Goal: Task Accomplishment & Management: Use online tool/utility

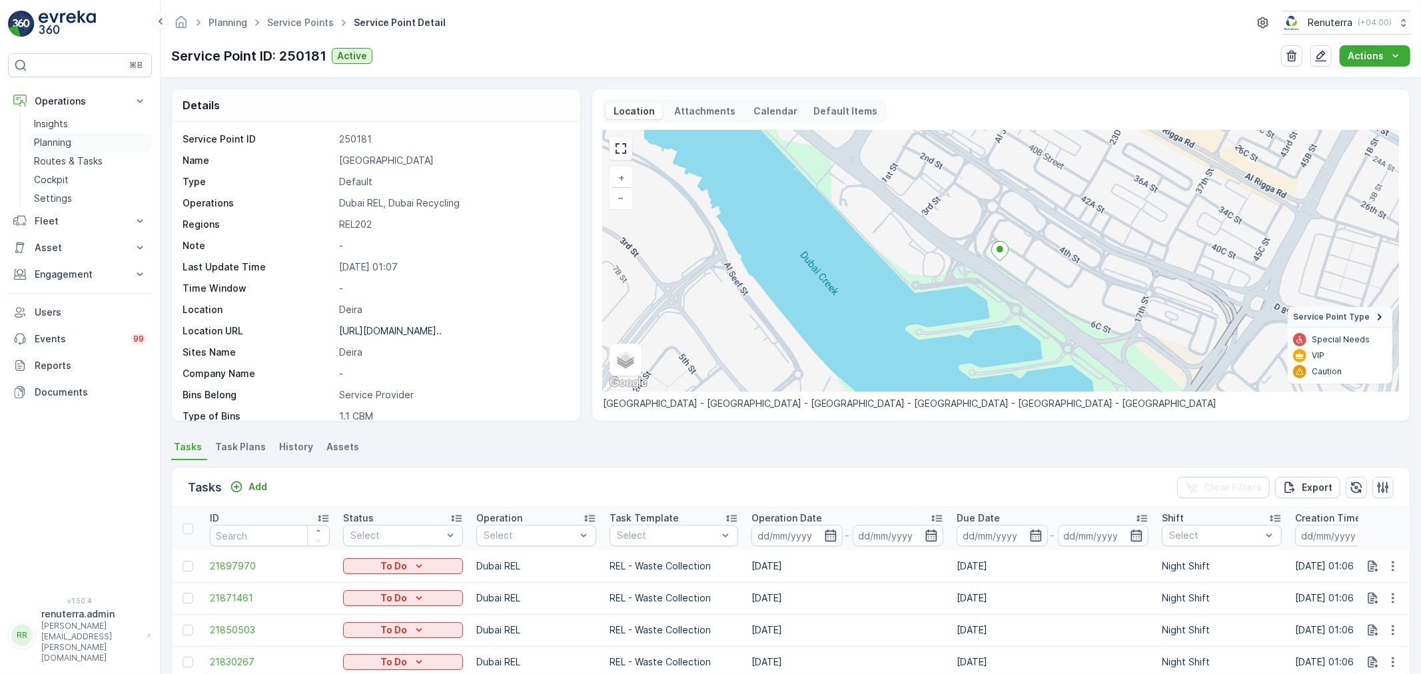
click at [72, 139] on link "Planning" at bounding box center [90, 142] width 123 height 19
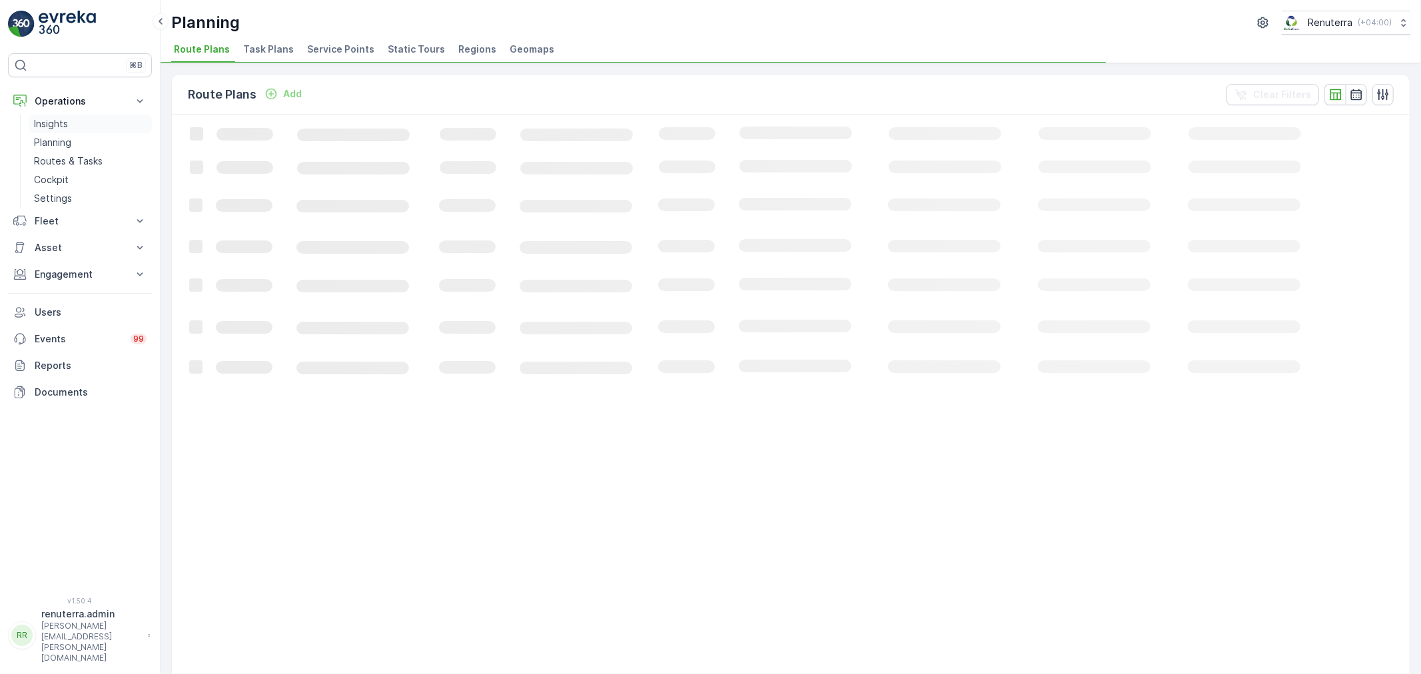
click at [74, 130] on link "Insights" at bounding box center [90, 124] width 123 height 19
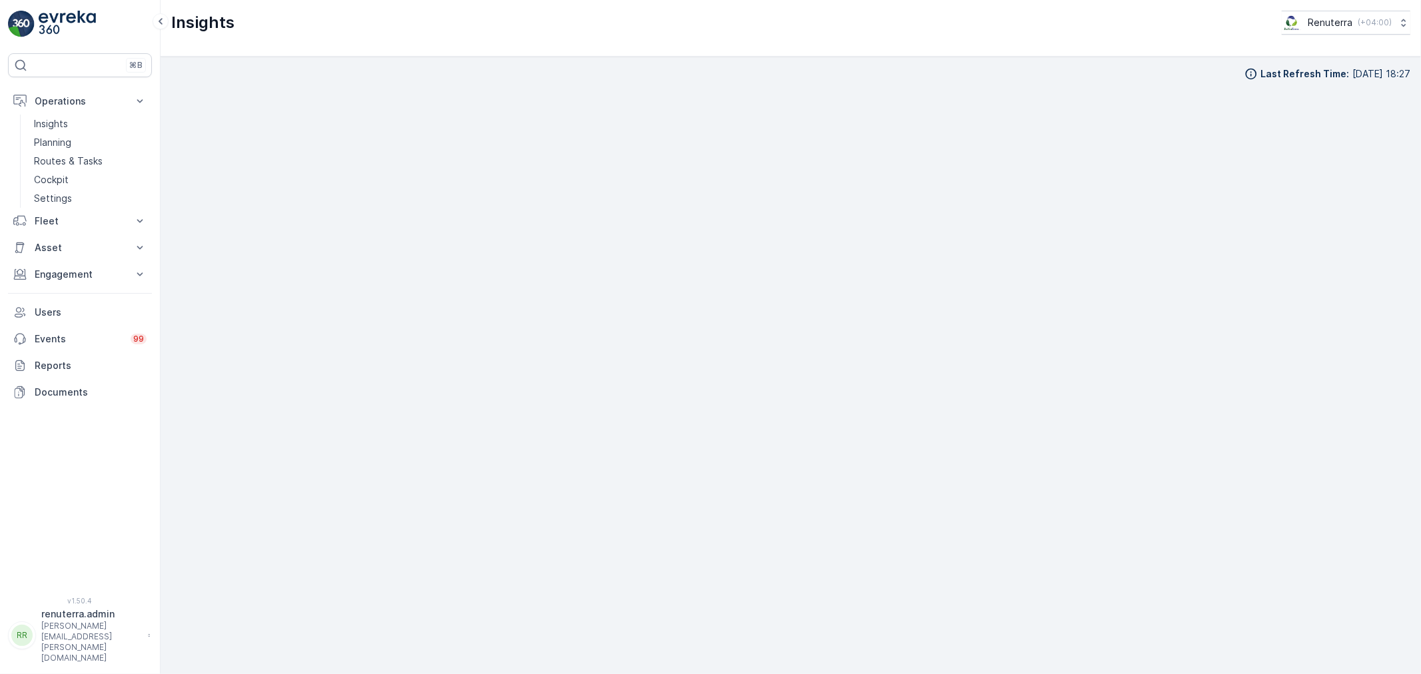
scroll to position [15, 0]
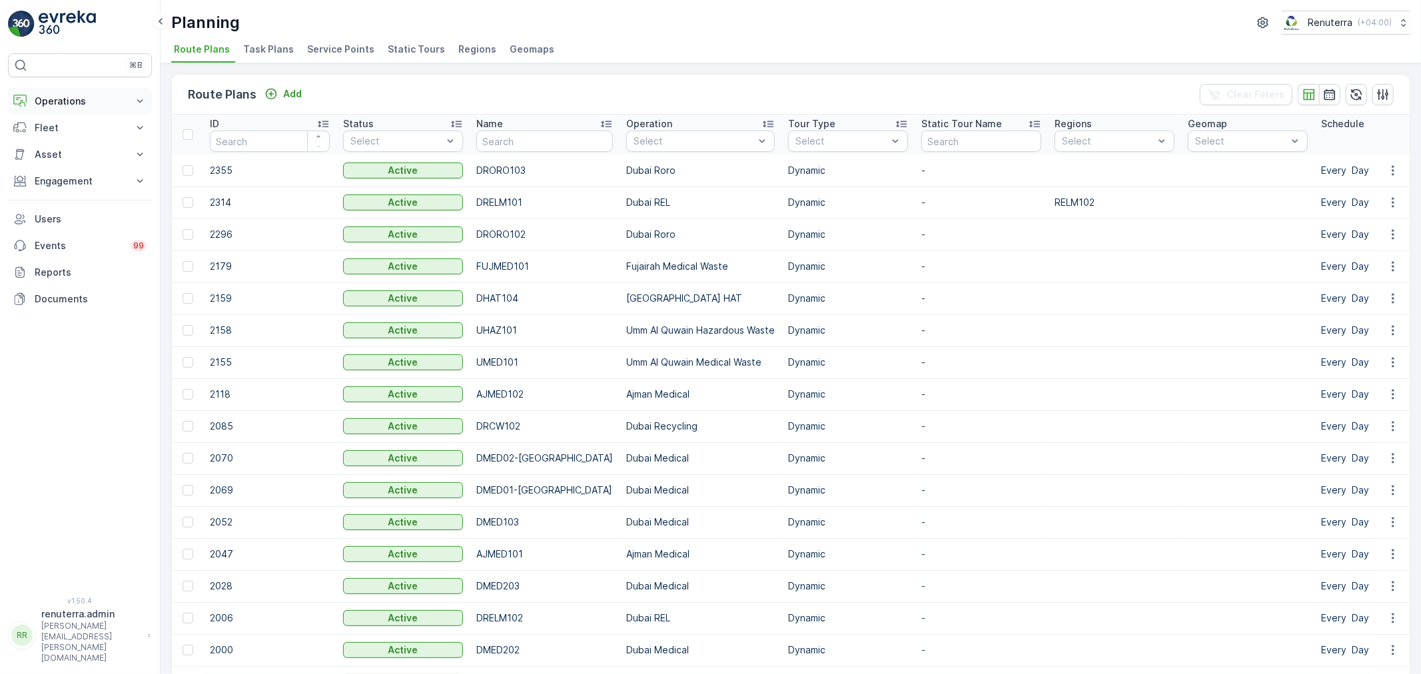
drag, startPoint x: 87, startPoint y: 96, endPoint x: 78, endPoint y: 112, distance: 18.5
click at [87, 97] on p "Operations" at bounding box center [80, 101] width 91 height 13
click at [308, 53] on span "Service Points" at bounding box center [340, 49] width 67 height 13
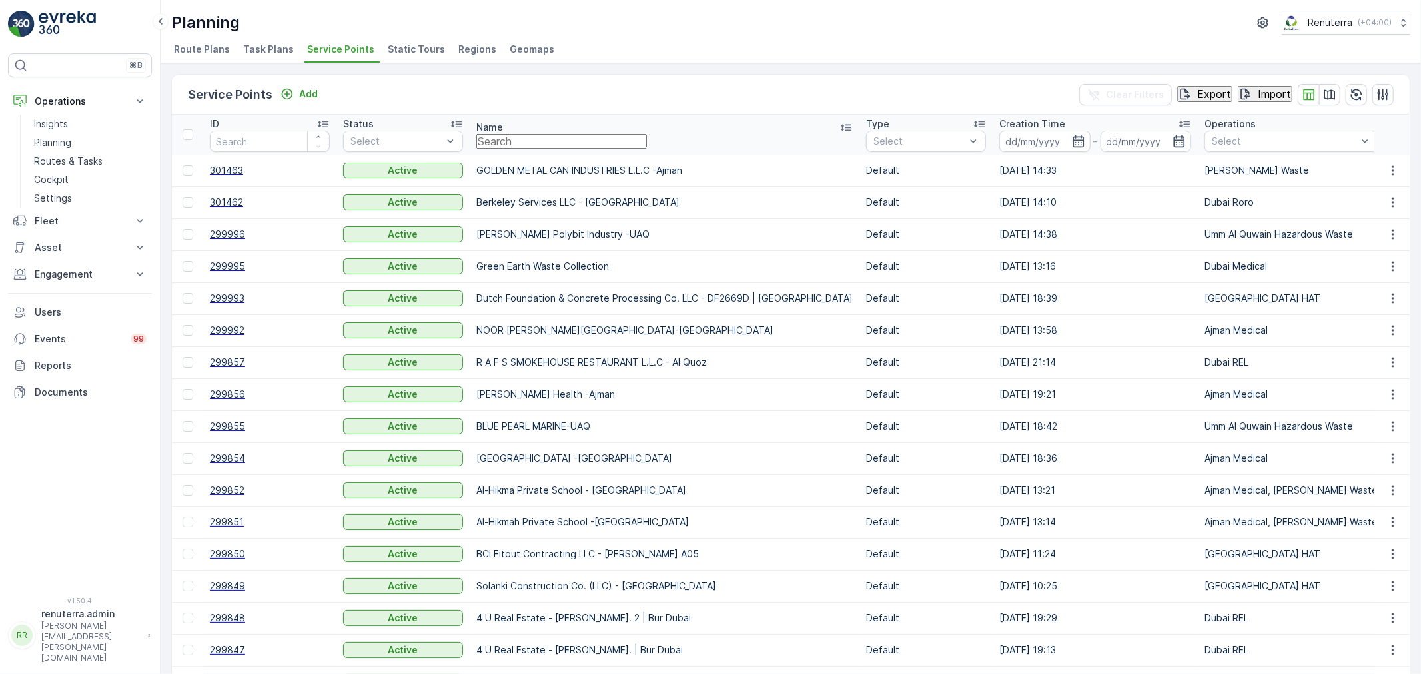
click at [541, 145] on input "text" at bounding box center [561, 141] width 171 height 15
type input "shj"
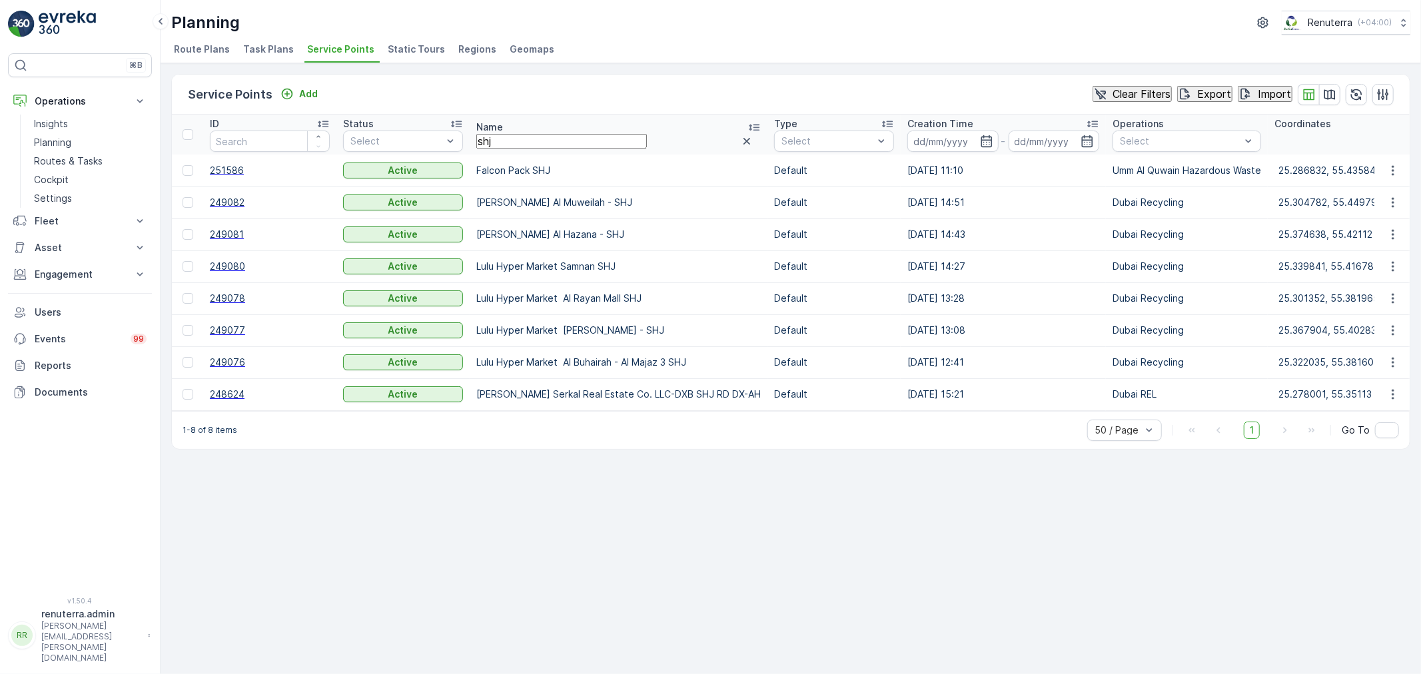
click at [220, 361] on span "249076" at bounding box center [270, 362] width 120 height 13
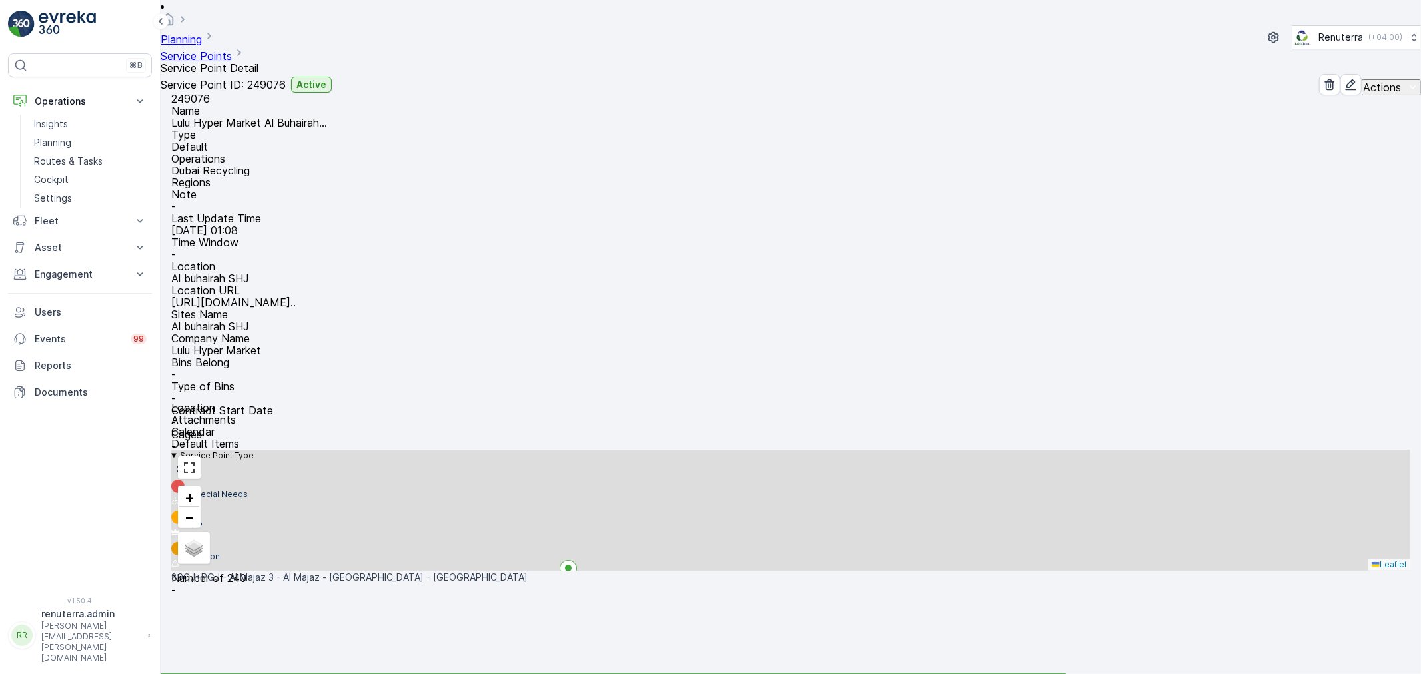
scroll to position [74, 0]
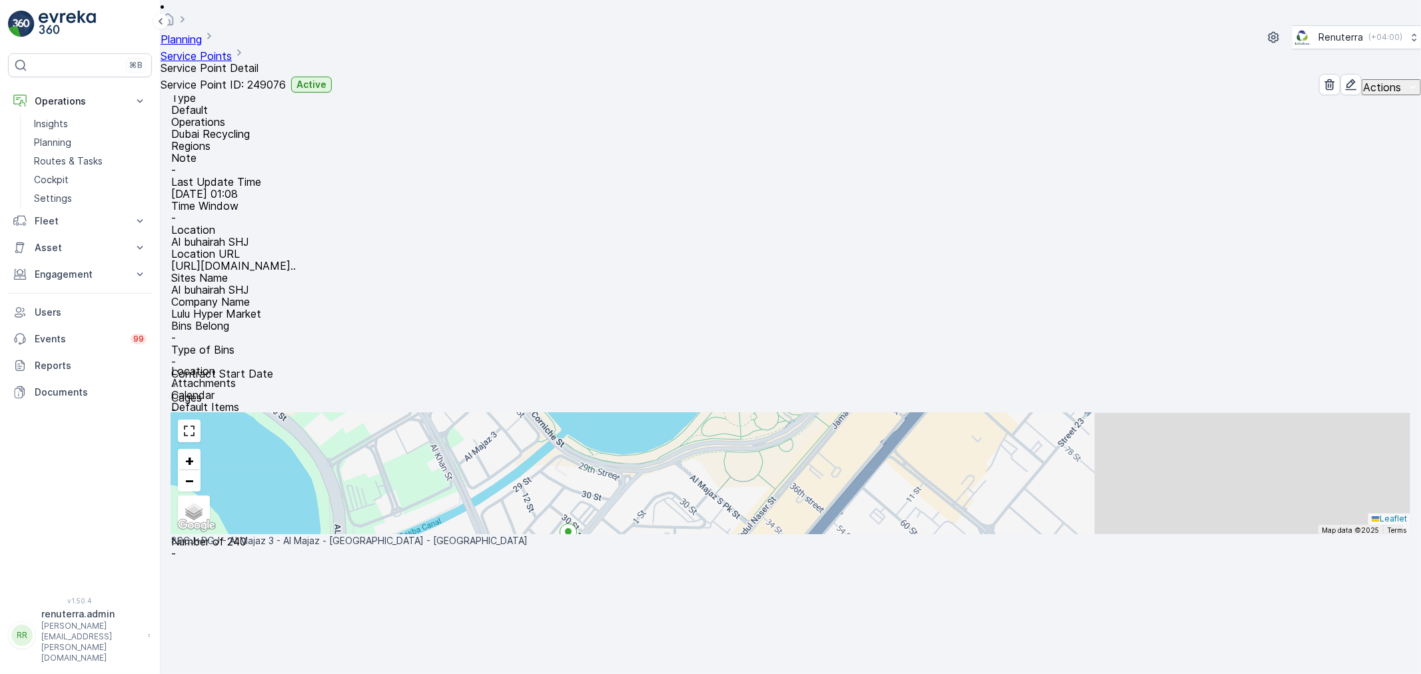
drag, startPoint x: 841, startPoint y: 461, endPoint x: 844, endPoint y: 471, distance: 10.5
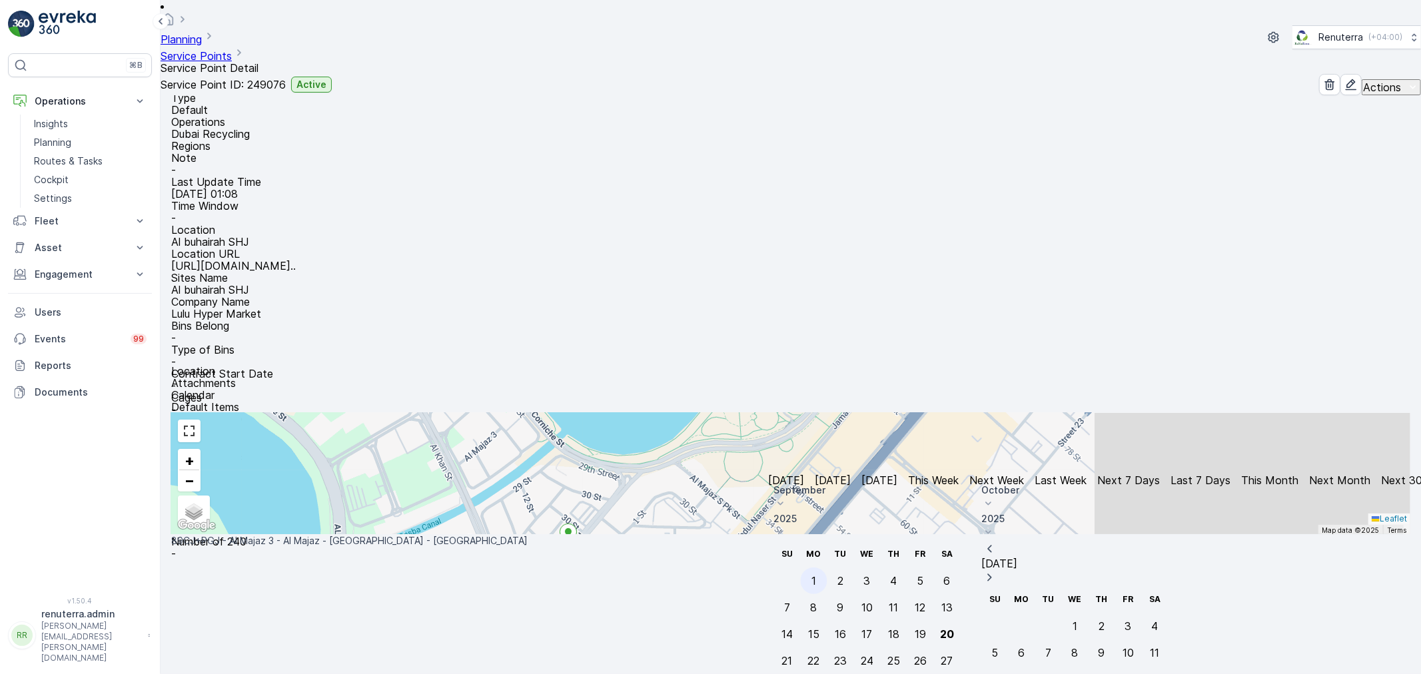
click at [816, 575] on div "1" at bounding box center [813, 581] width 5 height 12
type input "[DATE]"
click at [816, 575] on div "1" at bounding box center [813, 581] width 5 height 12
type input "[DATE]"
click at [816, 575] on div "1" at bounding box center [813, 581] width 5 height 12
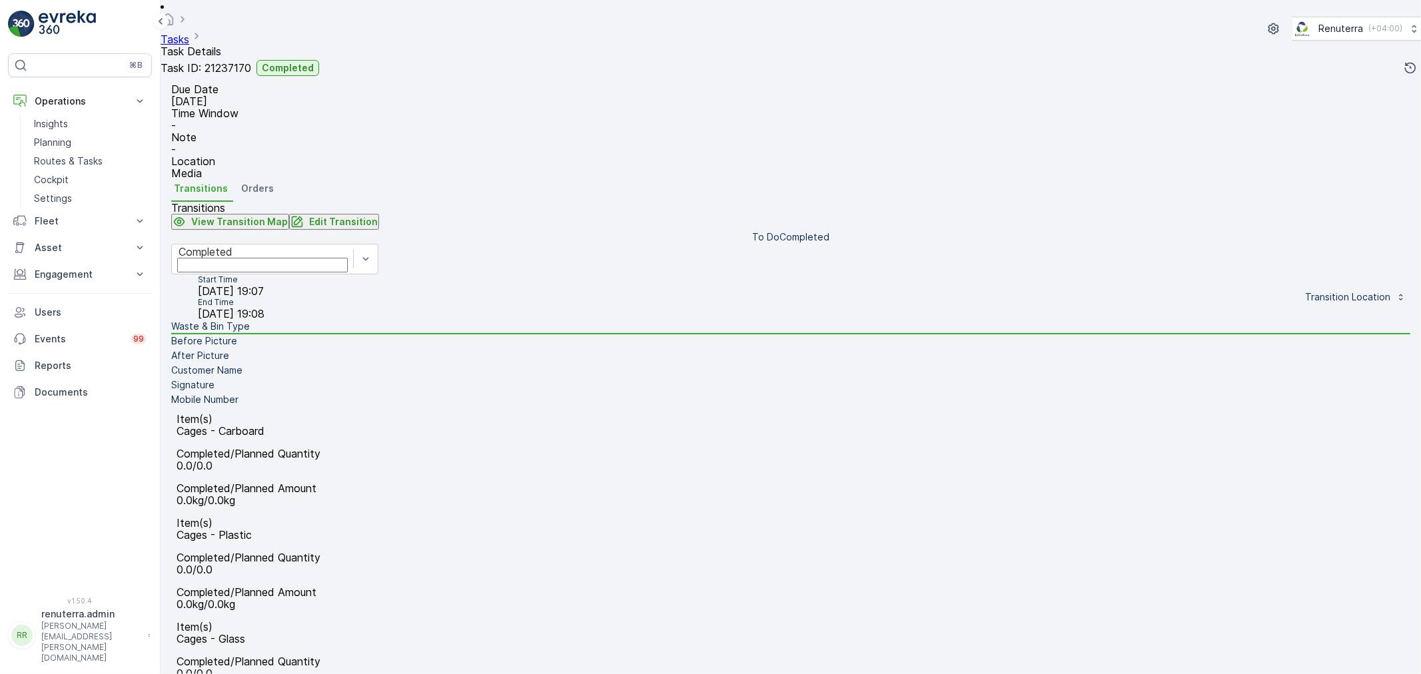
scroll to position [253, 0]
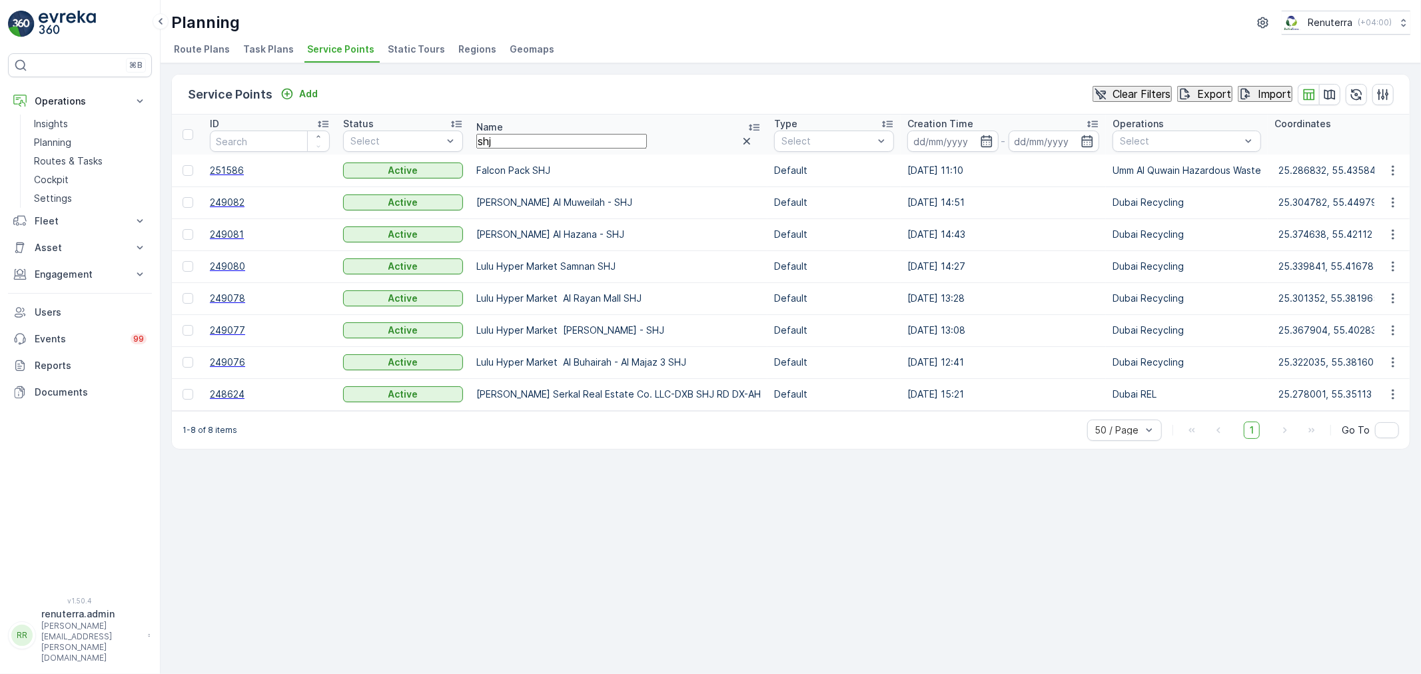
click at [242, 295] on span "249078" at bounding box center [270, 298] width 120 height 13
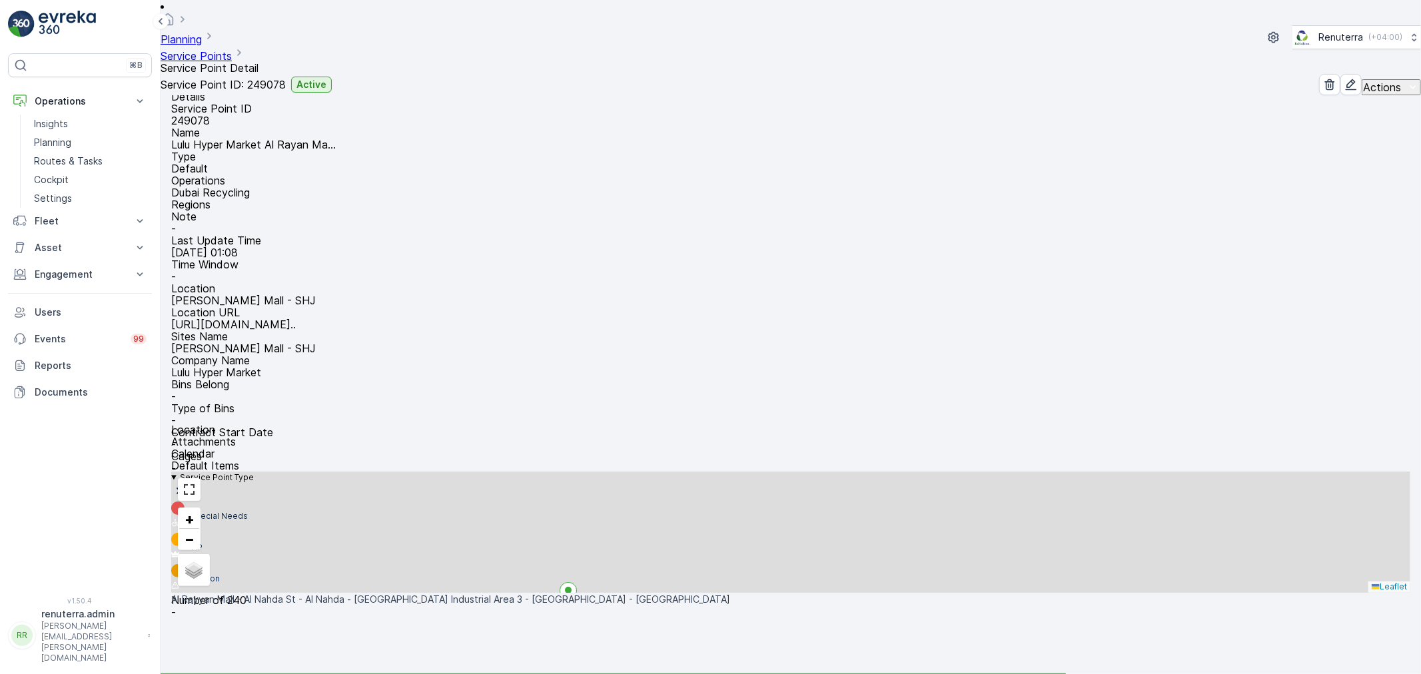
scroll to position [74, 0]
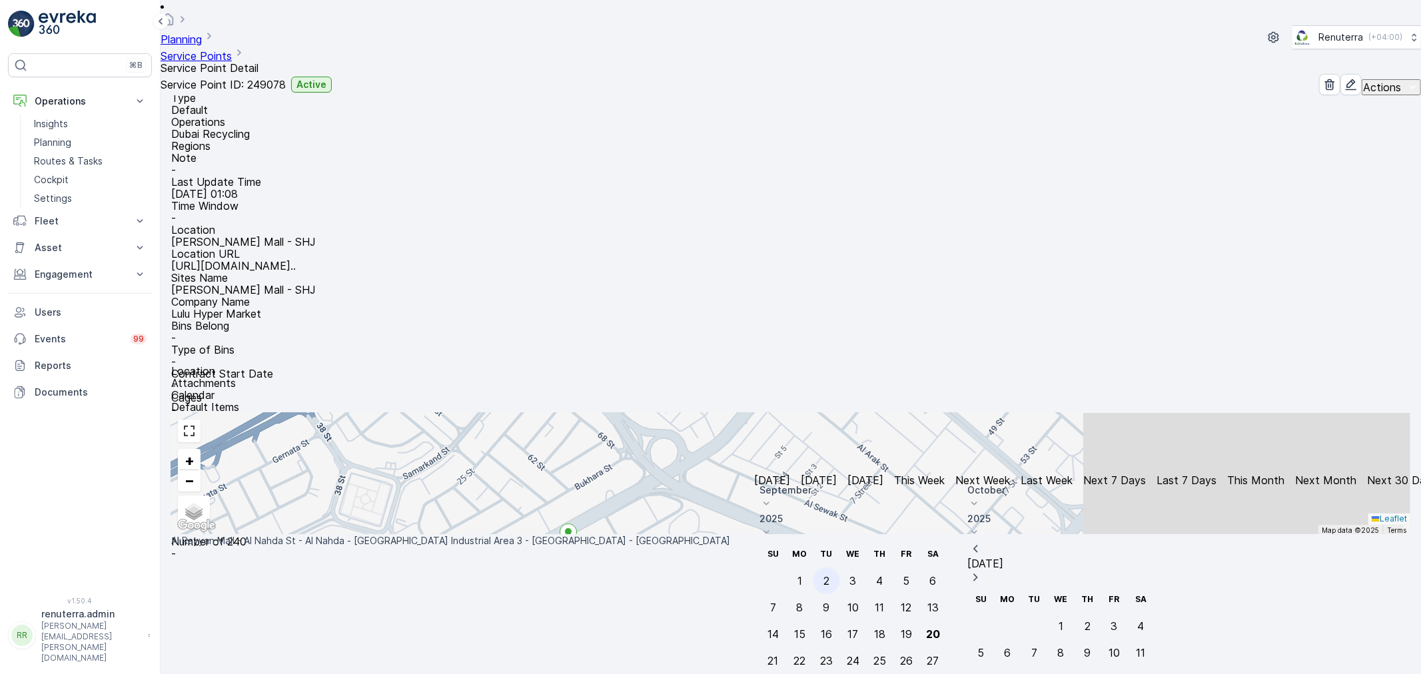
click at [829, 575] on div "2" at bounding box center [826, 581] width 6 height 12
type input "[DATE]"
click at [829, 575] on div "2" at bounding box center [826, 581] width 6 height 12
type input "[DATE]"
click at [829, 575] on div "2" at bounding box center [826, 581] width 6 height 12
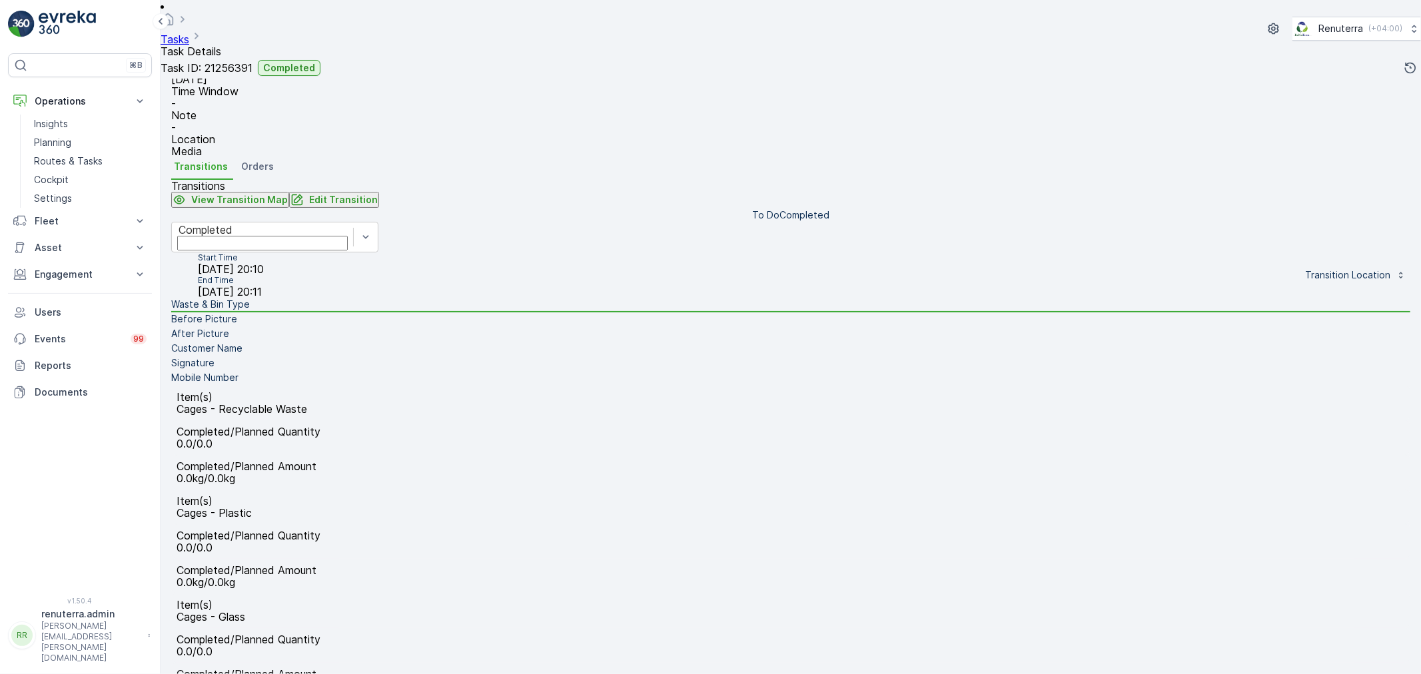
scroll to position [253, 0]
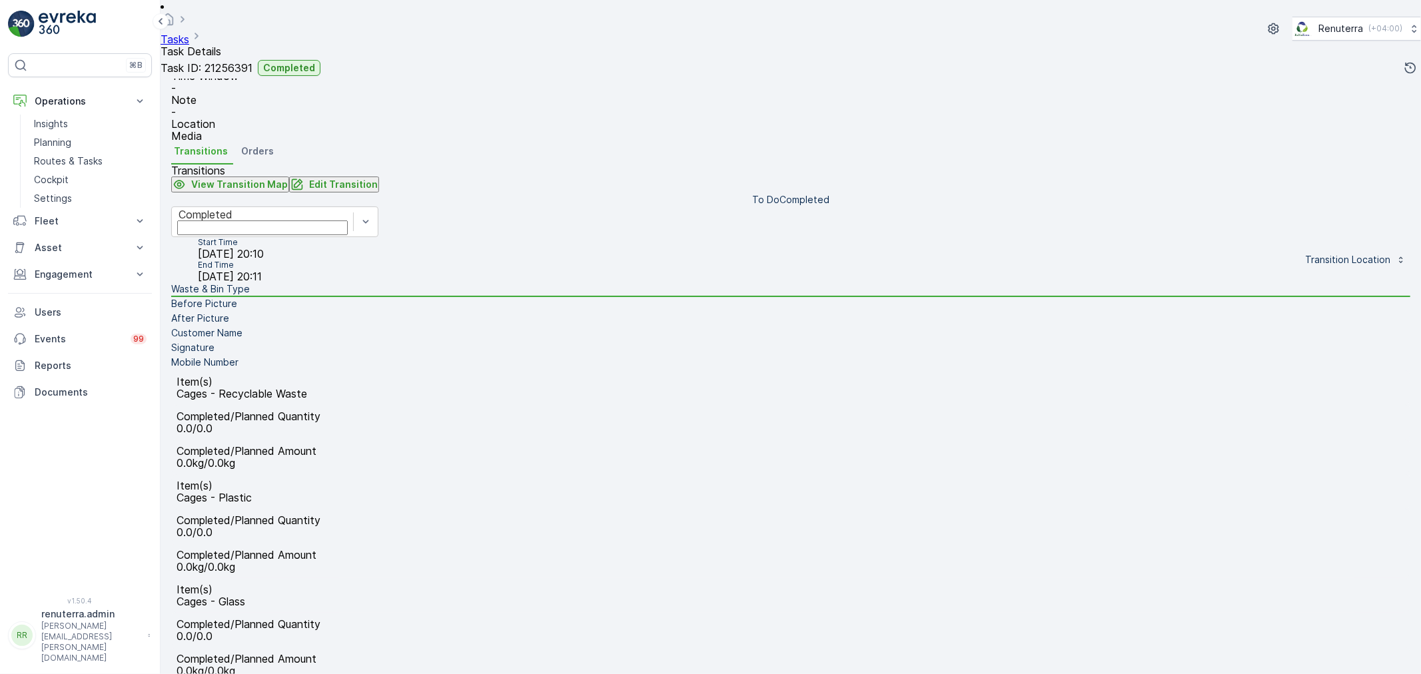
click at [424, 183] on div "Transitions View Transition Map Edit Transition To Do Completed Completed Start…" at bounding box center [790, 475] width 1239 height 621
click at [378, 178] on p "Edit Transition" at bounding box center [343, 184] width 69 height 13
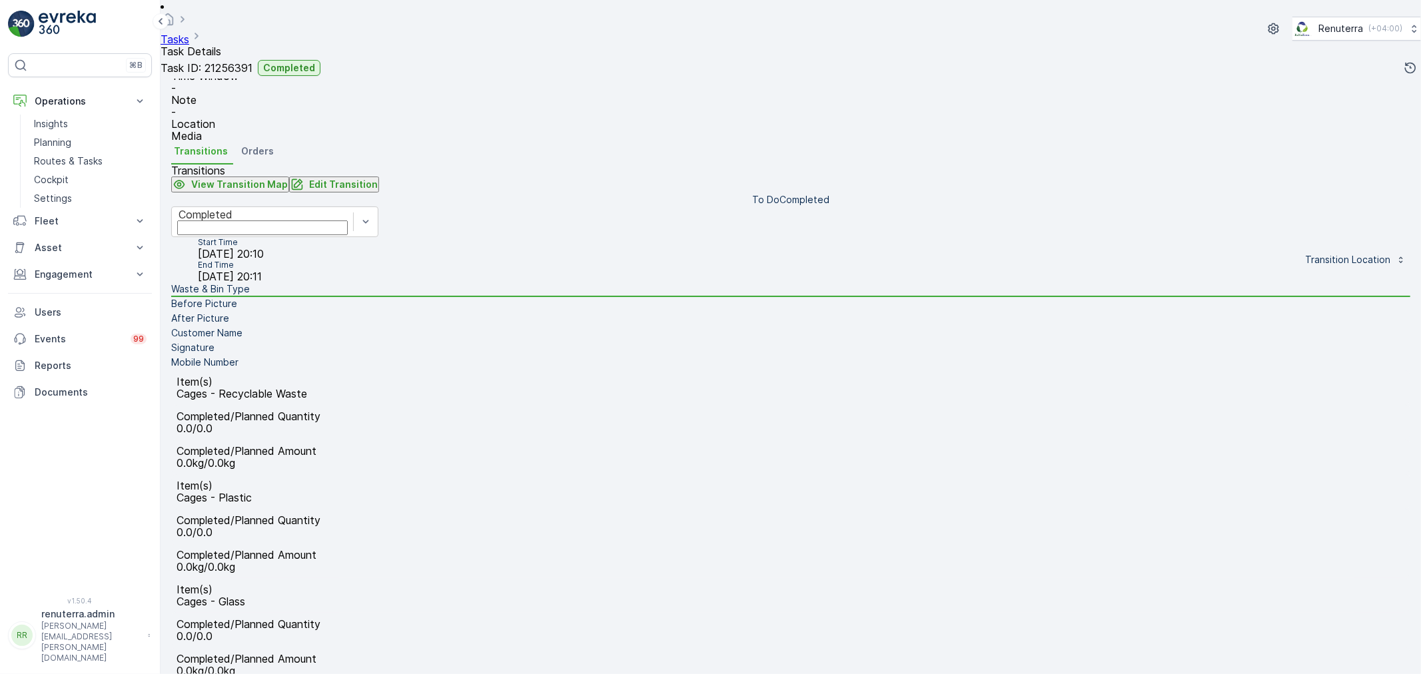
scroll to position [332, 0]
type Name "lulu Al rayan"
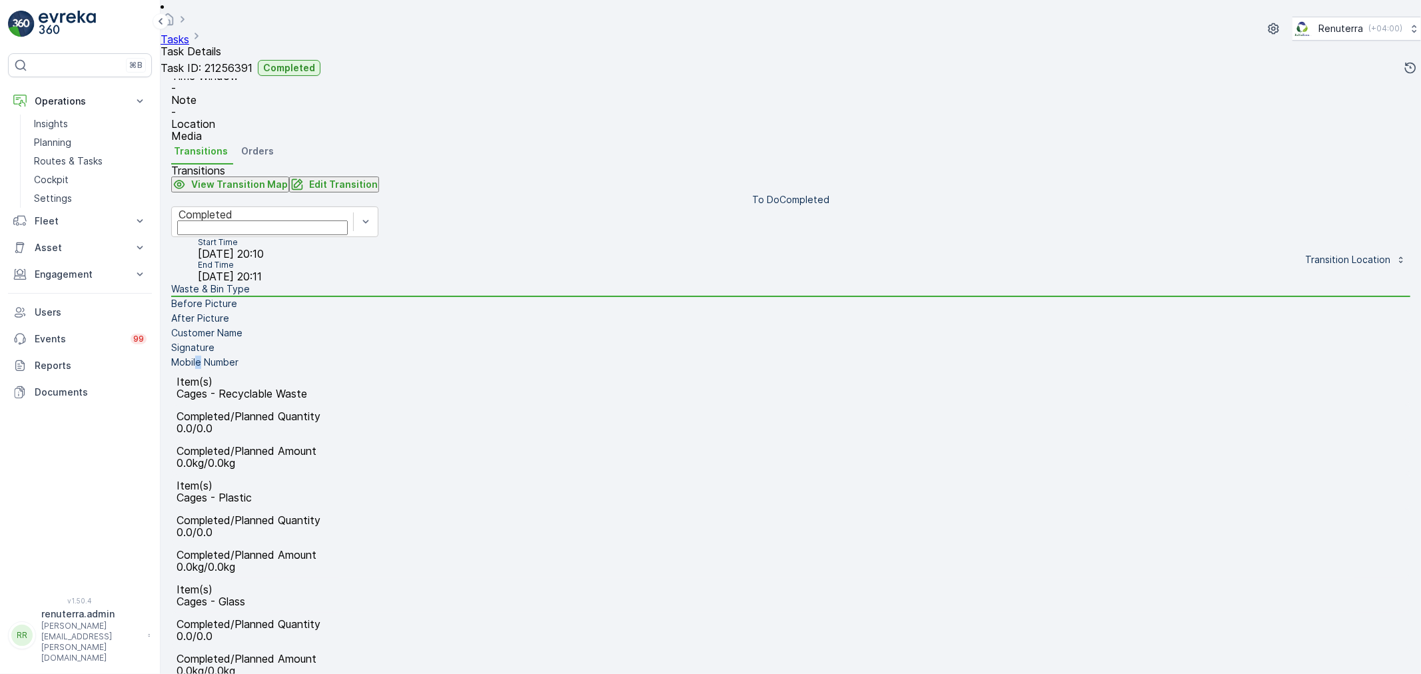
click at [225, 370] on li "Mobile Number" at bounding box center [790, 363] width 1239 height 15
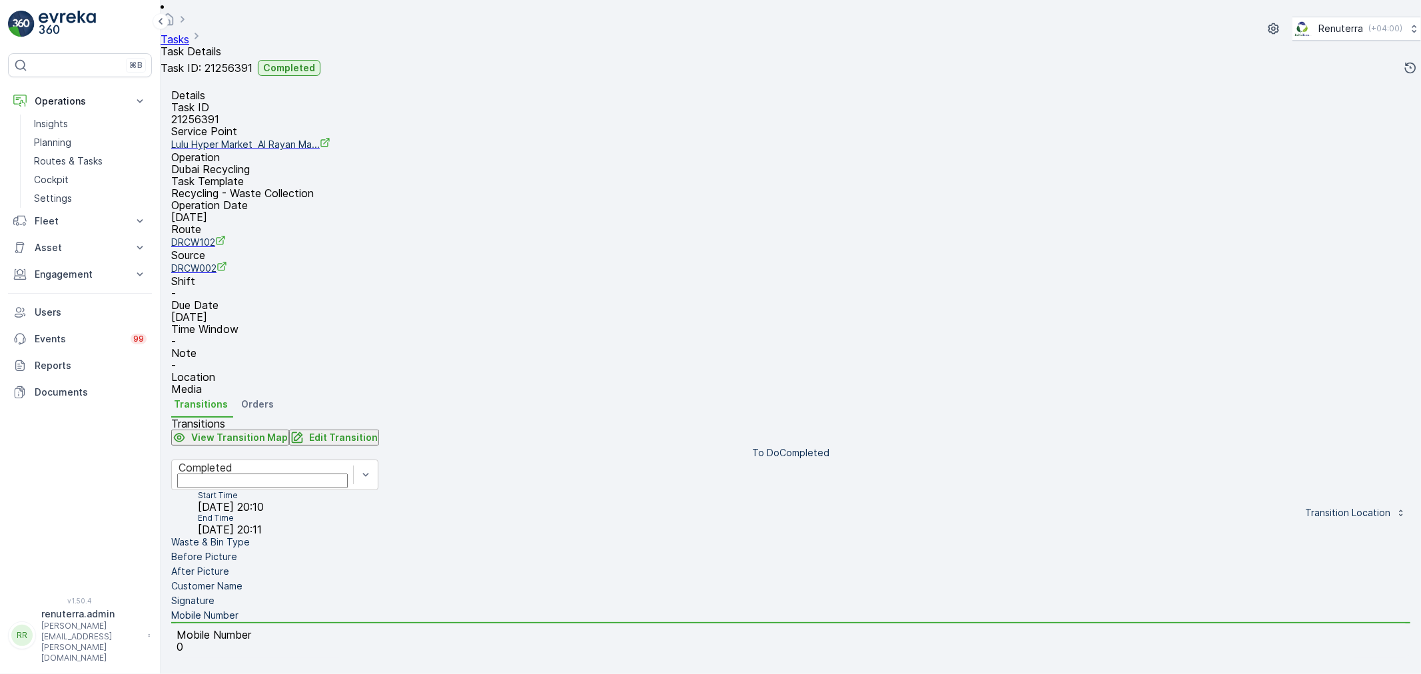
click at [451, 418] on div "Transitions View Transition Map Edit Transition To Do Completed Completed Start…" at bounding box center [790, 538] width 1239 height 240
click at [378, 431] on p "Edit Transition" at bounding box center [343, 437] width 69 height 13
type Name "lulu Al rayan"
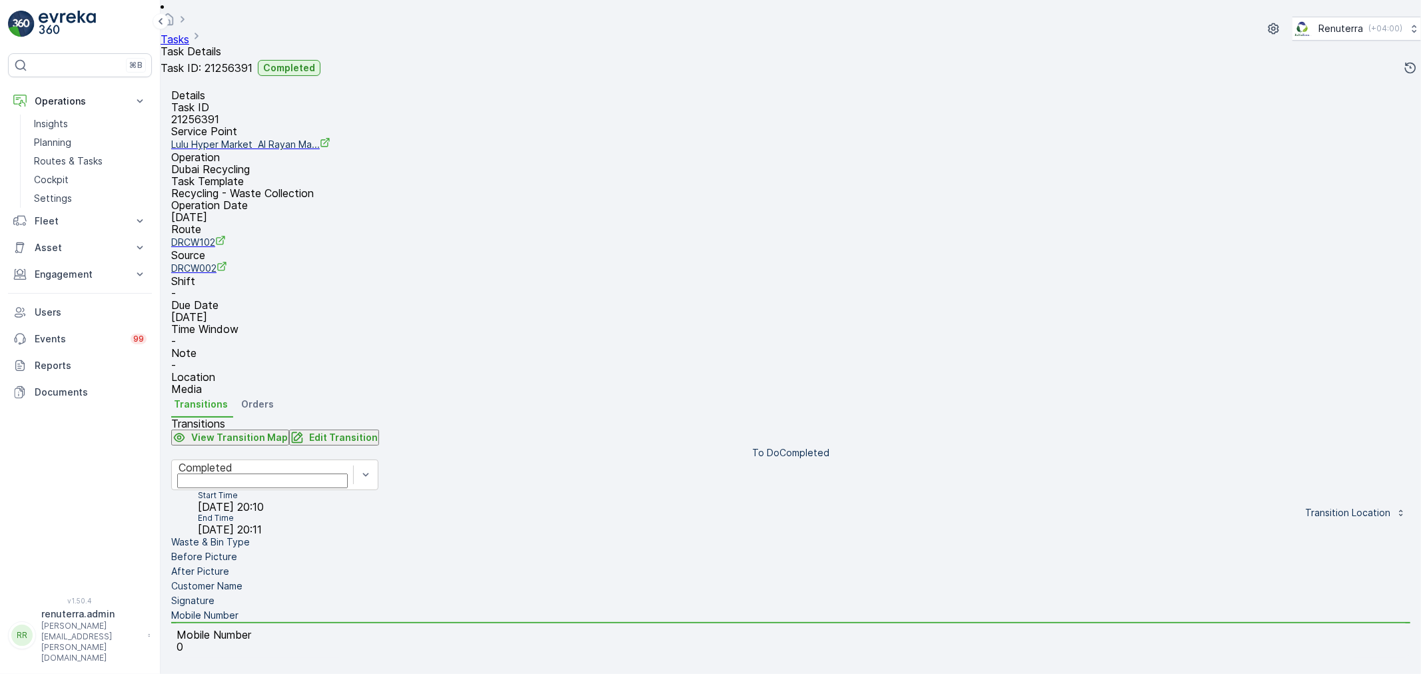
drag, startPoint x: 1267, startPoint y: 324, endPoint x: 1266, endPoint y: 311, distance: 12.7
type Quantity "3"
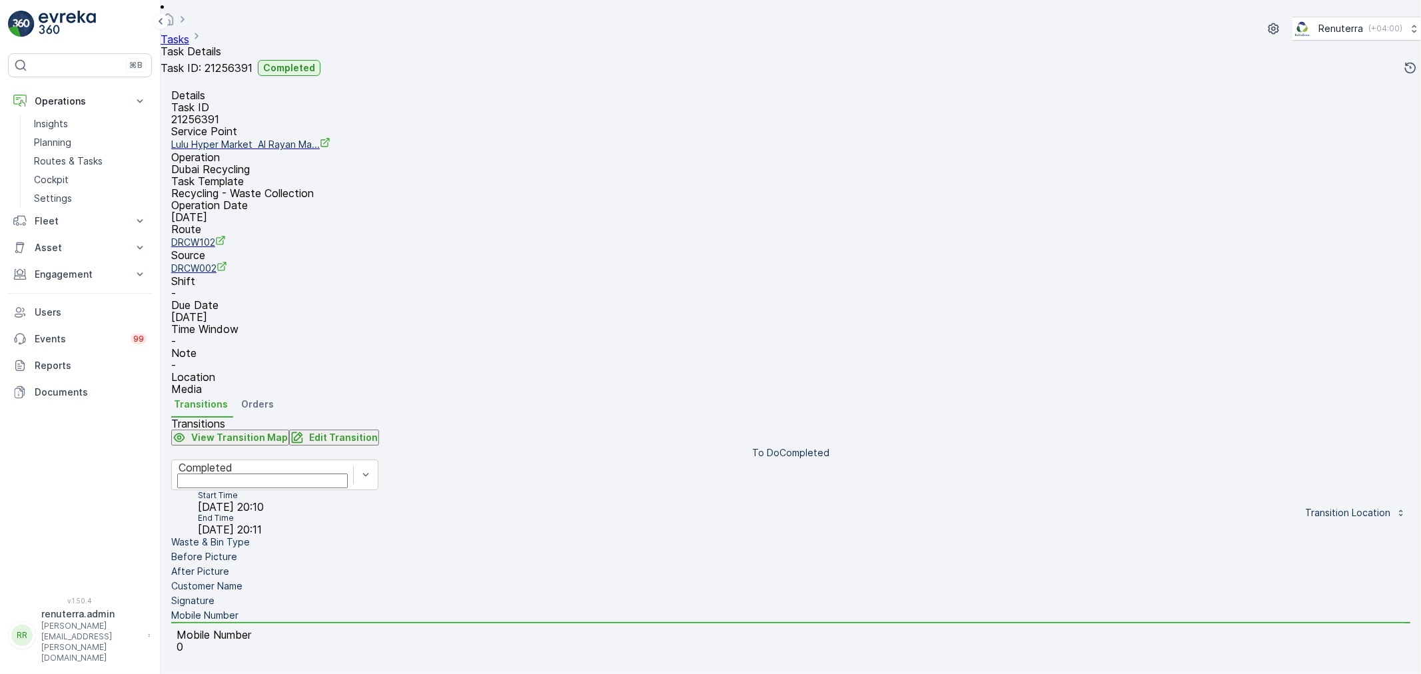
type input "18"
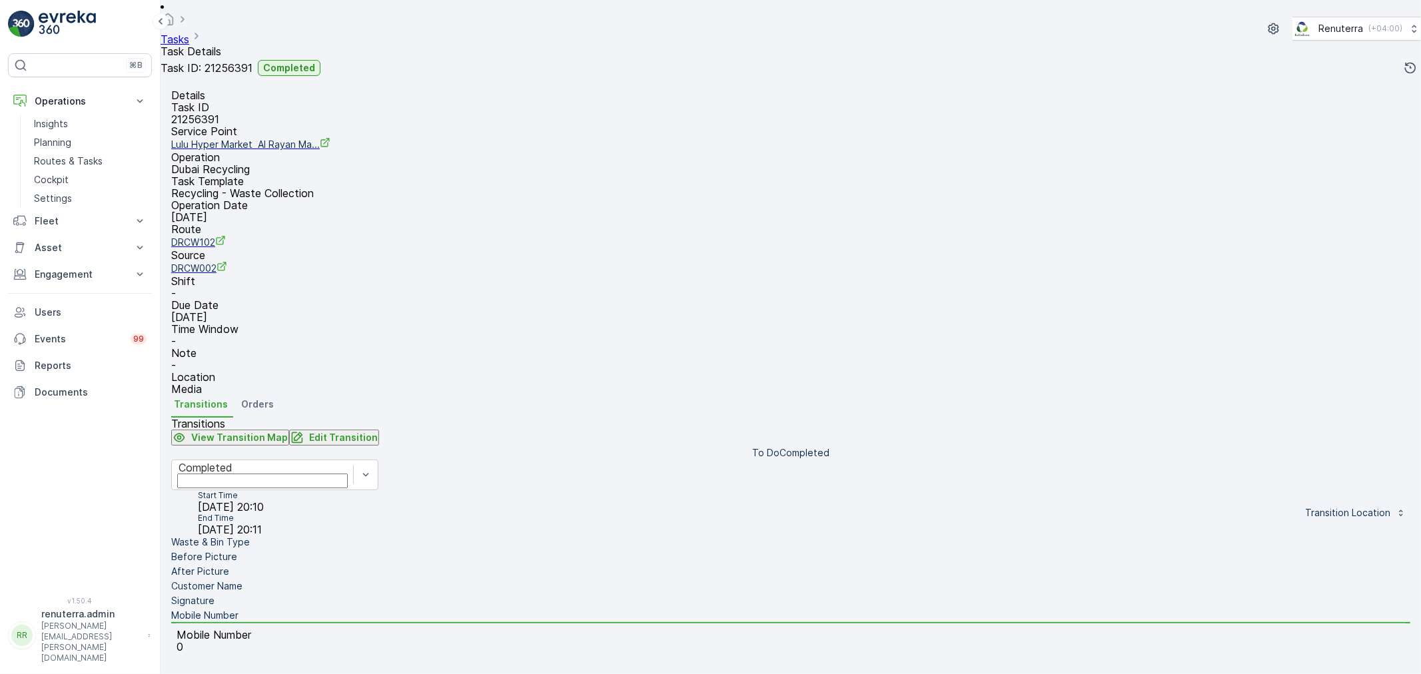
scroll to position [332, 0]
type Name "lulu Al rayan"
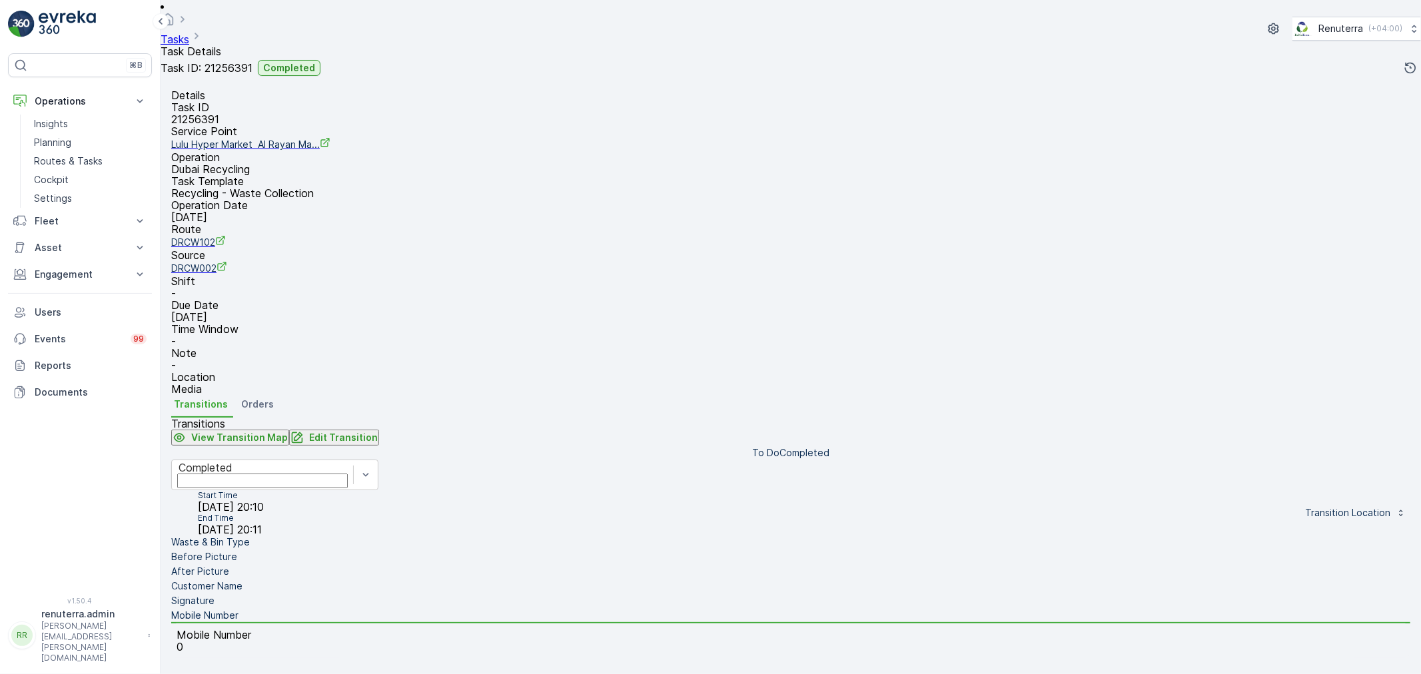
type input "0504740526"
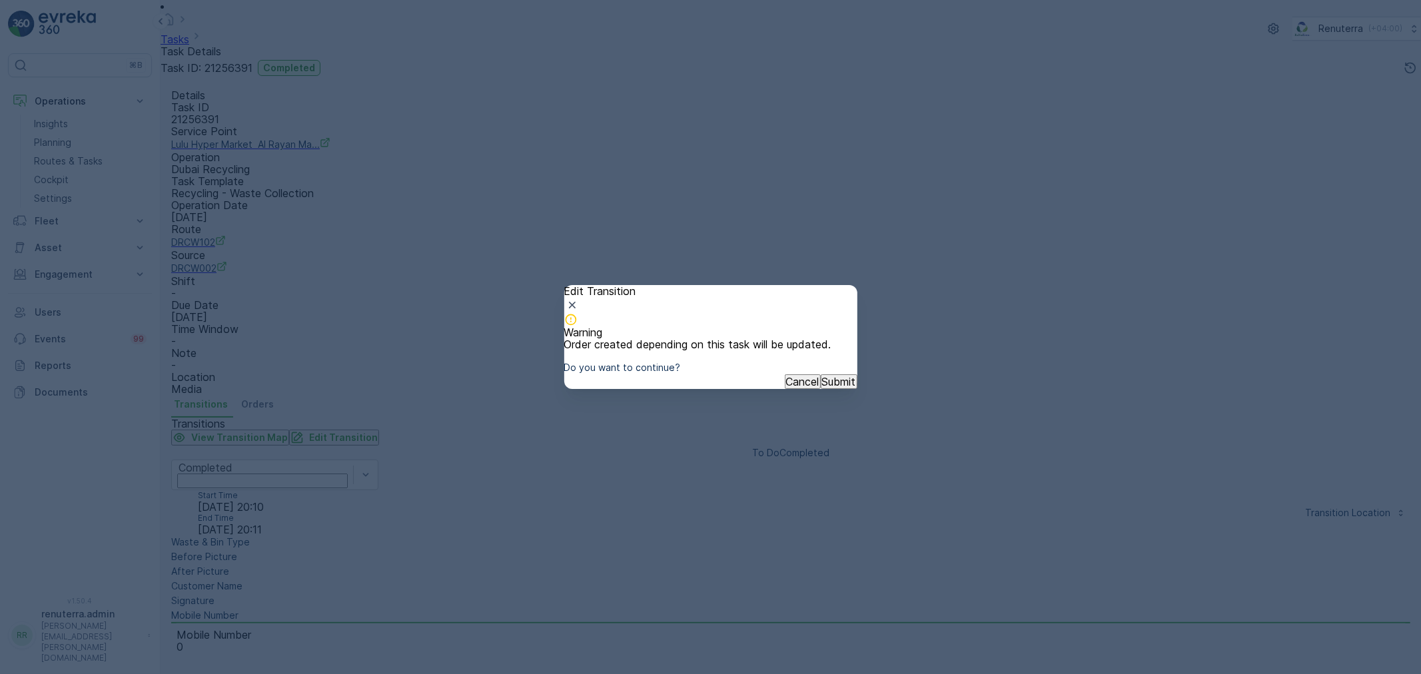
click at [828, 388] on p "Submit" at bounding box center [839, 382] width 34 height 12
type Name "lulu Al rayan"
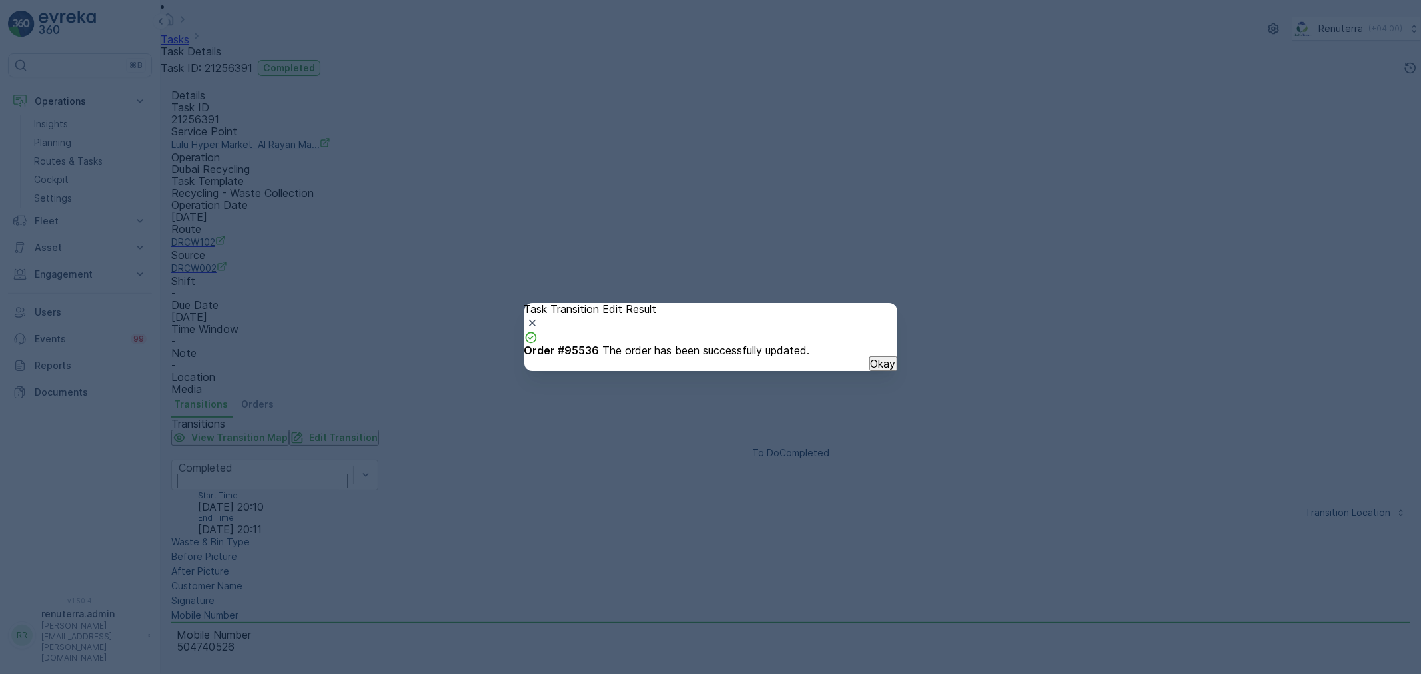
drag, startPoint x: 858, startPoint y: 400, endPoint x: 863, endPoint y: 392, distance: 10.2
click at [861, 371] on div "Okay" at bounding box center [710, 363] width 373 height 15
drag, startPoint x: 873, startPoint y: 282, endPoint x: 861, endPoint y: 284, distance: 11.6
click at [539, 316] on icon "button" at bounding box center [532, 322] width 13 height 13
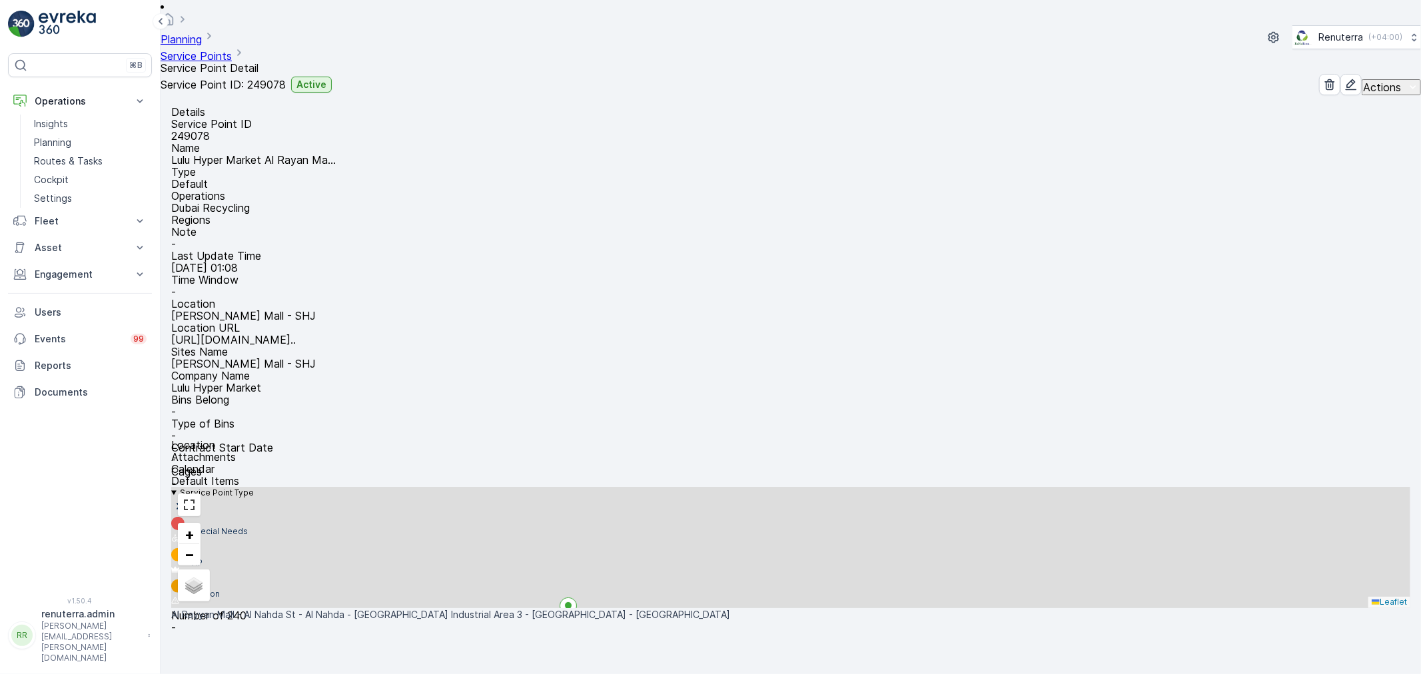
scroll to position [74, 0]
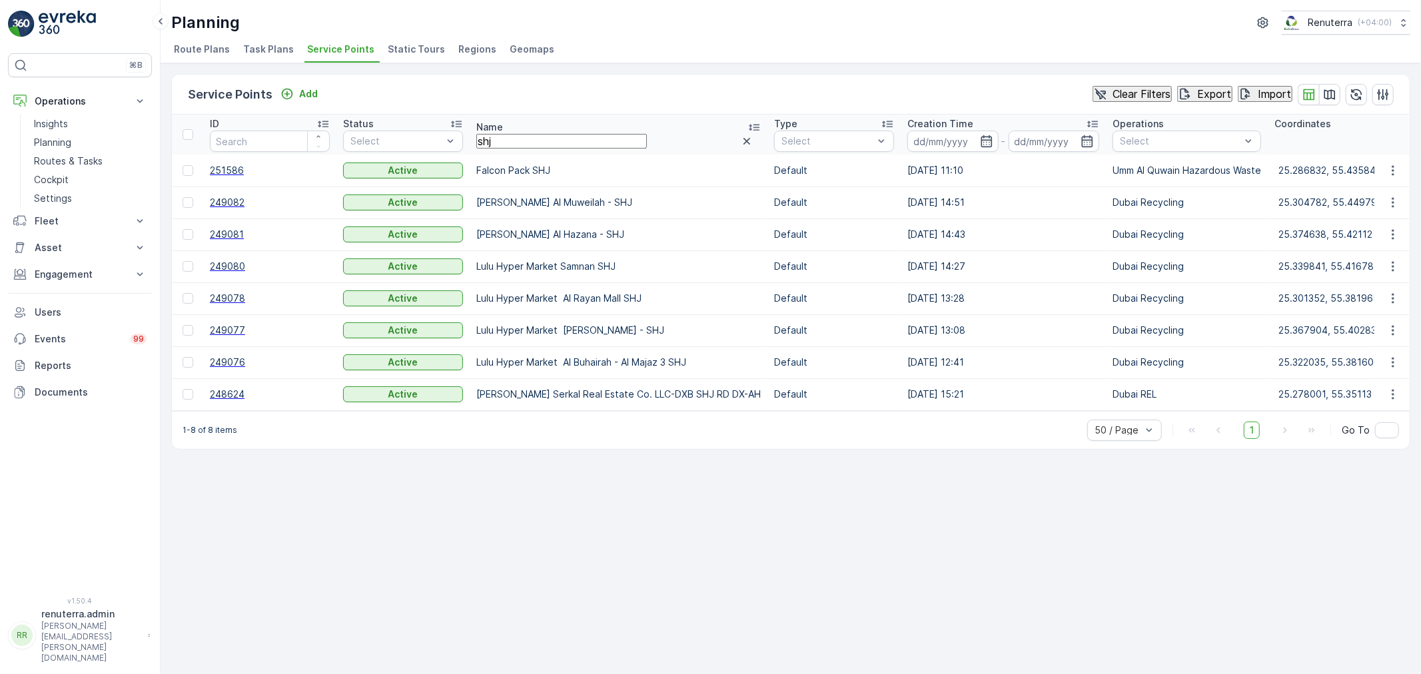
click at [235, 234] on span "249081" at bounding box center [270, 234] width 120 height 13
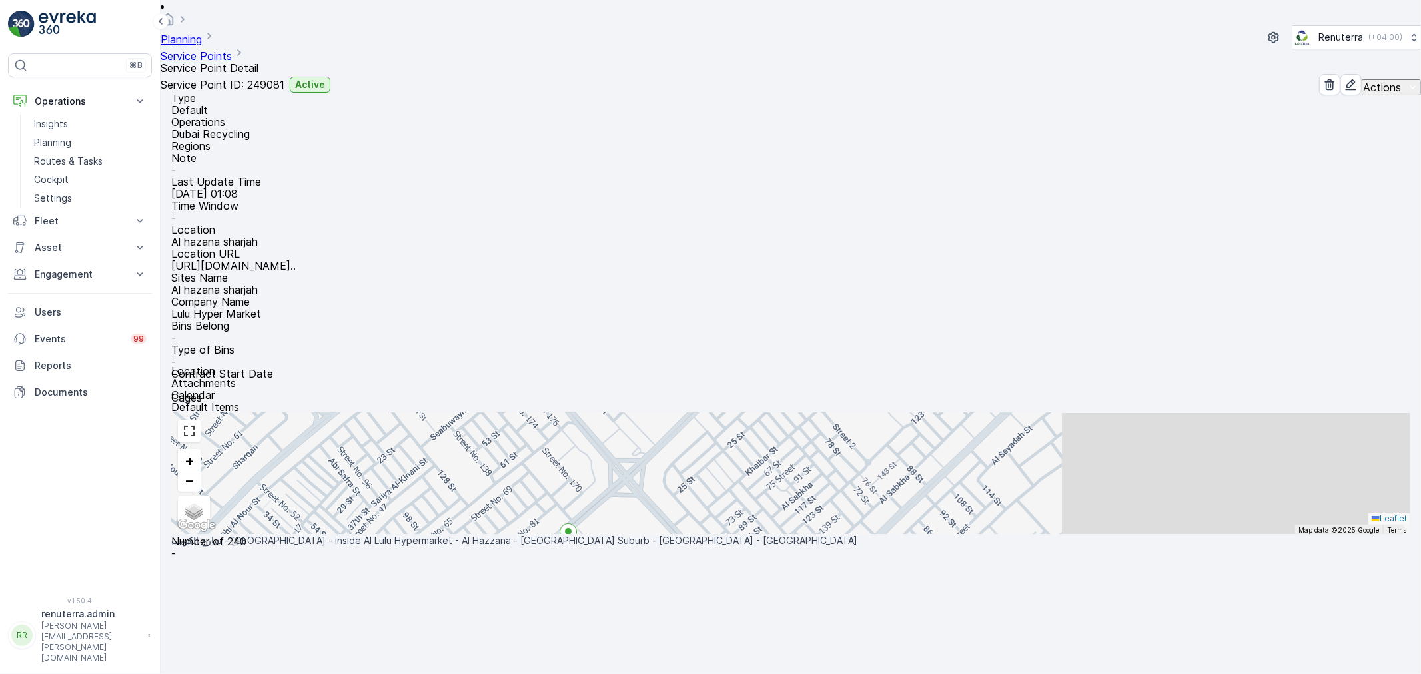
scroll to position [148, 0]
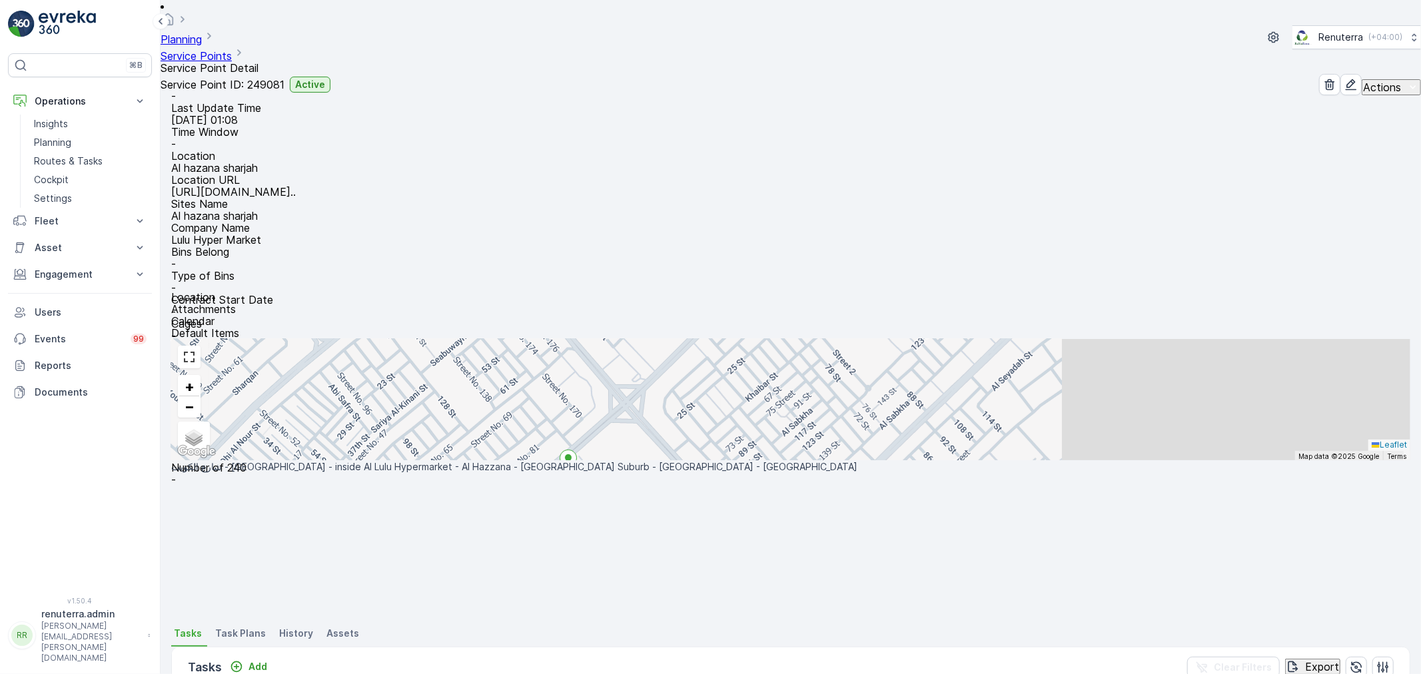
drag, startPoint x: 831, startPoint y: 386, endPoint x: 829, endPoint y: 395, distance: 8.8
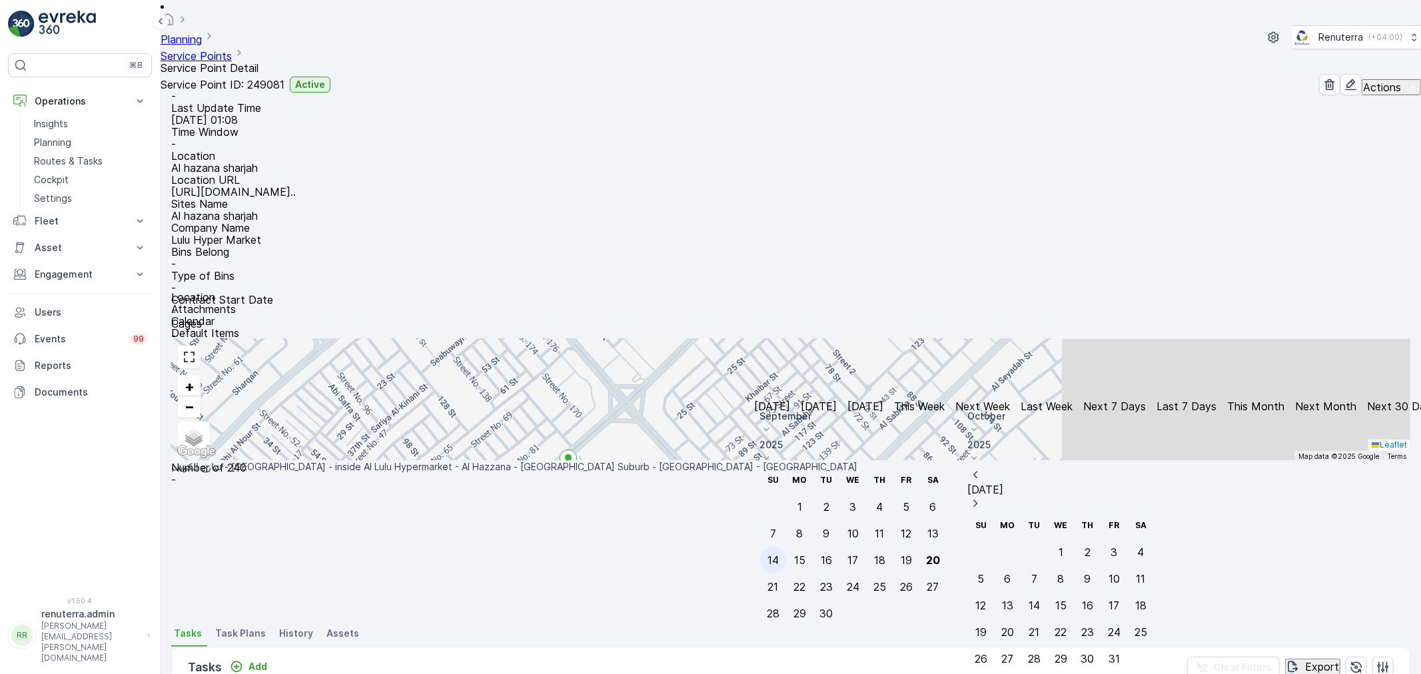
click at [779, 554] on div "14" at bounding box center [772, 560] width 11 height 12
type input "[DATE]"
click at [779, 554] on div "14" at bounding box center [772, 560] width 11 height 12
type input "[DATE]"
click at [779, 554] on div "14" at bounding box center [772, 560] width 11 height 12
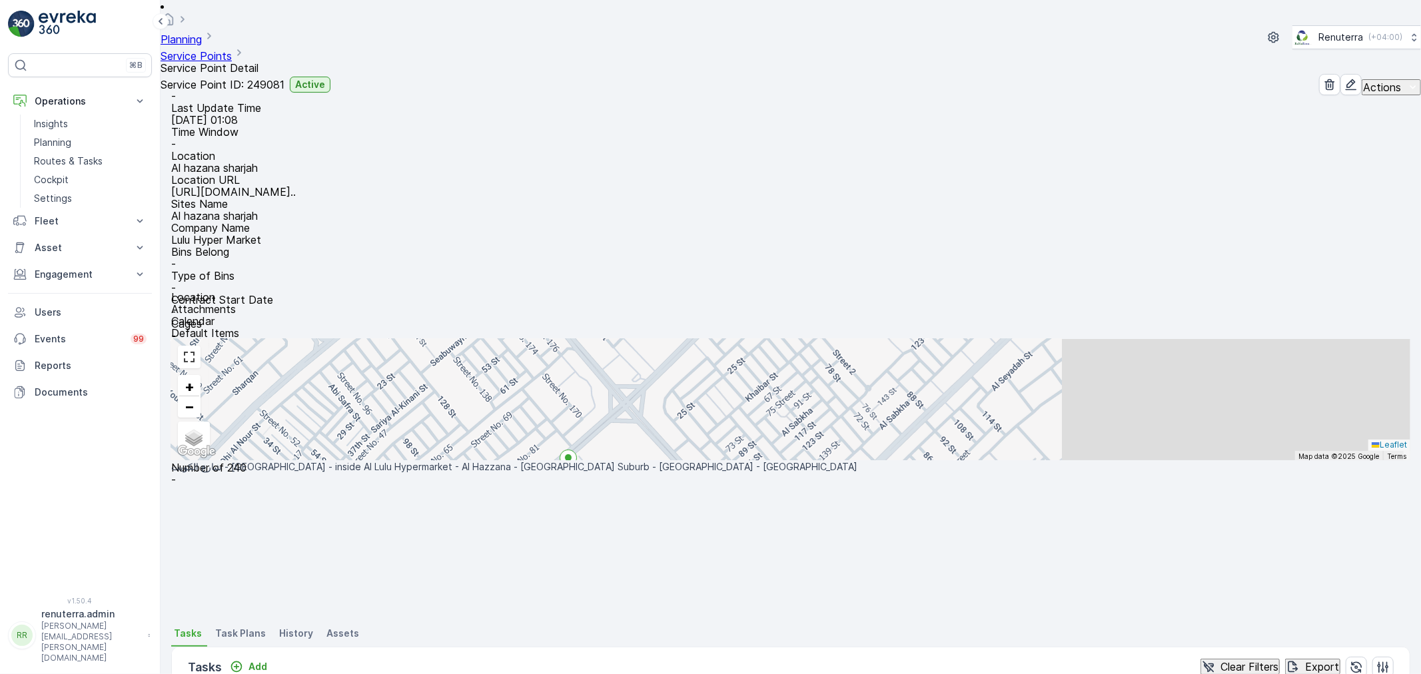
scroll to position [80, 0]
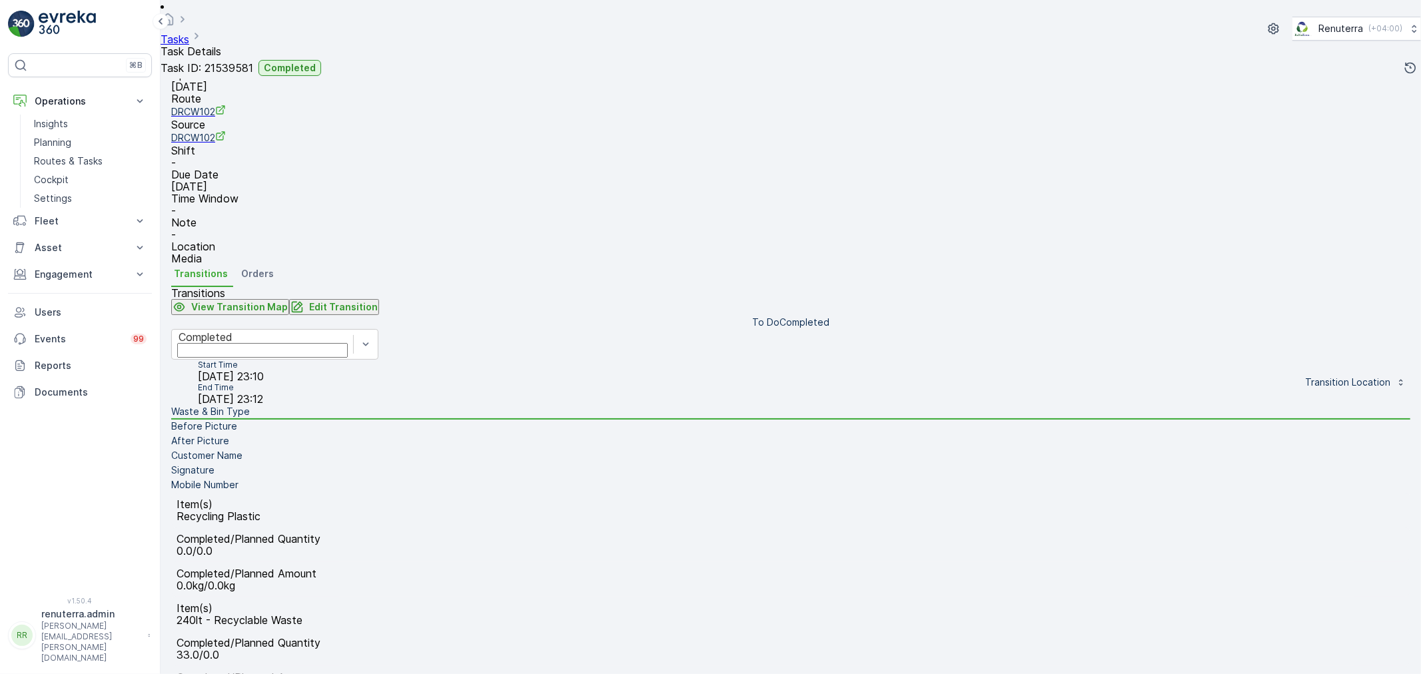
scroll to position [165, 0]
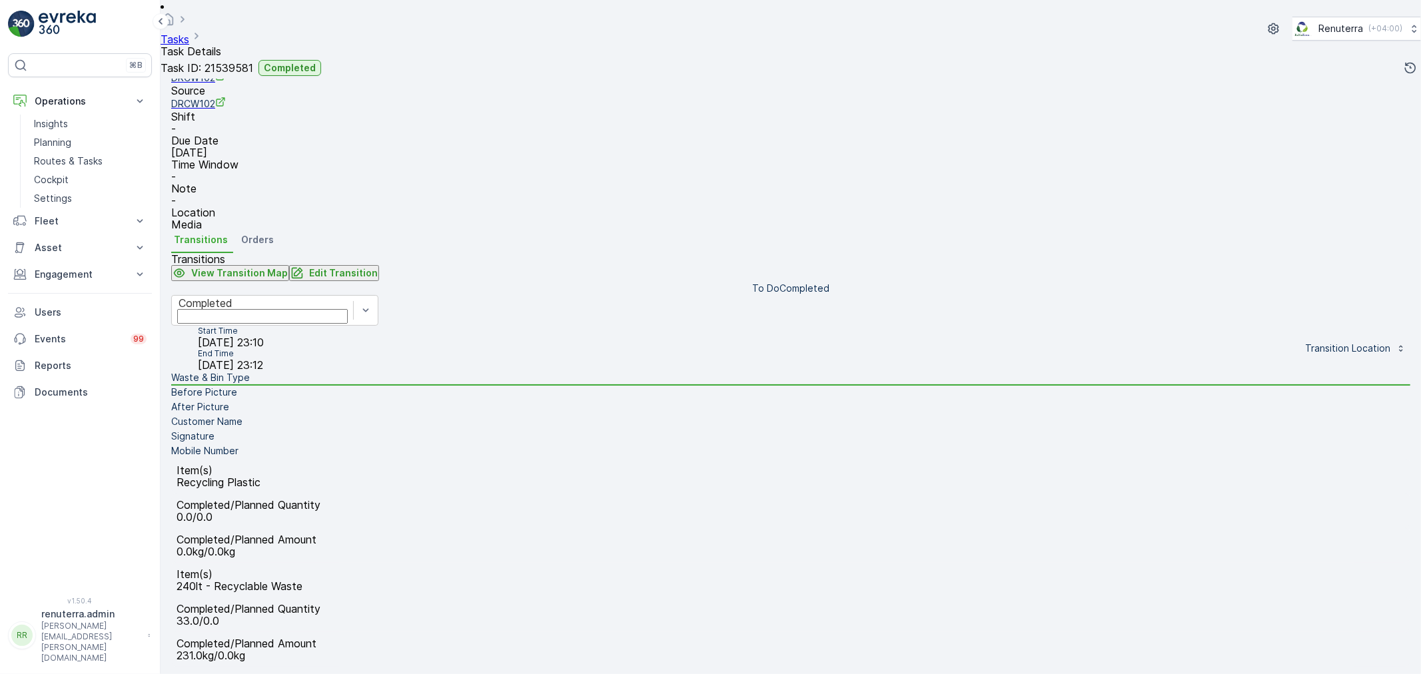
click at [378, 266] on p "Edit Transition" at bounding box center [343, 272] width 69 height 13
type Name "lulu hypermarket Al Hazana"
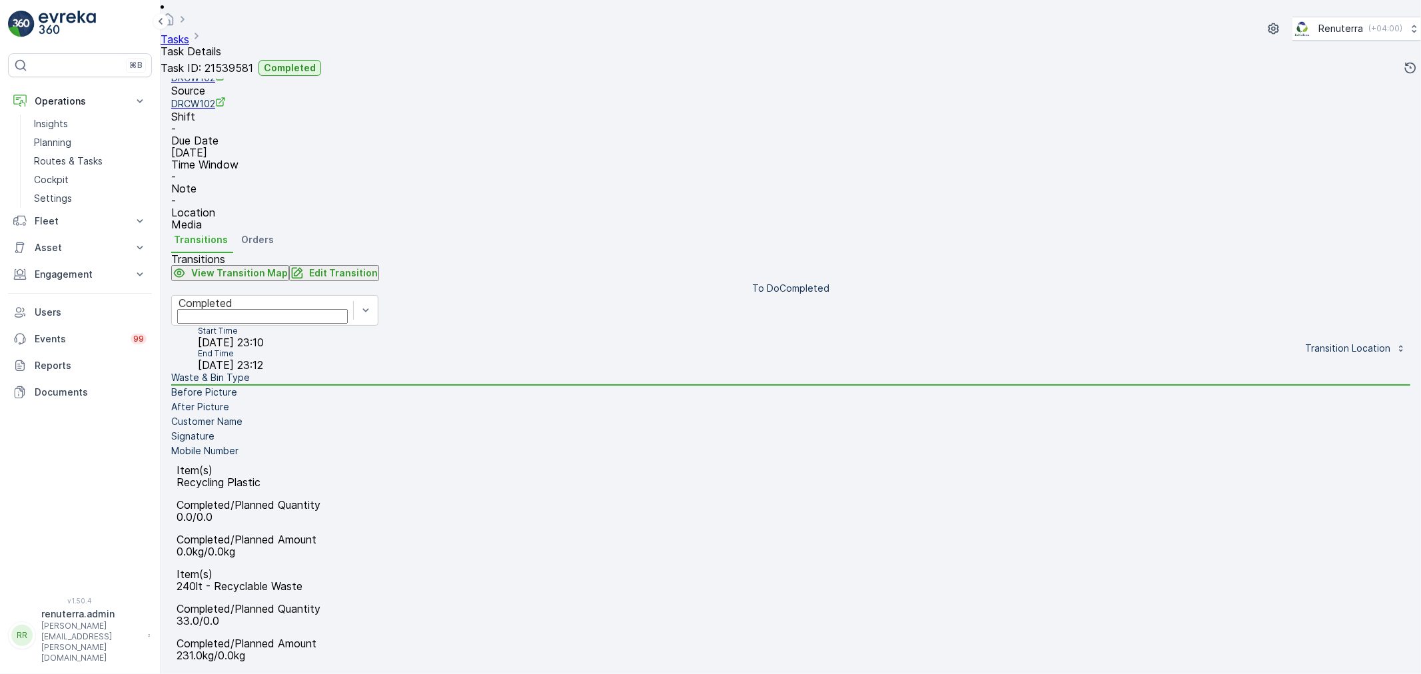
drag, startPoint x: 1383, startPoint y: 23, endPoint x: 1397, endPoint y: 17, distance: 15.0
drag, startPoint x: 1397, startPoint y: 17, endPoint x: 1343, endPoint y: 44, distance: 60.2
click at [238, 458] on p "Mobile Number" at bounding box center [204, 450] width 67 height 13
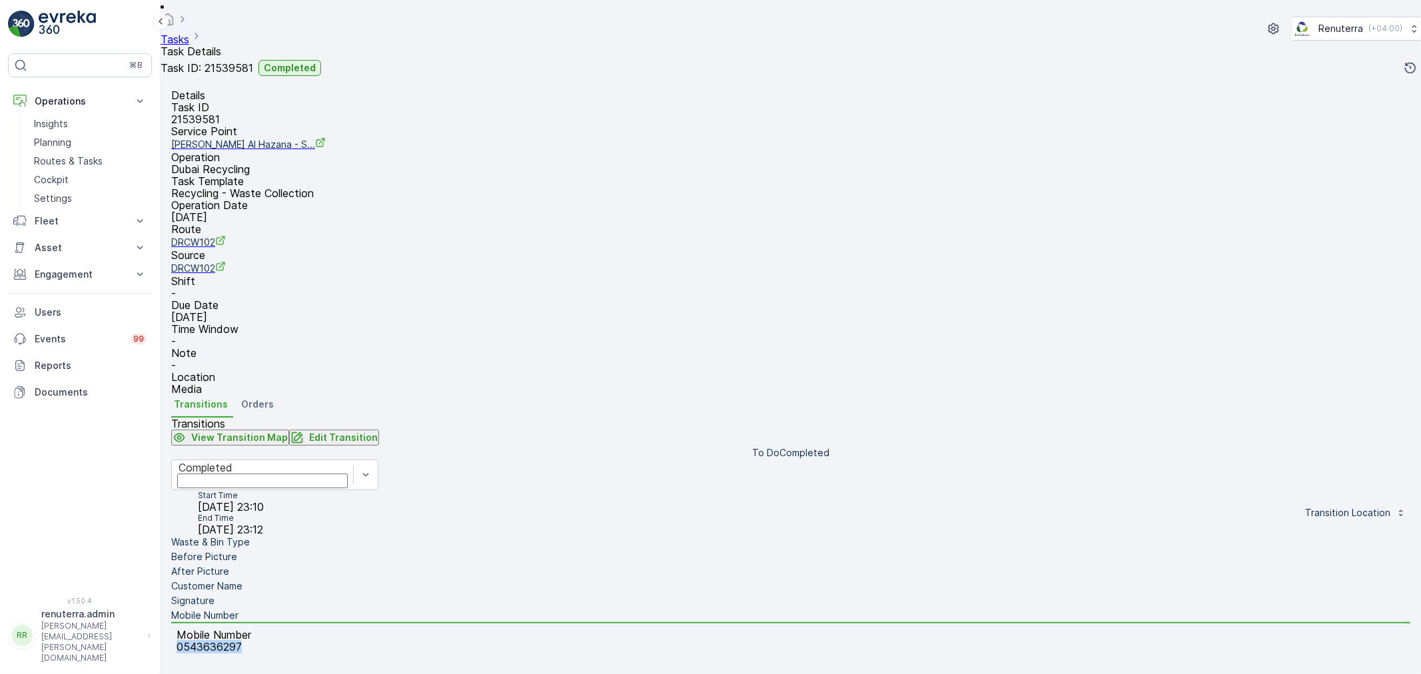
drag, startPoint x: 589, startPoint y: 438, endPoint x: 629, endPoint y: 438, distance: 40.6
click at [673, 623] on div "Mobile Number 0543636297" at bounding box center [790, 640] width 1239 height 35
copy p "0543636297"
click at [378, 431] on p "Edit Transition" at bounding box center [343, 437] width 69 height 13
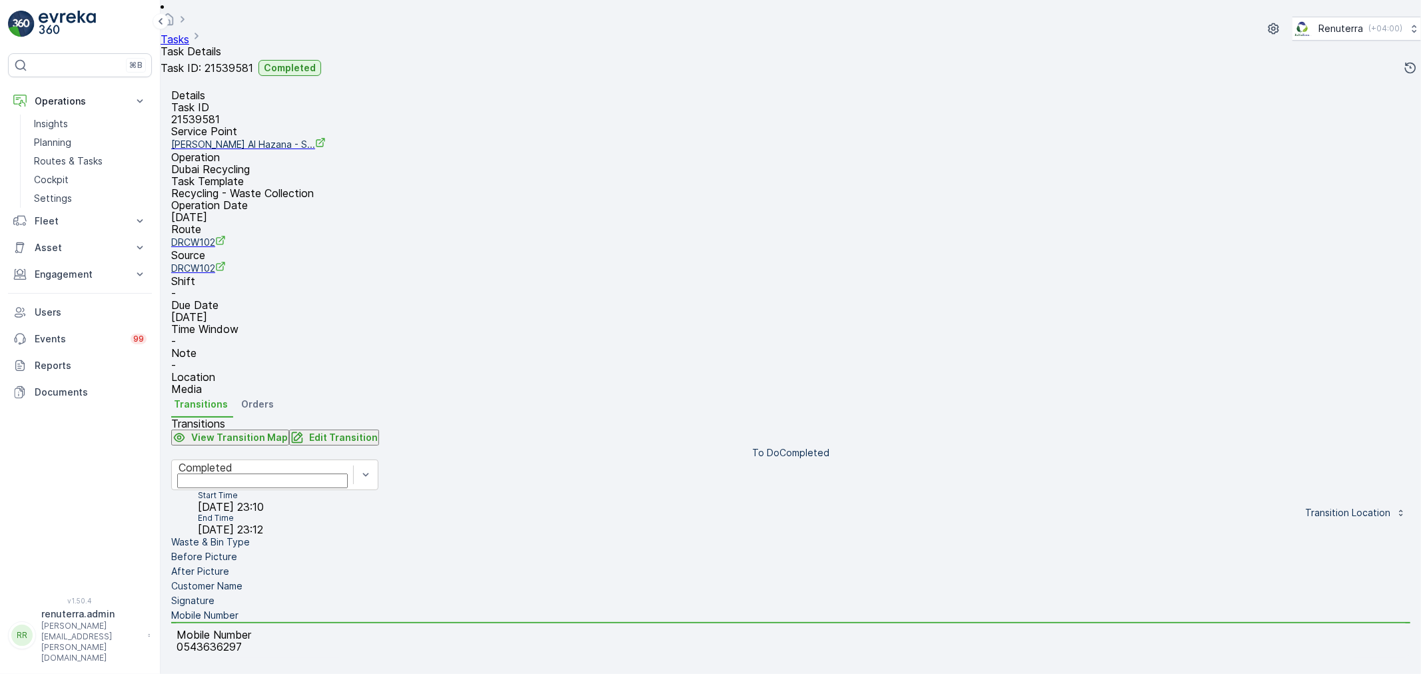
scroll to position [332, 0]
type Name "lulu hypermarket Al Hazana"
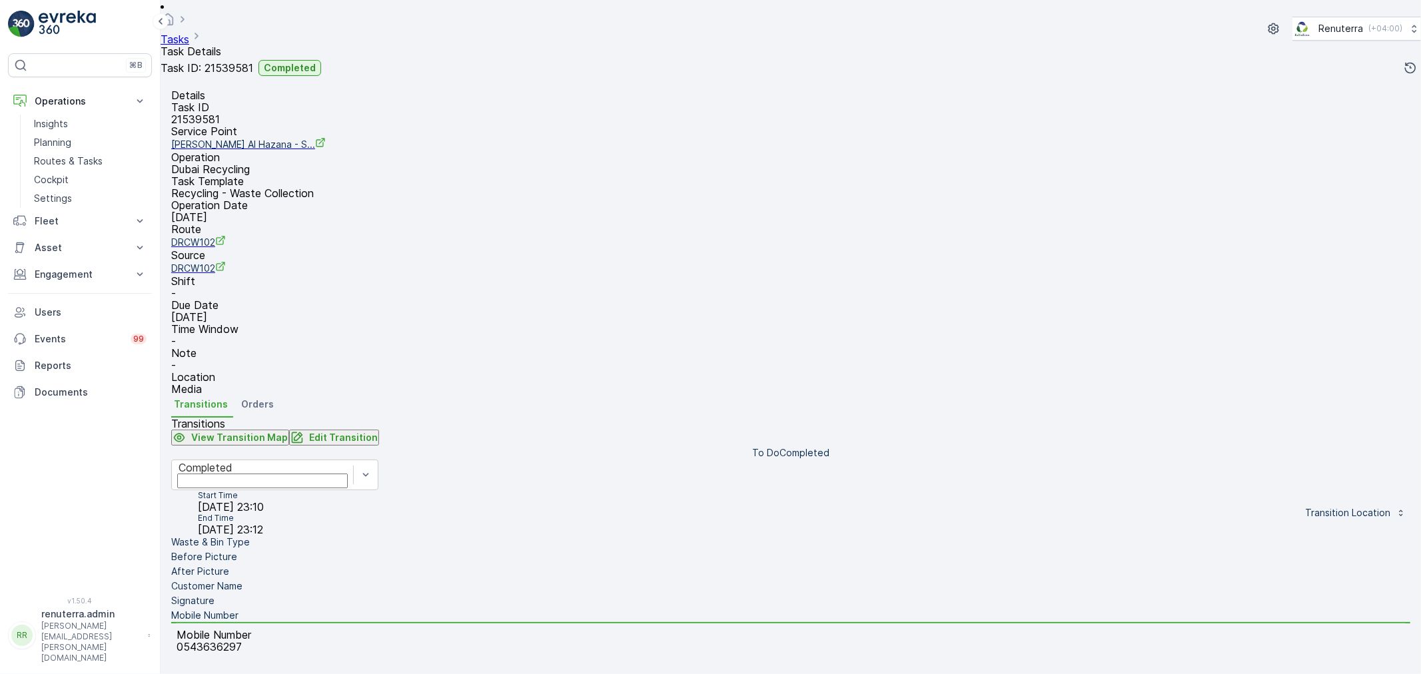
type Quantity "33"
type input "0"
type input "231"
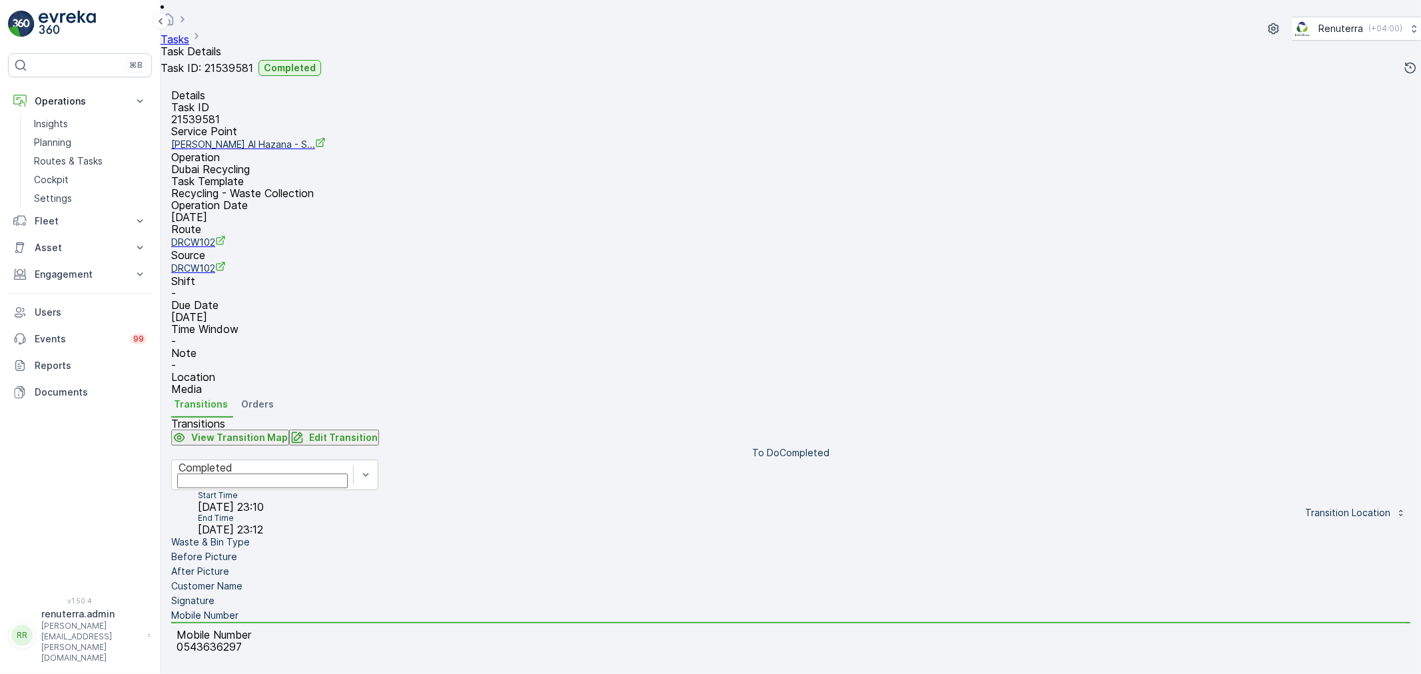
type Name "lulu hypermarket Al Hazana"
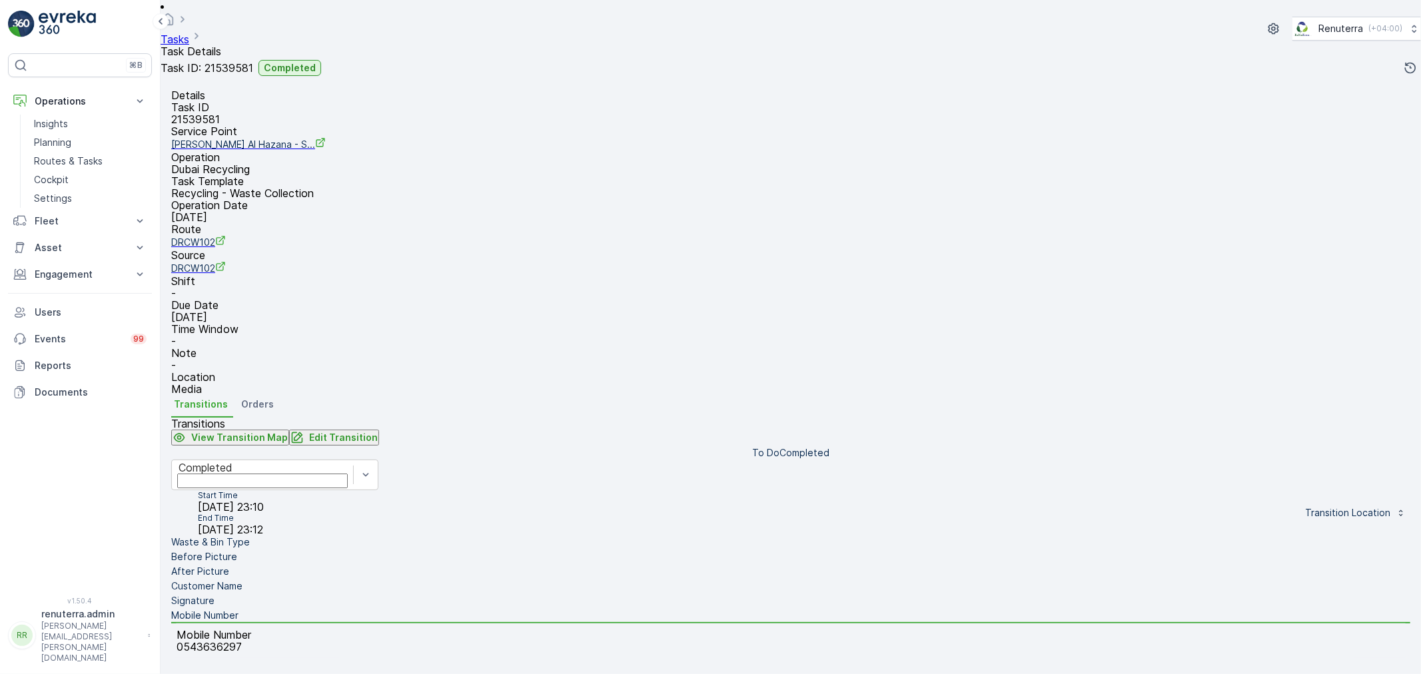
paste input "0543636297"
type input "0543636297"
type Name "lulu hypermarket Al Hazana"
type input "0543636297"
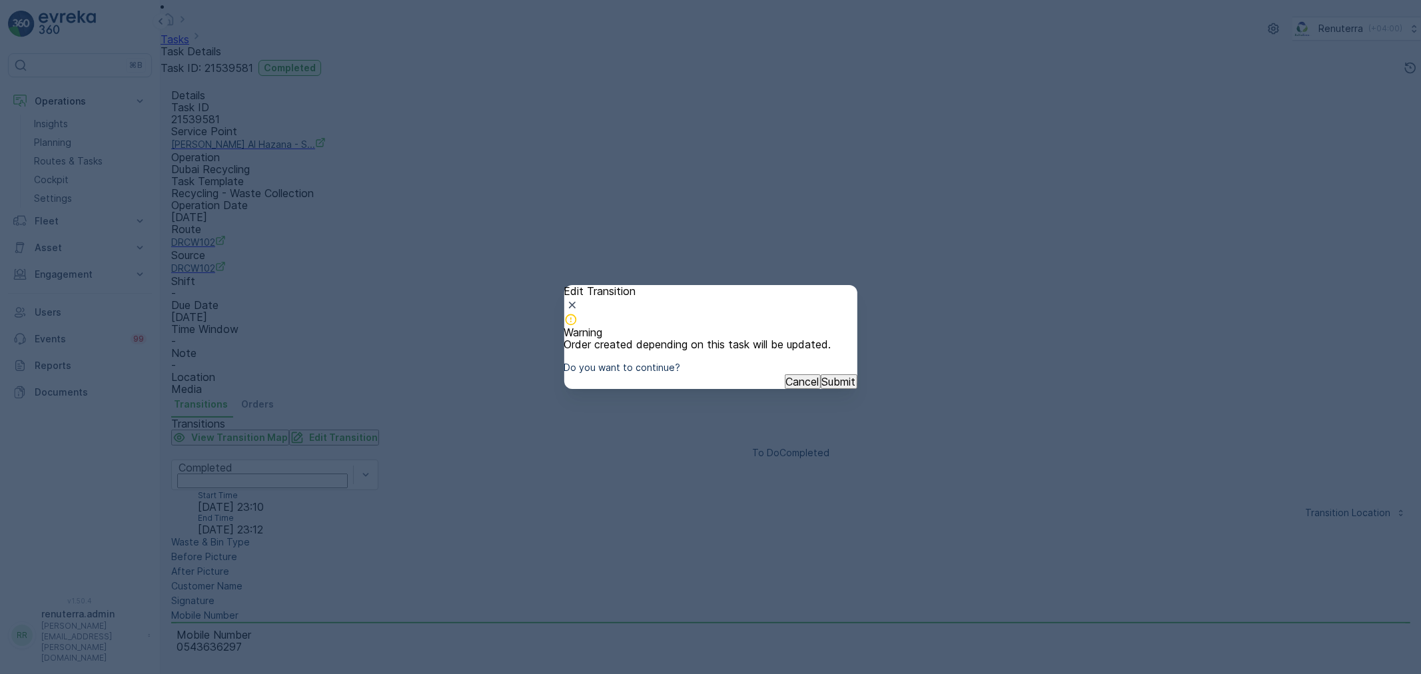
click at [825, 388] on p "Submit" at bounding box center [839, 382] width 34 height 12
type Name "lulu hypermarket Al Hazana"
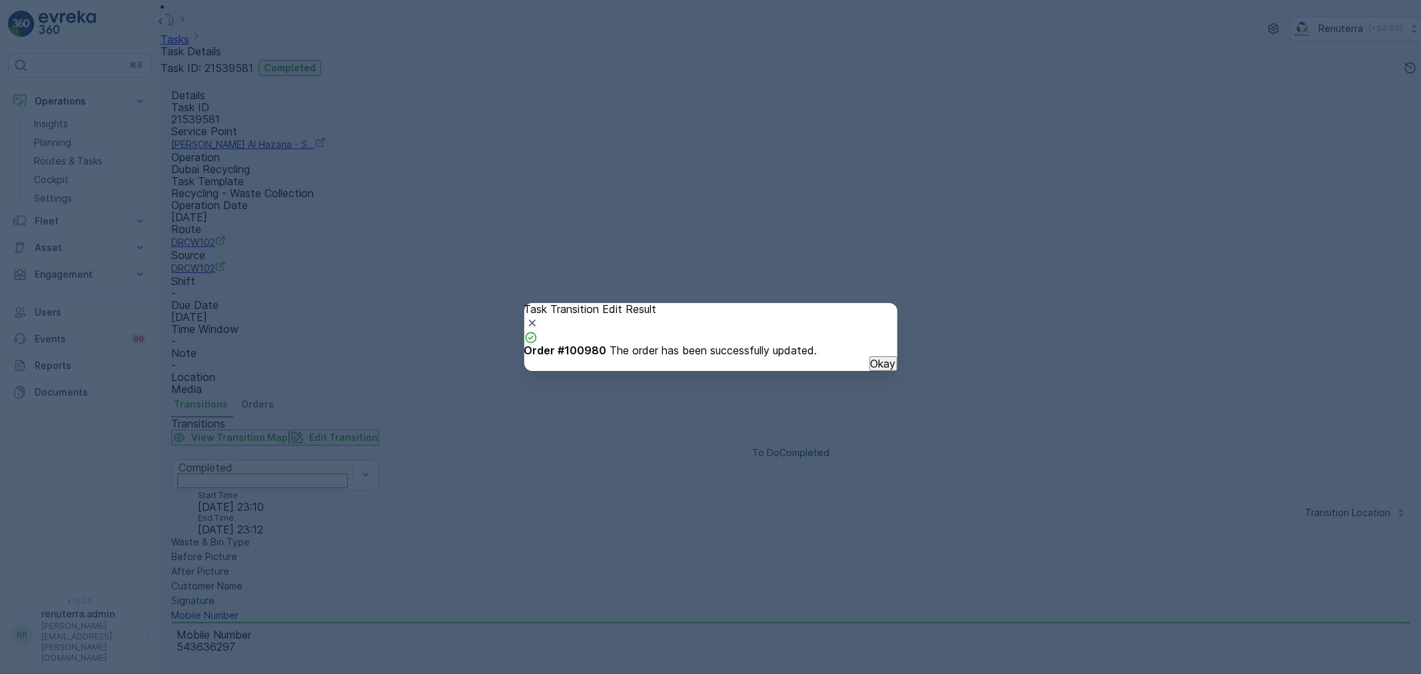
click at [870, 371] on button "Okay" at bounding box center [883, 363] width 28 height 15
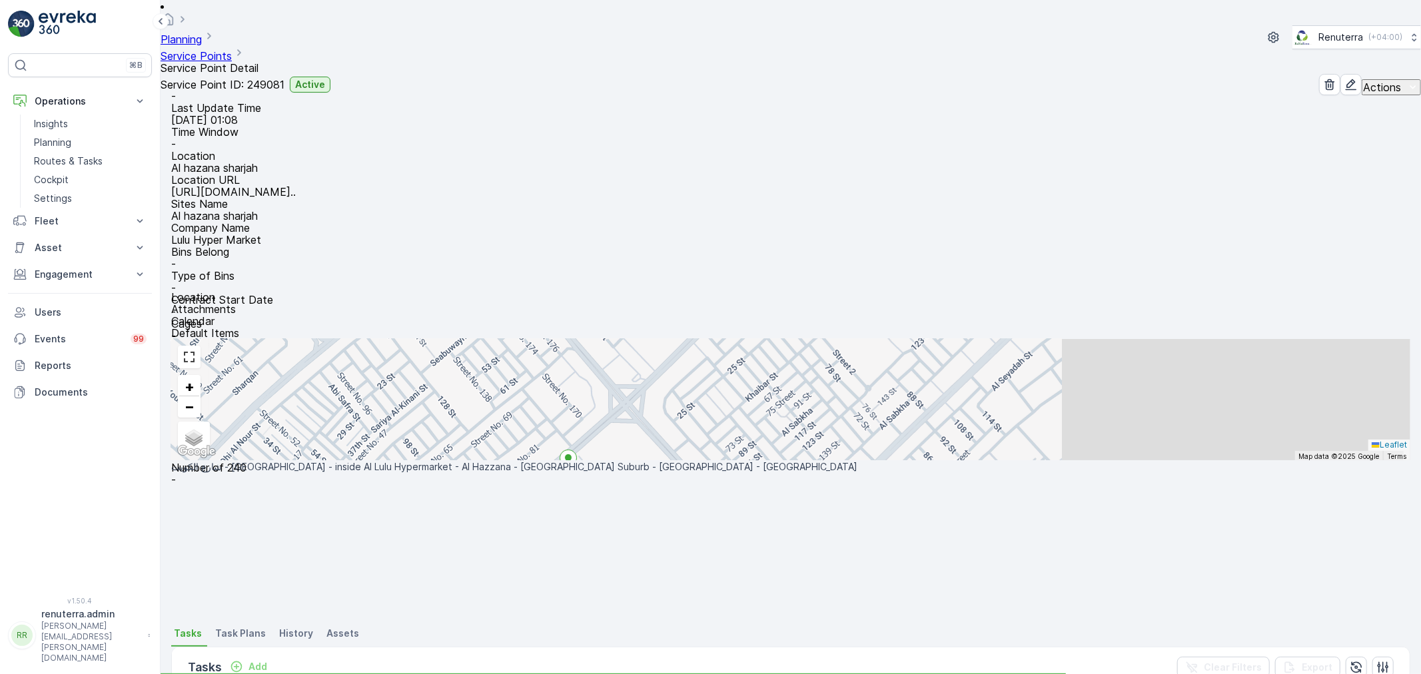
scroll to position [80, 0]
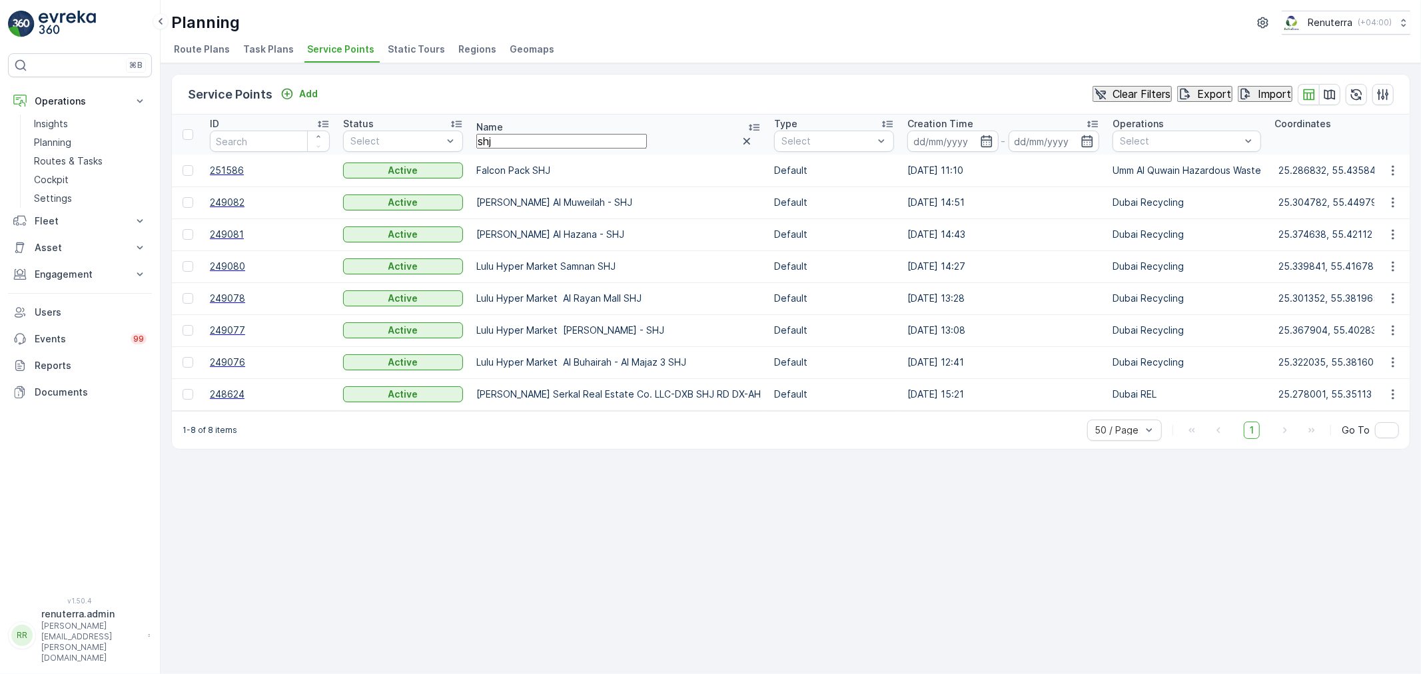
click at [211, 204] on span "249082" at bounding box center [270, 202] width 120 height 13
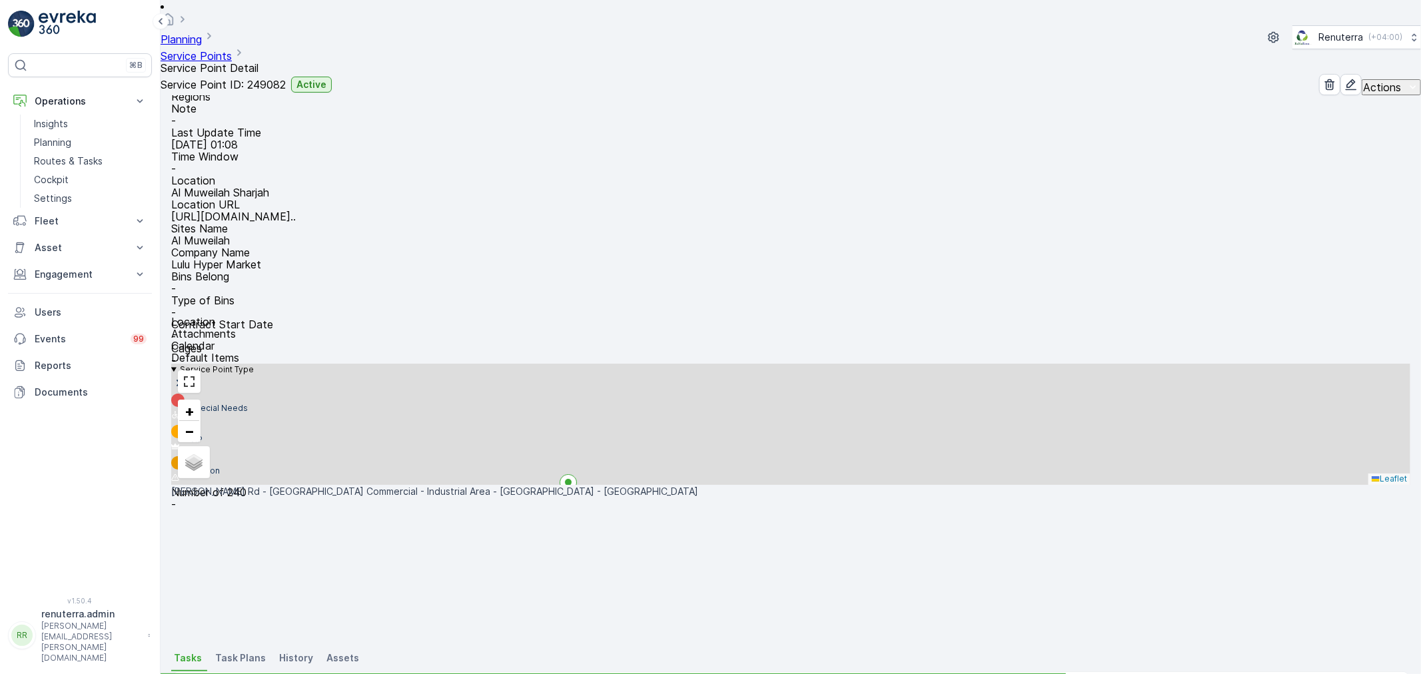
scroll to position [148, 0]
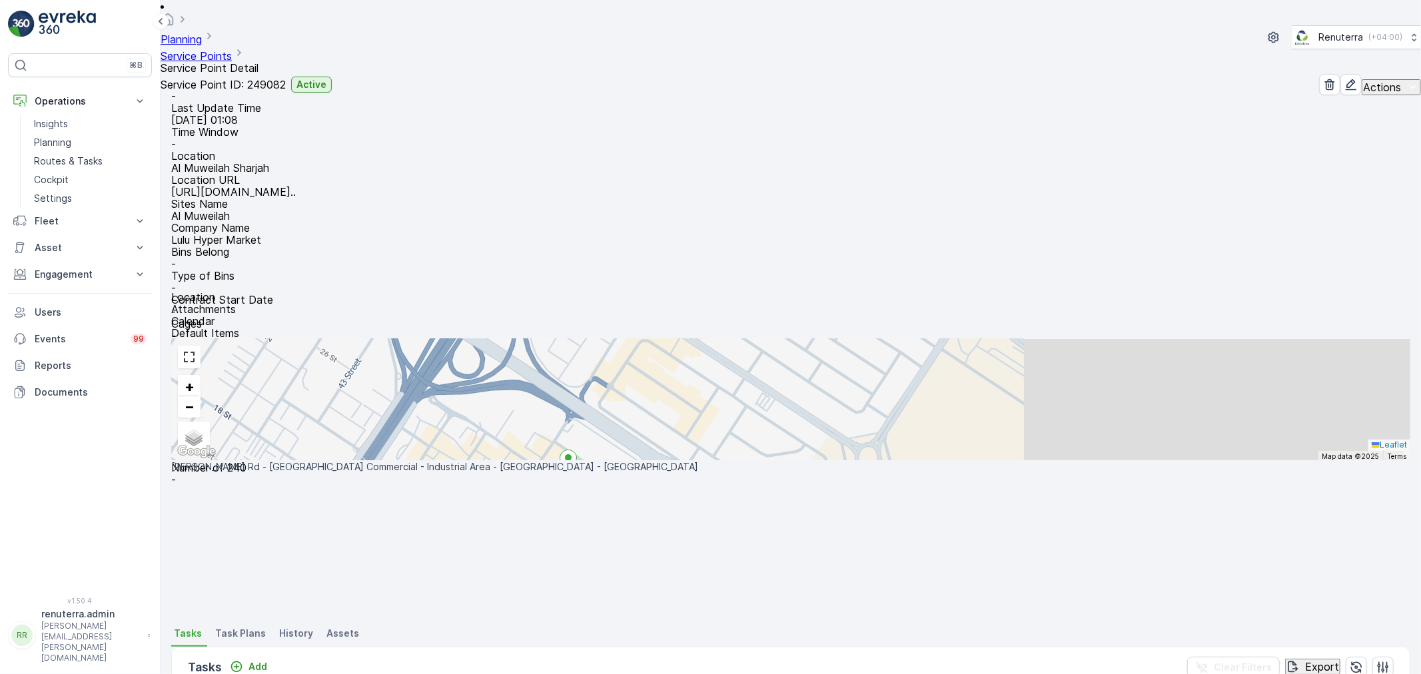
drag, startPoint x: 836, startPoint y: 383, endPoint x: 853, endPoint y: 396, distance: 21.4
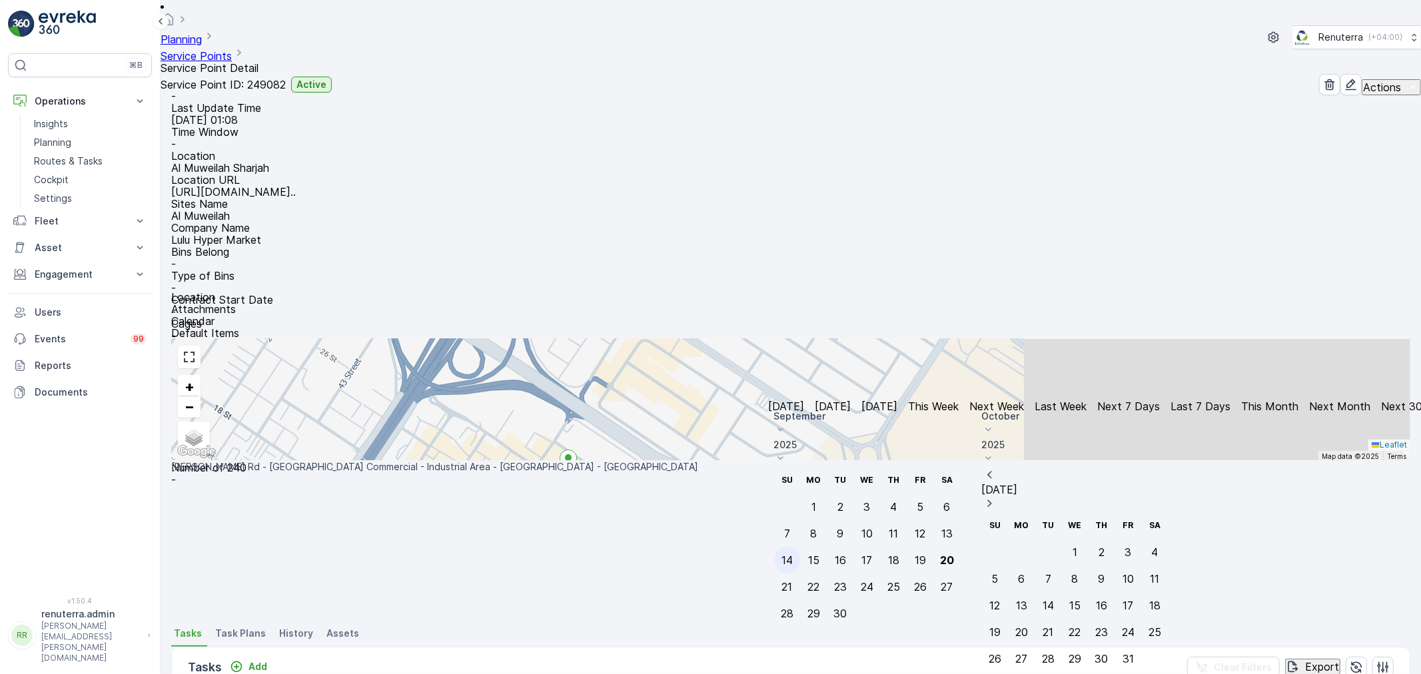
click at [793, 554] on div "14" at bounding box center [786, 560] width 11 height 12
type input "[DATE]"
click at [793, 554] on div "14" at bounding box center [786, 560] width 11 height 12
type input "[DATE]"
click at [793, 554] on div "14" at bounding box center [786, 560] width 11 height 12
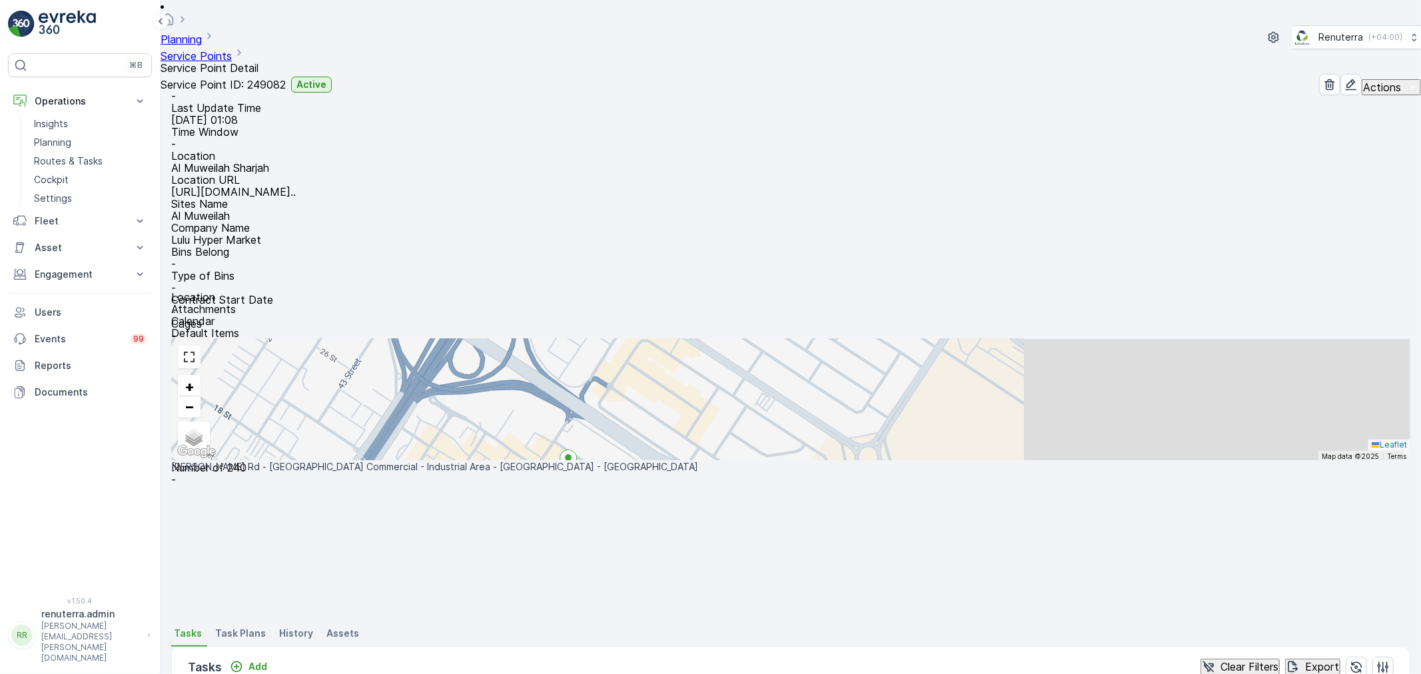
scroll to position [80, 0]
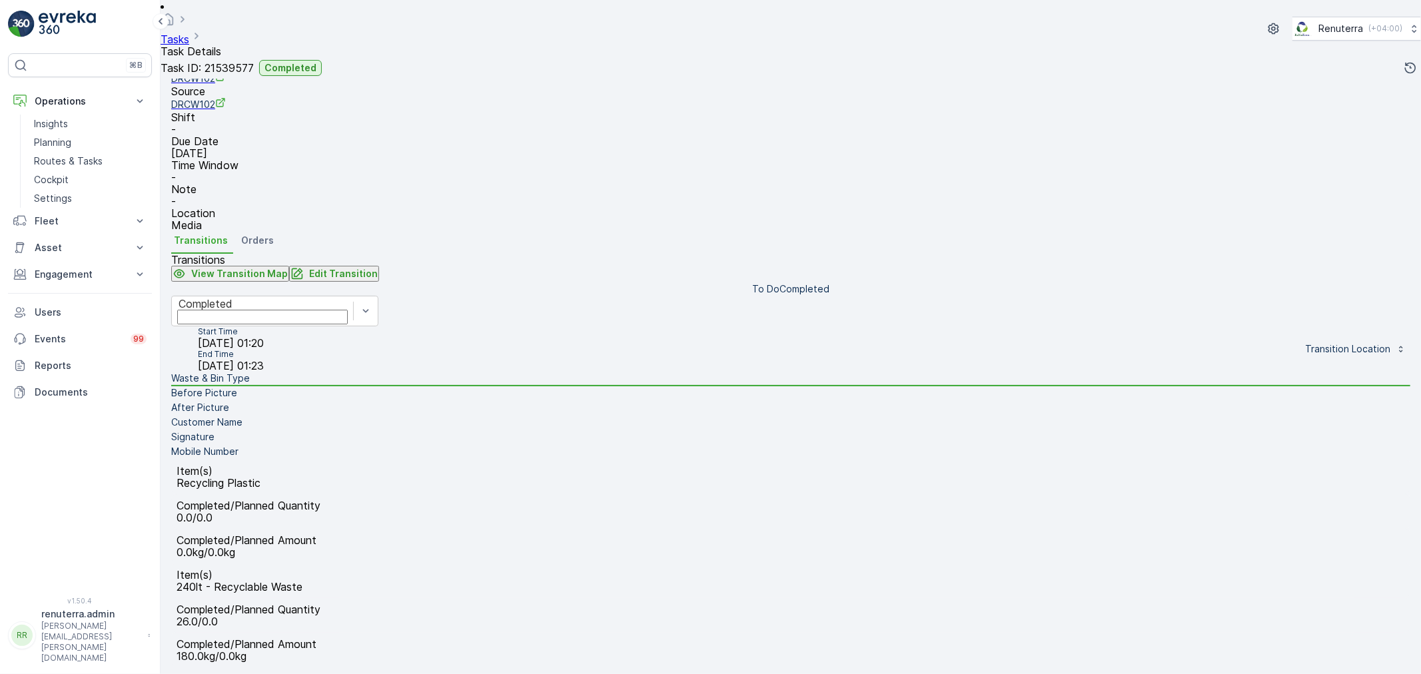
scroll to position [165, 0]
drag, startPoint x: 288, startPoint y: 538, endPoint x: 308, endPoint y: 530, distance: 21.5
click at [287, 459] on li "Mobile Number" at bounding box center [790, 451] width 1239 height 15
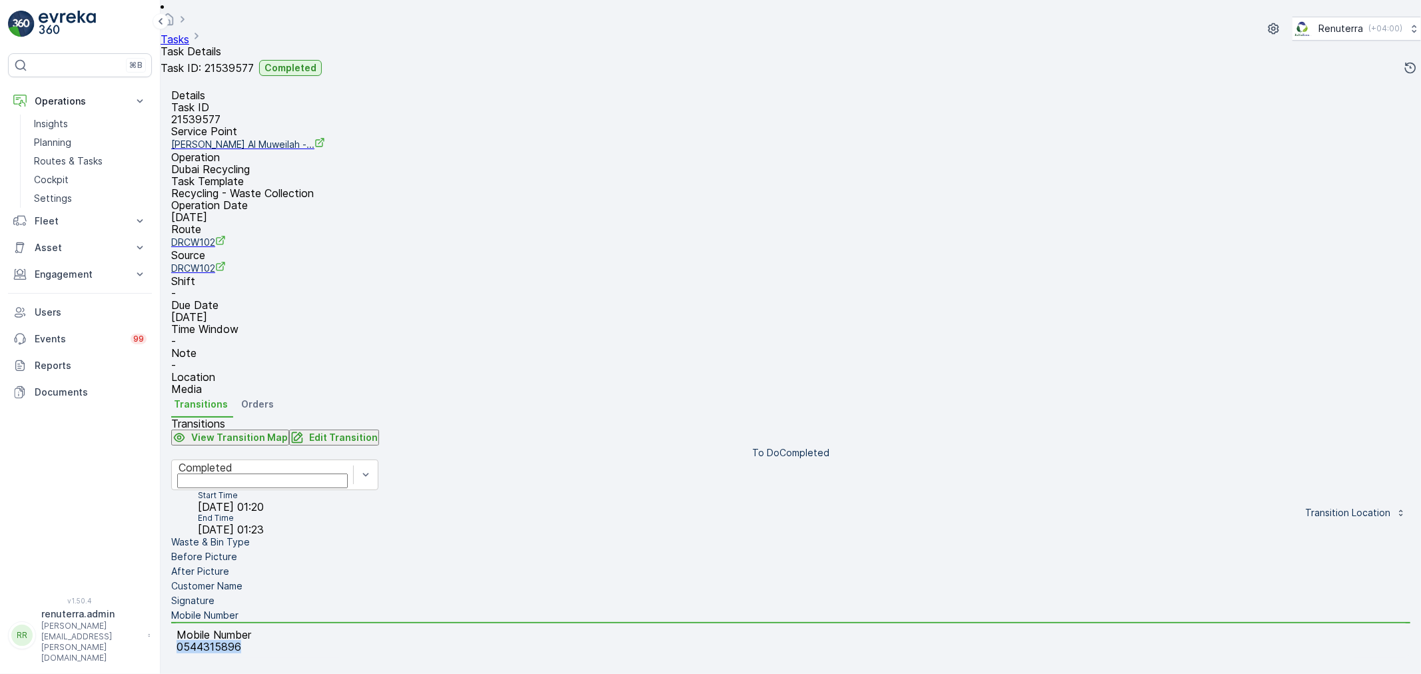
drag, startPoint x: 711, startPoint y: 430, endPoint x: 585, endPoint y: 440, distance: 126.9
click at [585, 623] on div "Mobile Number 0544315896" at bounding box center [790, 640] width 1239 height 35
copy p "0544315896"
click at [379, 430] on button "Edit Transition" at bounding box center [334, 438] width 90 height 16
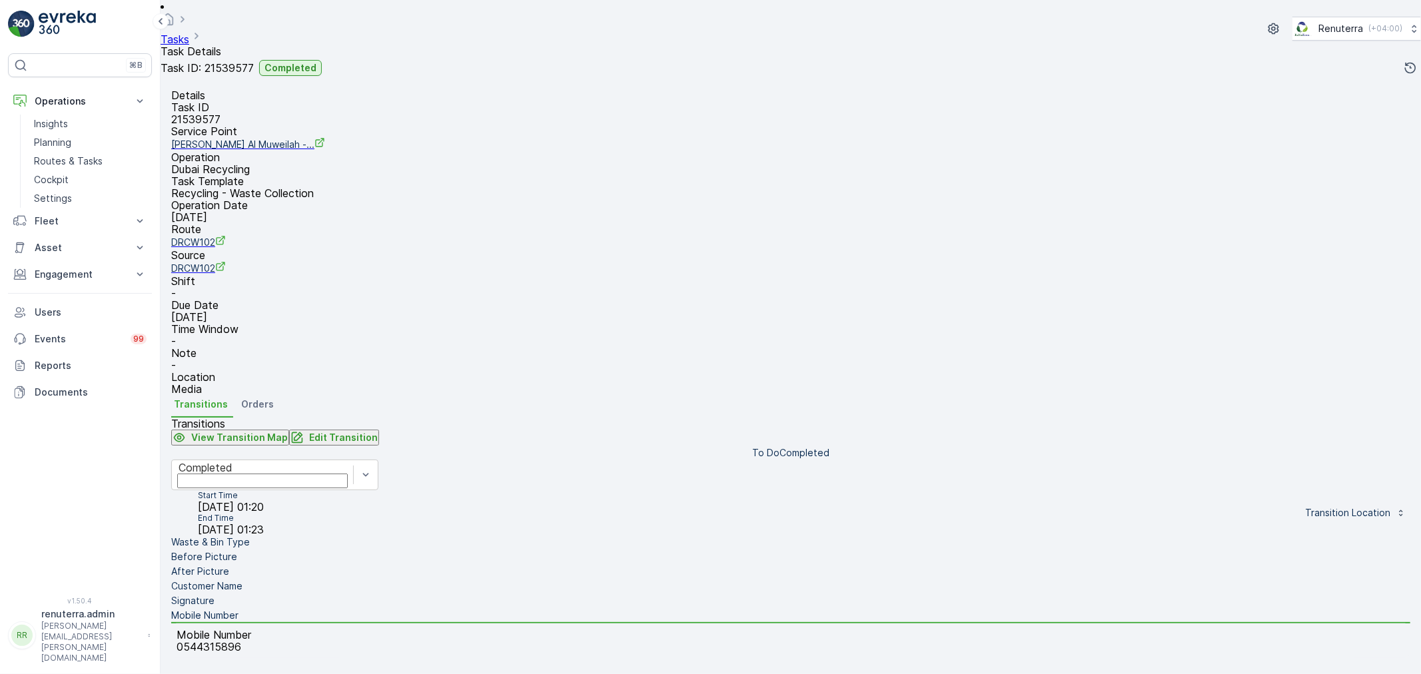
type Name "muwailah sharjah"
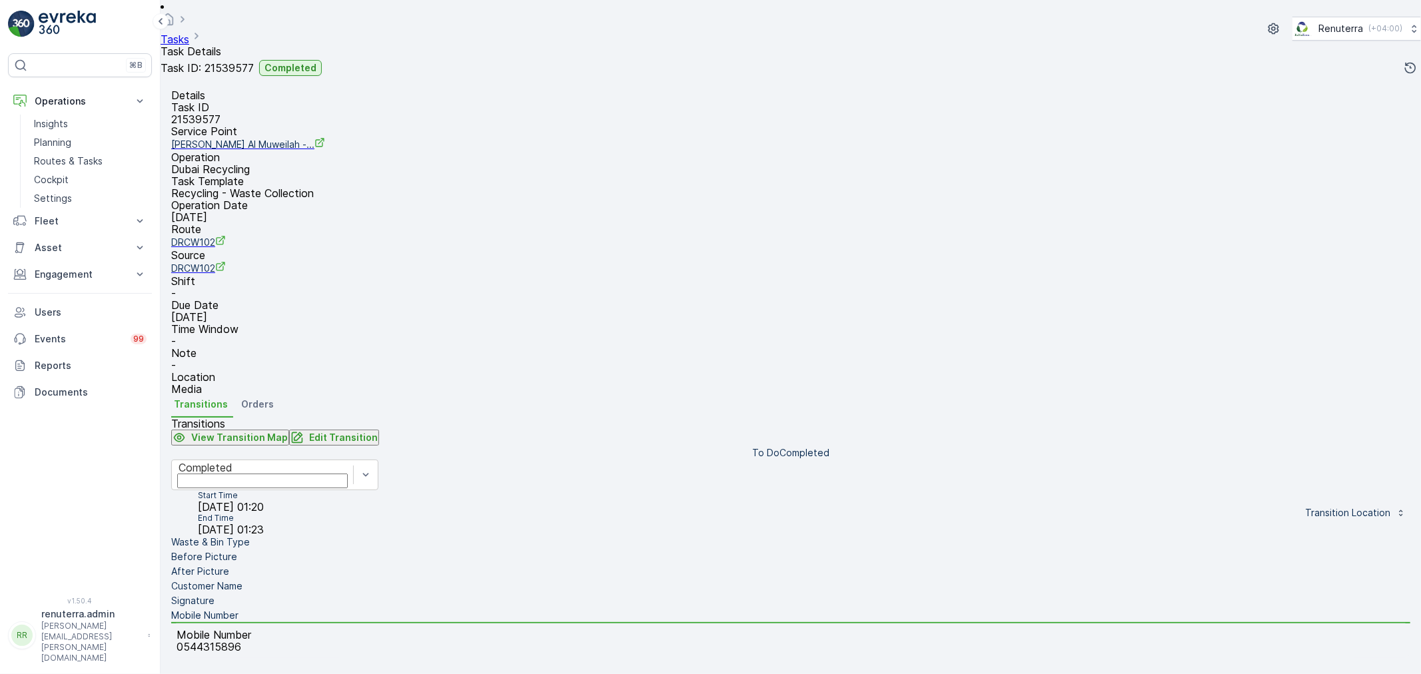
type Quantity "26"
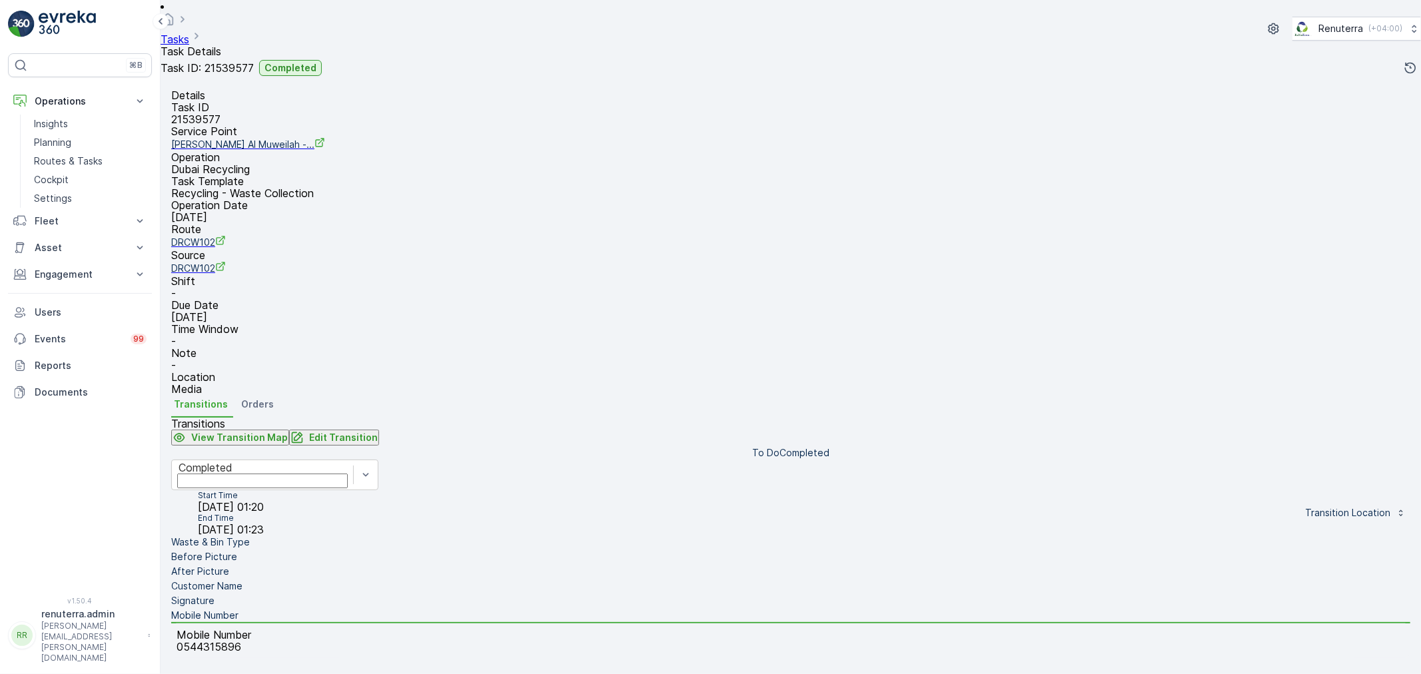
type input "180"
type Name "muwailah sharjah"
type input "180"
type Name "muwailah sharjah"
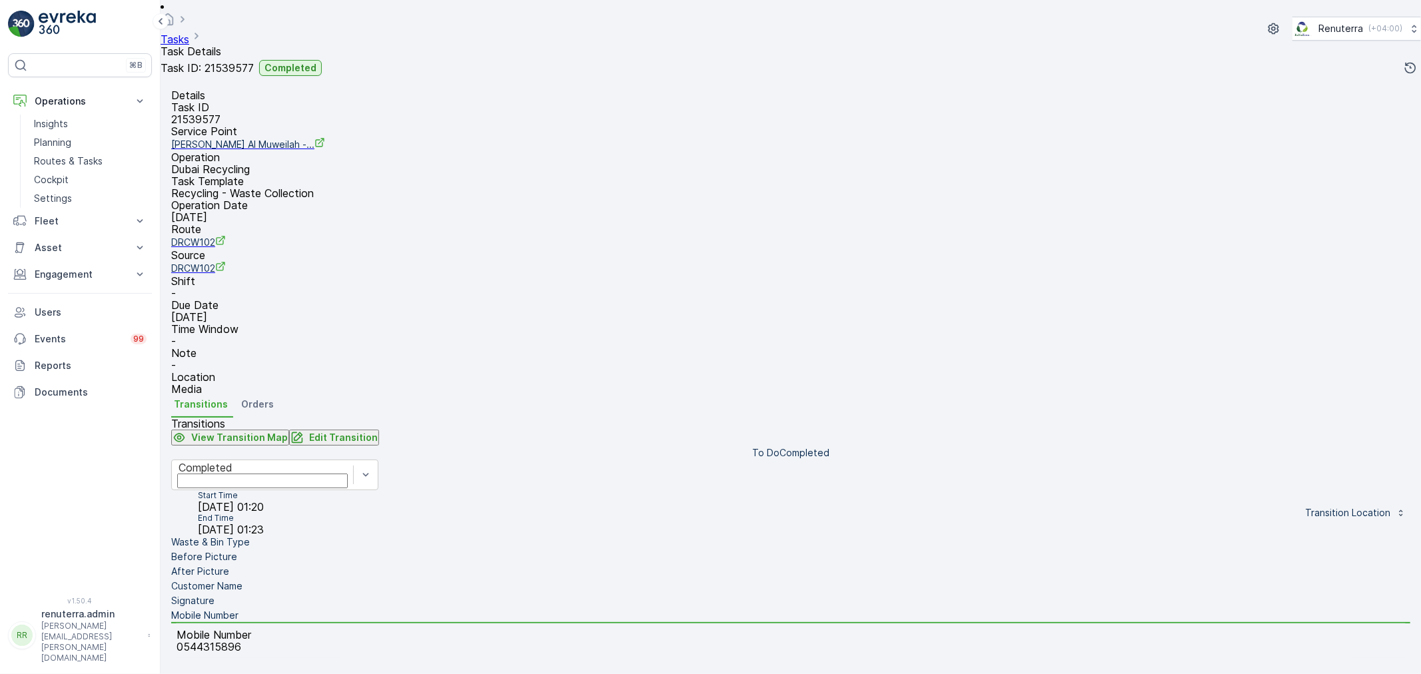
scroll to position [184, 0]
paste input "0544315896"
type input "0544315896"
type Name "muwailah sharjah"
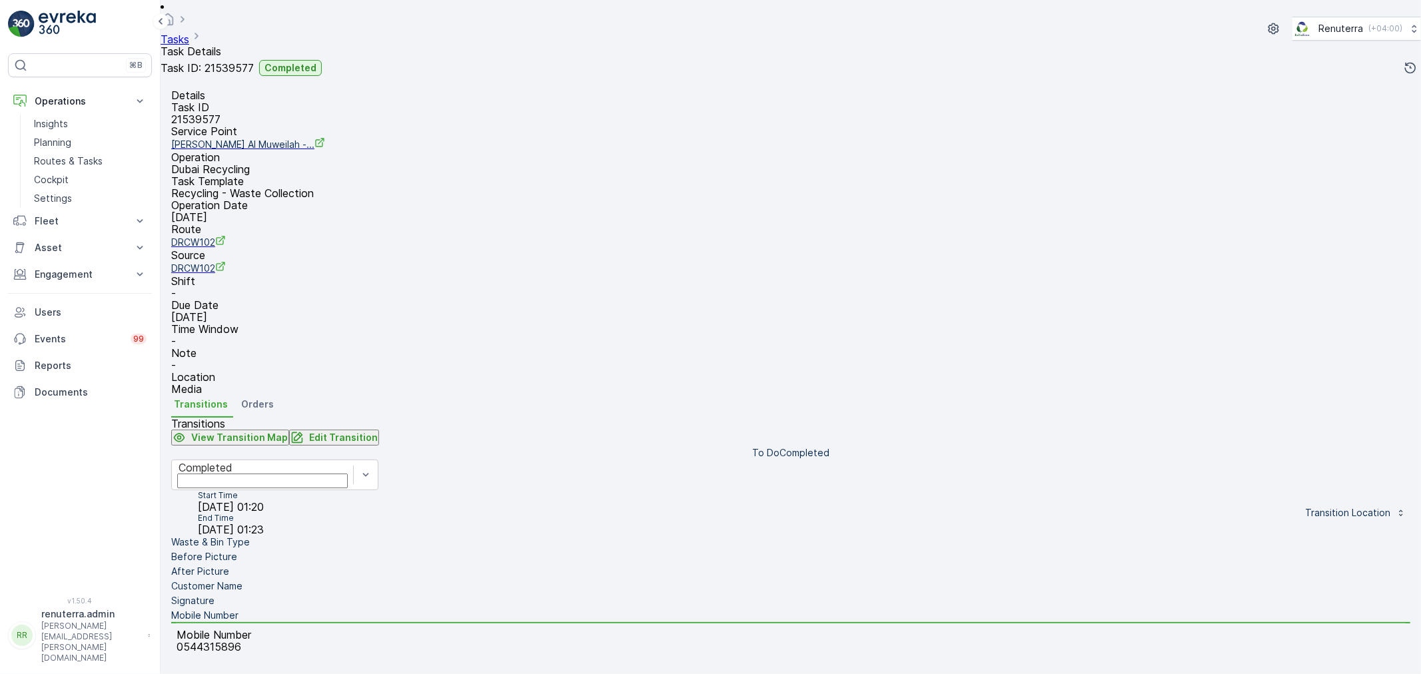
type input "0544315896"
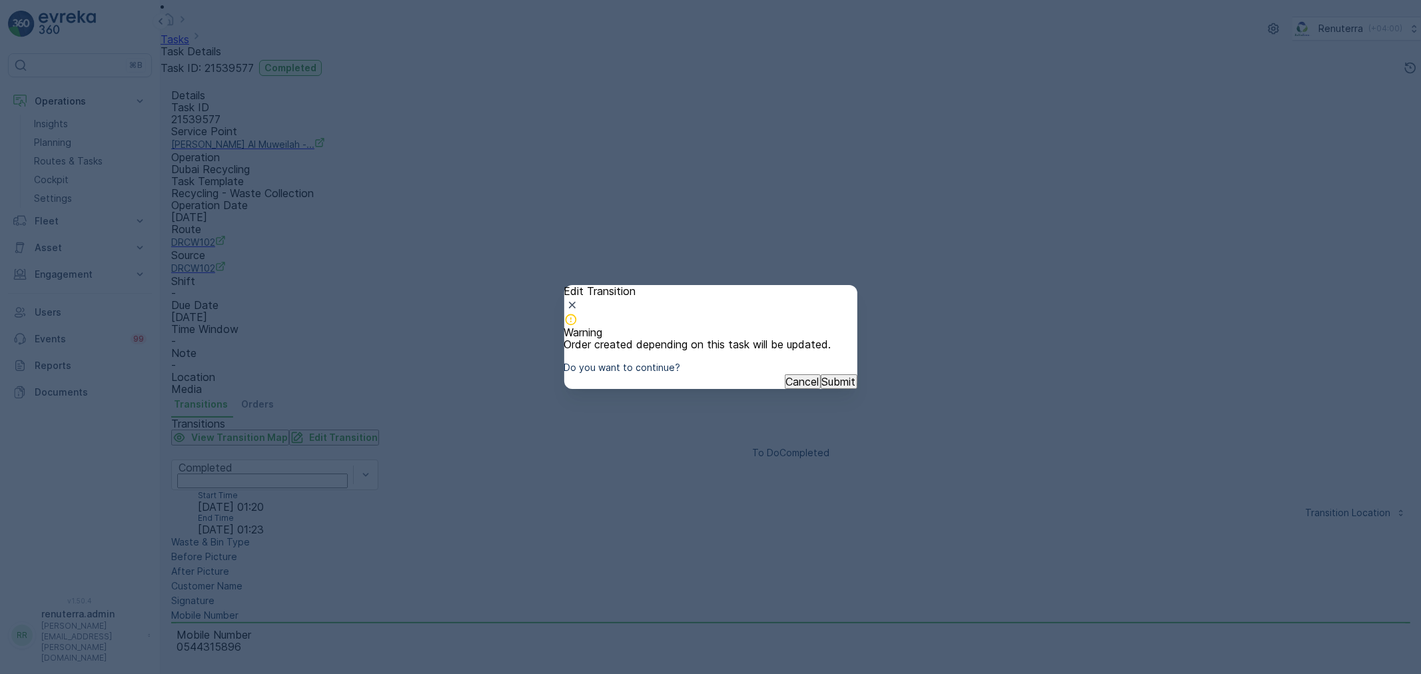
drag, startPoint x: 813, startPoint y: 410, endPoint x: 824, endPoint y: 415, distance: 12.5
click at [822, 388] on p "Submit" at bounding box center [839, 382] width 34 height 12
type Name "muwailah sharjah"
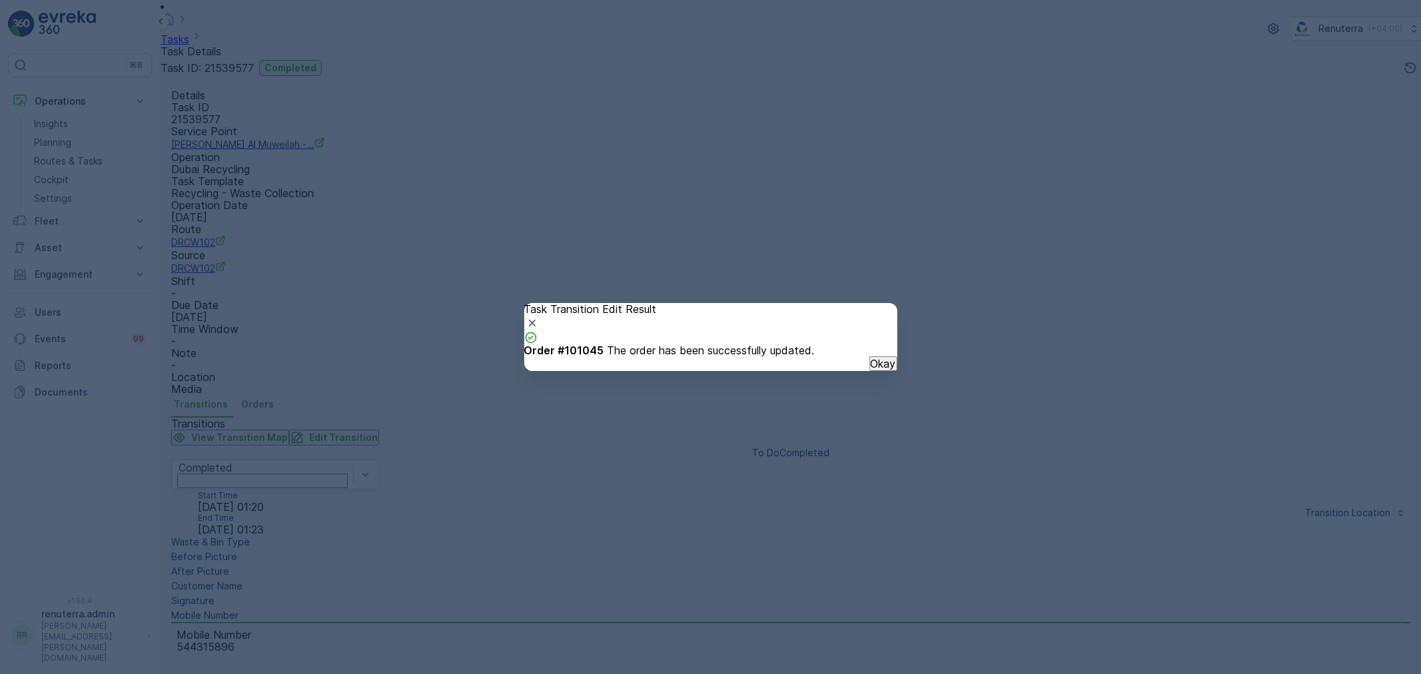
drag, startPoint x: 875, startPoint y: 378, endPoint x: 865, endPoint y: 385, distance: 12.9
click at [873, 371] on button "Okay" at bounding box center [883, 363] width 28 height 15
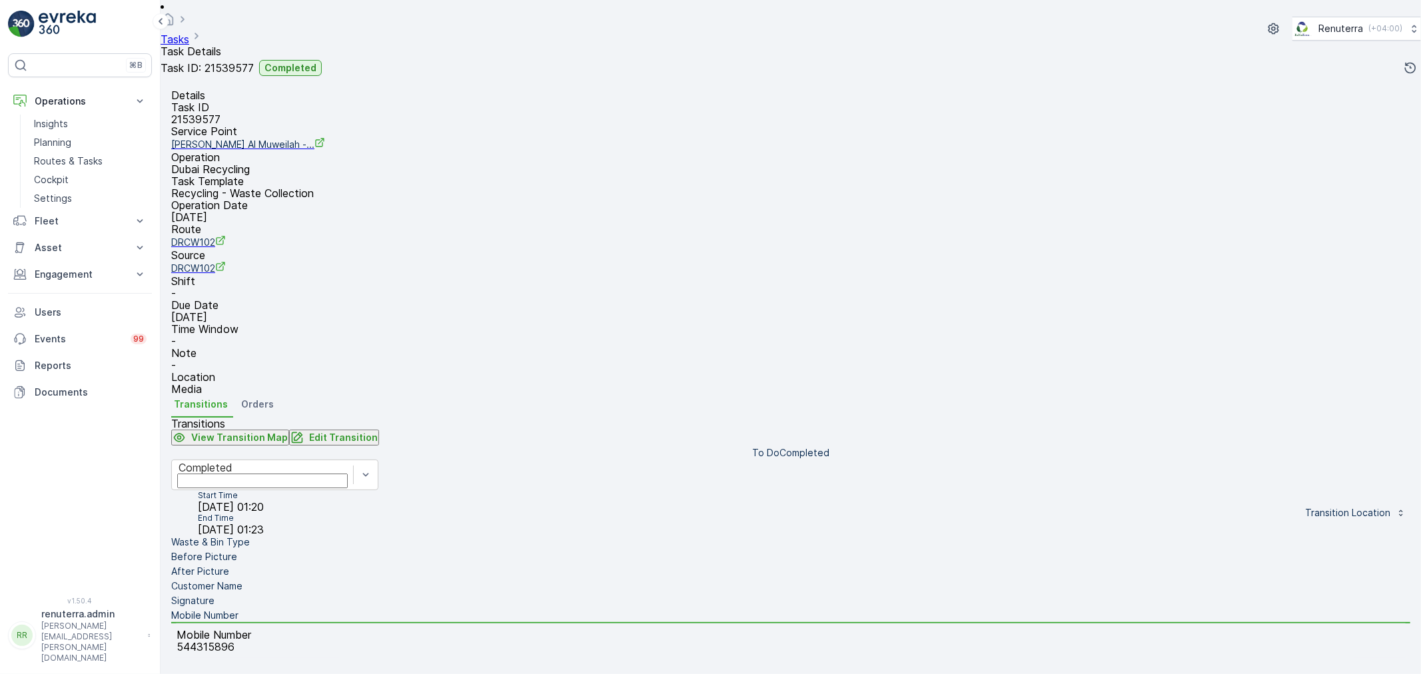
scroll to position [148, 0]
click at [296, 536] on li "Waste & Bin Type" at bounding box center [790, 543] width 1239 height 15
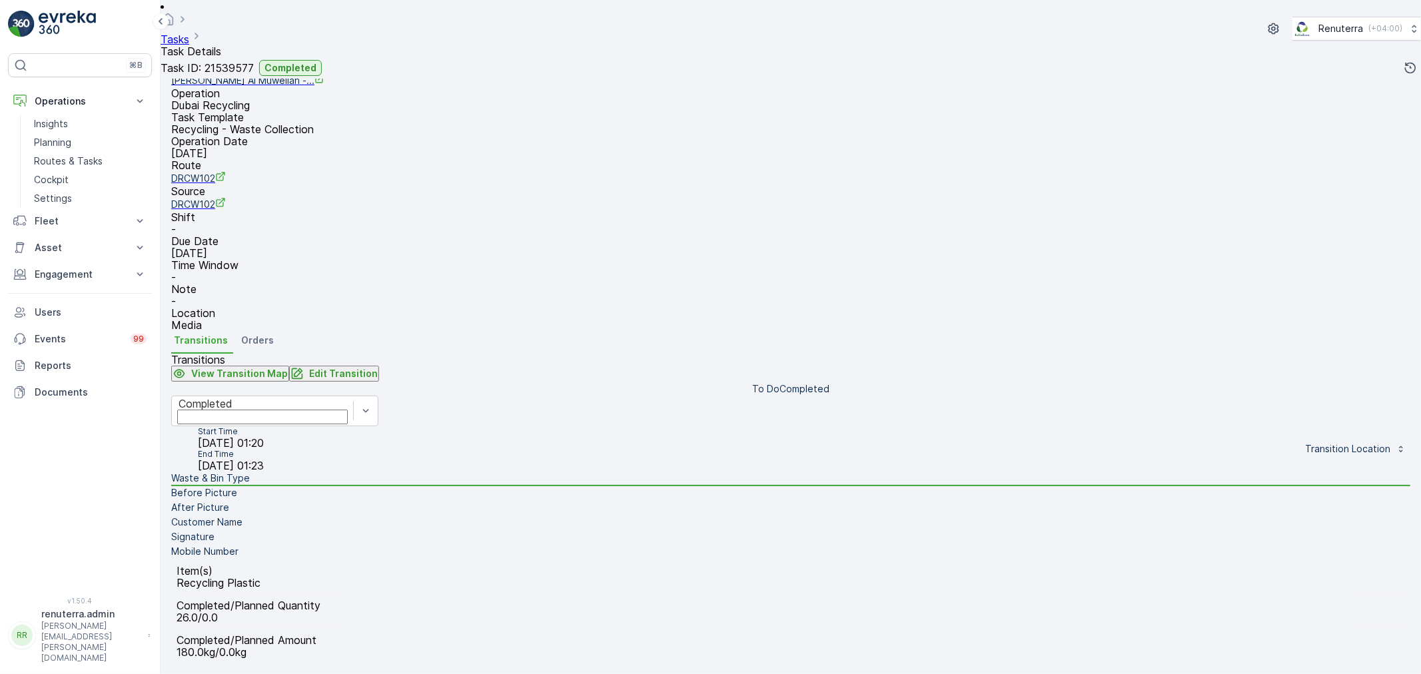
click at [378, 367] on p "Edit Transition" at bounding box center [343, 373] width 69 height 13
type Name "muwailah sharjah"
drag, startPoint x: 1394, startPoint y: 16, endPoint x: 1383, endPoint y: 23, distance: 13.5
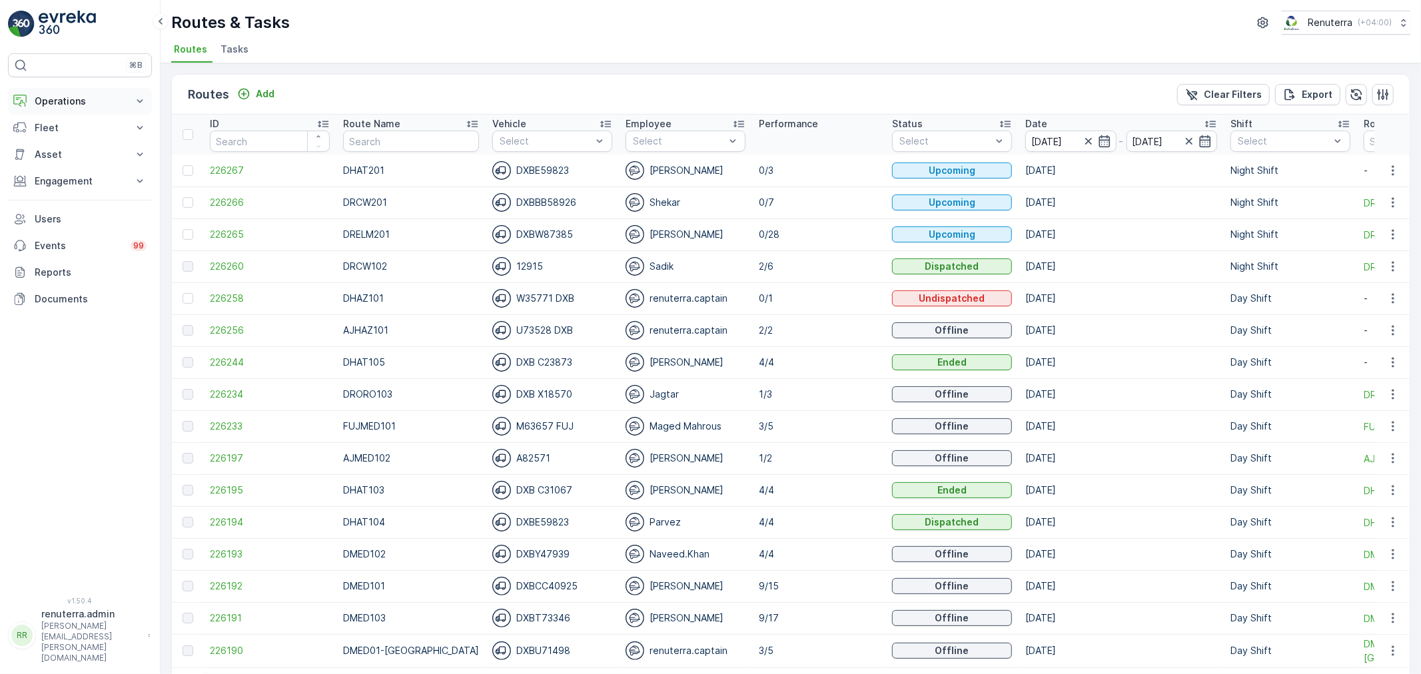
click at [76, 101] on p "Operations" at bounding box center [80, 101] width 91 height 13
click at [67, 134] on link "Planning" at bounding box center [90, 142] width 123 height 19
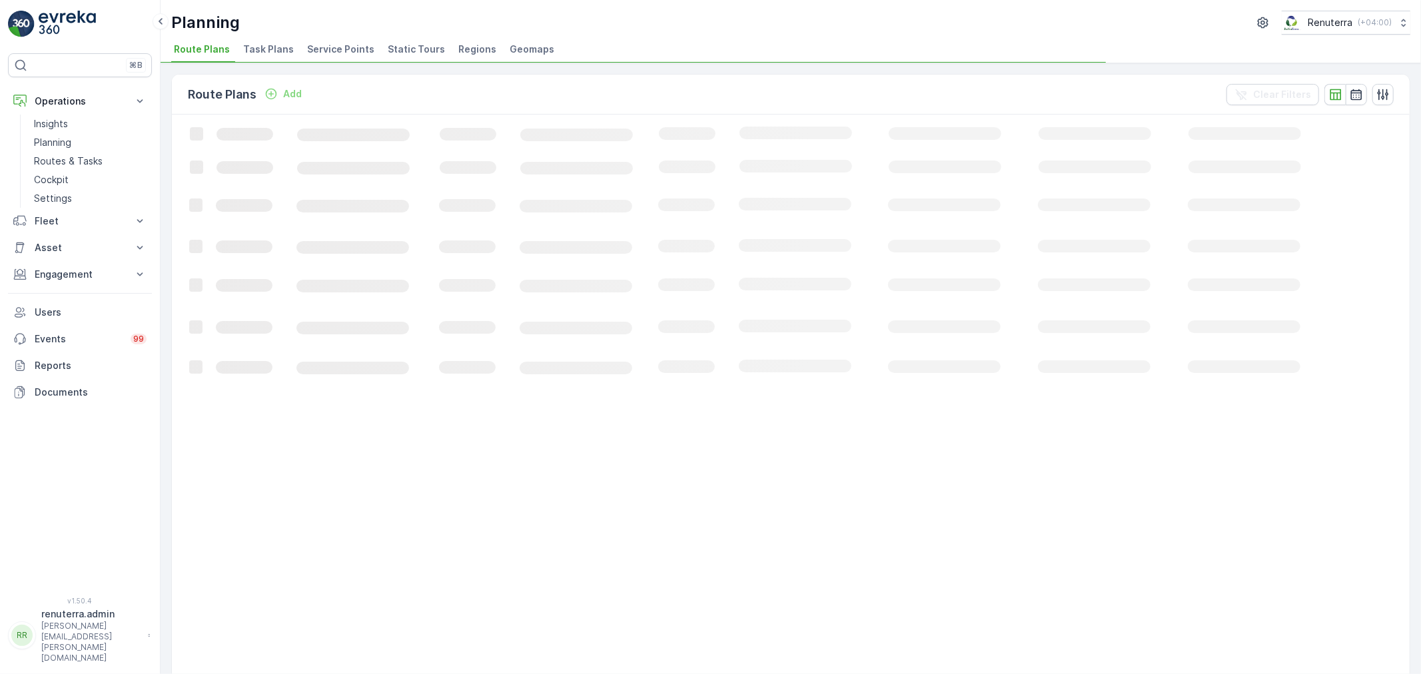
click at [336, 43] on span "Service Points" at bounding box center [340, 49] width 67 height 13
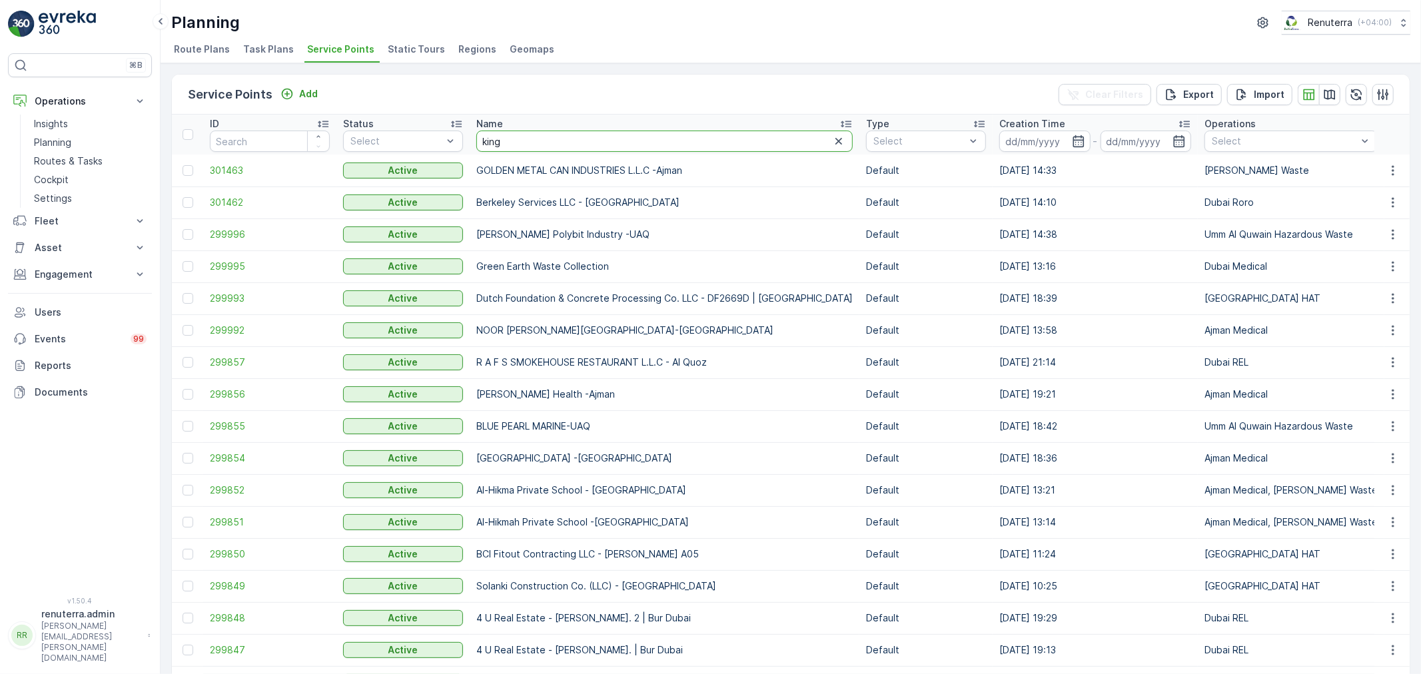
type input "kings"
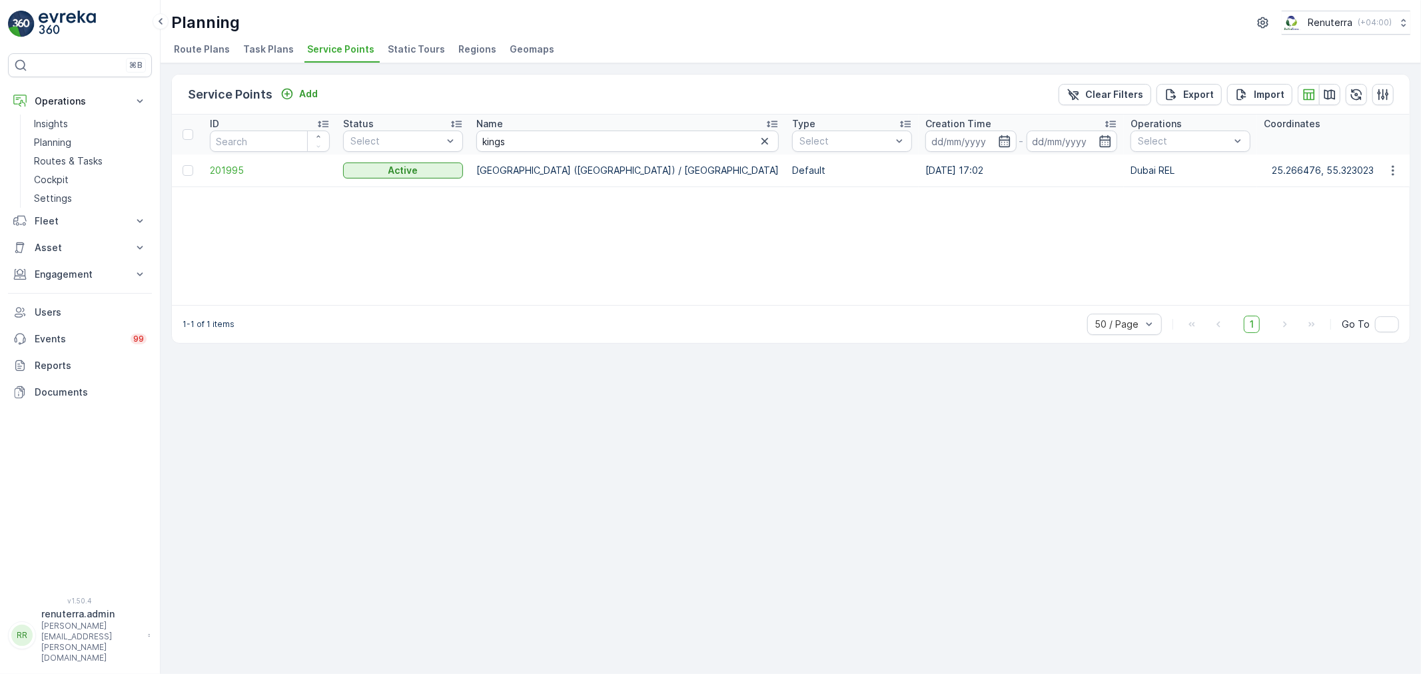
click at [228, 158] on td "201995" at bounding box center [269, 171] width 133 height 32
click at [224, 167] on span "201995" at bounding box center [270, 170] width 120 height 13
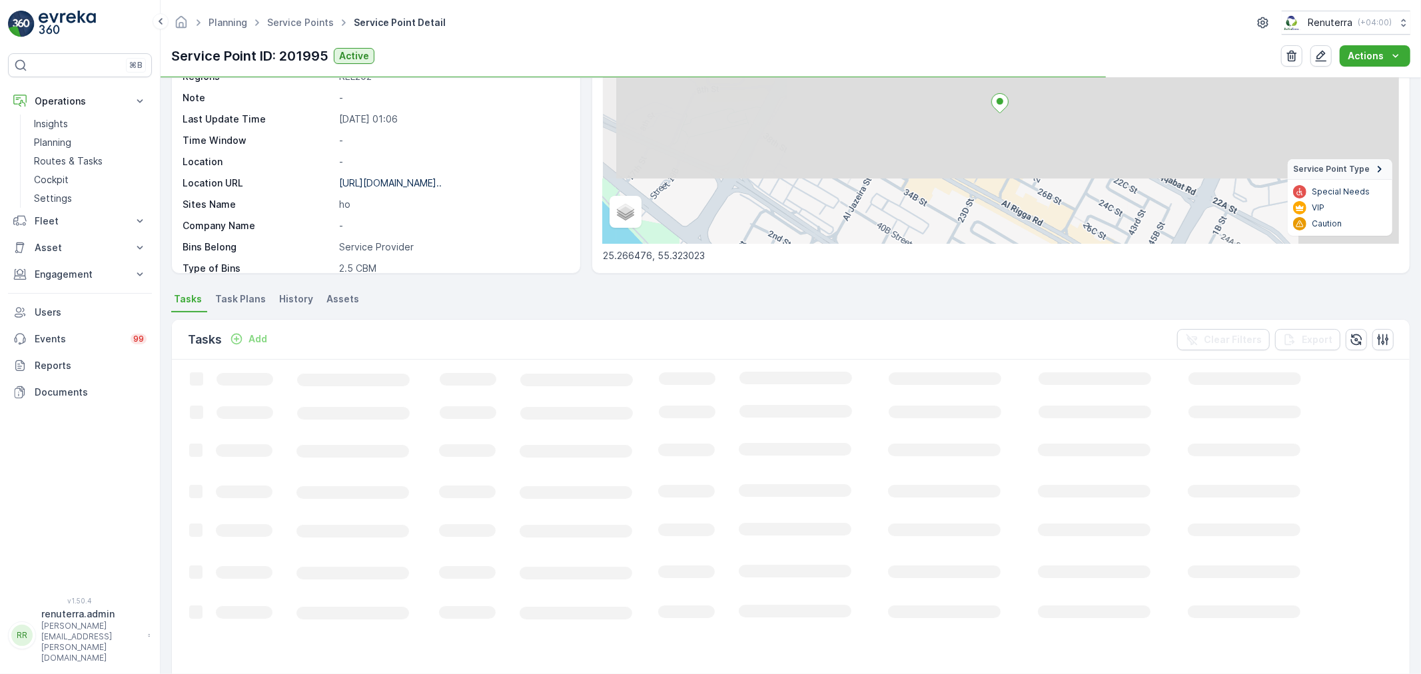
scroll to position [148, 0]
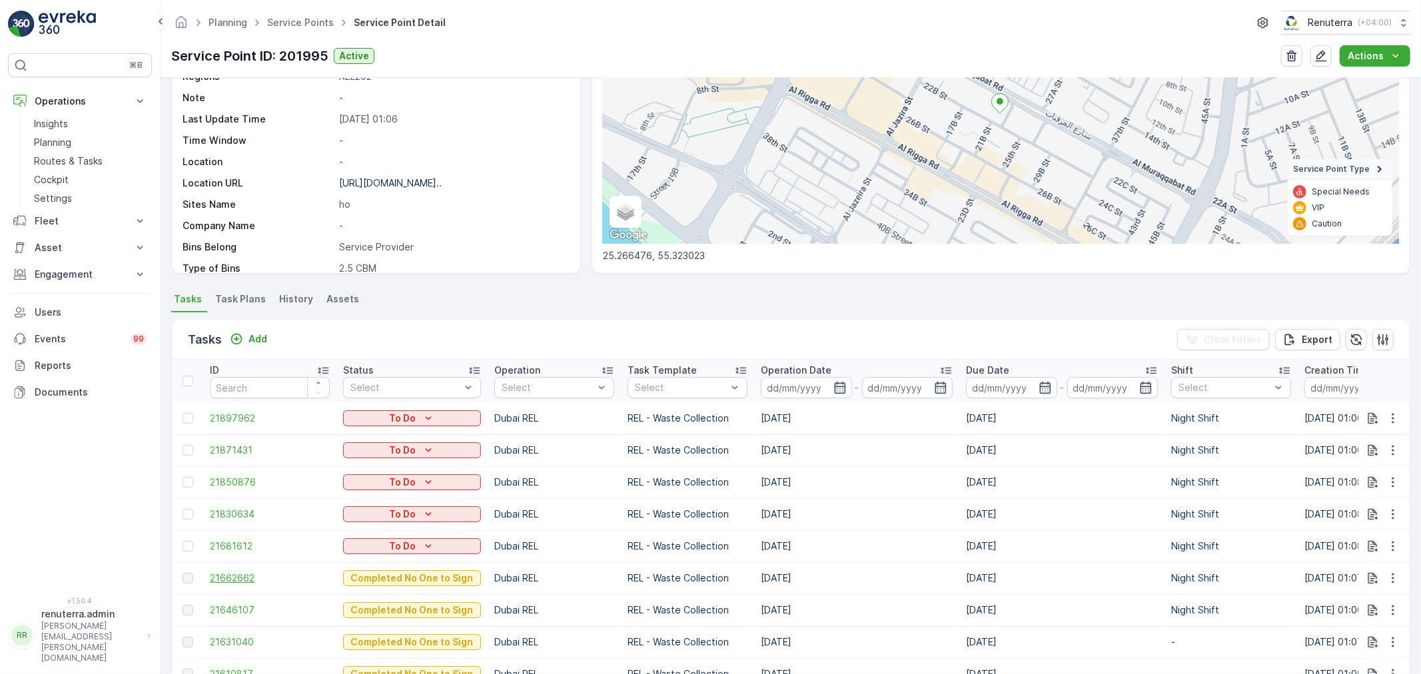
click at [222, 576] on span "21662662" at bounding box center [270, 577] width 120 height 13
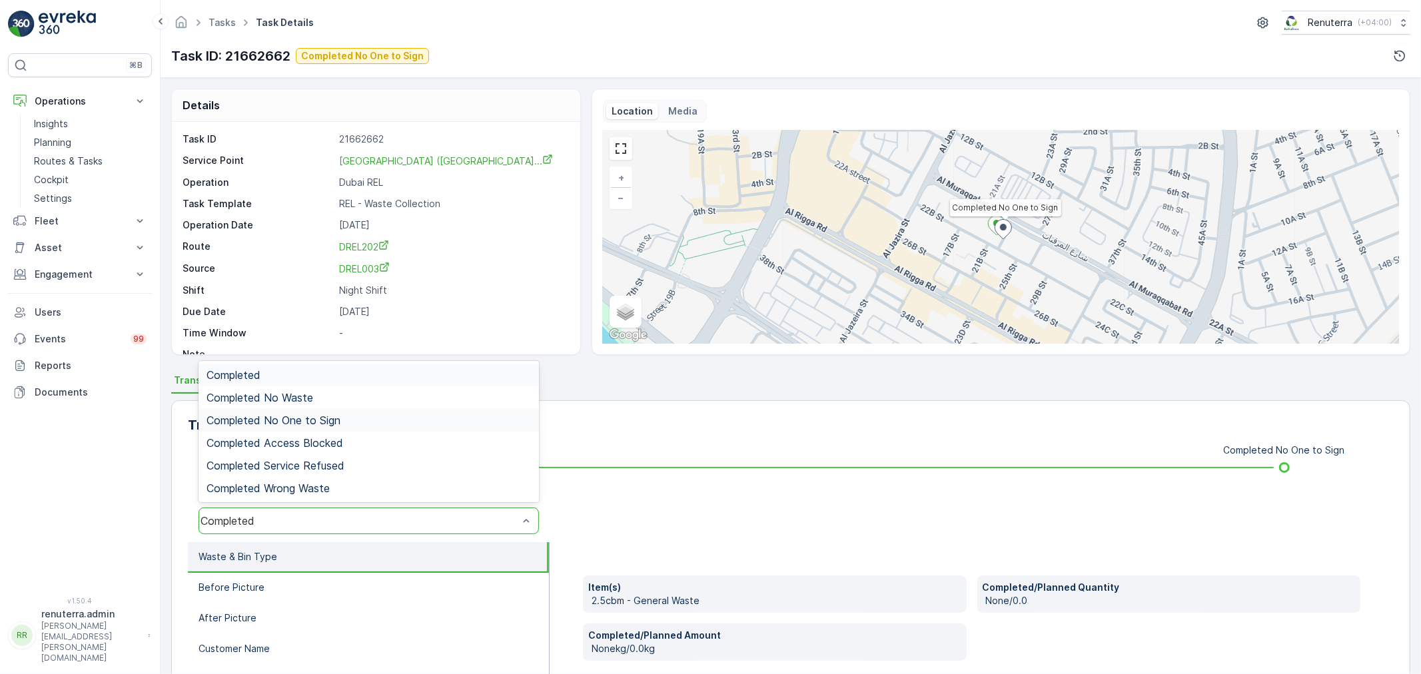
click at [322, 418] on span "Completed No One to Sign" at bounding box center [273, 420] width 134 height 12
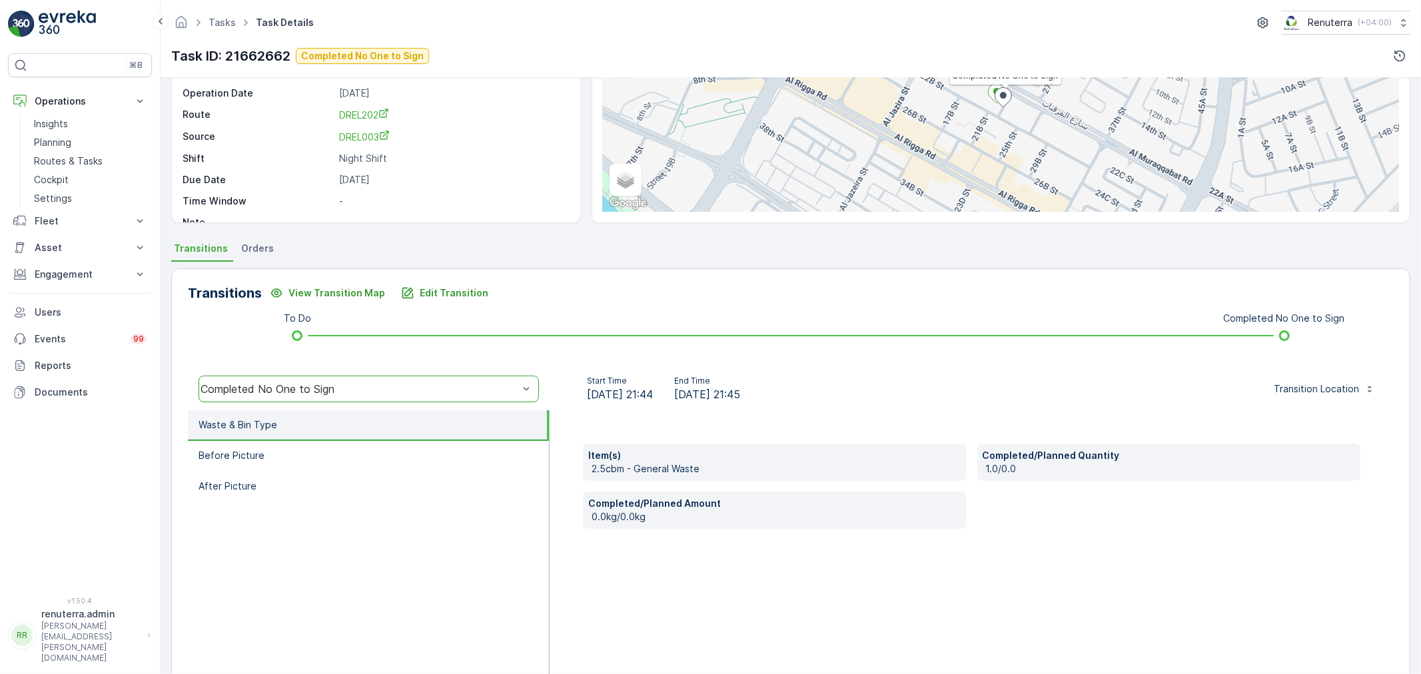
scroll to position [165, 0]
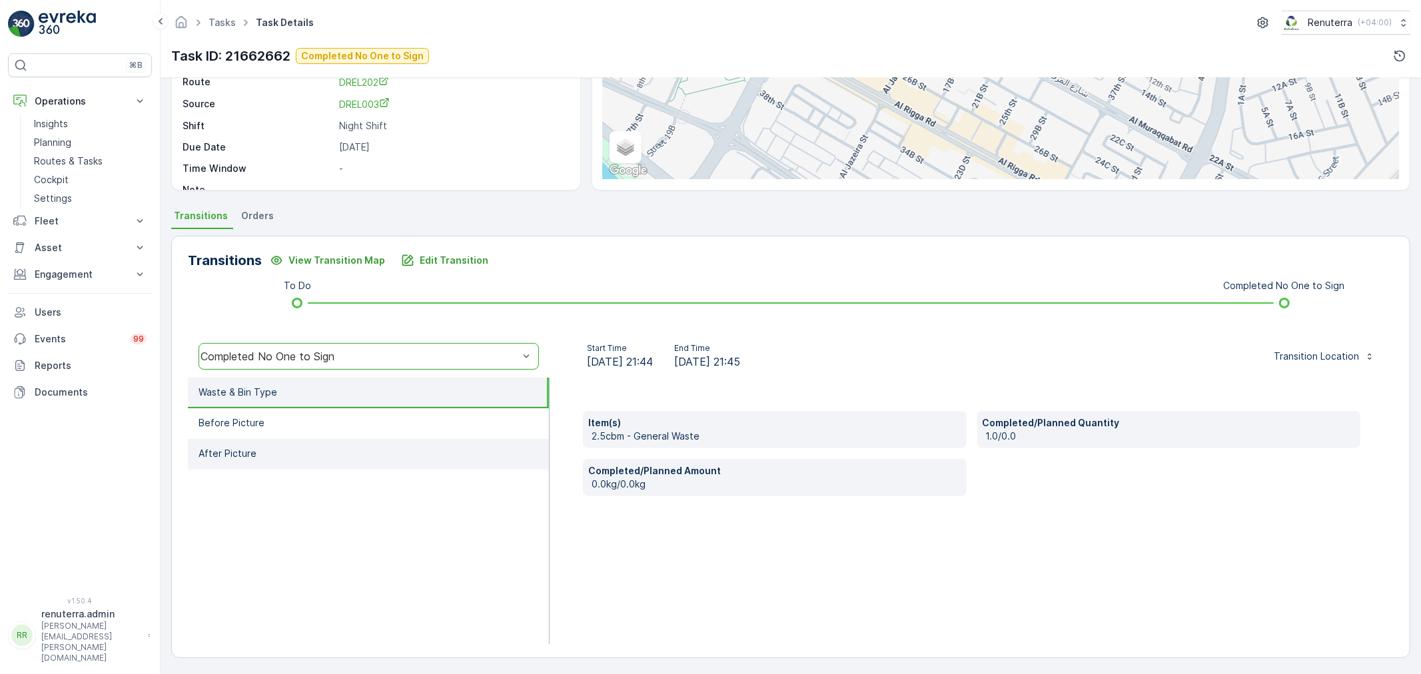
drag, startPoint x: 366, startPoint y: 424, endPoint x: 367, endPoint y: 450, distance: 26.0
click at [366, 435] on li "Before Picture" at bounding box center [368, 423] width 361 height 31
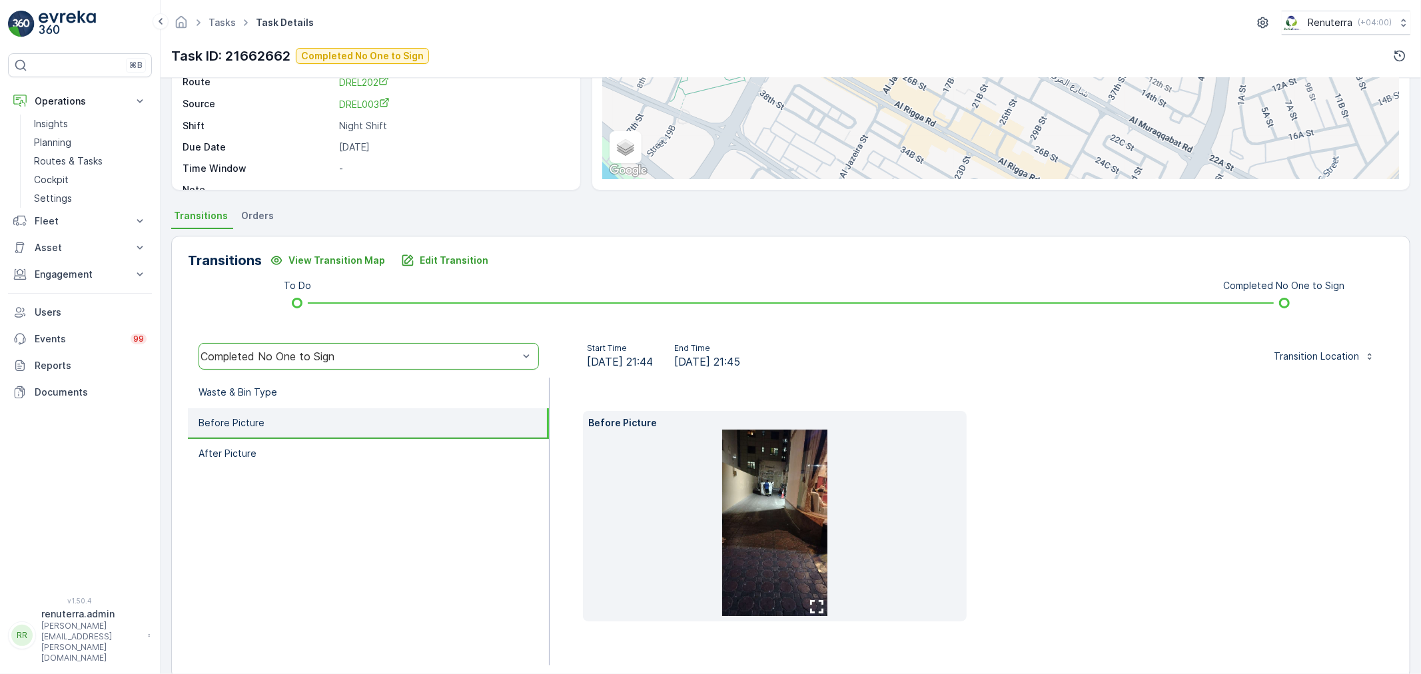
click at [756, 483] on img at bounding box center [774, 523] width 105 height 187
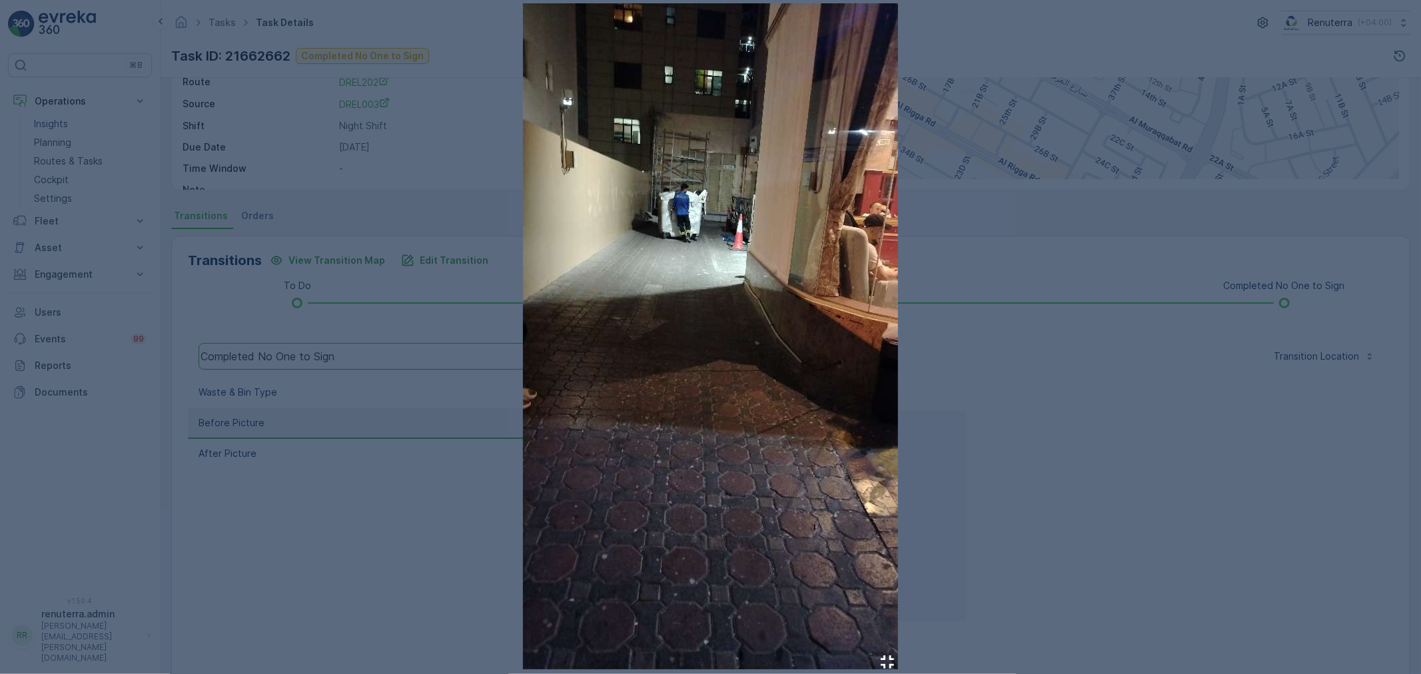
click at [1123, 404] on div at bounding box center [710, 337] width 1421 height 674
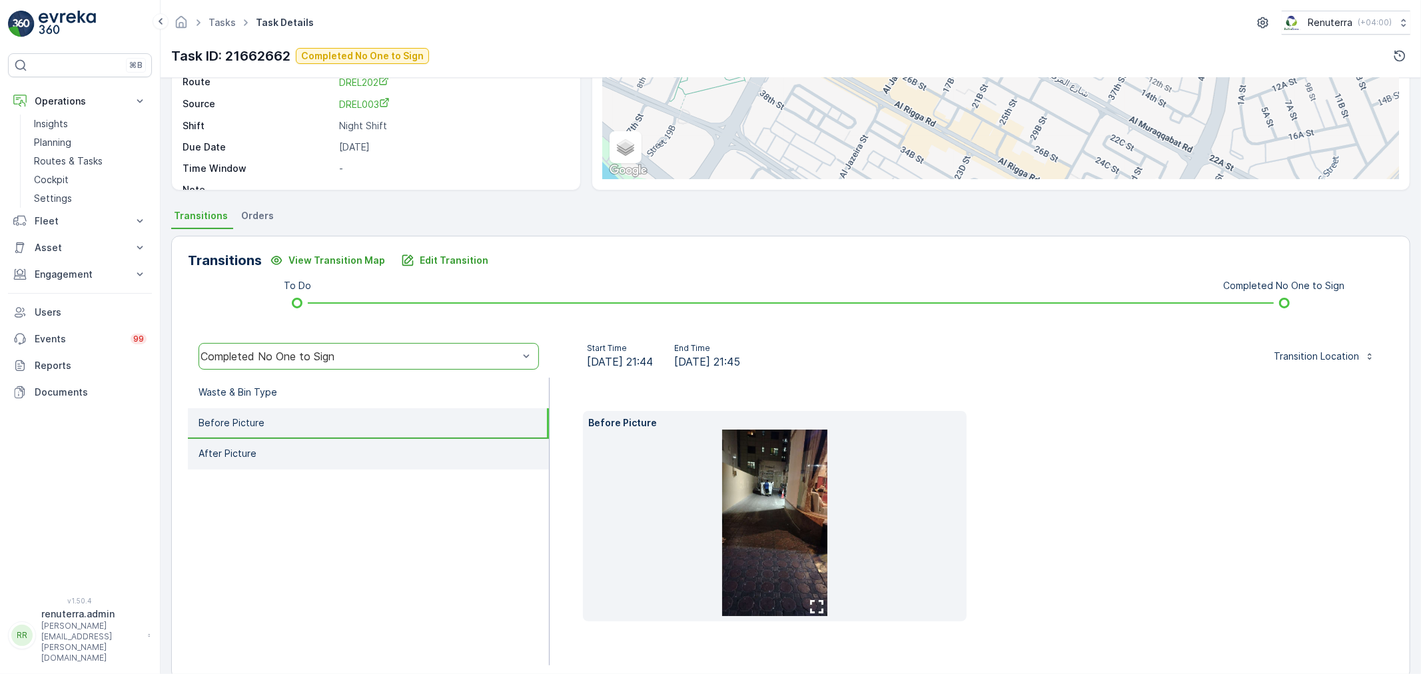
click at [308, 462] on li "After Picture" at bounding box center [368, 454] width 361 height 31
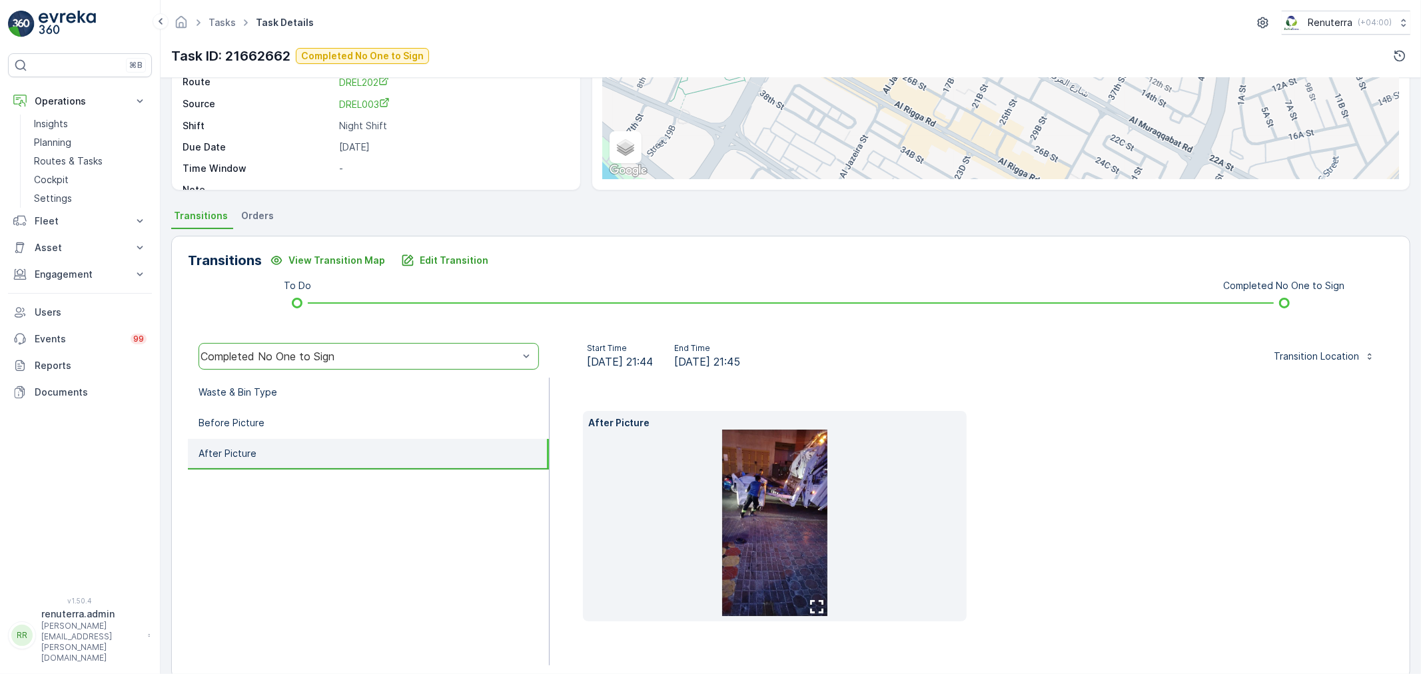
click at [786, 494] on img at bounding box center [774, 523] width 105 height 187
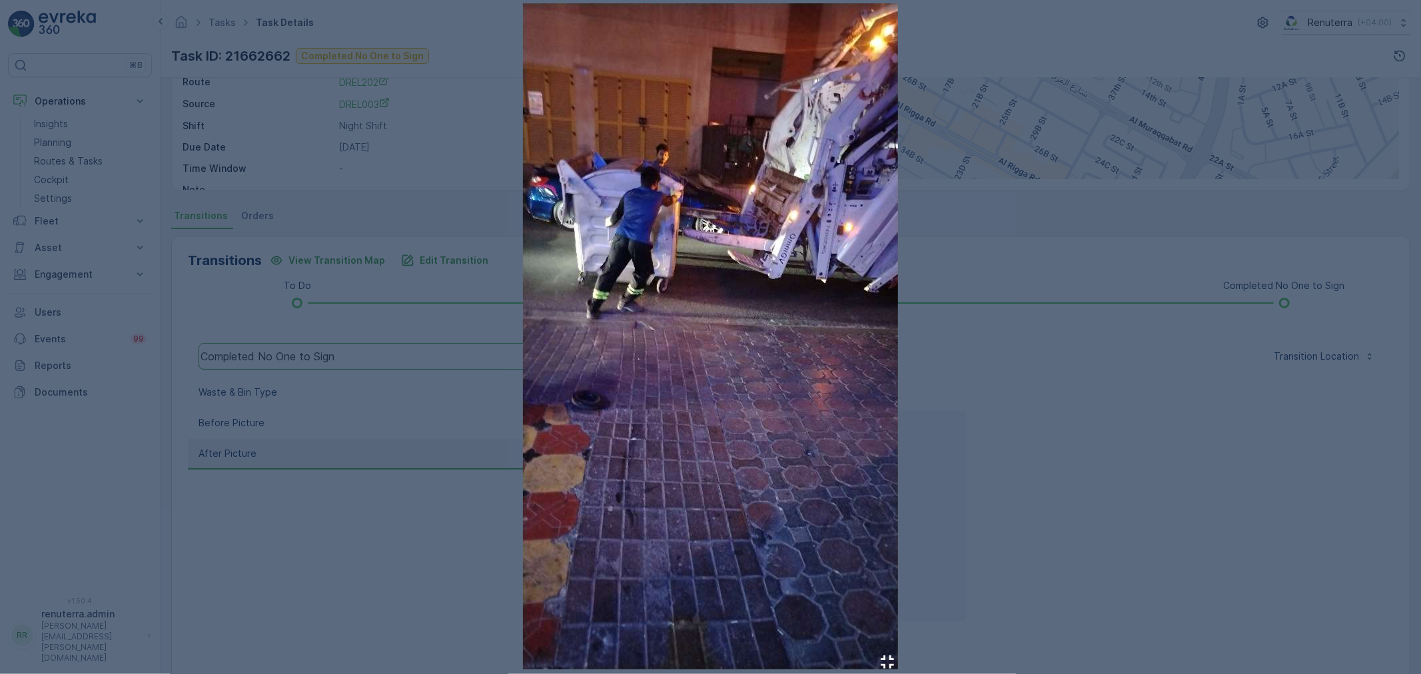
drag, startPoint x: 1049, startPoint y: 347, endPoint x: 862, endPoint y: 383, distance: 190.6
click at [1046, 348] on div at bounding box center [710, 337] width 1421 height 674
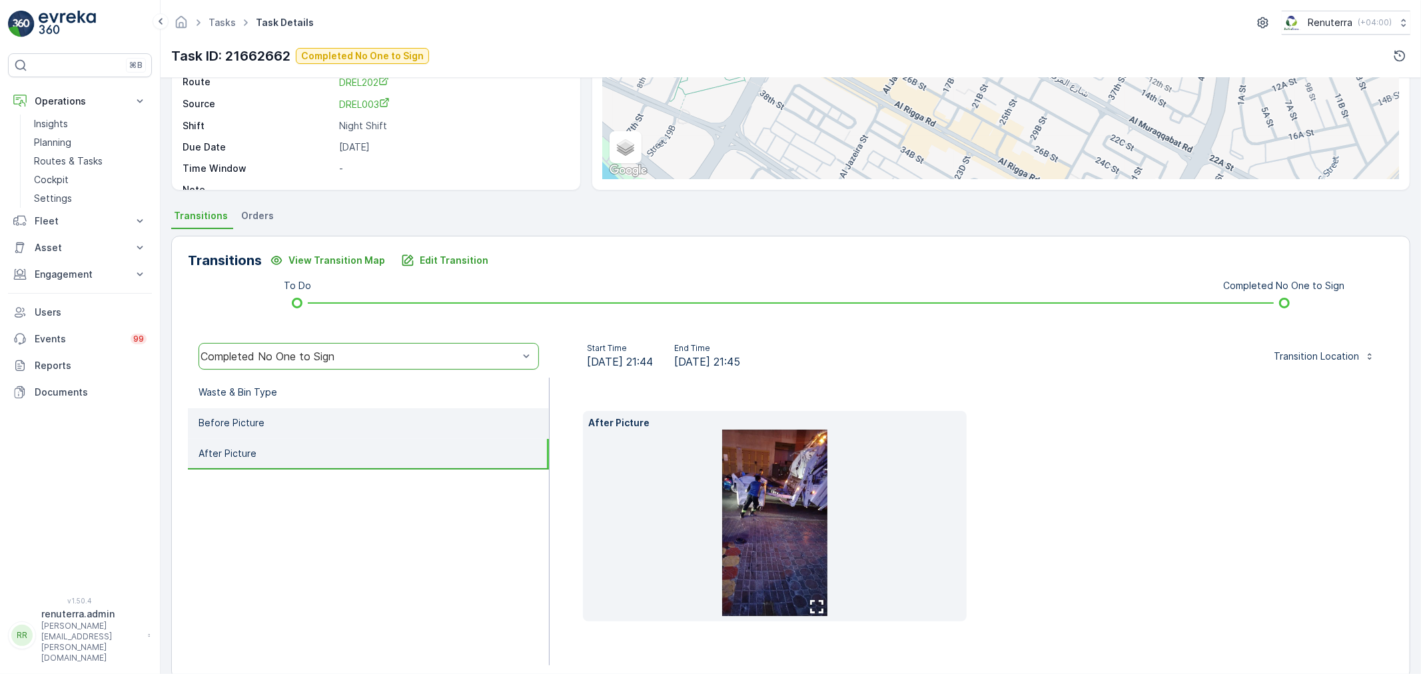
click at [278, 408] on li "Before Picture" at bounding box center [368, 423] width 361 height 31
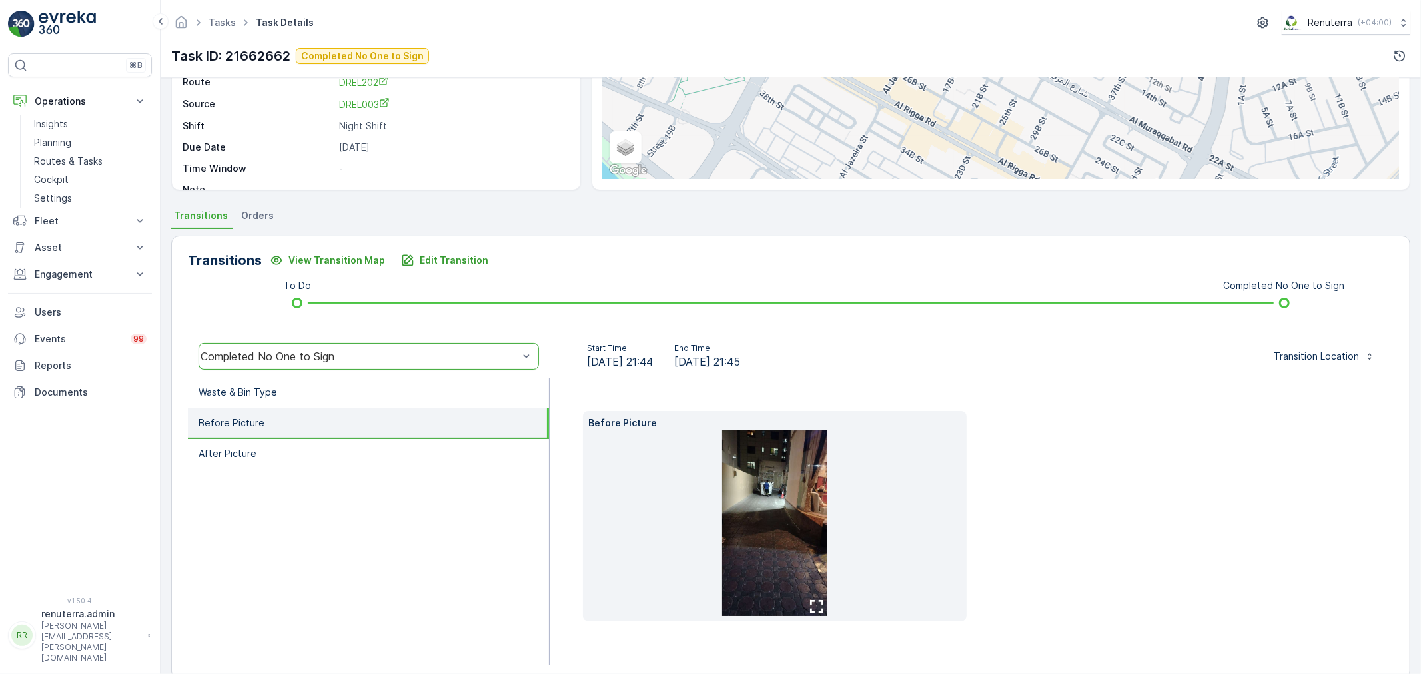
click at [784, 493] on img at bounding box center [774, 523] width 105 height 187
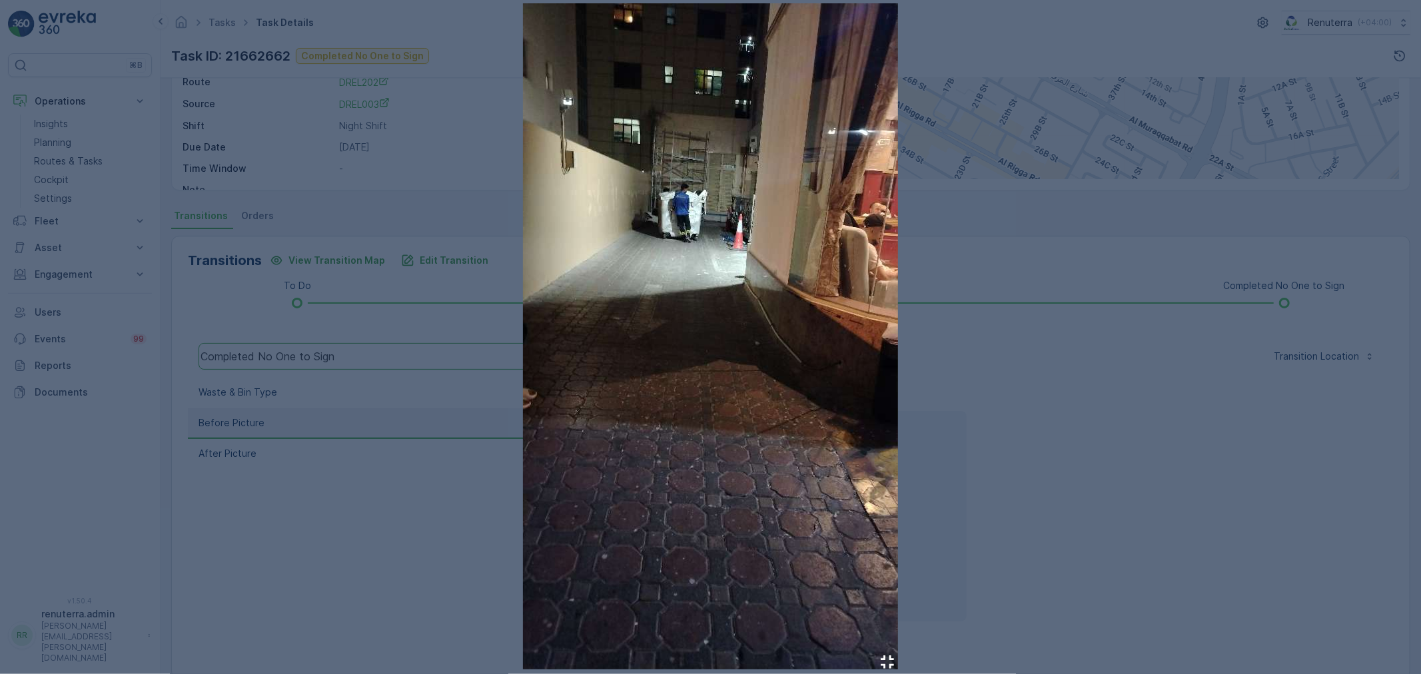
drag, startPoint x: 1189, startPoint y: 408, endPoint x: 1146, endPoint y: 418, distance: 43.9
click at [1186, 408] on div at bounding box center [710, 337] width 1421 height 674
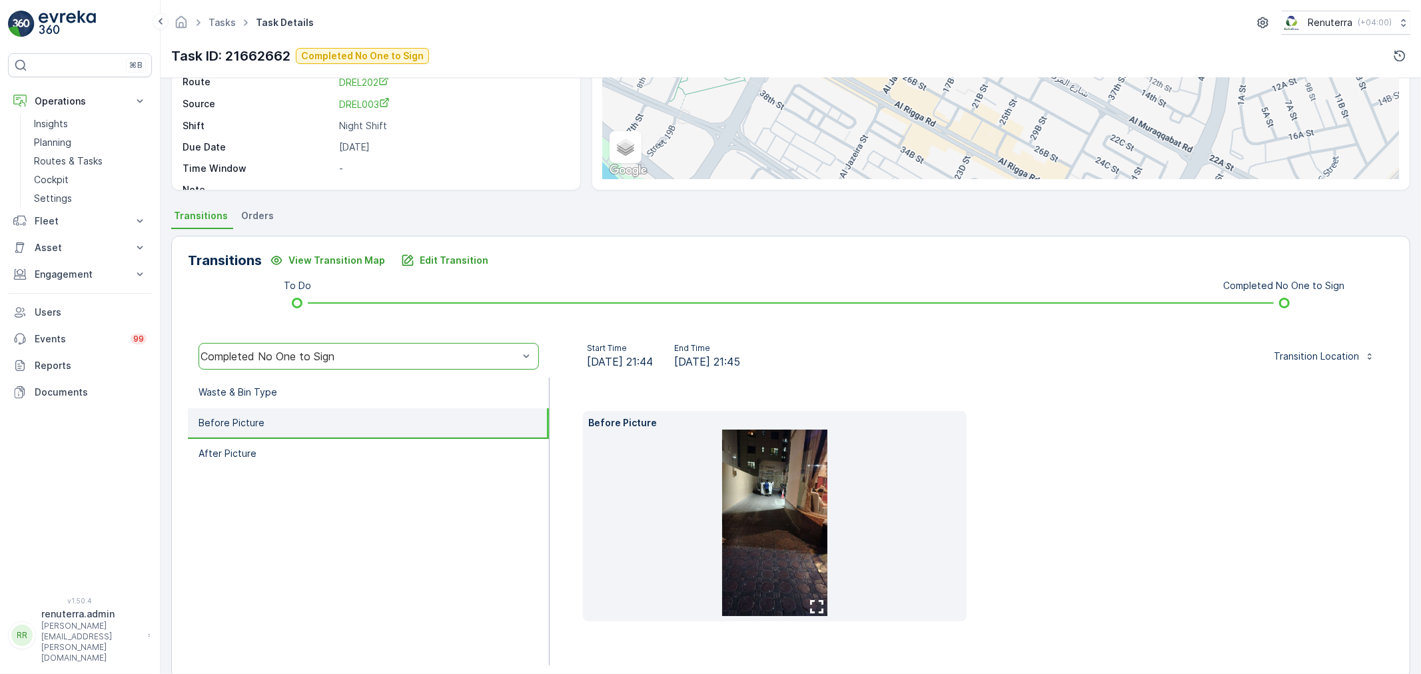
click at [806, 496] on img at bounding box center [774, 523] width 105 height 187
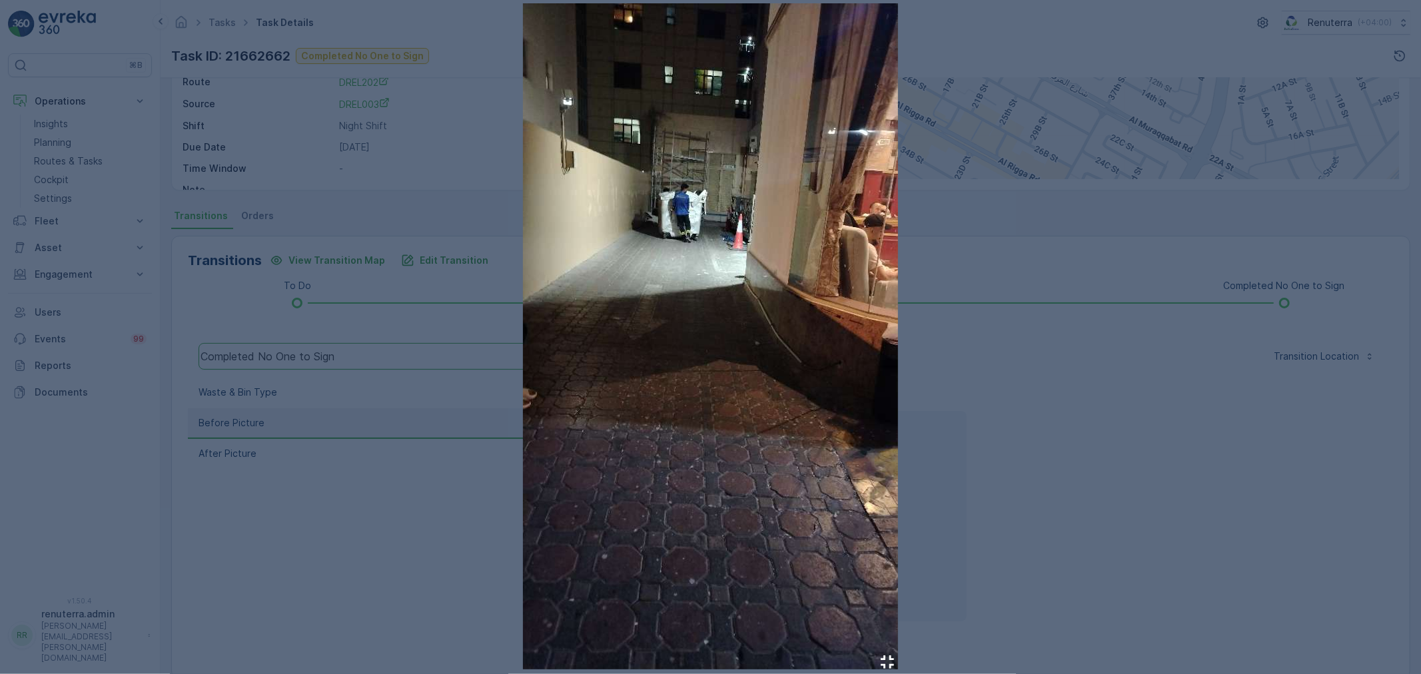
click at [1053, 411] on div at bounding box center [710, 337] width 1421 height 674
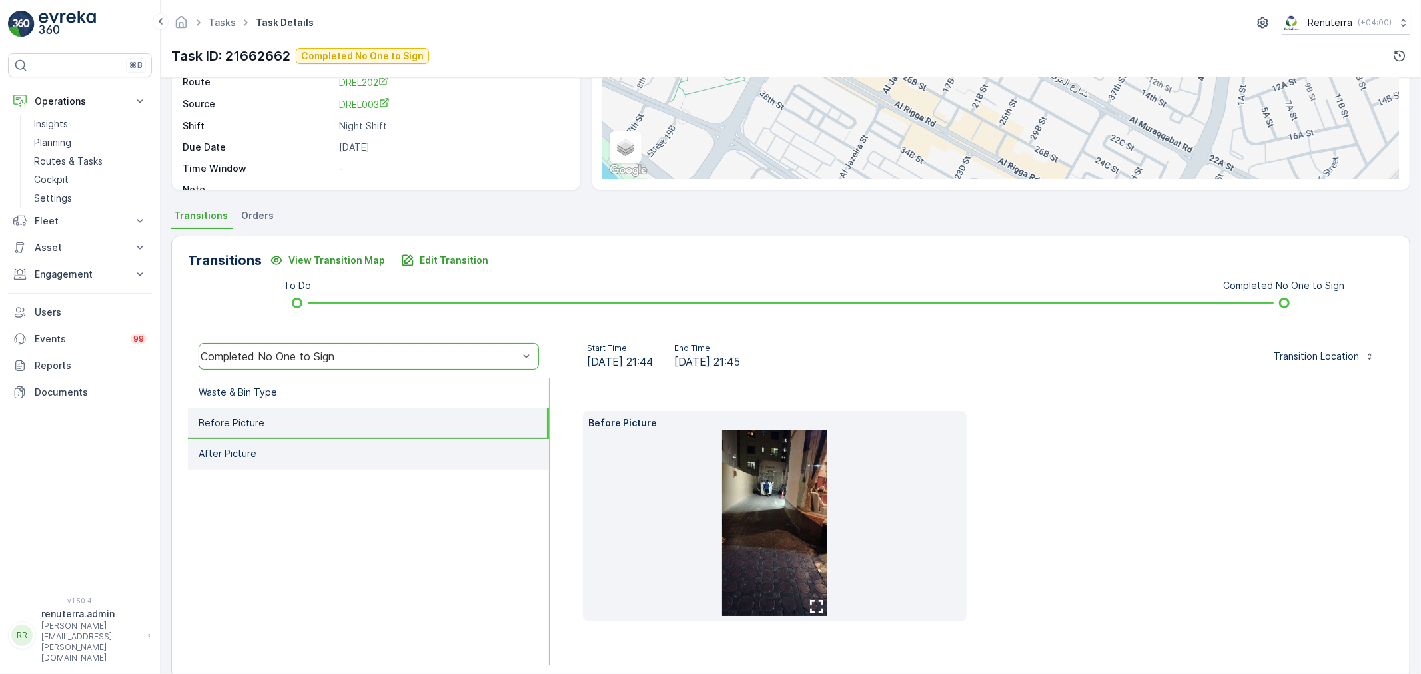
click at [285, 451] on li "After Picture" at bounding box center [368, 454] width 361 height 31
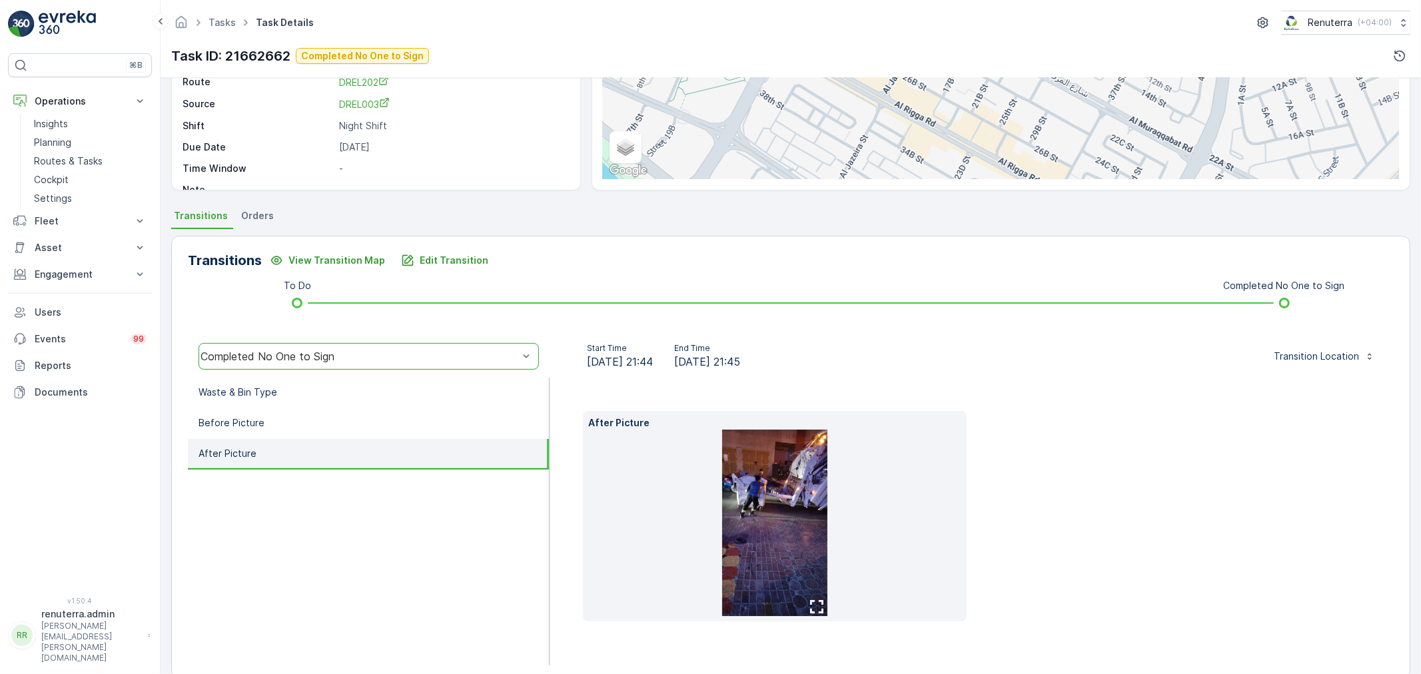
click at [791, 522] on img at bounding box center [774, 523] width 105 height 187
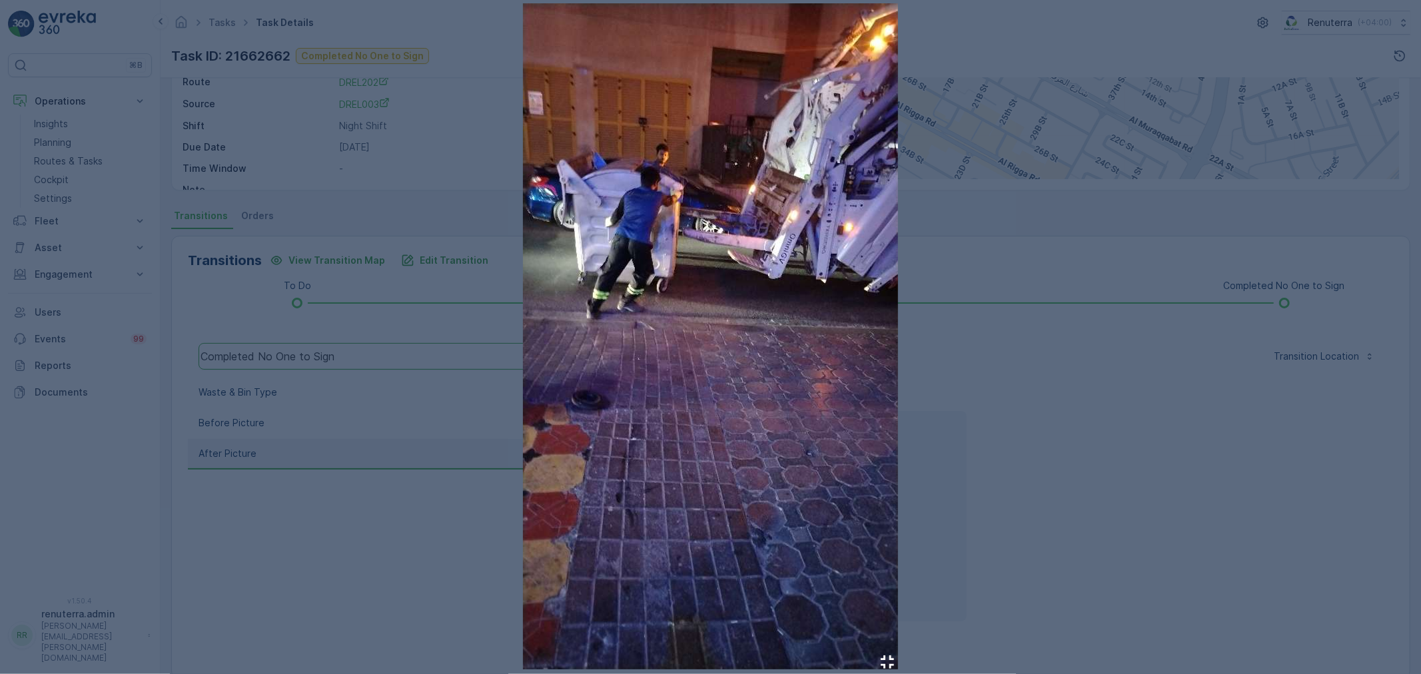
drag, startPoint x: 1108, startPoint y: 435, endPoint x: 1084, endPoint y: 438, distance: 24.2
click at [1103, 435] on div at bounding box center [710, 337] width 1421 height 674
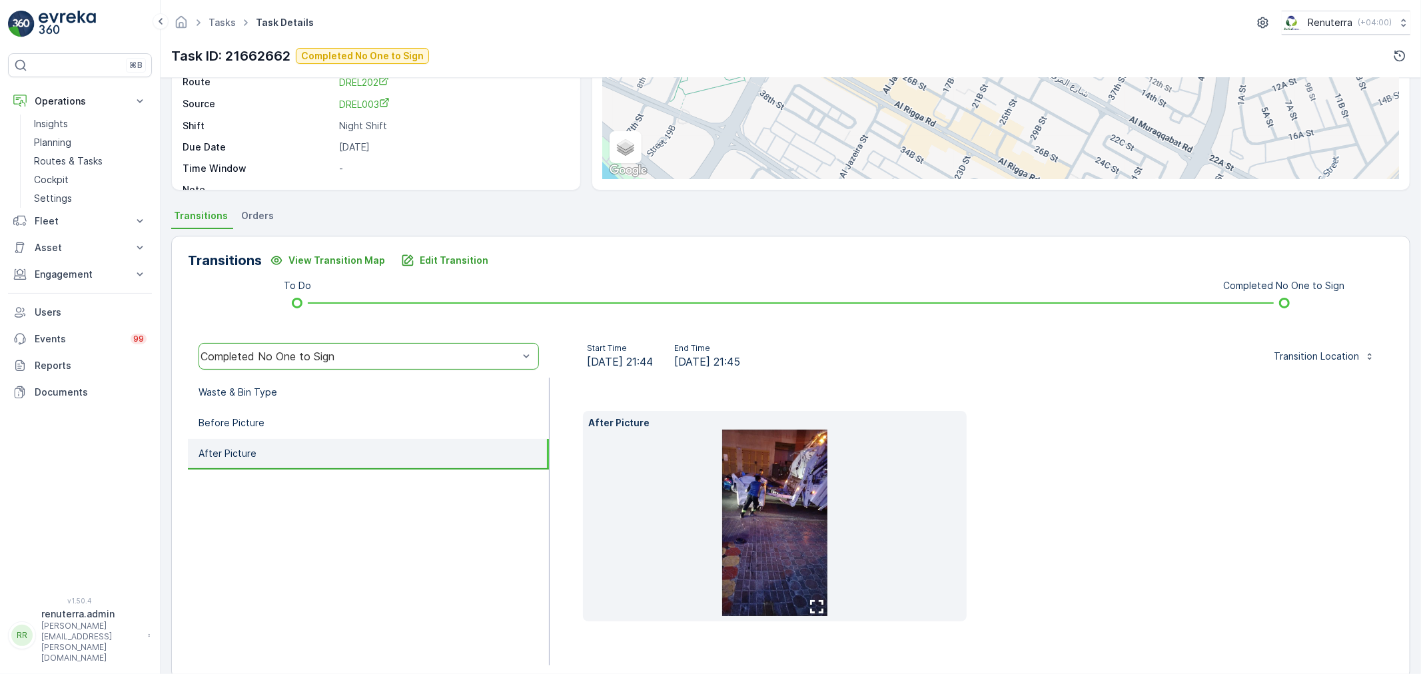
click at [751, 490] on img at bounding box center [774, 523] width 105 height 187
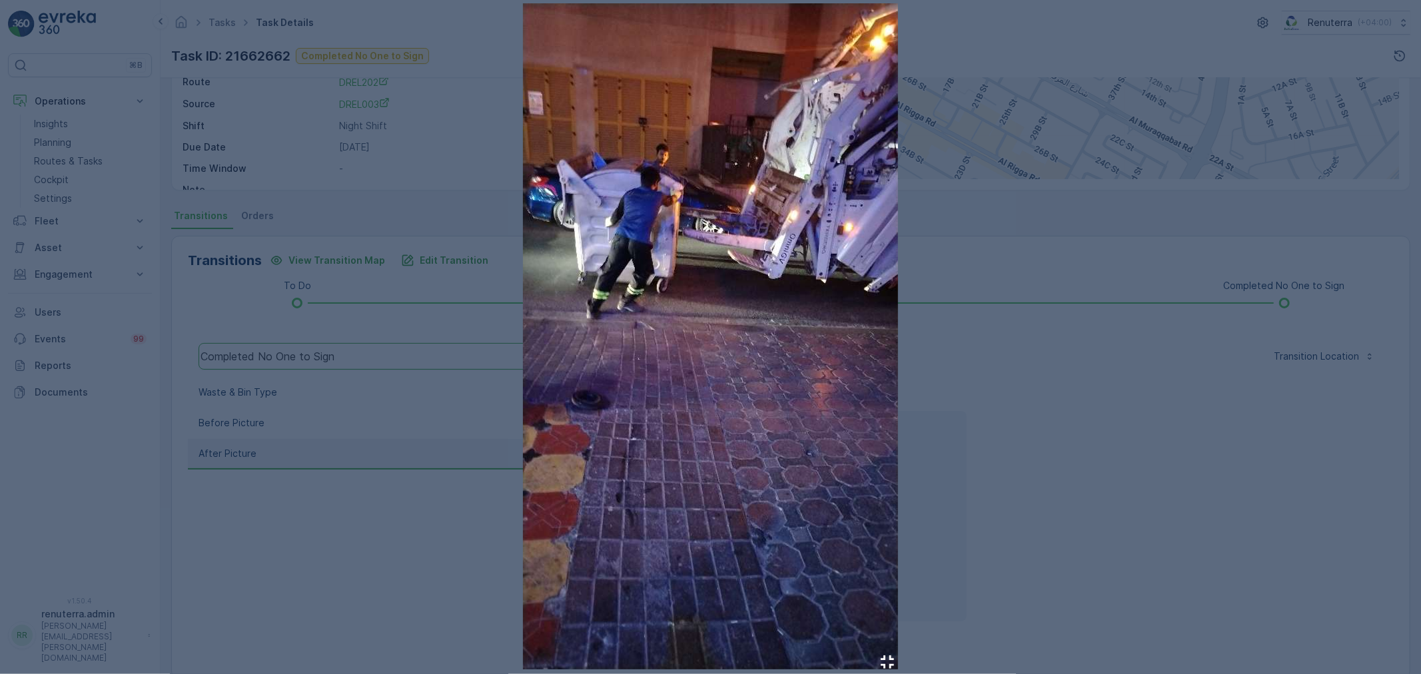
click at [1061, 434] on div at bounding box center [710, 337] width 1421 height 674
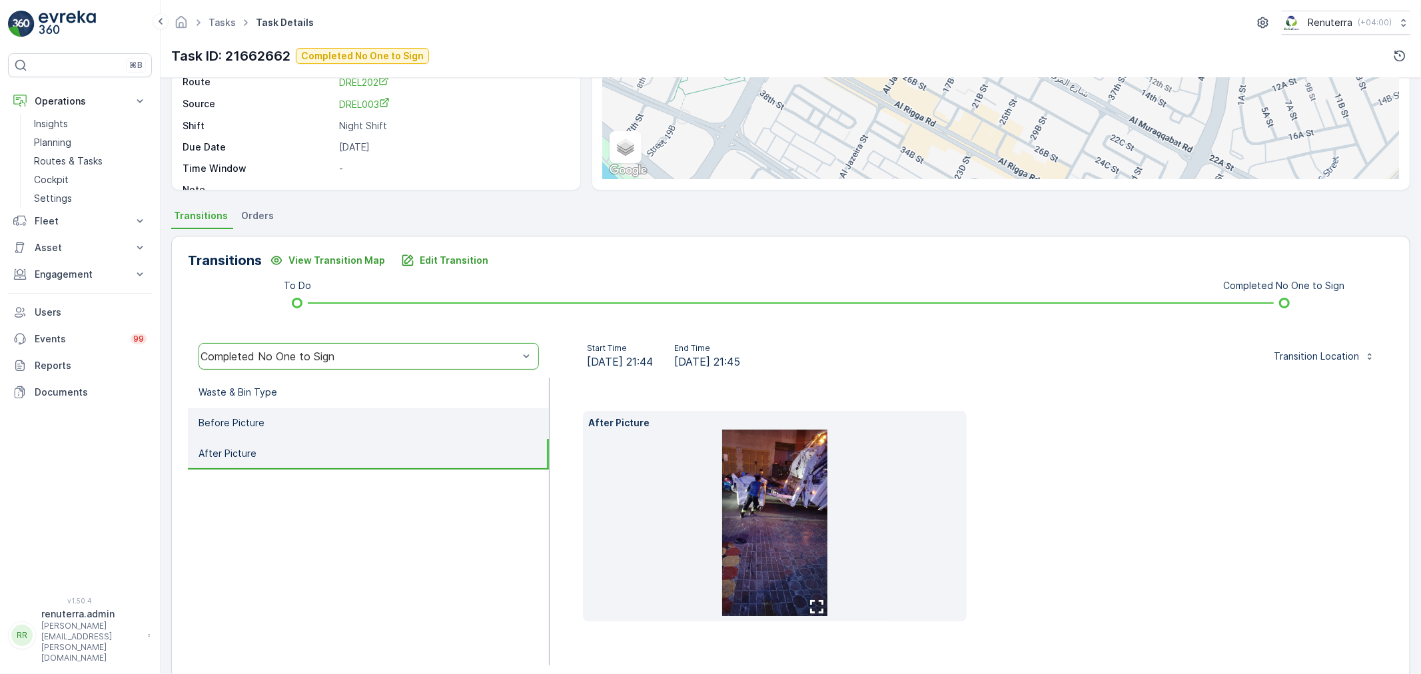
click at [328, 427] on li "Before Picture" at bounding box center [368, 423] width 361 height 31
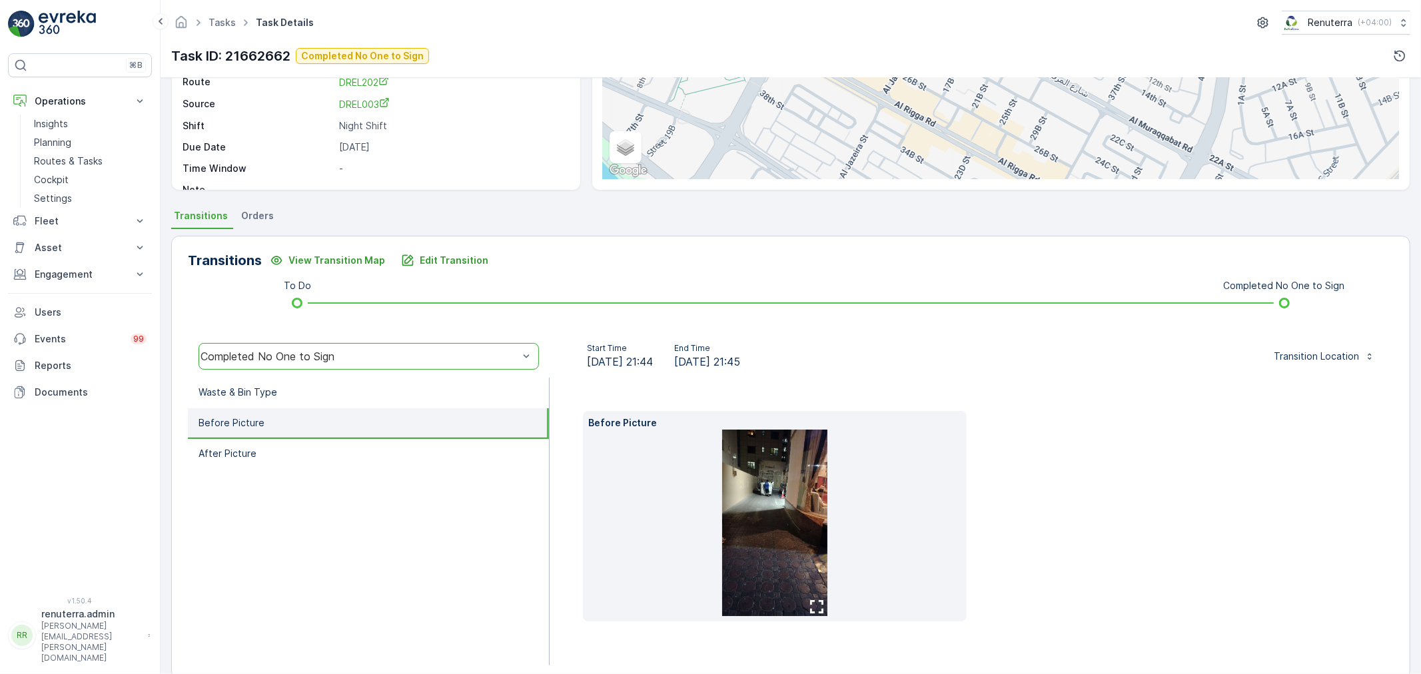
drag, startPoint x: 346, startPoint y: 462, endPoint x: 400, endPoint y: 474, distance: 54.6
click at [349, 464] on li "After Picture" at bounding box center [368, 454] width 361 height 31
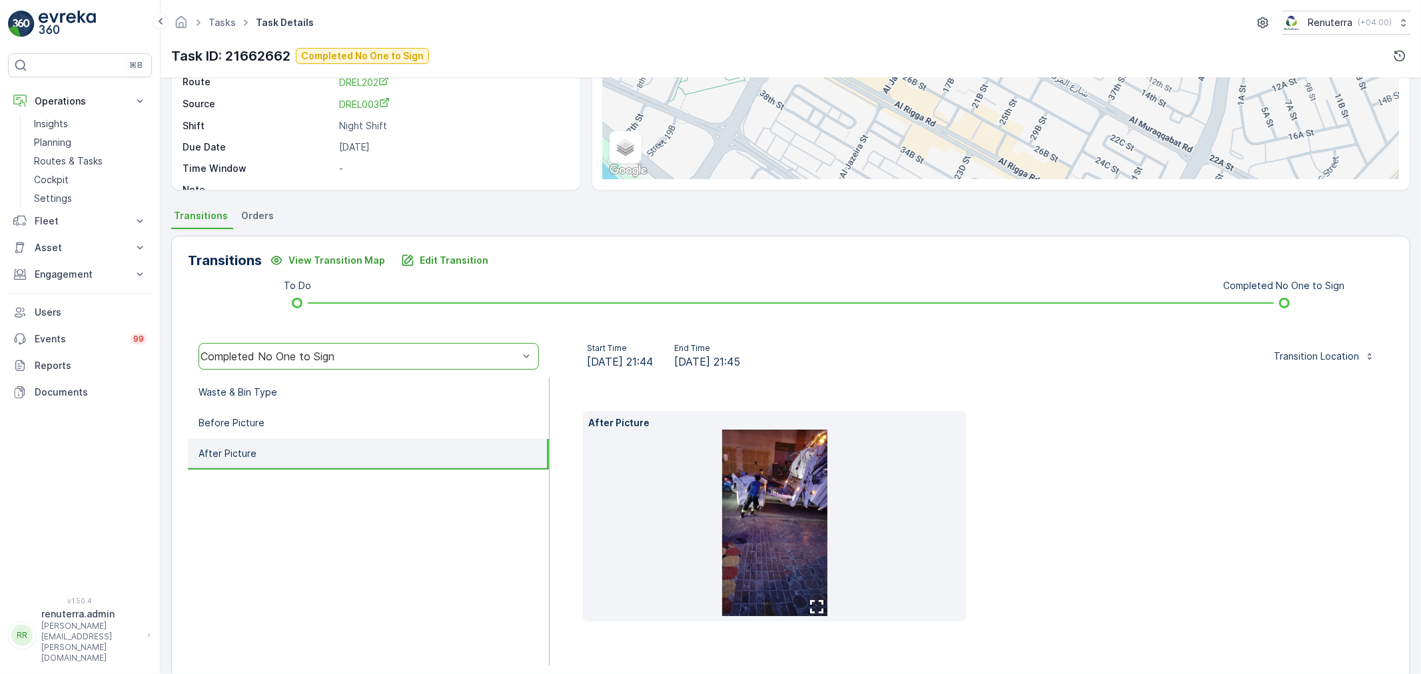
click at [742, 478] on img at bounding box center [774, 523] width 105 height 187
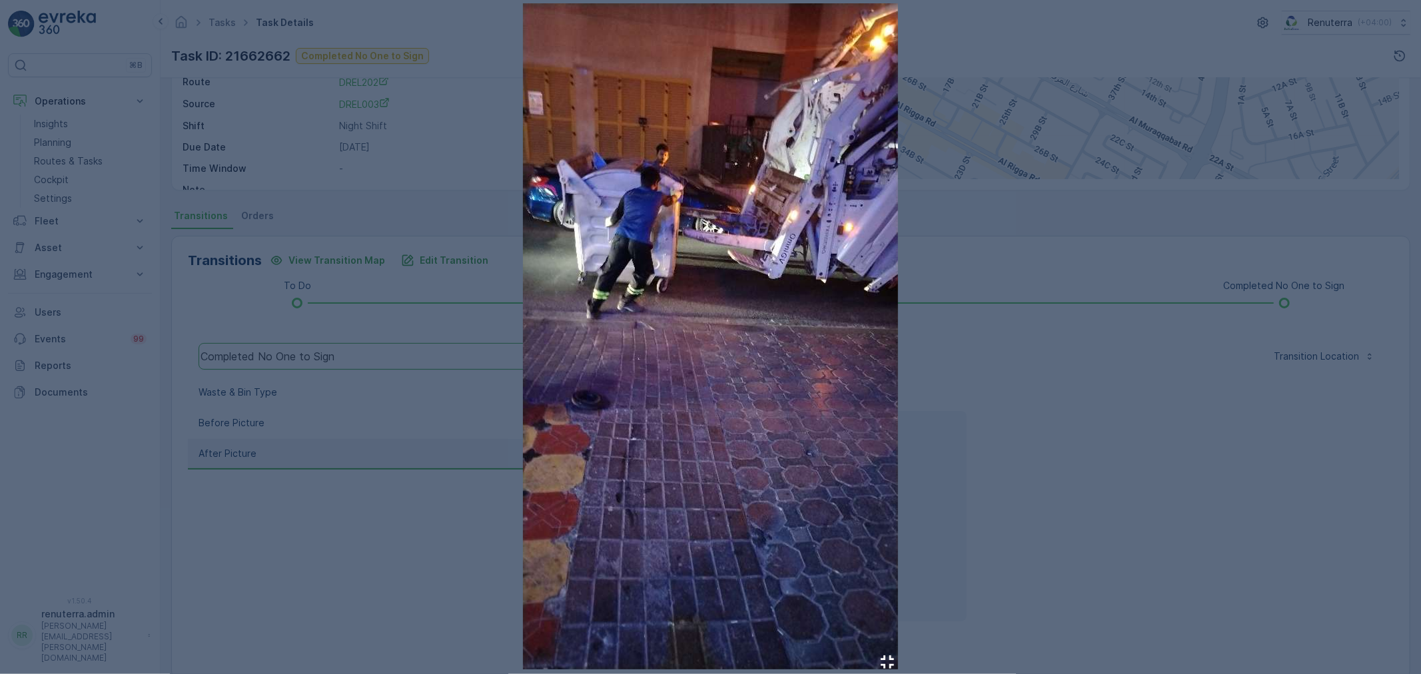
click at [669, 287] on img at bounding box center [710, 336] width 375 height 666
drag, startPoint x: 587, startPoint y: 394, endPoint x: 589, endPoint y: 384, distance: 10.7
click at [589, 394] on img at bounding box center [710, 336] width 375 height 666
click at [562, 257] on img at bounding box center [710, 336] width 375 height 666
click at [1020, 304] on div at bounding box center [710, 337] width 1421 height 674
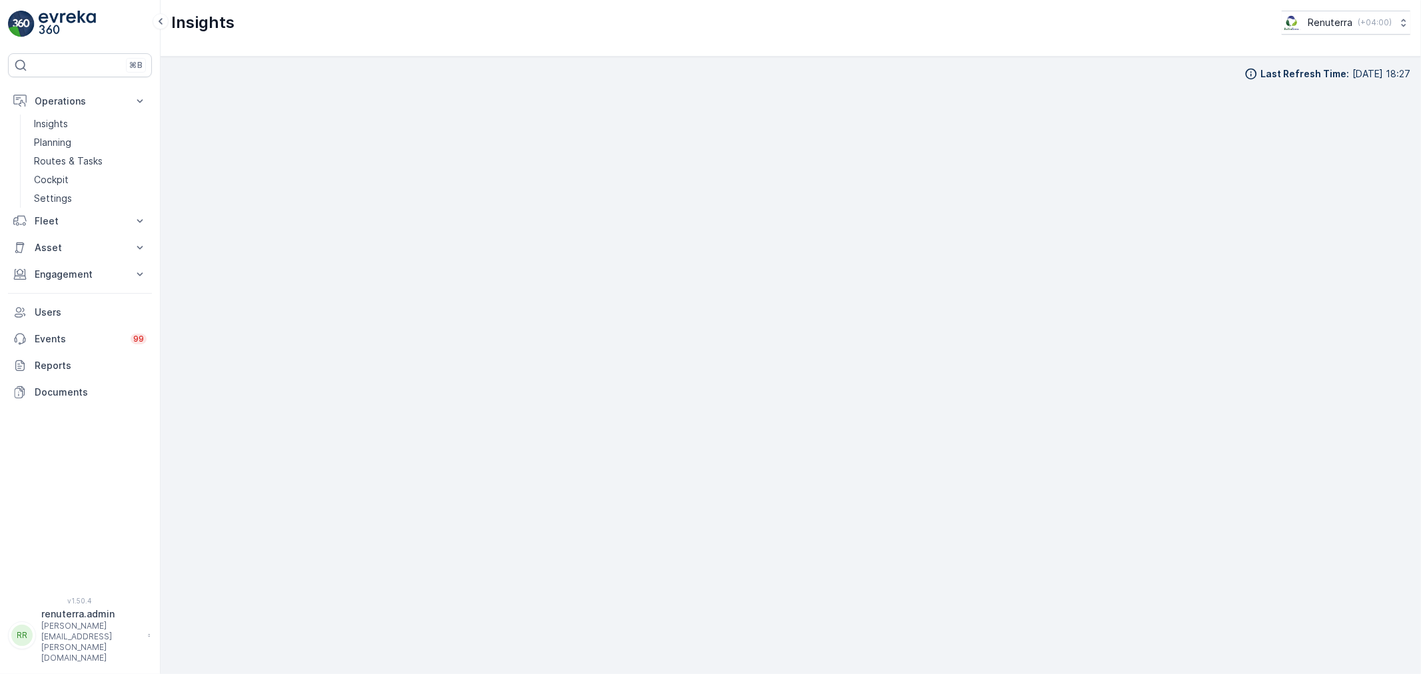
scroll to position [15, 0]
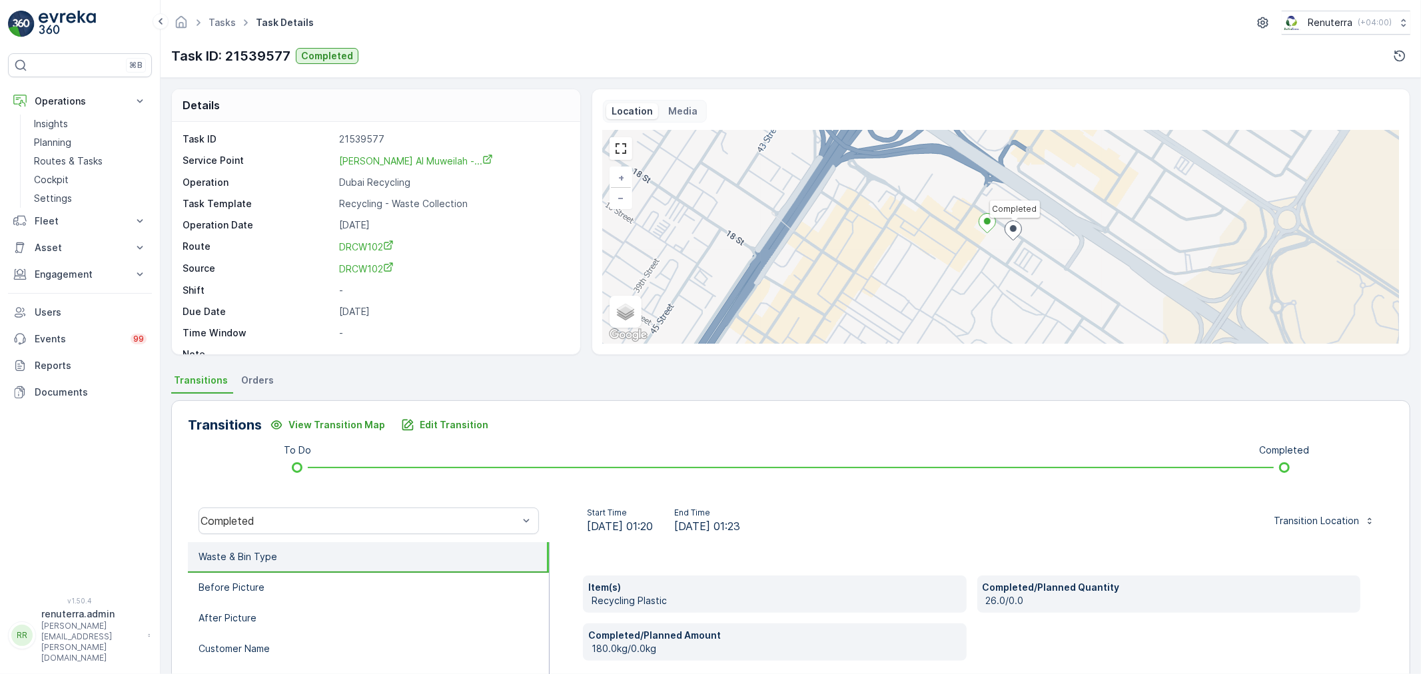
scroll to position [148, 0]
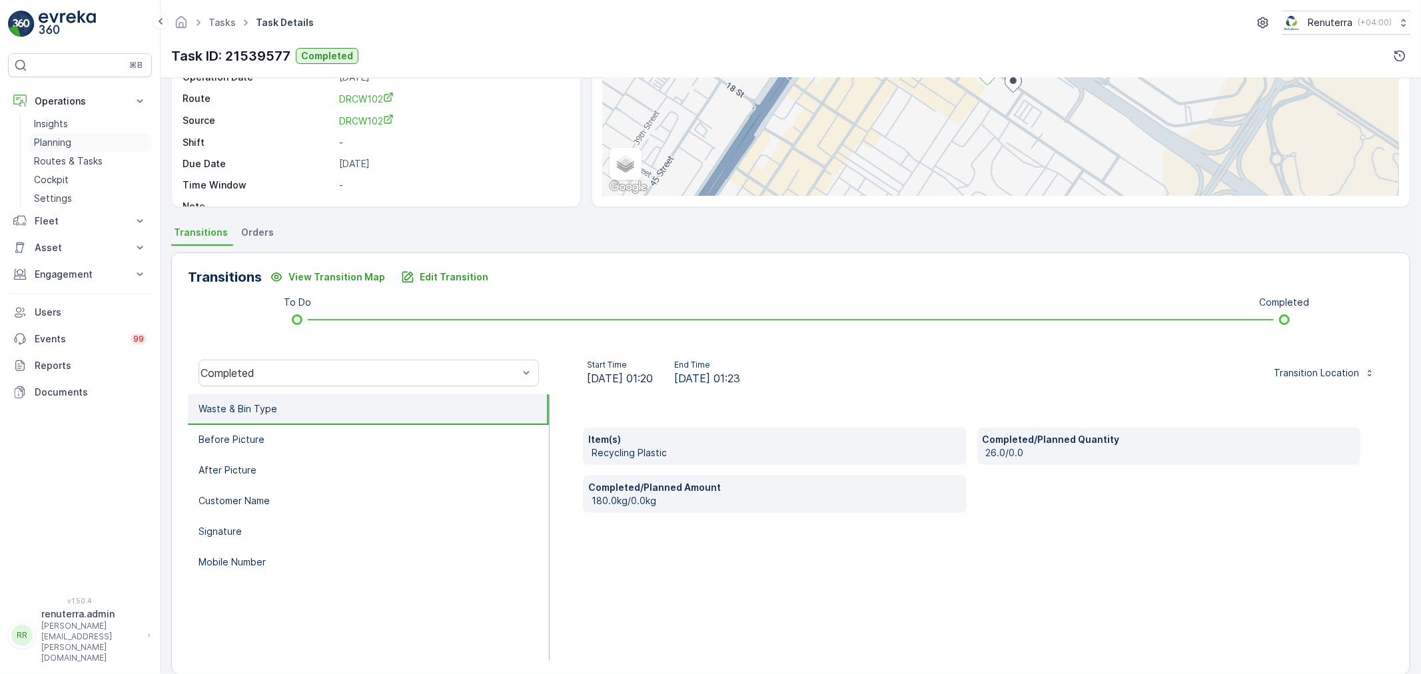
click at [33, 136] on link "Planning" at bounding box center [90, 142] width 123 height 19
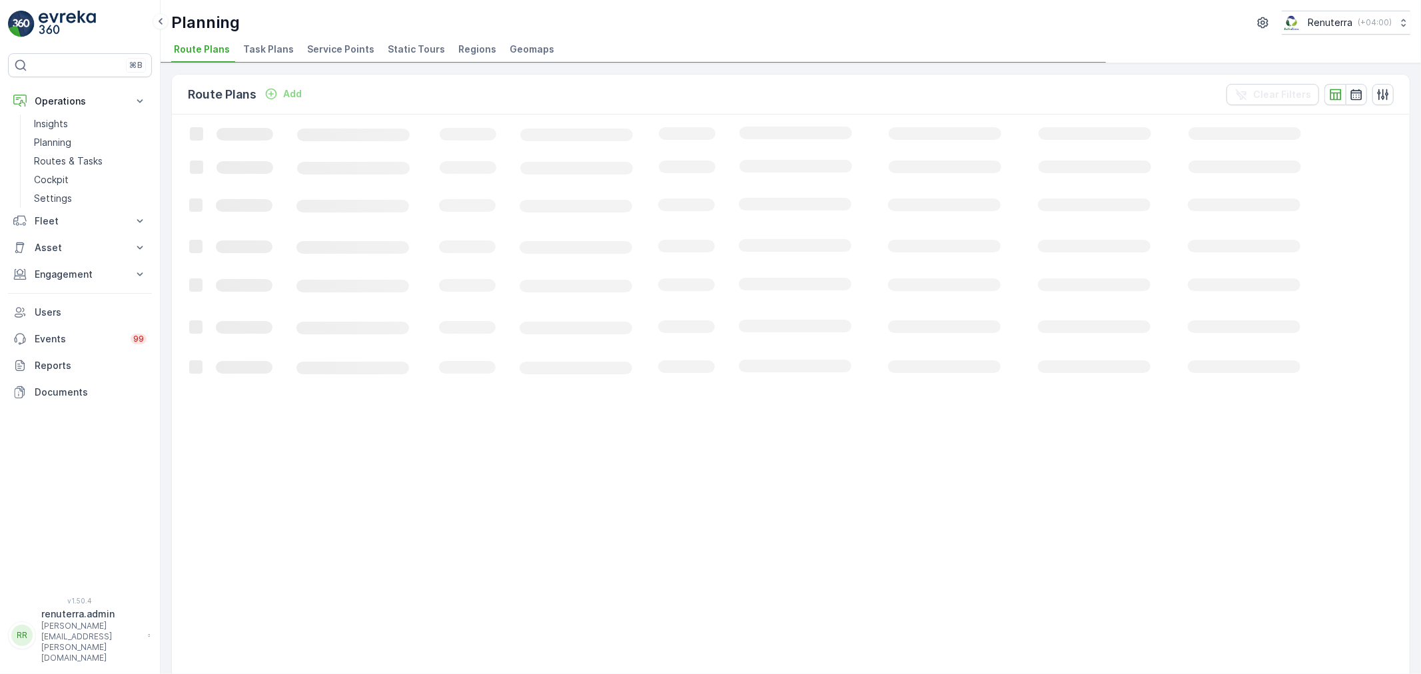
click at [314, 52] on span "Service Points" at bounding box center [340, 49] width 67 height 13
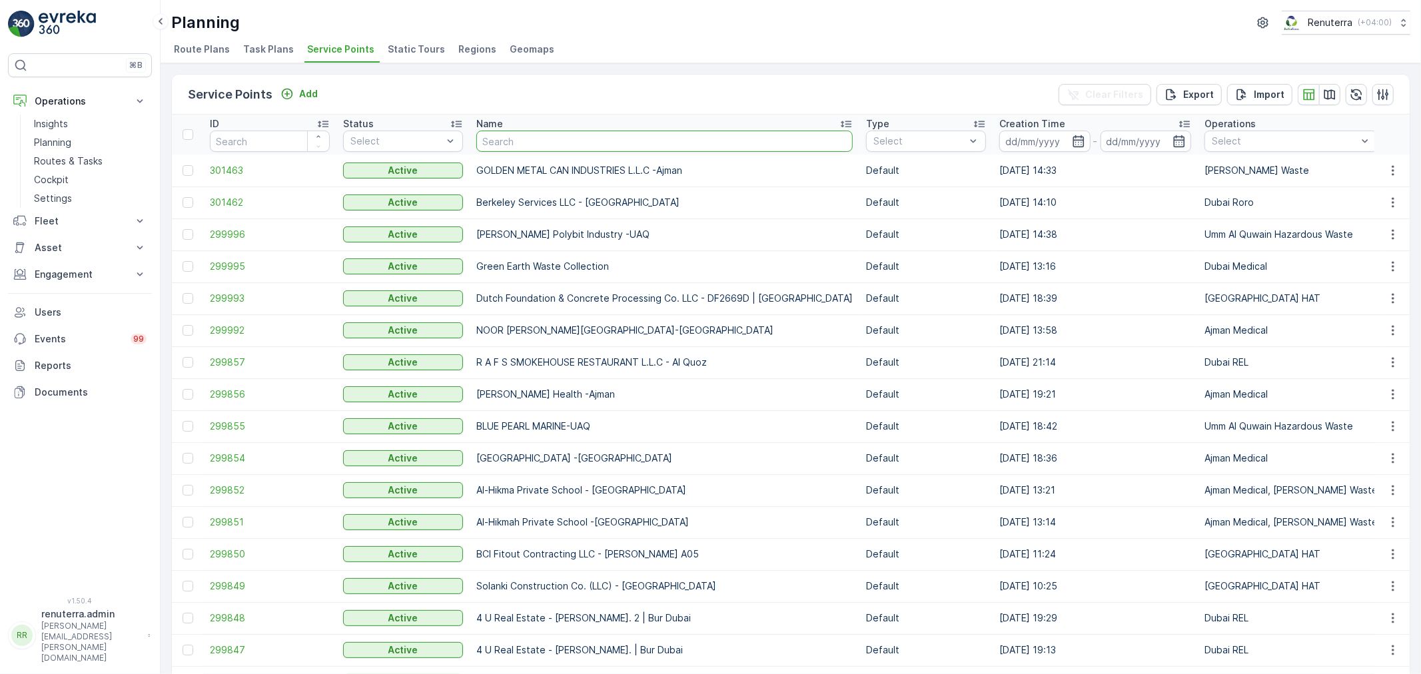
click at [523, 143] on input "text" at bounding box center [664, 141] width 376 height 21
paste input "tranquil"
type input "tranquil"
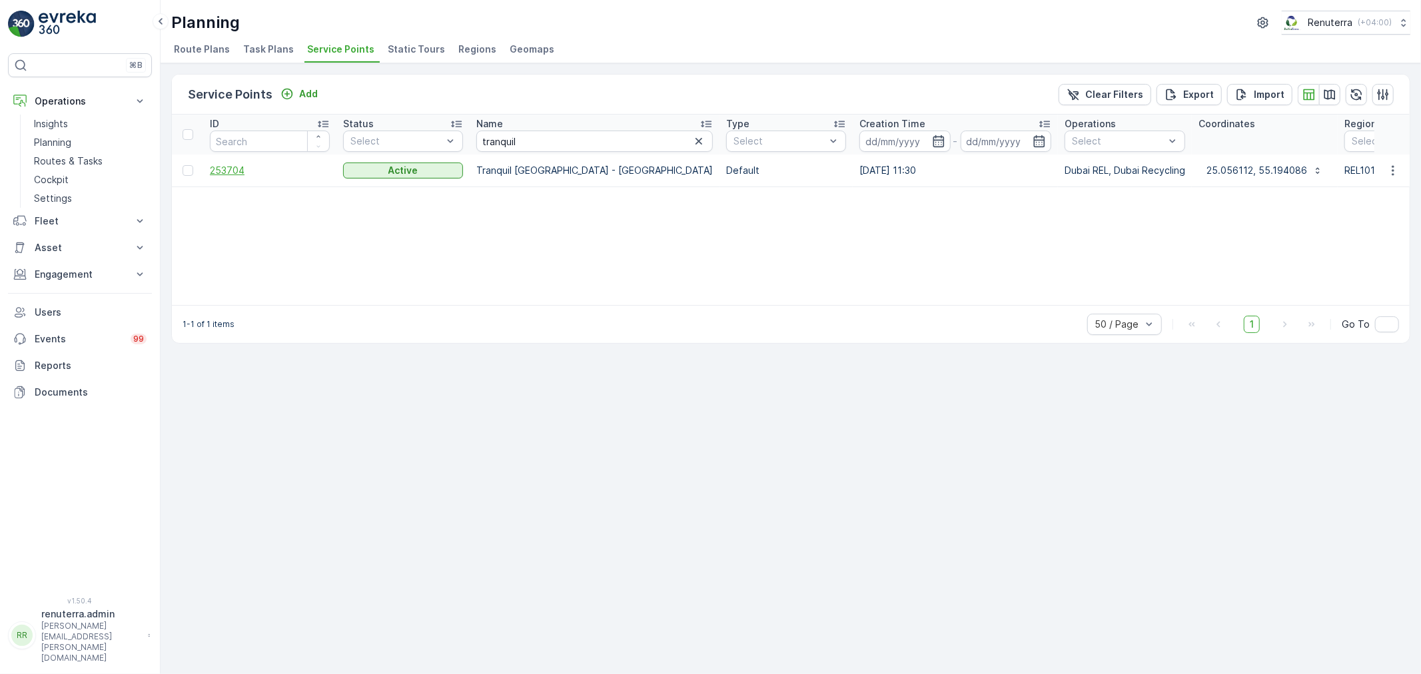
click at [231, 167] on span "253704" at bounding box center [270, 170] width 120 height 13
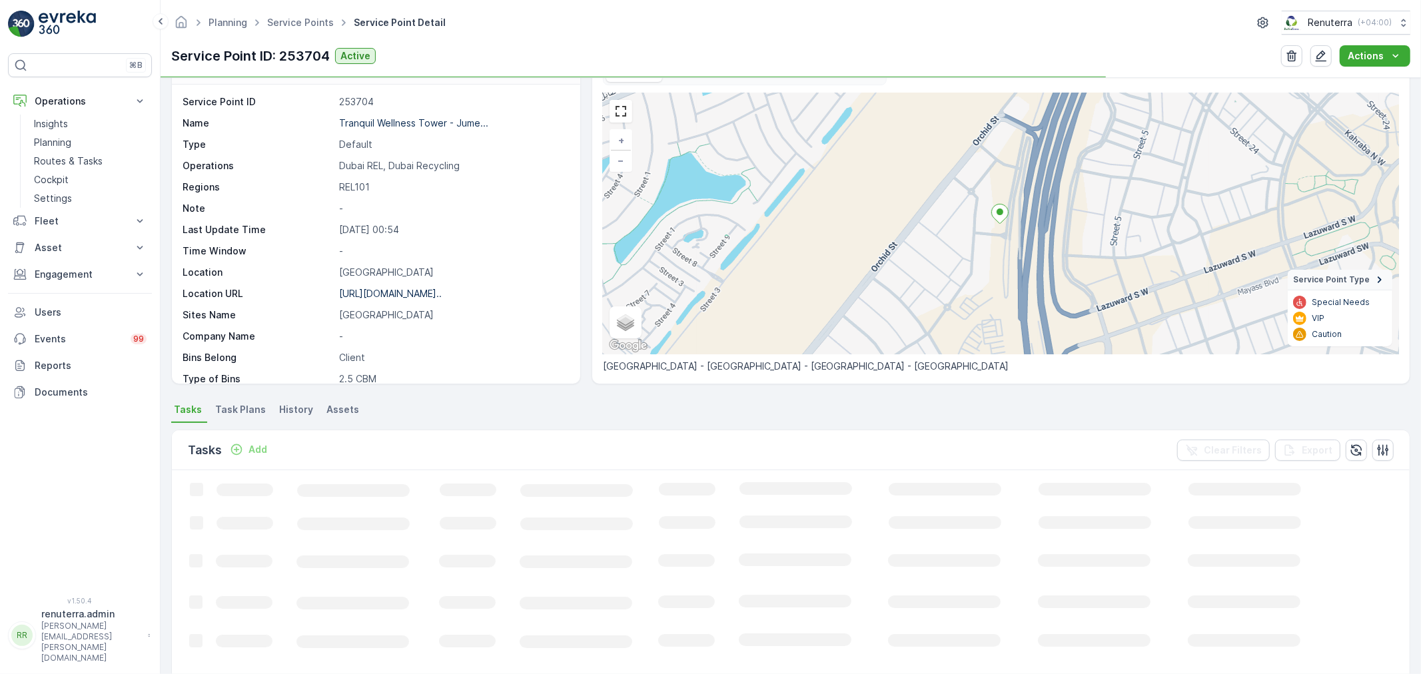
scroll to position [74, 0]
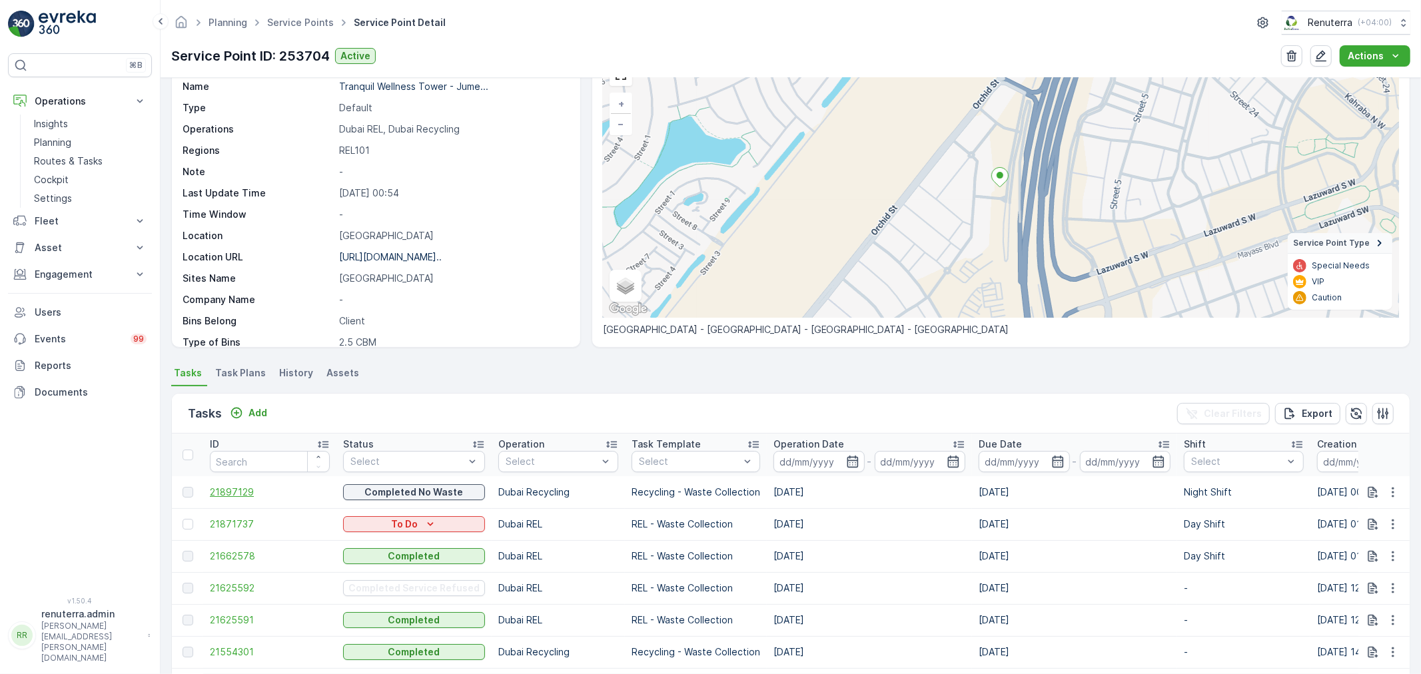
click at [238, 487] on span "21897129" at bounding box center [270, 492] width 120 height 13
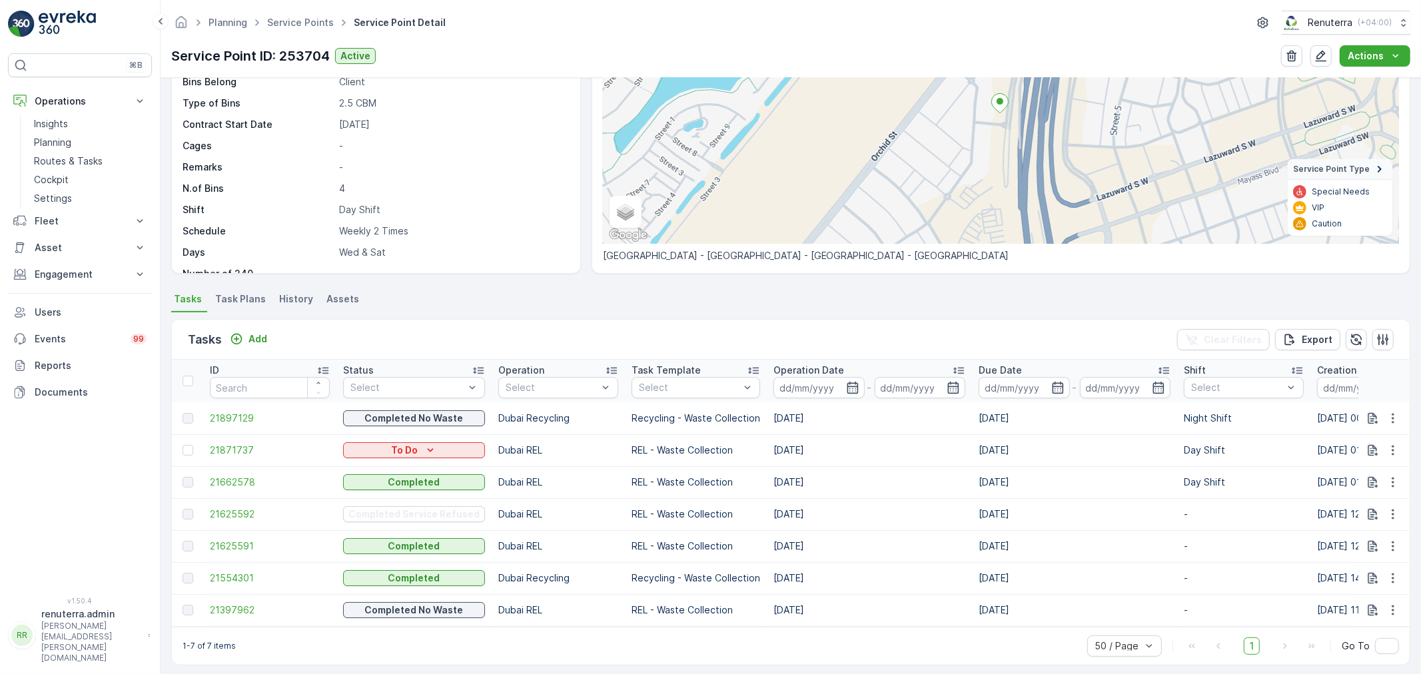
scroll to position [183, 0]
click at [243, 478] on span "21662578" at bounding box center [270, 482] width 120 height 13
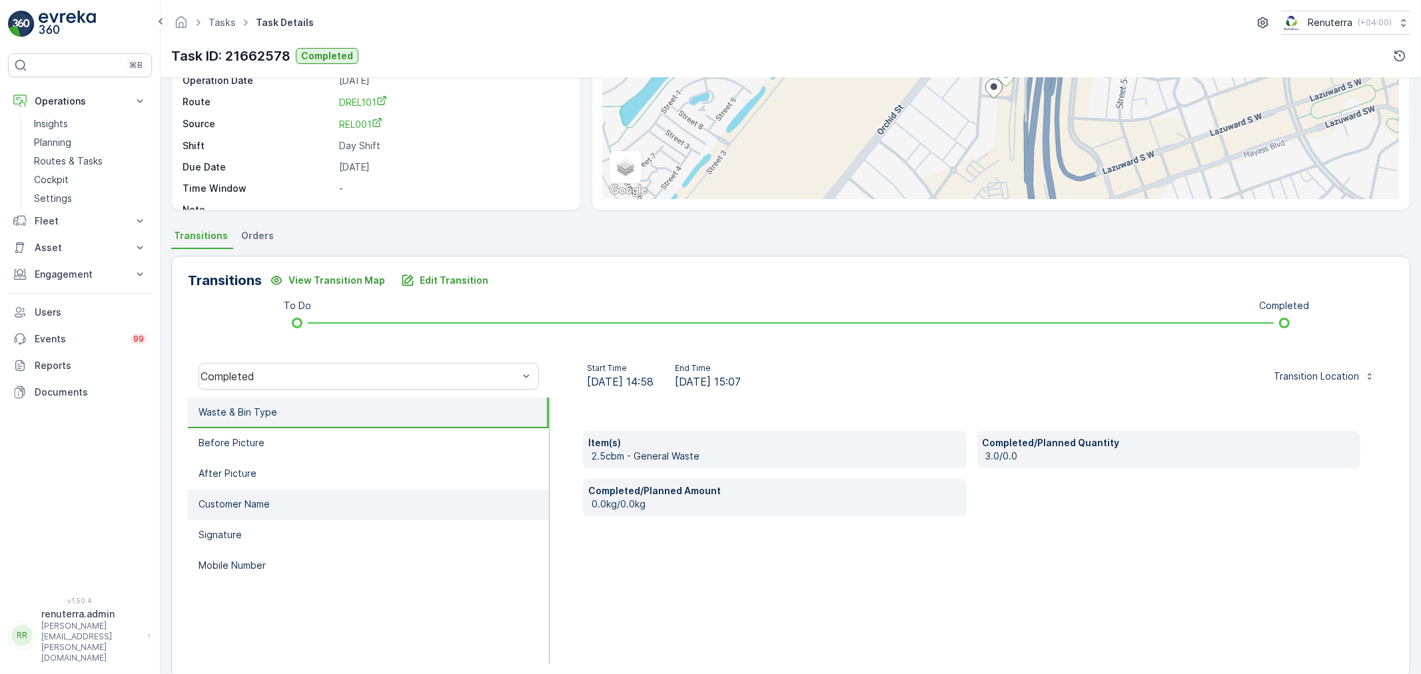
scroll to position [148, 0]
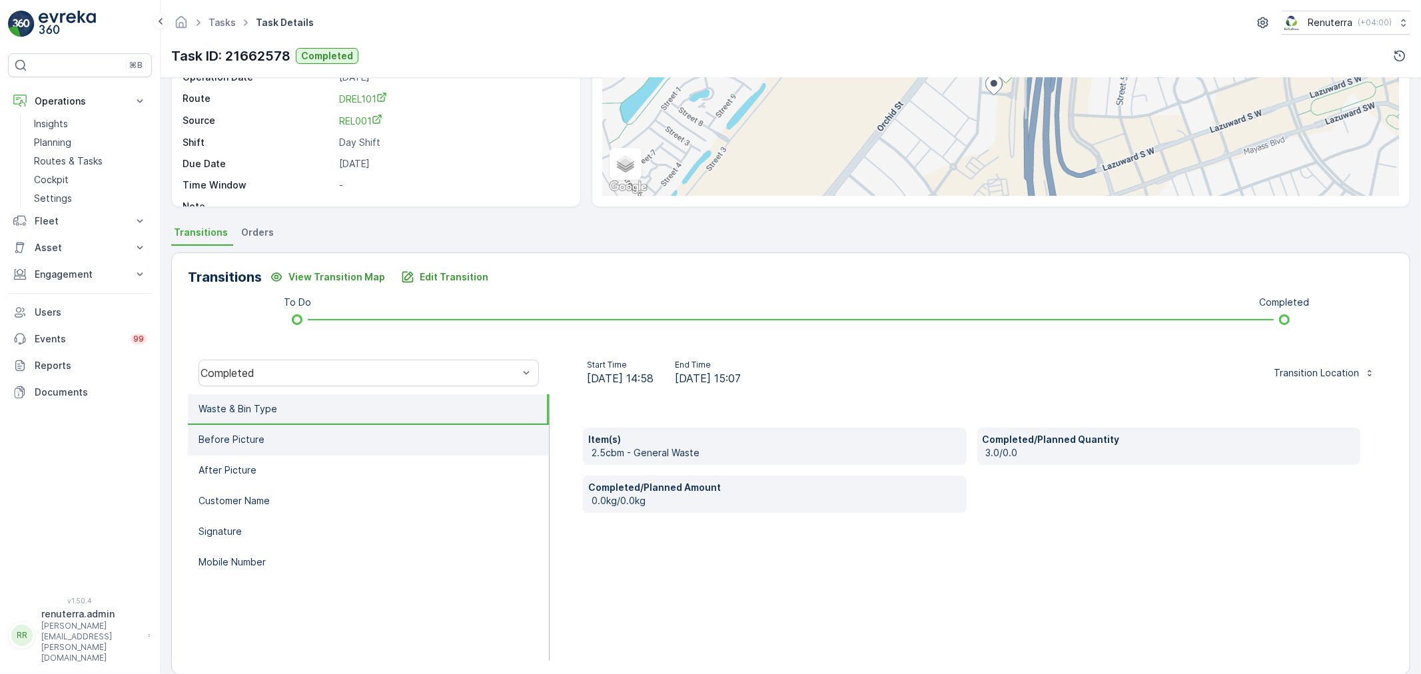
click at [327, 440] on li "Before Picture" at bounding box center [368, 440] width 361 height 31
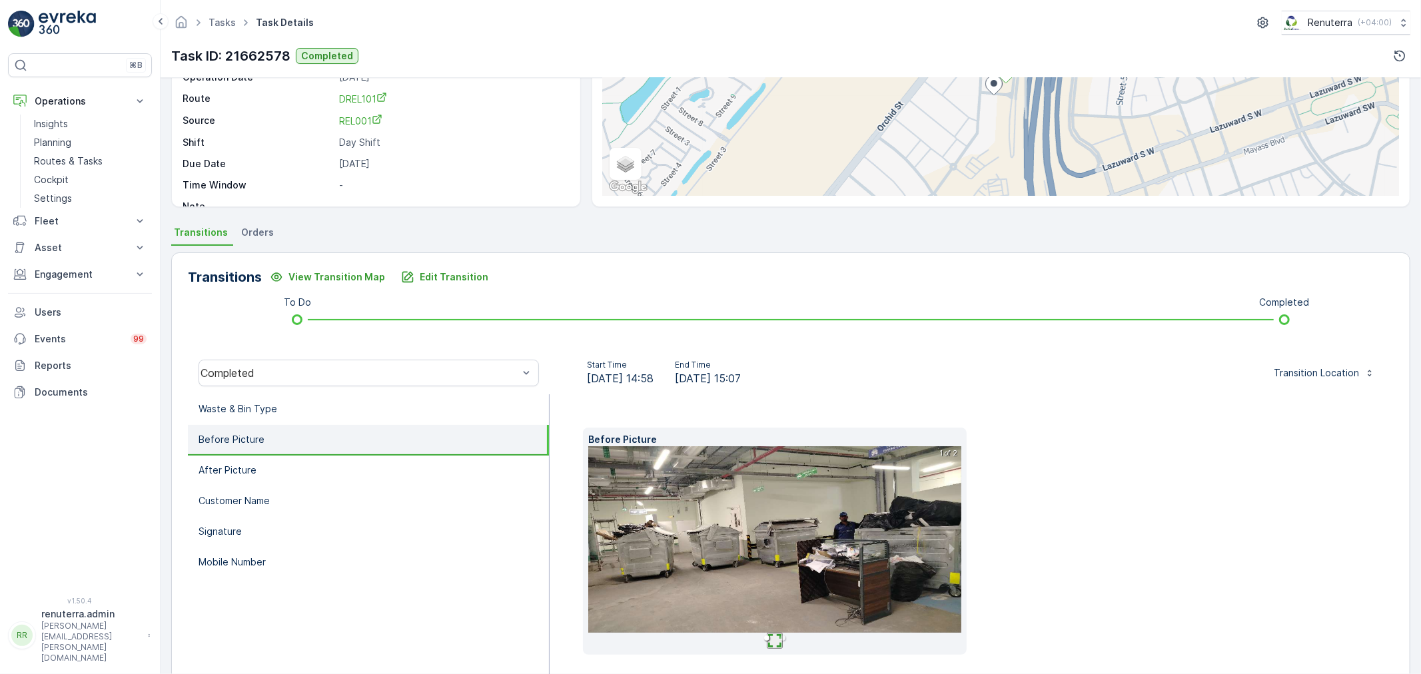
click at [759, 485] on img at bounding box center [774, 539] width 373 height 187
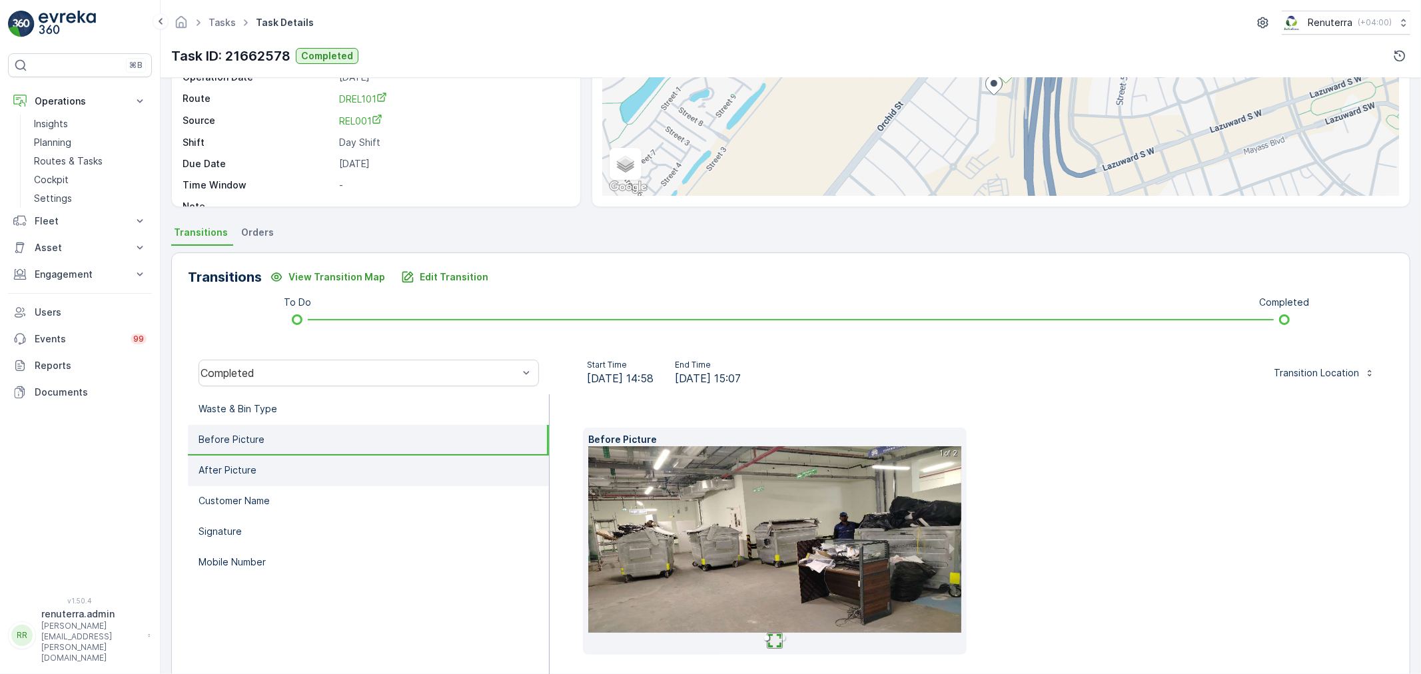
click at [242, 478] on li "After Picture" at bounding box center [368, 471] width 361 height 31
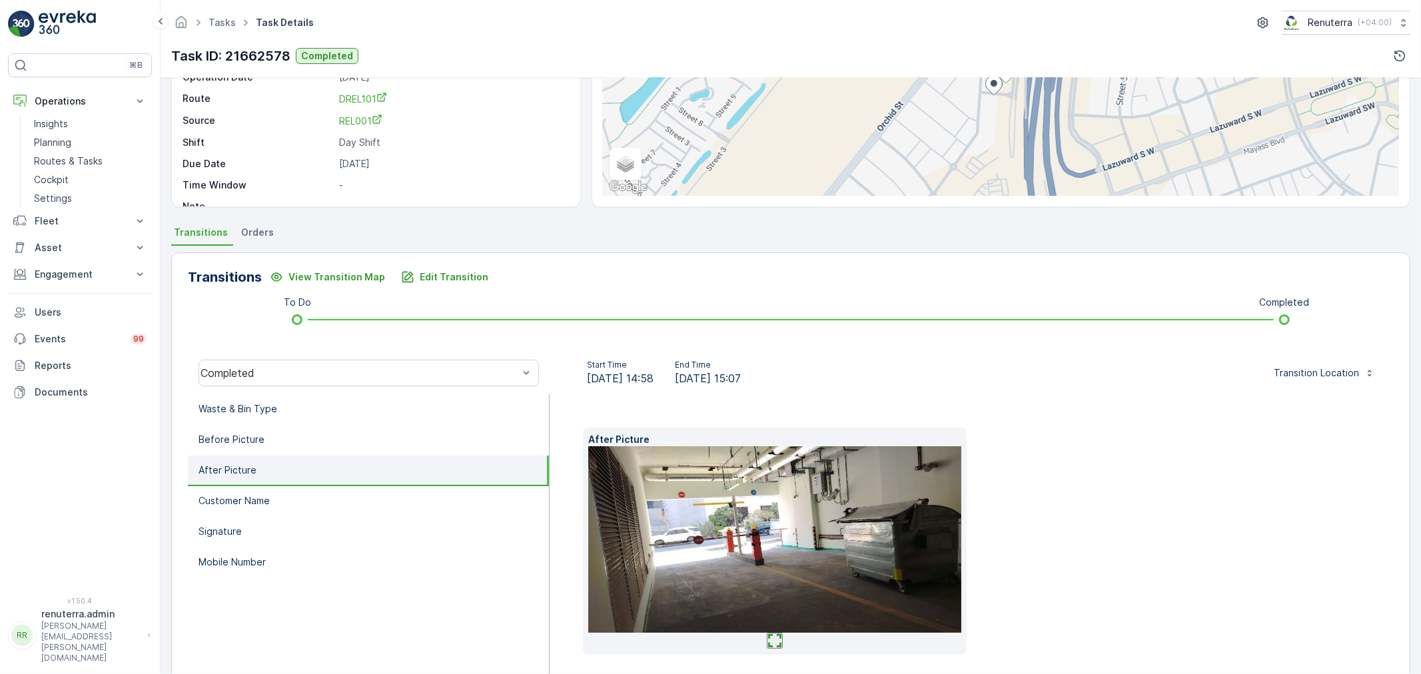
click at [763, 500] on img at bounding box center [774, 539] width 373 height 187
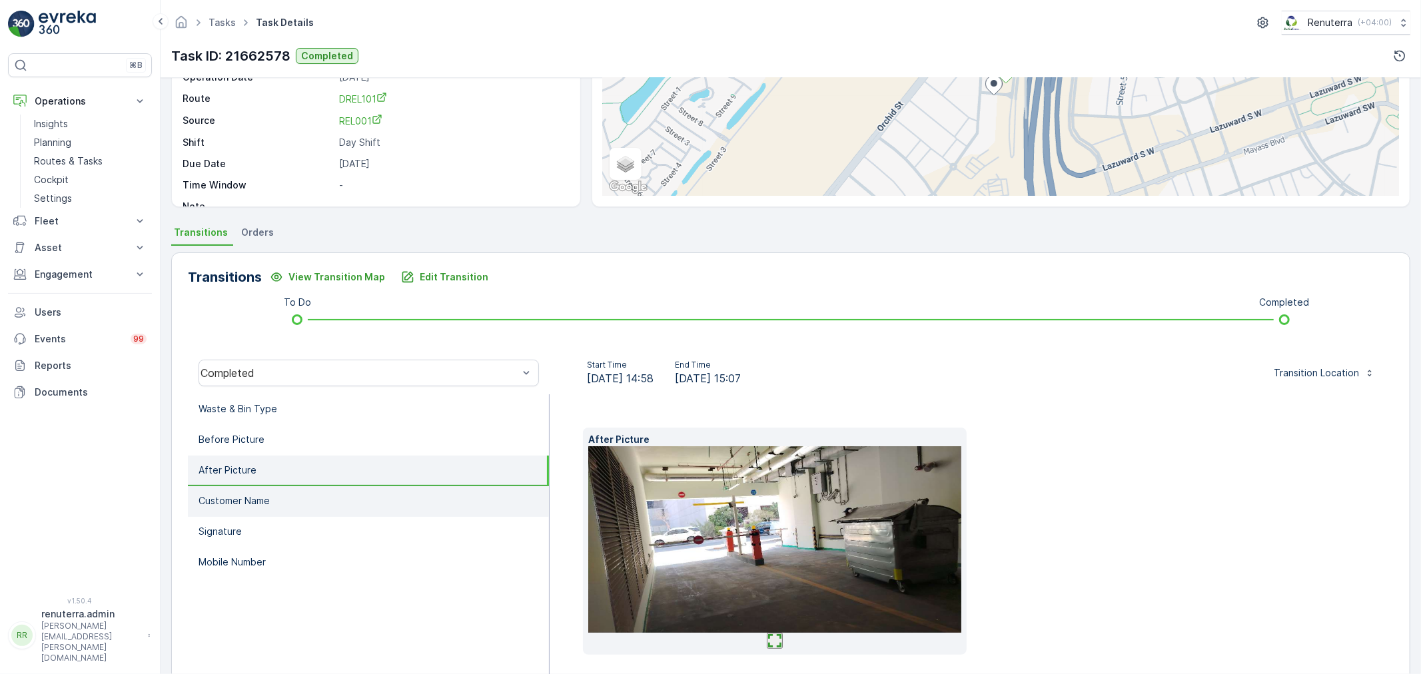
click at [246, 494] on p "Customer Name" at bounding box center [233, 500] width 71 height 13
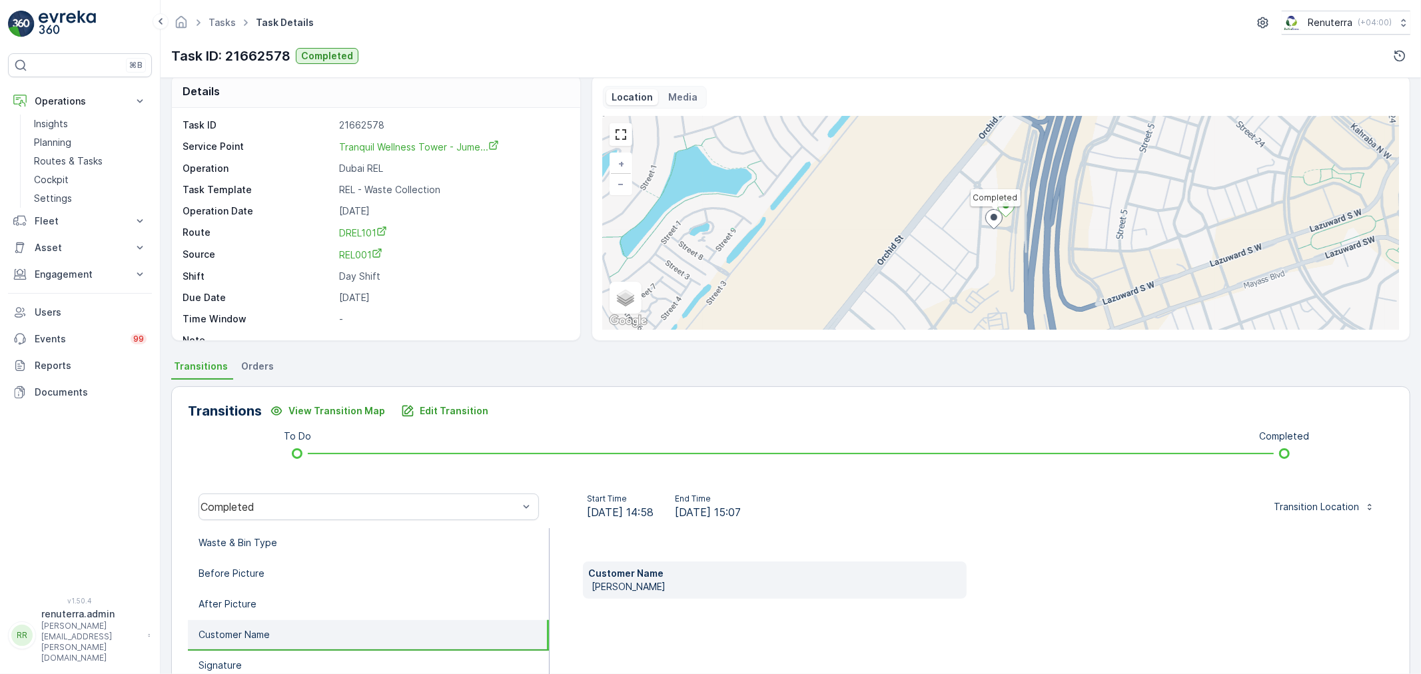
scroll to position [0, 0]
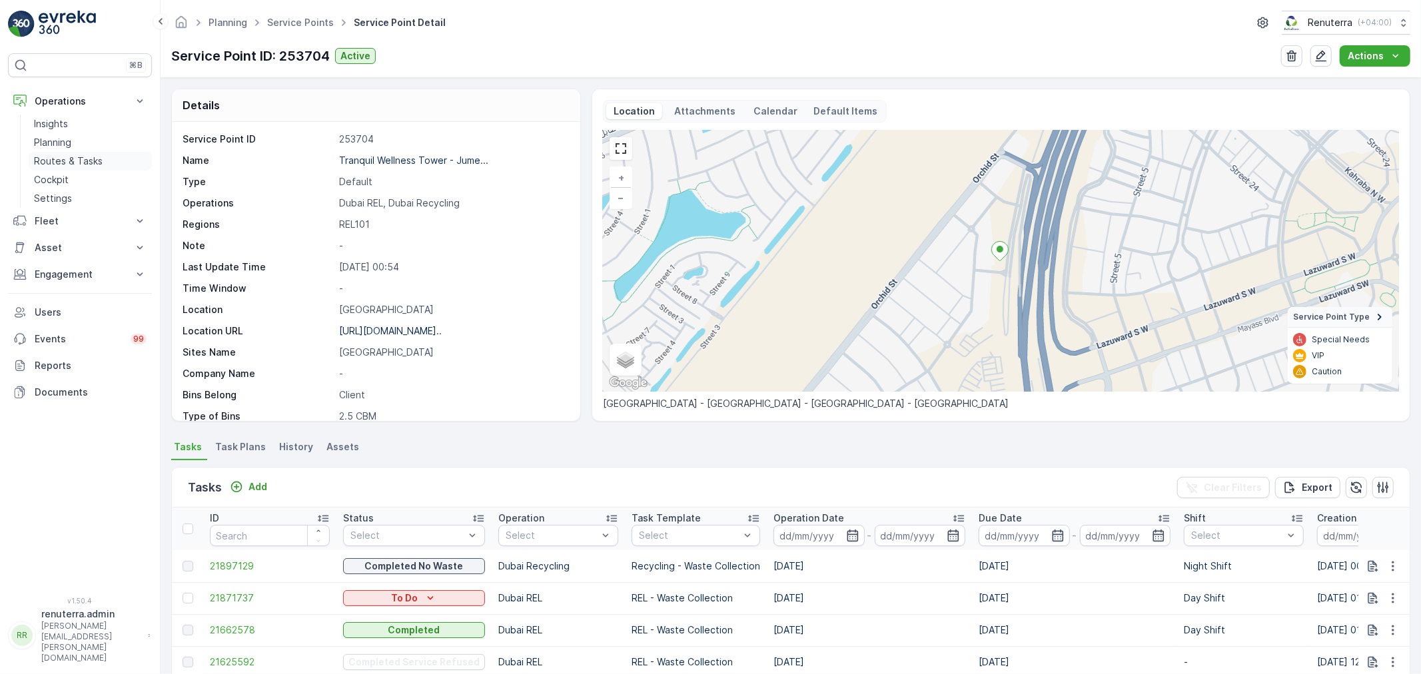
click at [45, 167] on p "Routes & Tasks" at bounding box center [68, 161] width 69 height 13
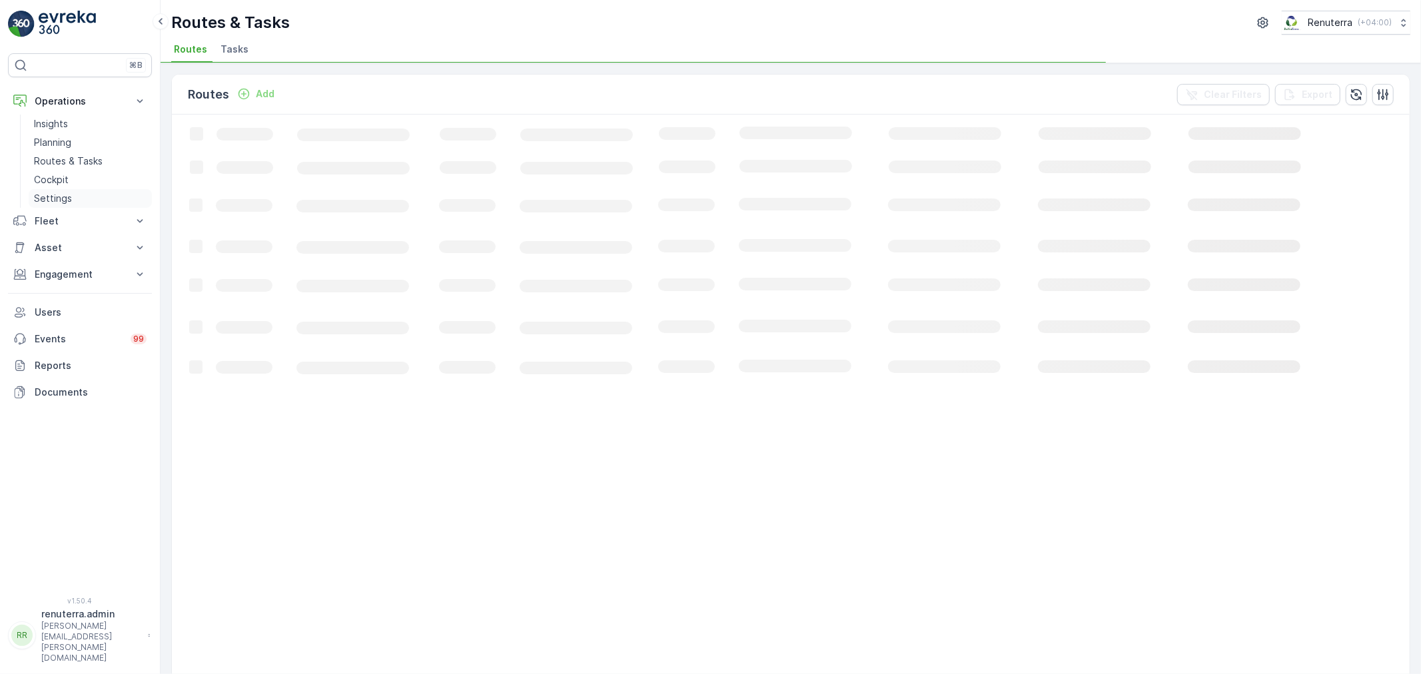
click at [55, 197] on p "Settings" at bounding box center [53, 198] width 38 height 13
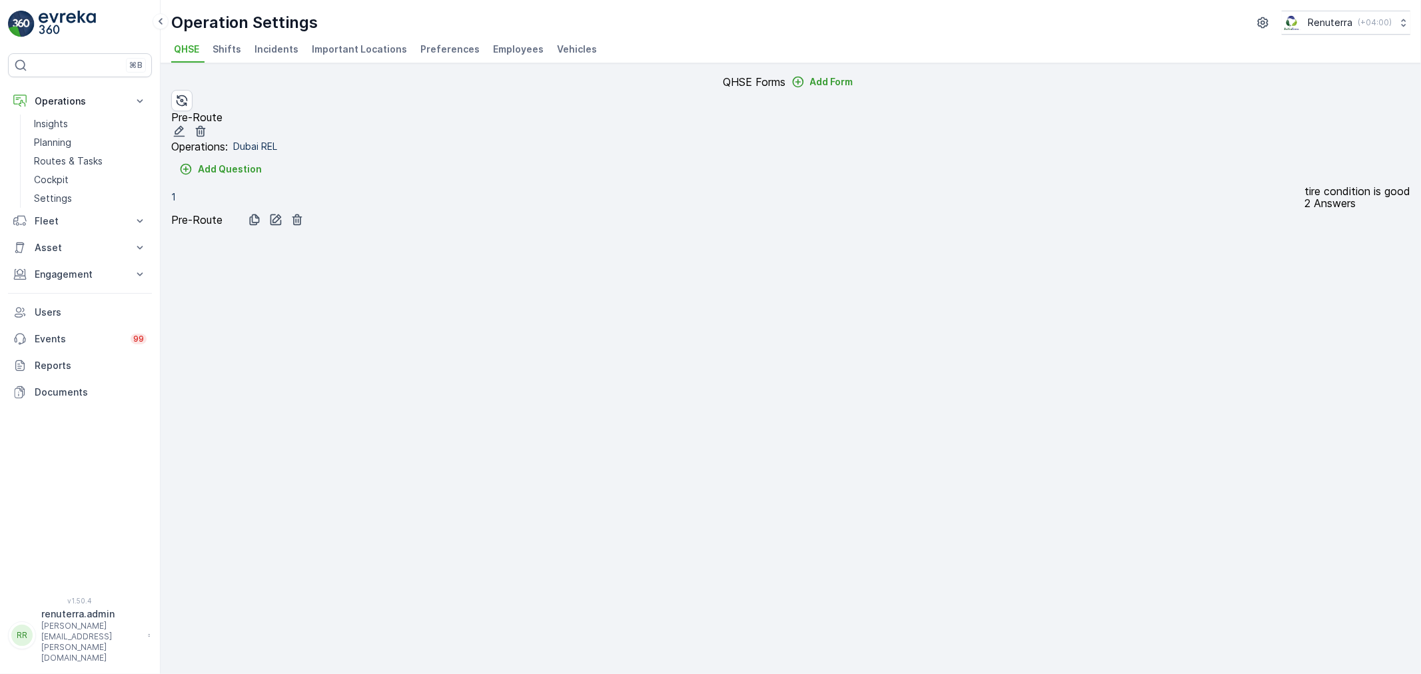
click at [517, 49] on span "Employees" at bounding box center [518, 49] width 51 height 13
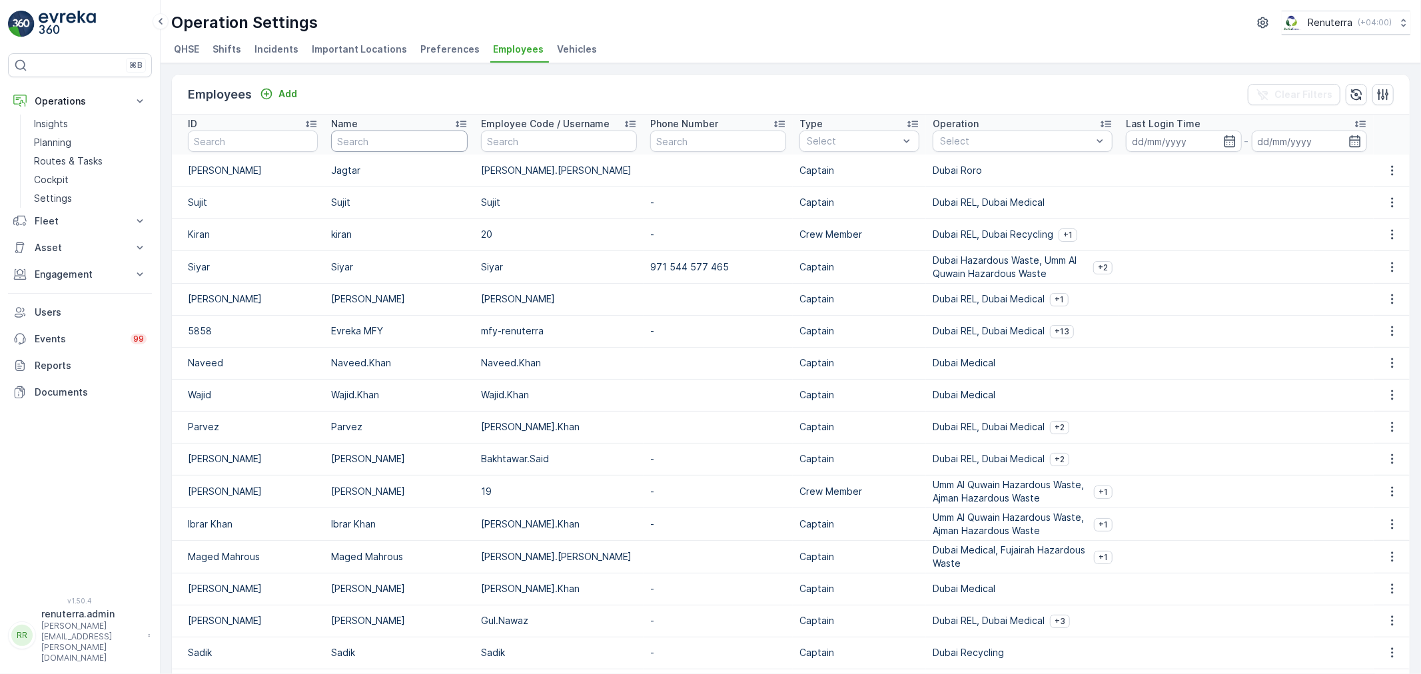
click at [383, 152] on input "text" at bounding box center [399, 141] width 136 height 21
type input "m"
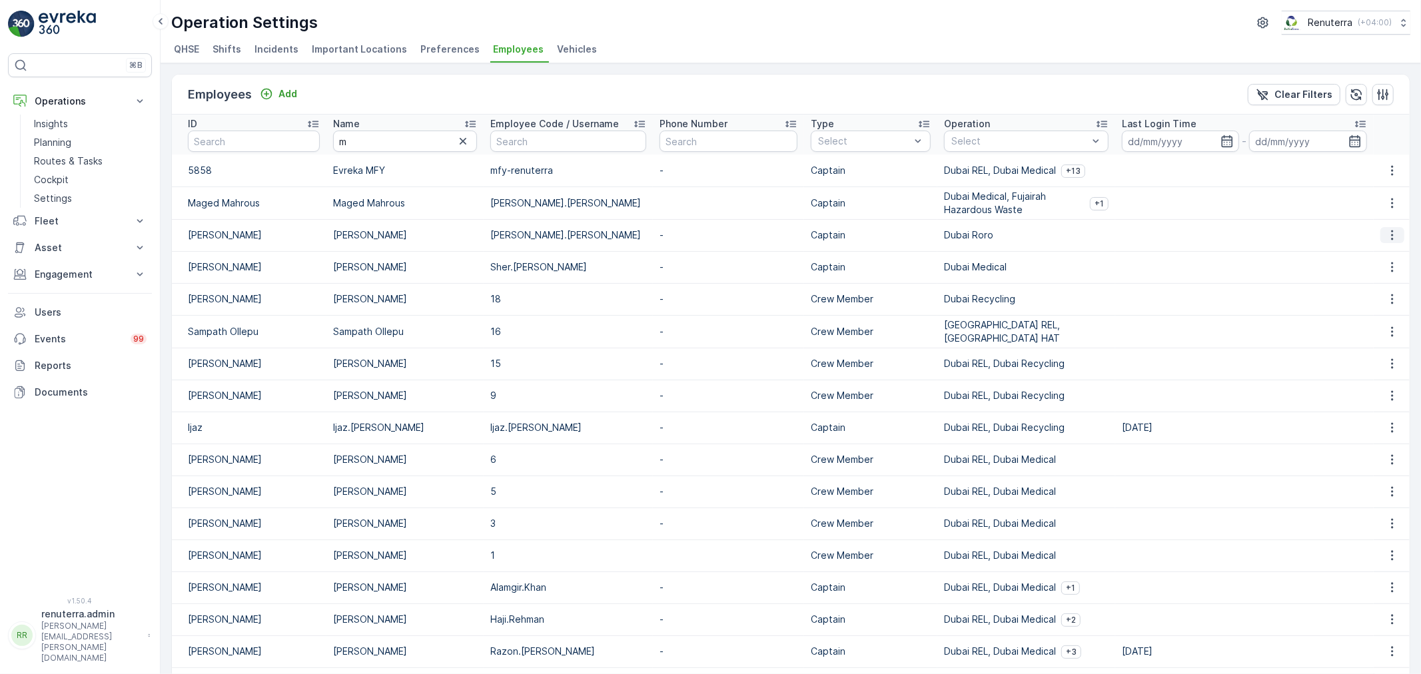
click at [1390, 242] on icon "button" at bounding box center [1391, 234] width 13 height 13
click at [1393, 272] on span "Edit" at bounding box center [1400, 268] width 17 height 13
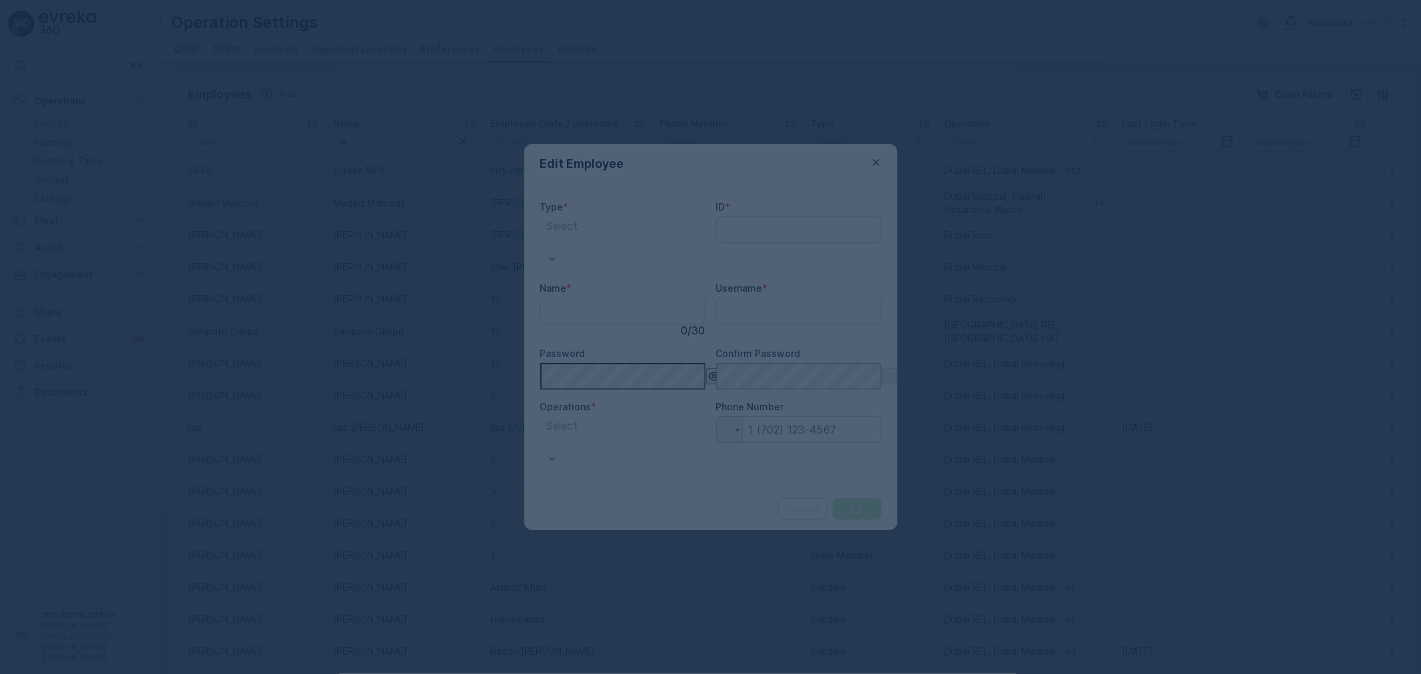
type input "renuterra.admin"
type input "[PERSON_NAME]"
type input "[PERSON_NAME].[PERSON_NAME]"
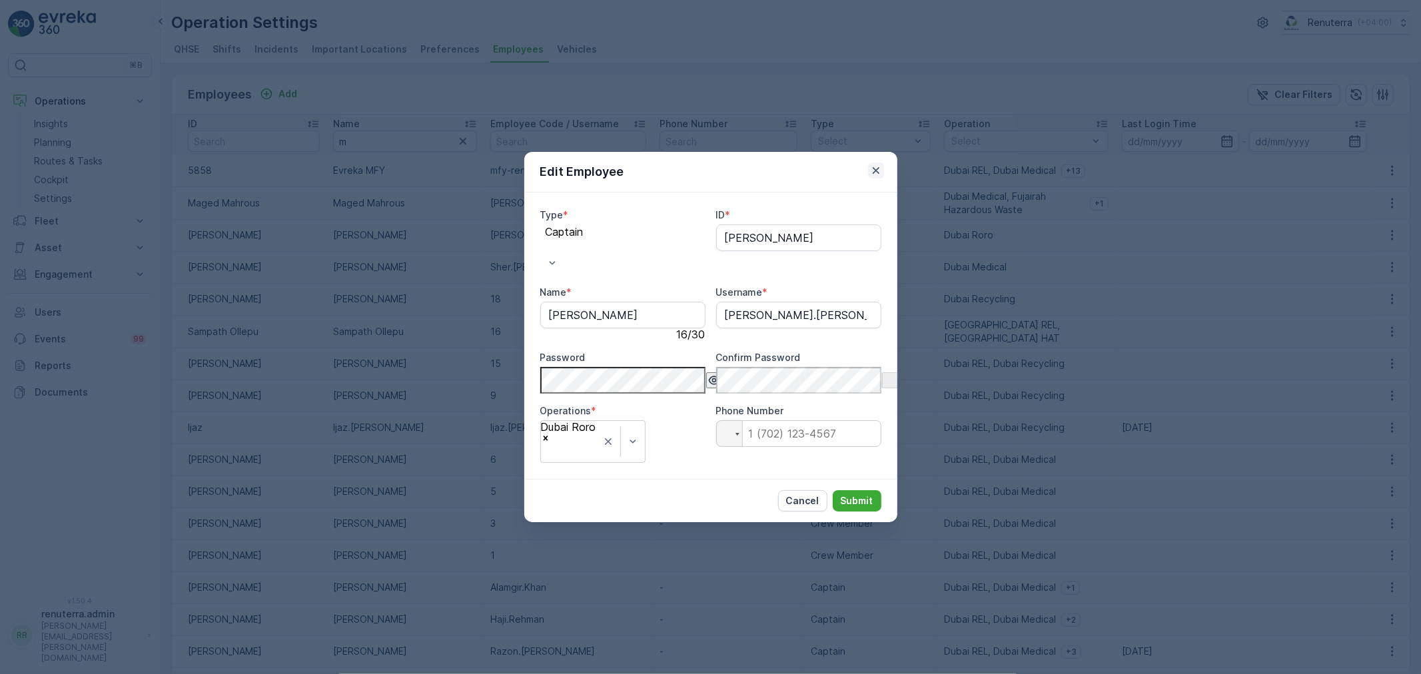
click at [875, 177] on icon "button" at bounding box center [875, 170] width 13 height 13
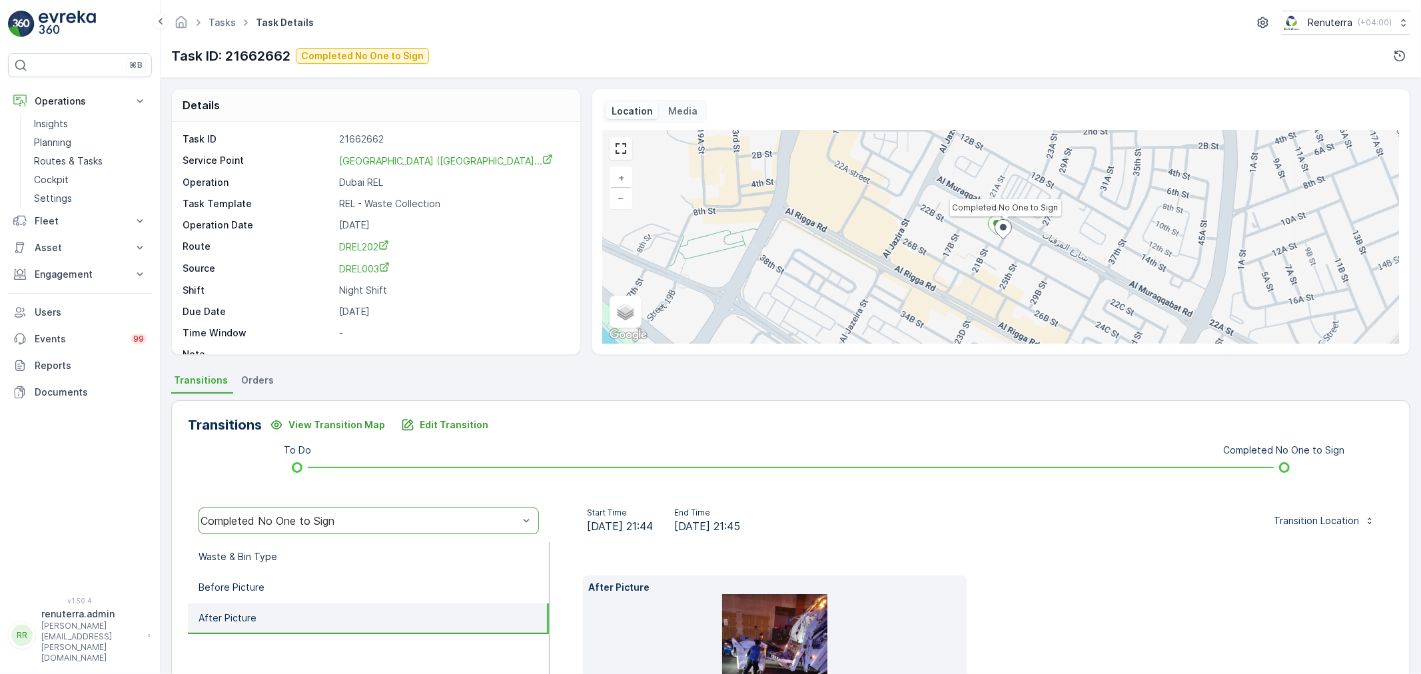
scroll to position [165, 0]
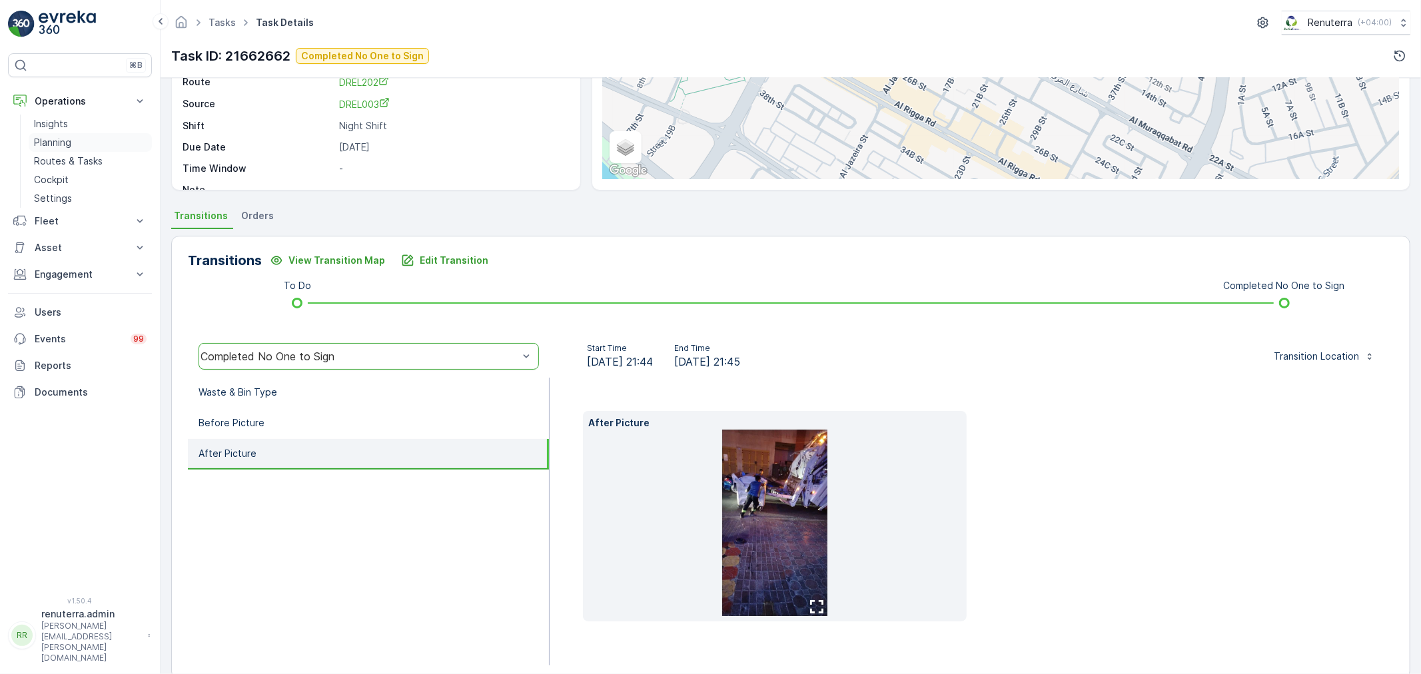
click at [53, 143] on p "Planning" at bounding box center [52, 142] width 37 height 13
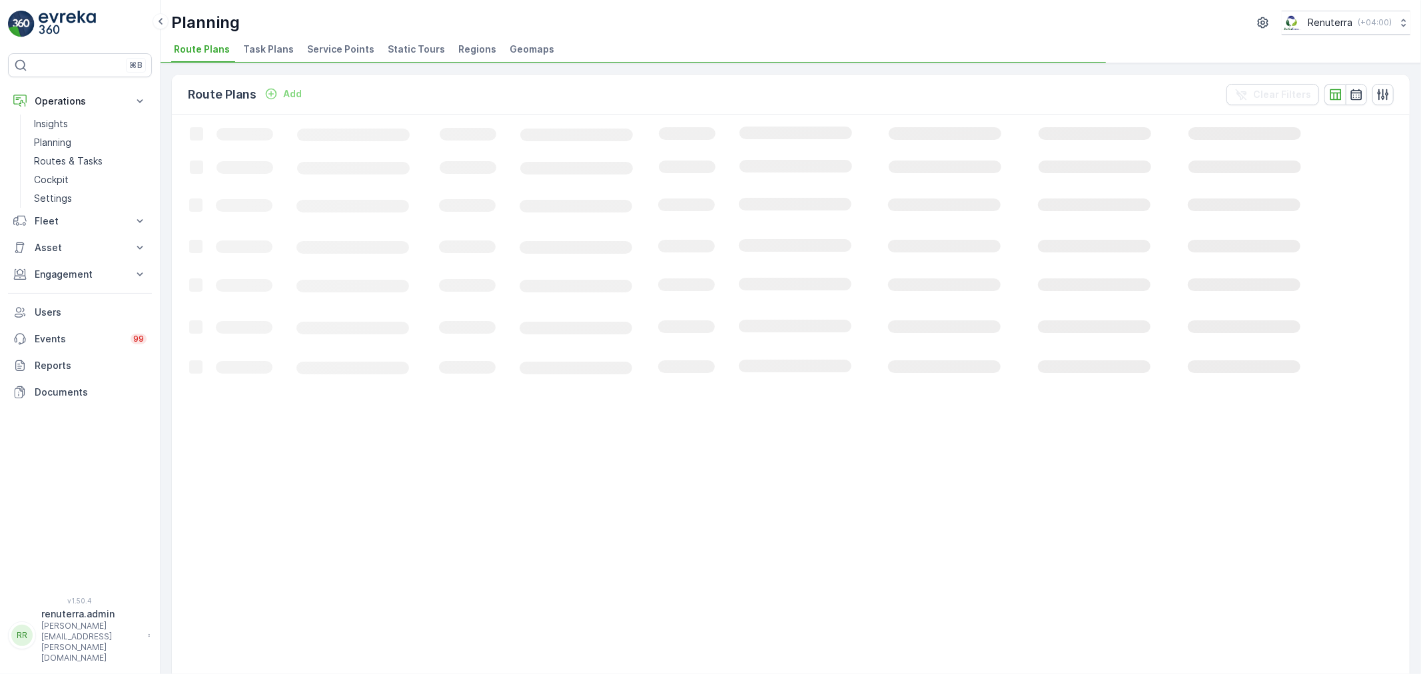
drag, startPoint x: 326, startPoint y: 43, endPoint x: 323, endPoint y: 50, distance: 8.0
click at [326, 43] on span "Service Points" at bounding box center [340, 49] width 67 height 13
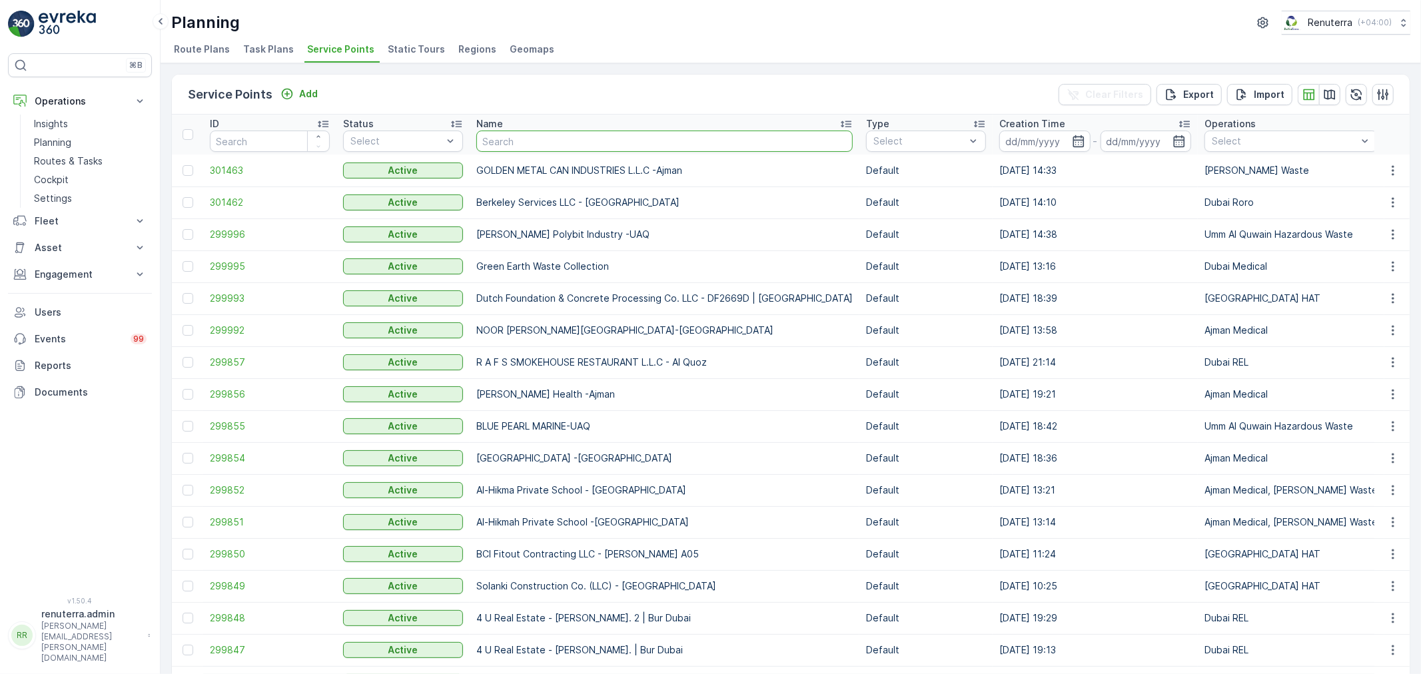
click at [515, 141] on input "text" at bounding box center [664, 141] width 376 height 21
type input "salaam"
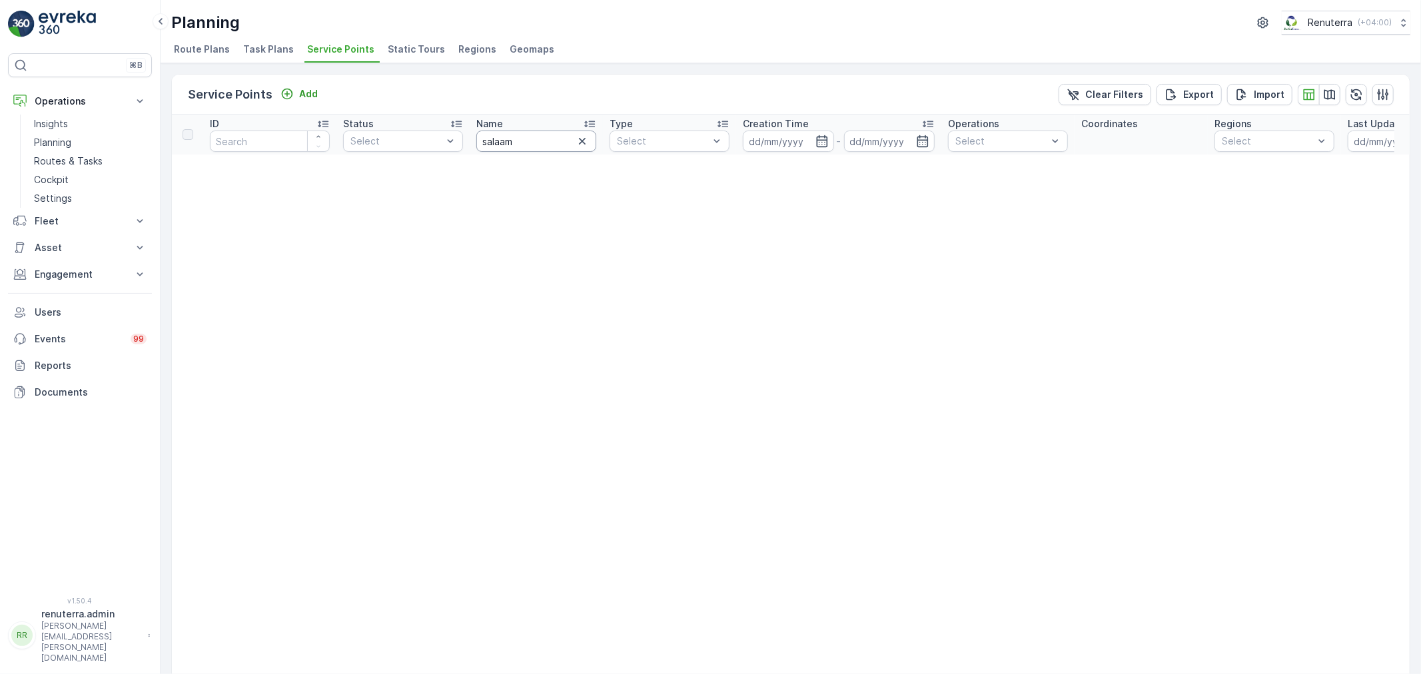
click at [498, 143] on input "salaam" at bounding box center [536, 141] width 120 height 21
type input "salam"
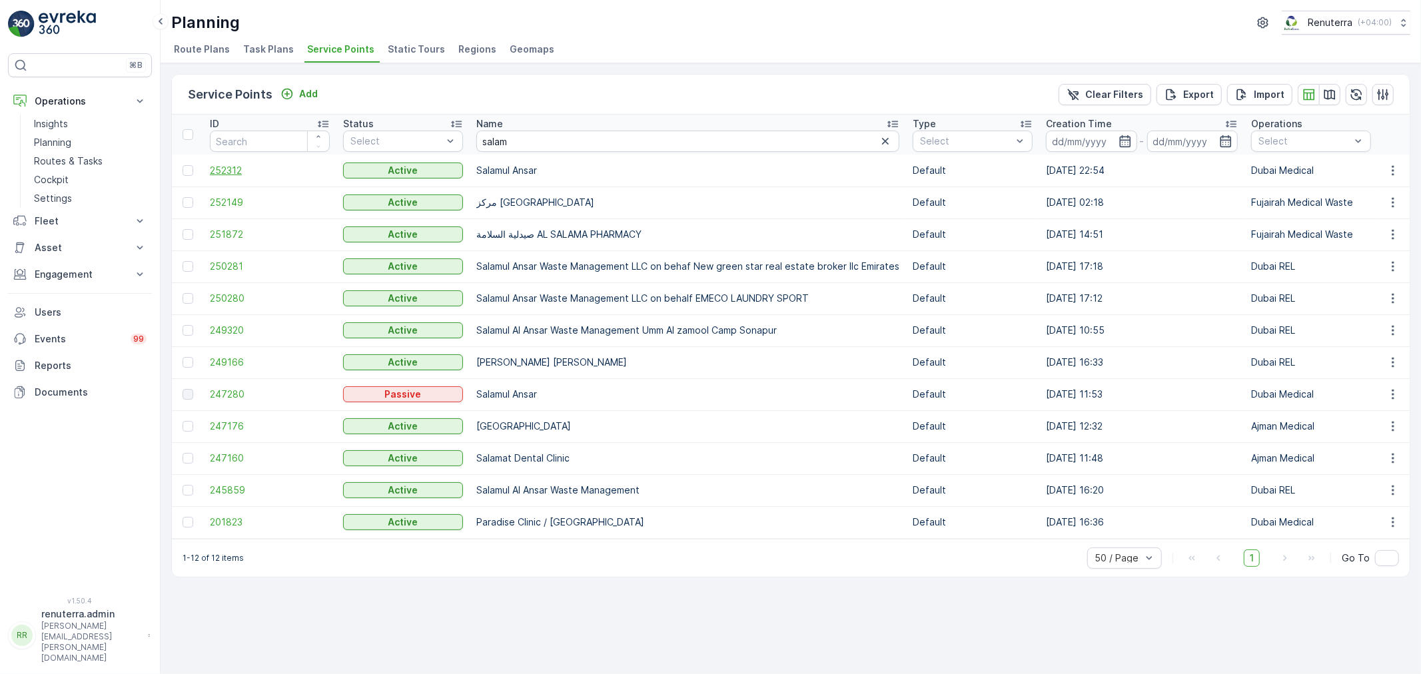
click at [251, 173] on span "252312" at bounding box center [270, 170] width 120 height 13
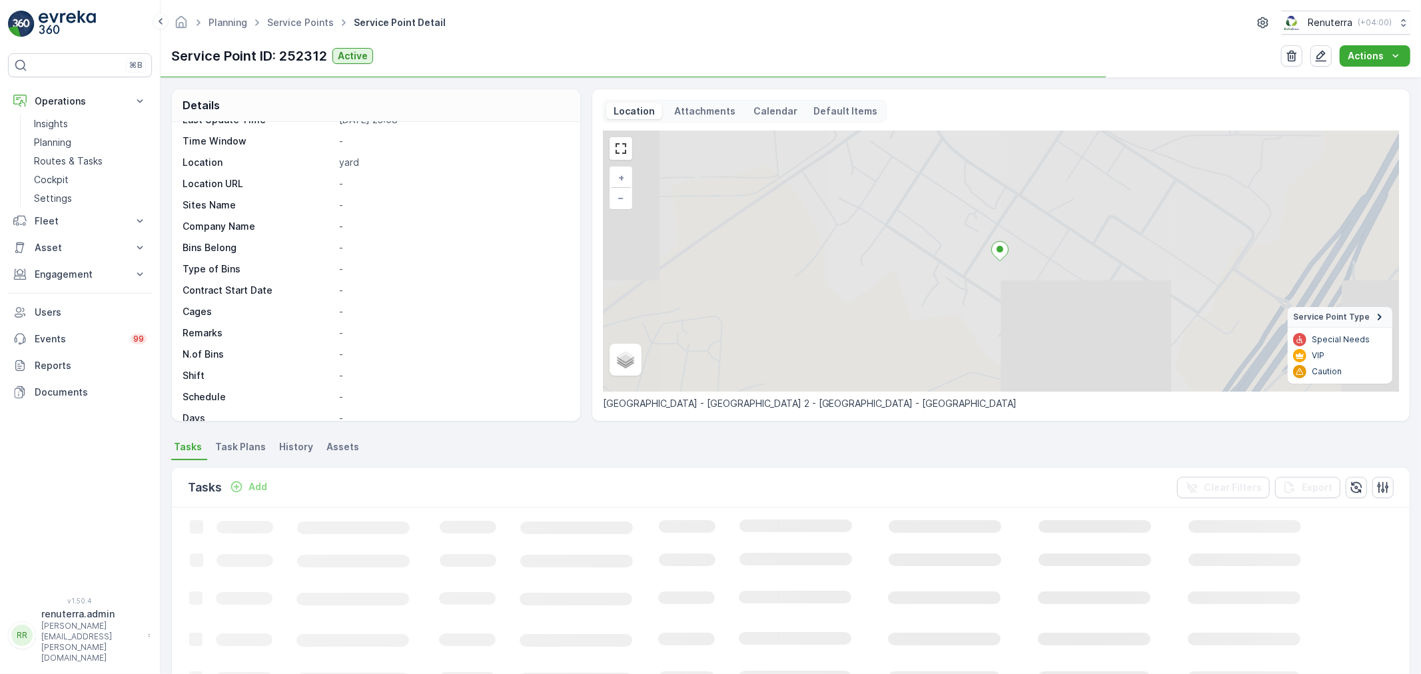
scroll to position [148, 0]
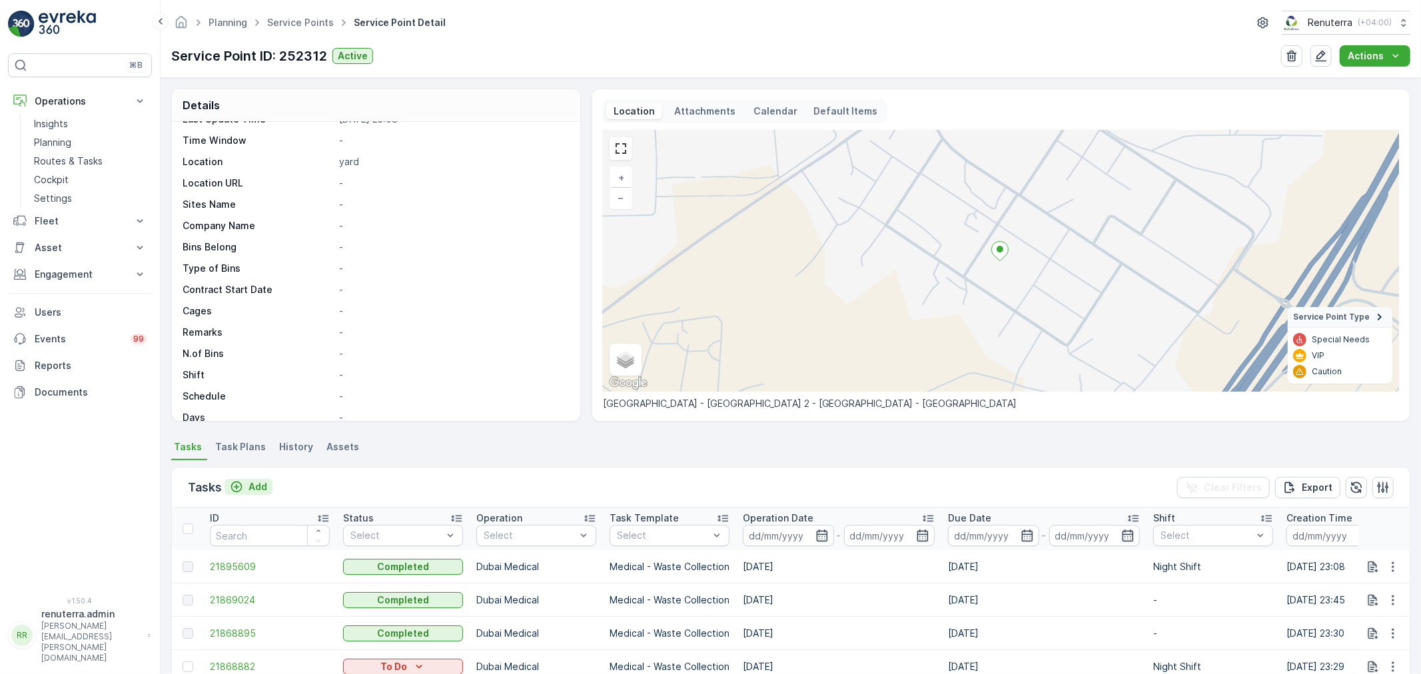
click at [262, 487] on p "Add" at bounding box center [257, 486] width 19 height 13
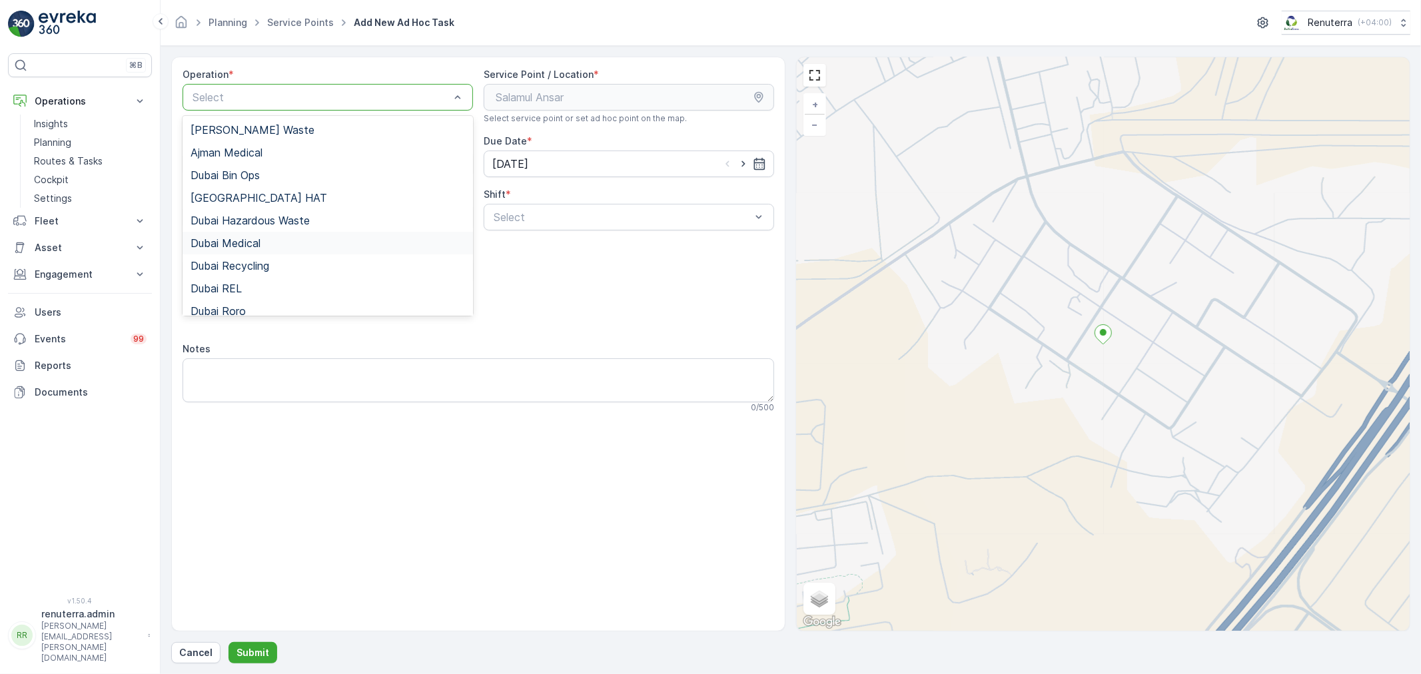
drag, startPoint x: 258, startPoint y: 244, endPoint x: 478, endPoint y: 242, distance: 219.2
click at [260, 244] on span "Dubai Medical" at bounding box center [225, 243] width 70 height 12
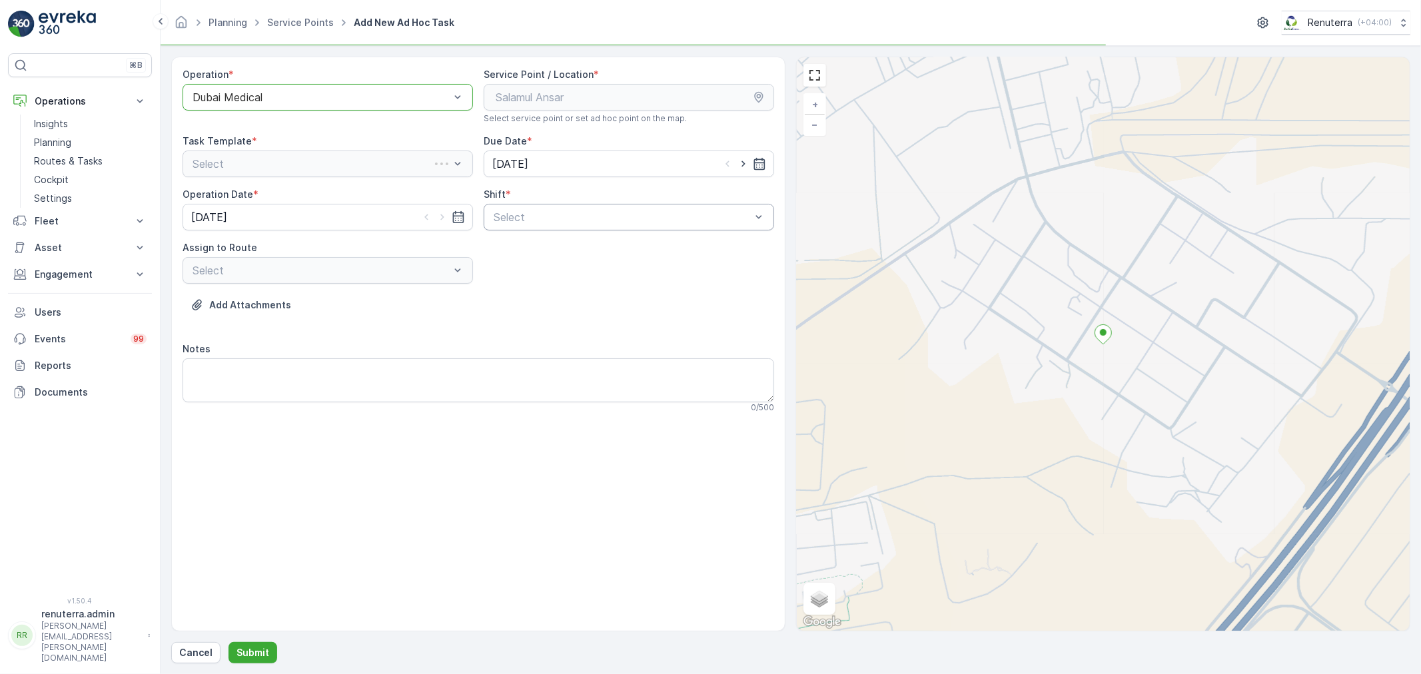
drag, startPoint x: 510, startPoint y: 236, endPoint x: 520, endPoint y: 230, distance: 12.6
click at [511, 236] on div "Operation * option Dubai Medical, selected. Dubai Medical Service Point / Locat…" at bounding box center [478, 246] width 591 height 356
click at [524, 225] on div "Select" at bounding box center [629, 217] width 290 height 27
click at [510, 277] on span "Night Shift" at bounding box center [519, 272] width 54 height 12
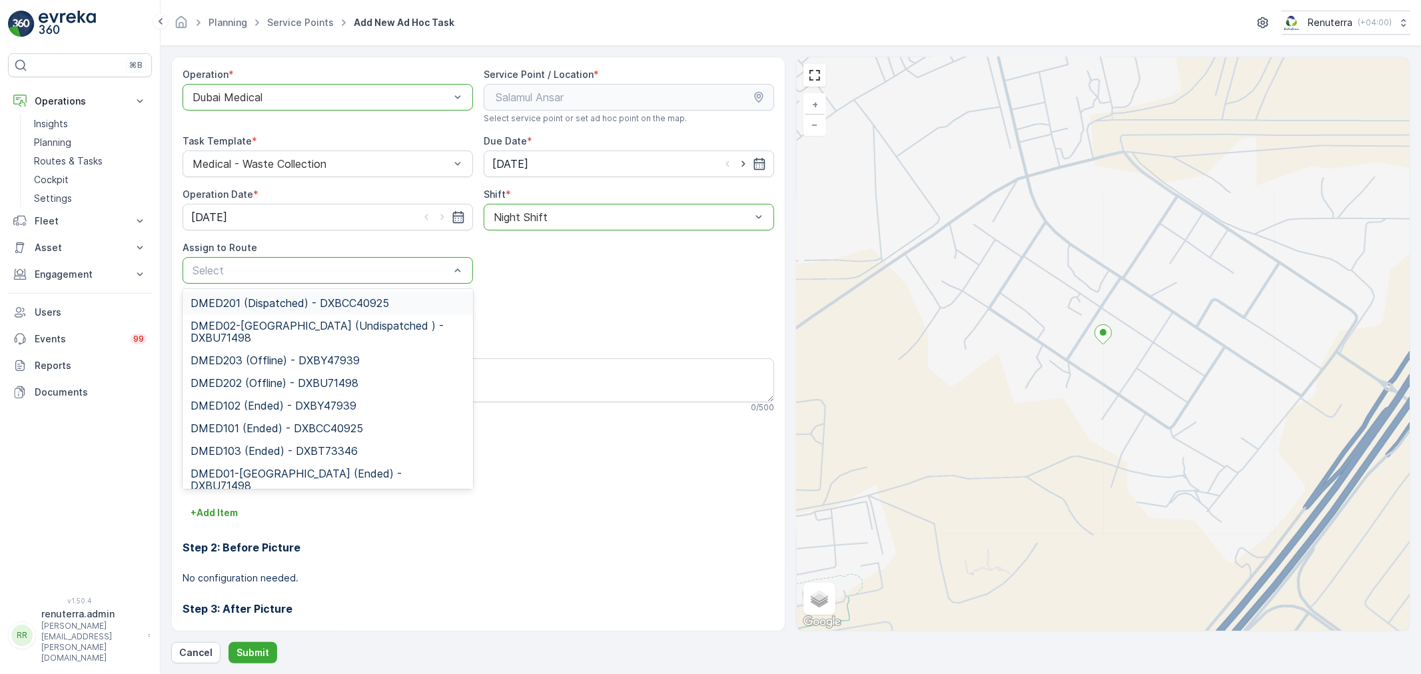
scroll to position [29, 0]
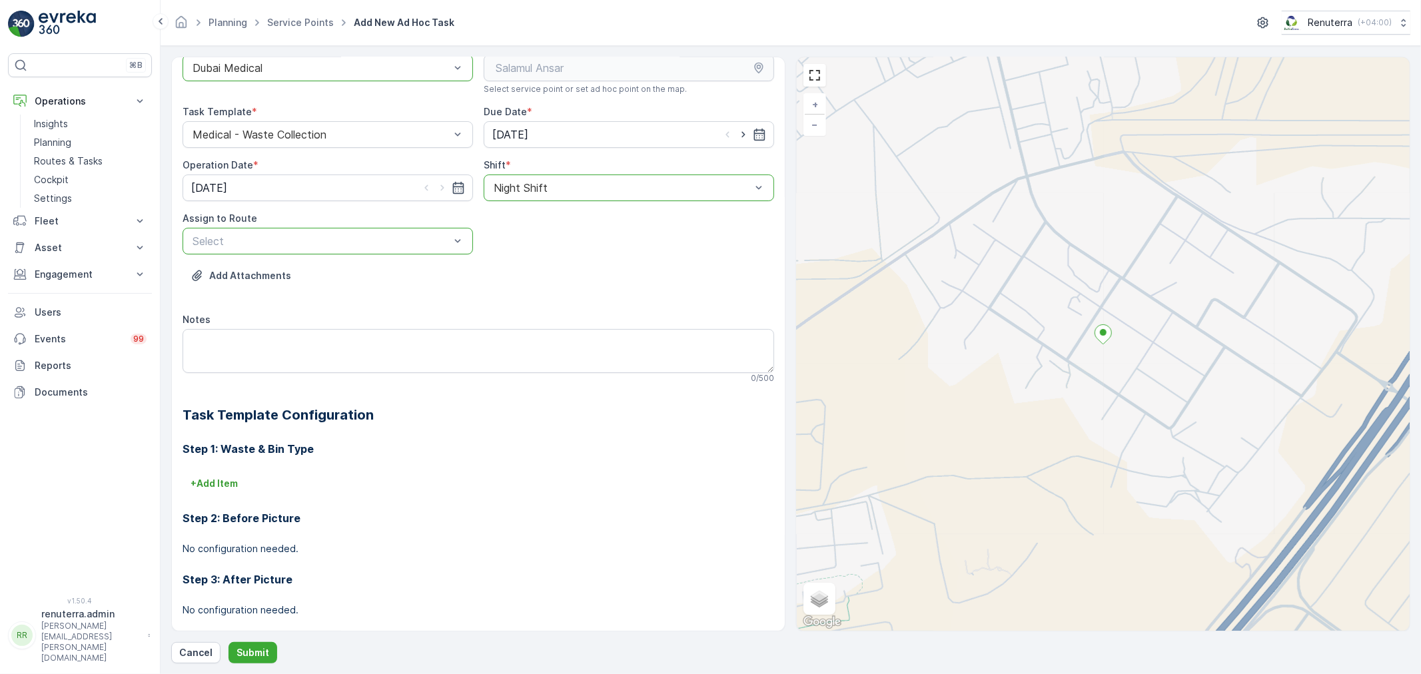
click at [355, 244] on div at bounding box center [321, 241] width 260 height 12
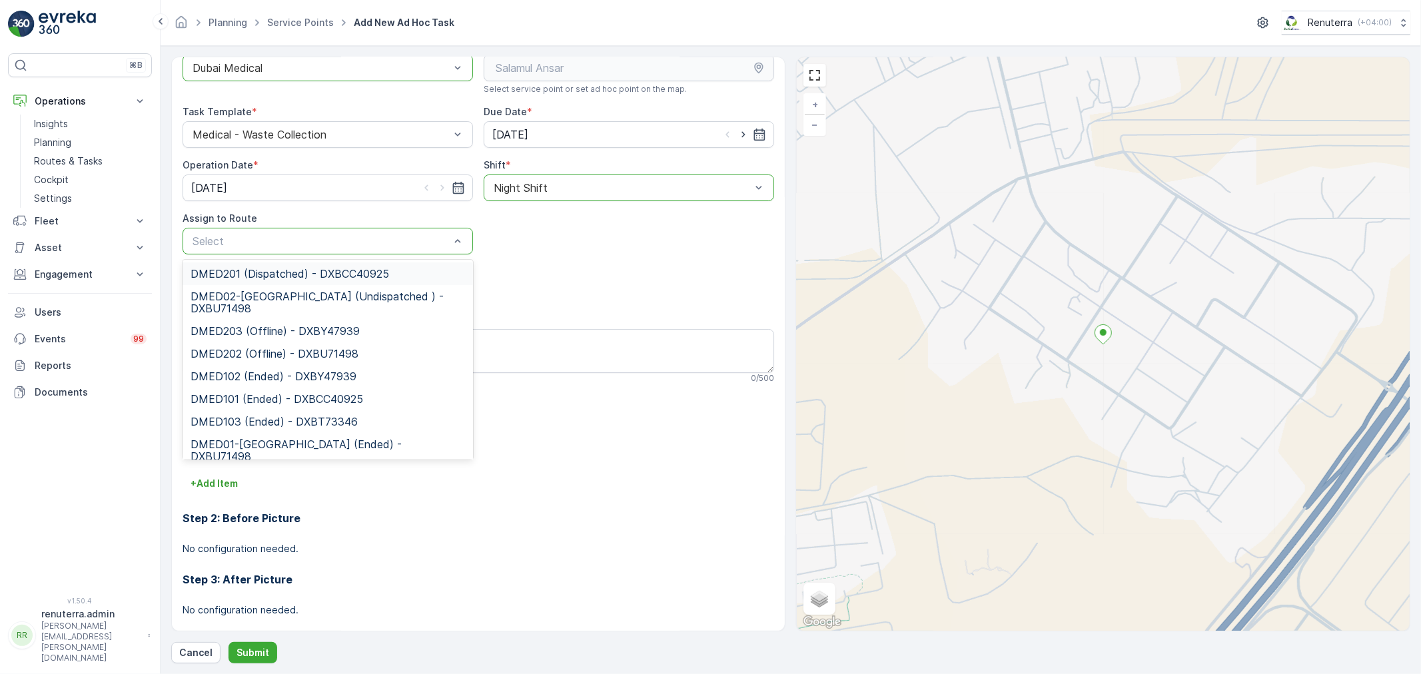
click at [355, 242] on div at bounding box center [321, 241] width 260 height 12
type input "02"
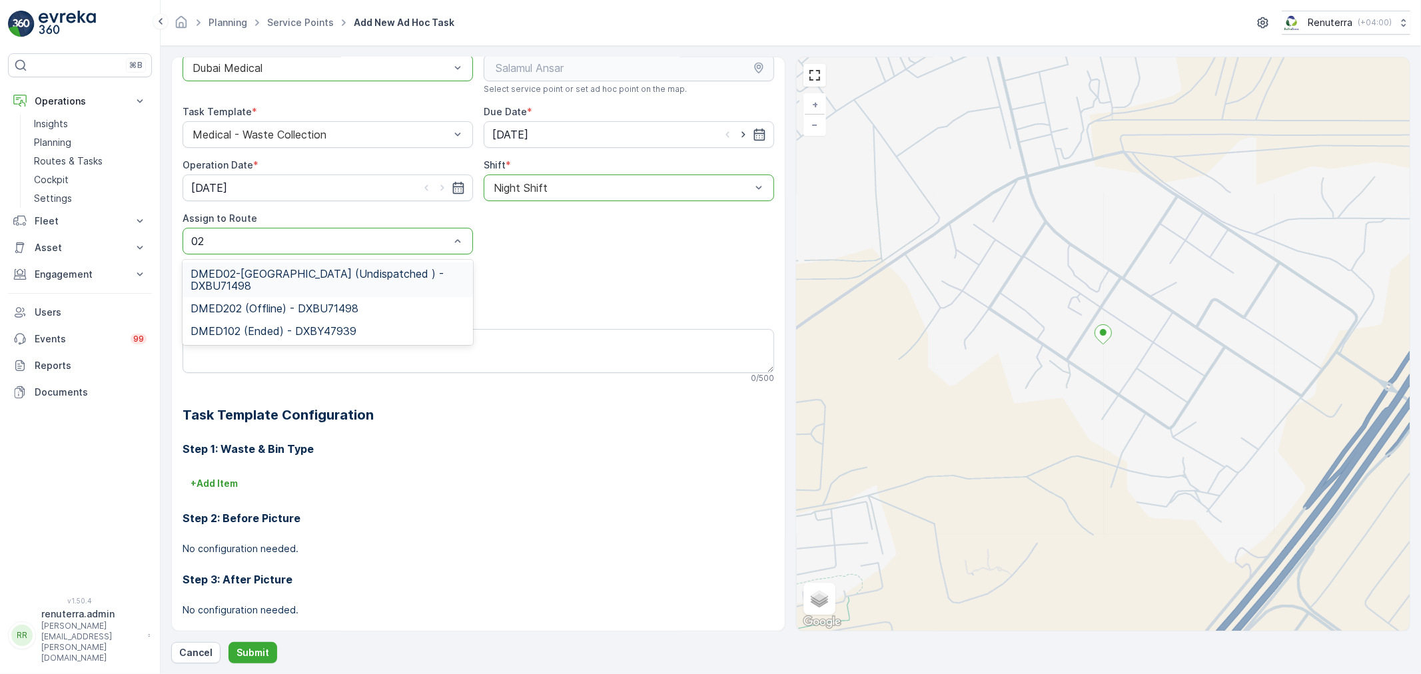
drag, startPoint x: 363, startPoint y: 262, endPoint x: 356, endPoint y: 296, distance: 34.1
click at [362, 263] on div "DMED02-Khawaneej Yard (Undispatched ) - DXBU71498" at bounding box center [328, 279] width 290 height 35
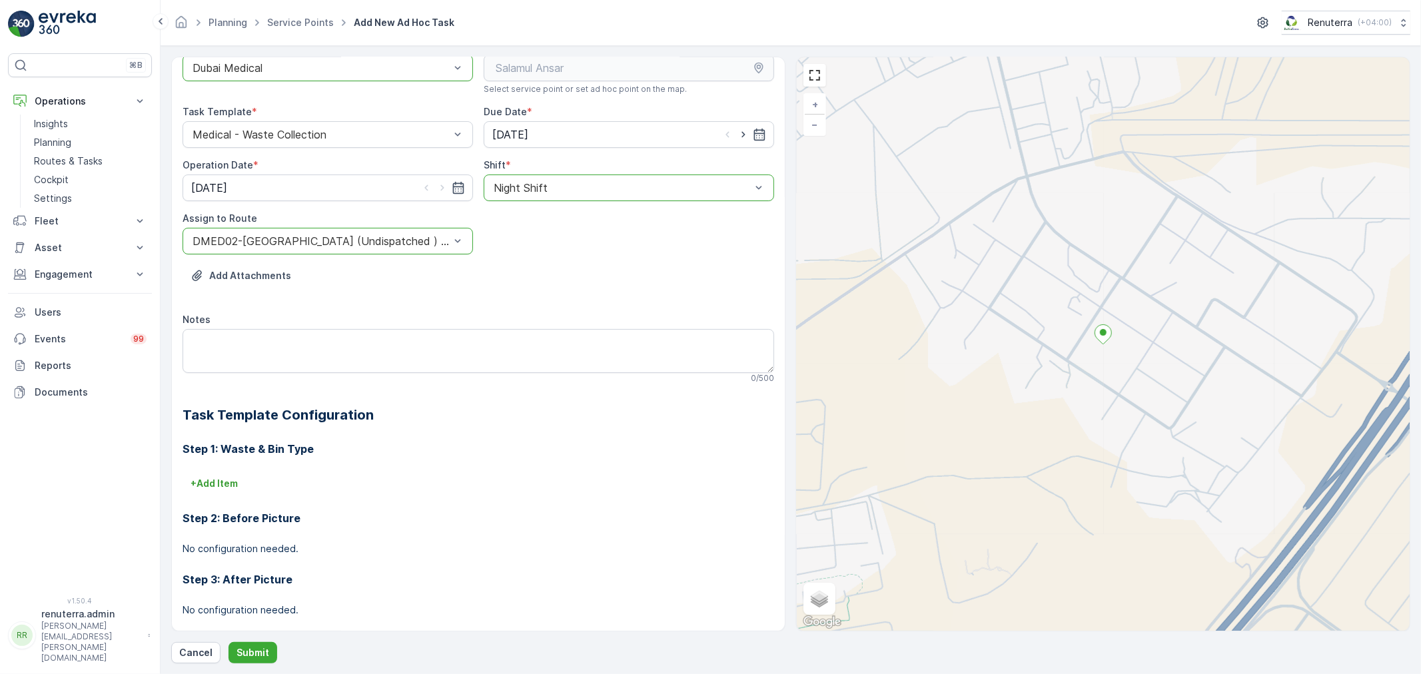
click at [244, 637] on div "Operation * option Dubai Medical, selected. Dubai Medical Service Point / Locat…" at bounding box center [790, 360] width 1239 height 607
click at [240, 644] on button "Submit" at bounding box center [252, 652] width 49 height 21
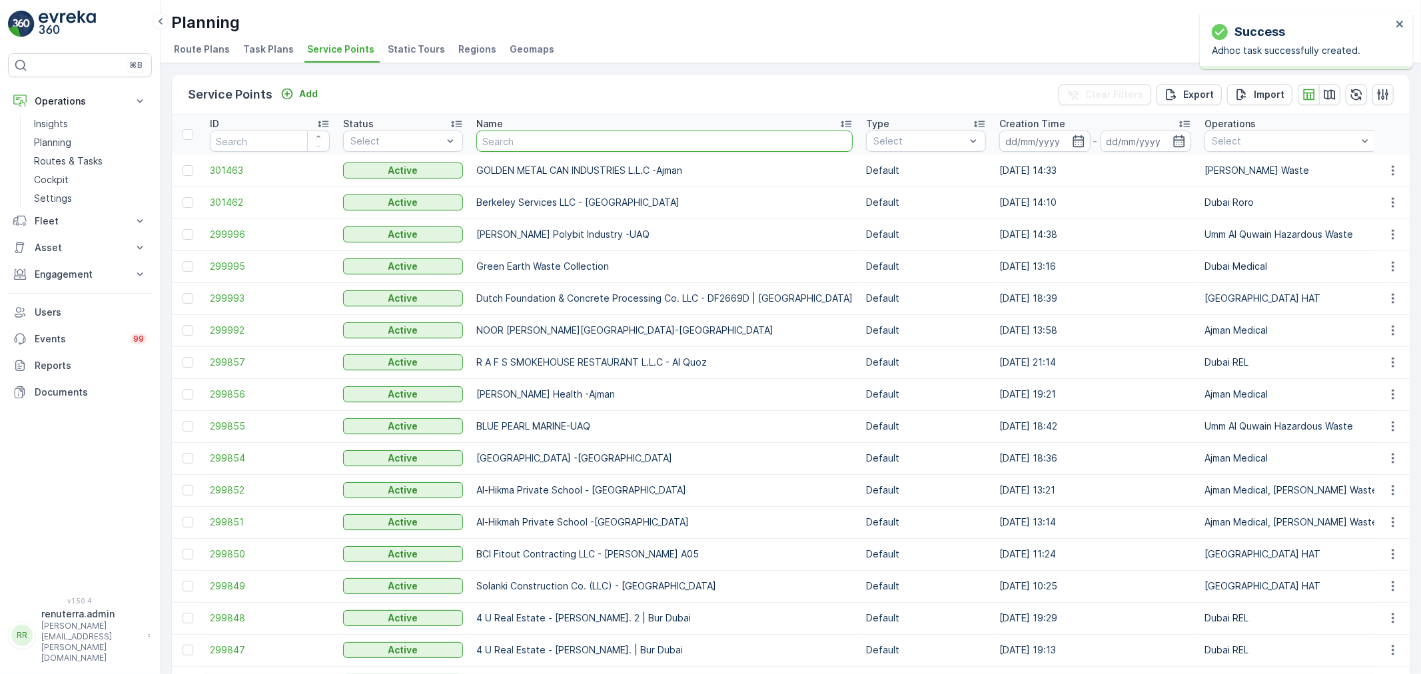
click at [502, 141] on input "text" at bounding box center [664, 141] width 376 height 21
type input "sal"
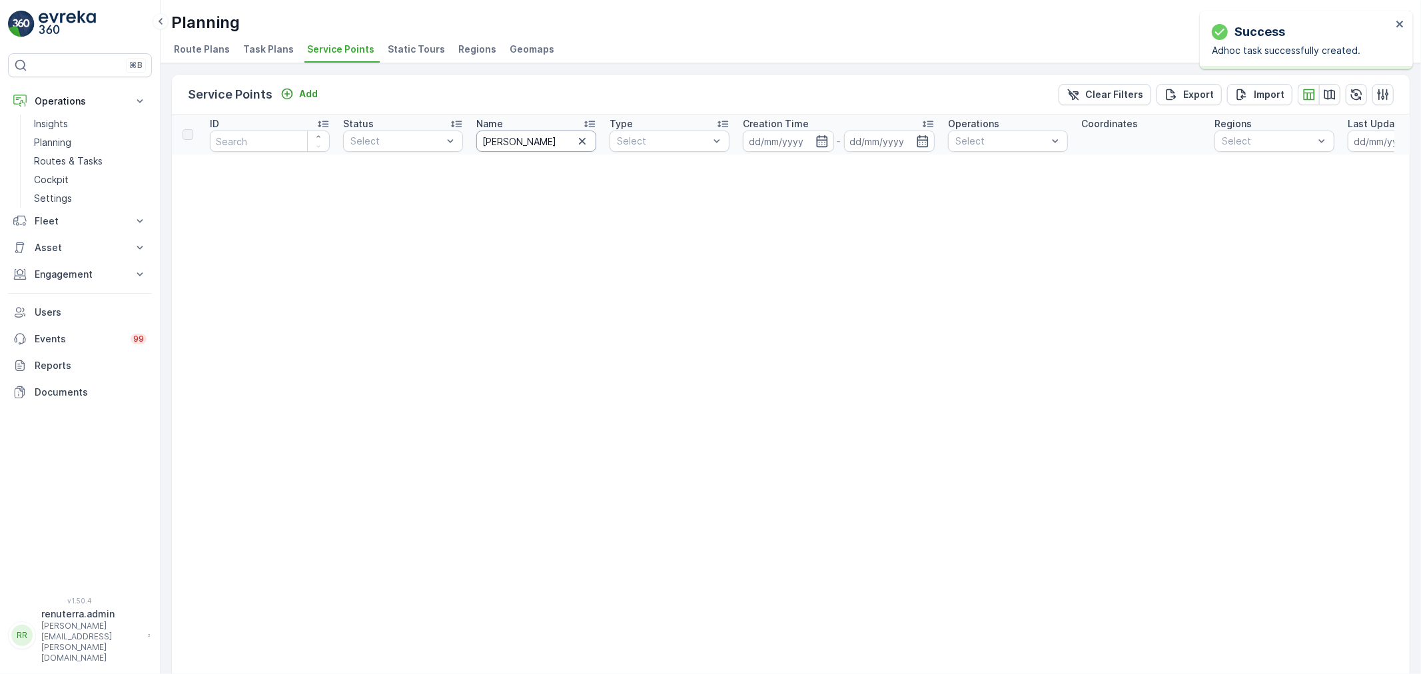
drag, startPoint x: 520, startPoint y: 141, endPoint x: 518, endPoint y: 130, distance: 10.8
click at [518, 131] on input "salm" at bounding box center [536, 141] width 120 height 21
type input "salam"
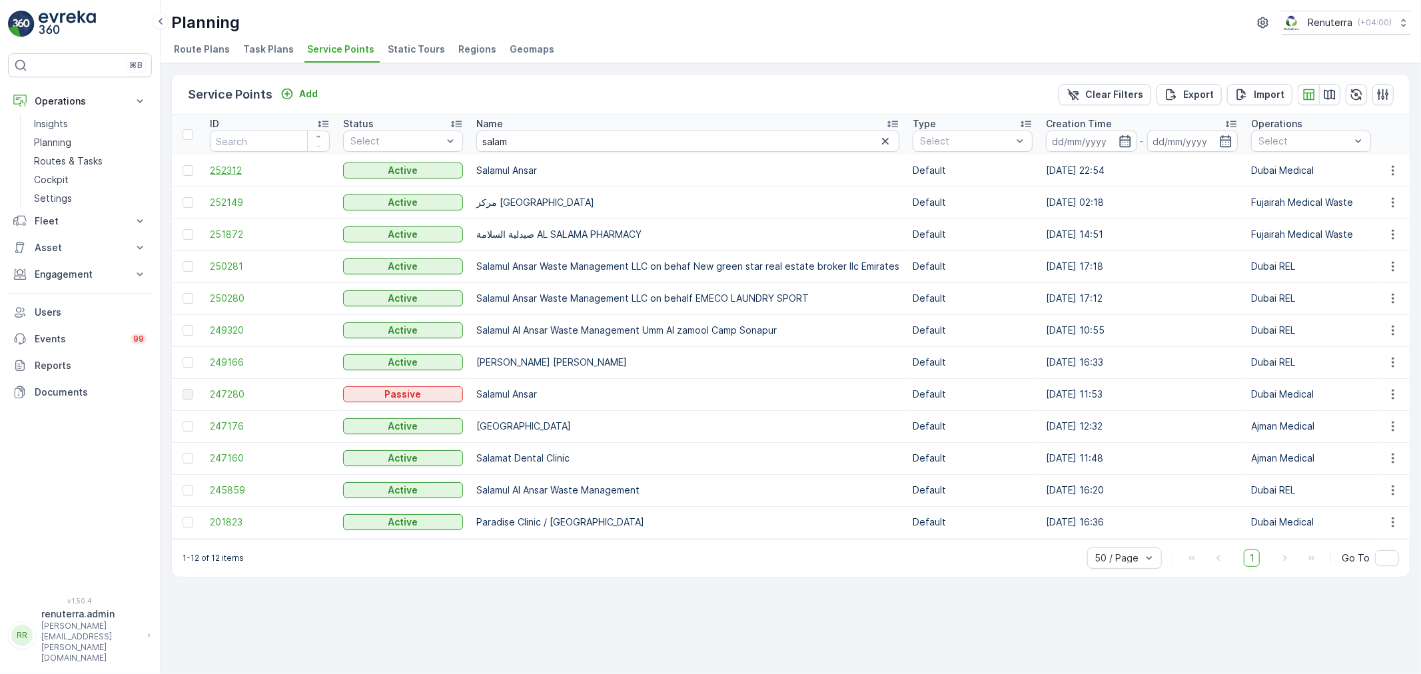
click at [227, 171] on span "252312" at bounding box center [270, 170] width 120 height 13
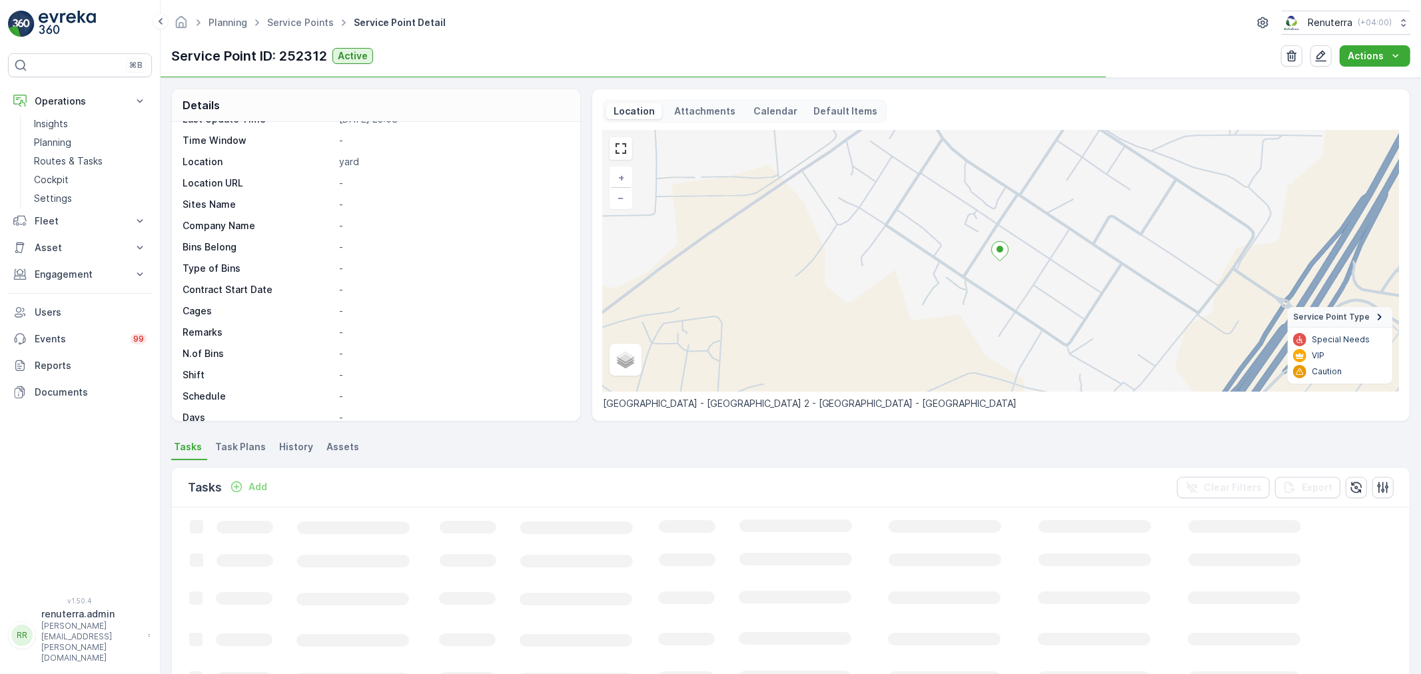
scroll to position [74, 0]
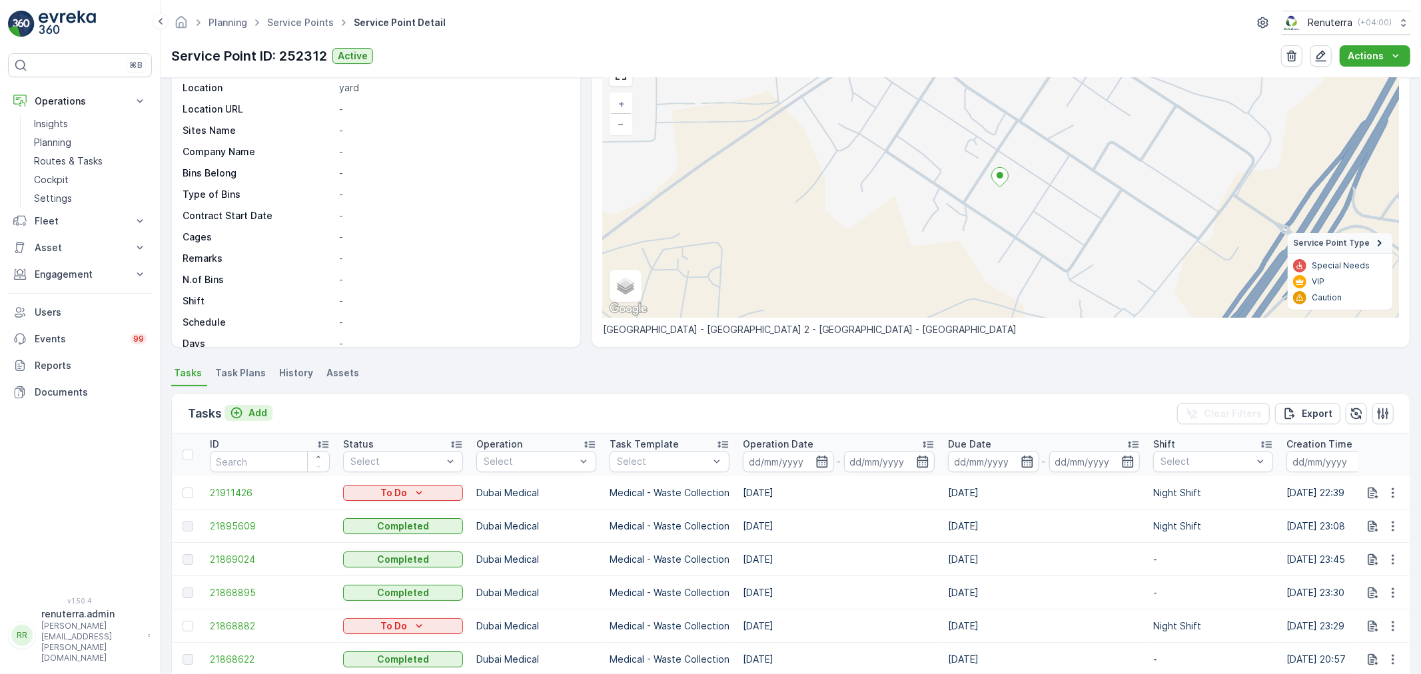
click at [256, 416] on p "Add" at bounding box center [257, 412] width 19 height 13
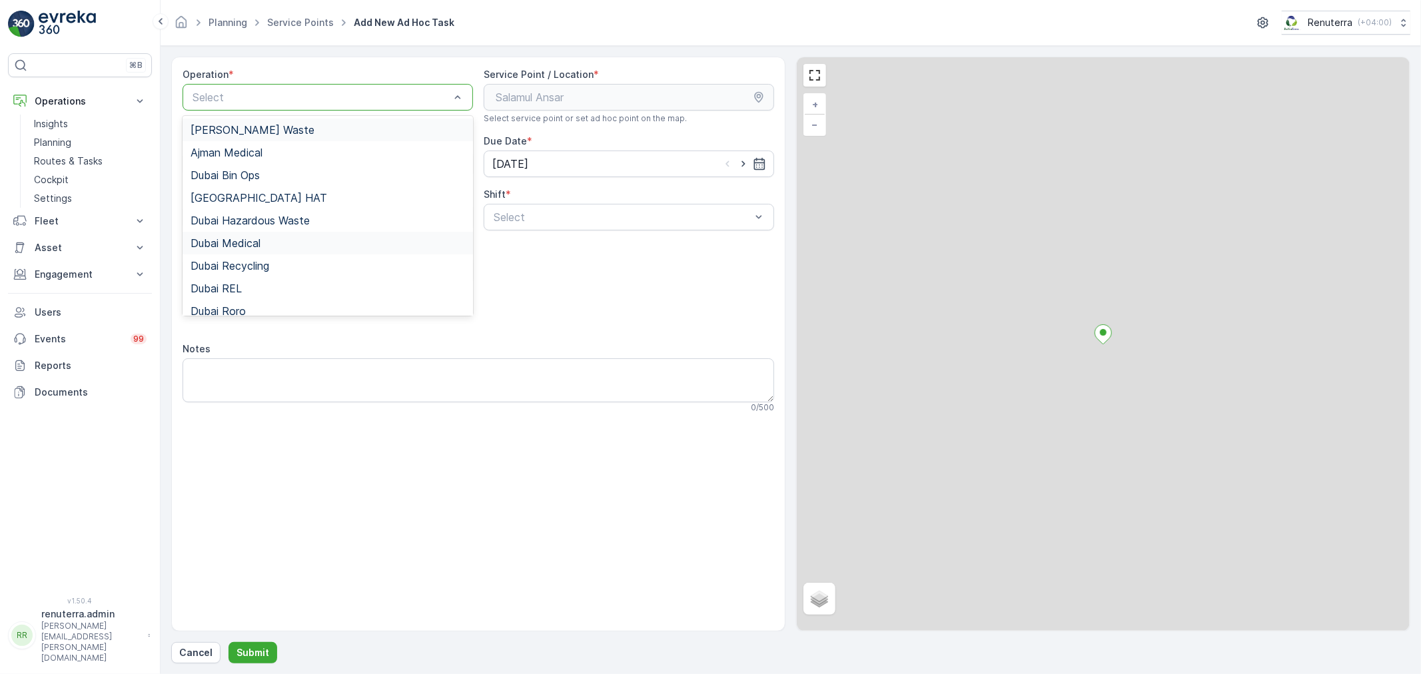
drag, startPoint x: 288, startPoint y: 95, endPoint x: 269, endPoint y: 235, distance: 141.9
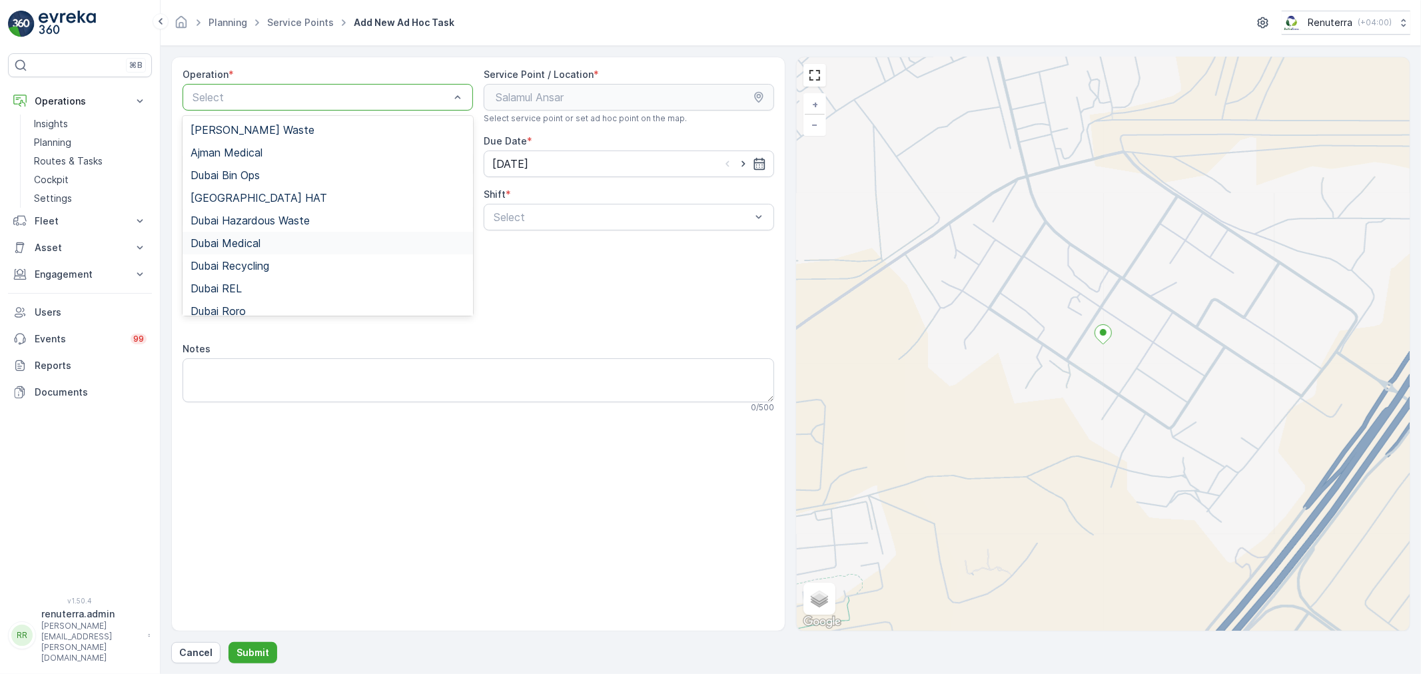
drag, startPoint x: 269, startPoint y: 242, endPoint x: 416, endPoint y: 230, distance: 147.0
click at [268, 242] on div "Dubai Medical" at bounding box center [327, 243] width 274 height 12
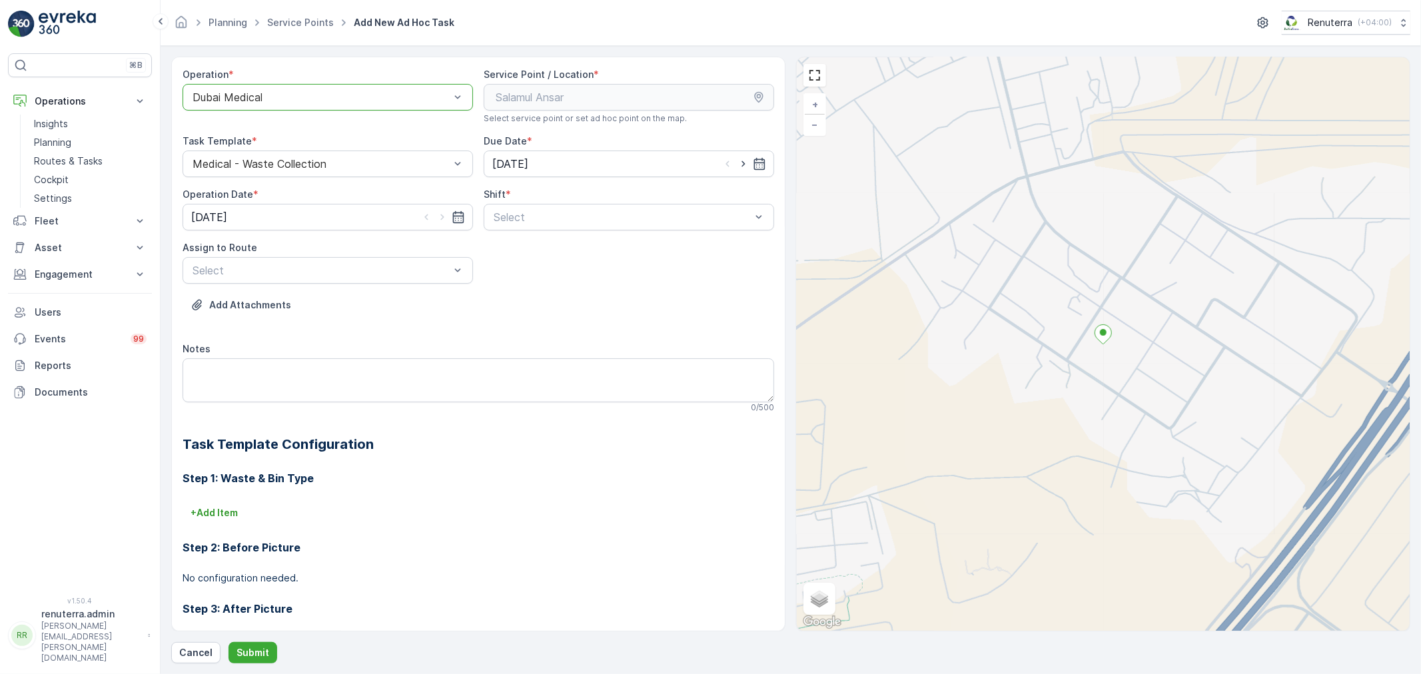
click at [542, 202] on div "Shift * Select" at bounding box center [629, 209] width 290 height 43
click at [522, 229] on div "Select" at bounding box center [629, 217] width 290 height 27
drag, startPoint x: 505, startPoint y: 270, endPoint x: 376, endPoint y: 272, distance: 128.6
click at [498, 271] on span "Night Shift" at bounding box center [519, 272] width 54 height 12
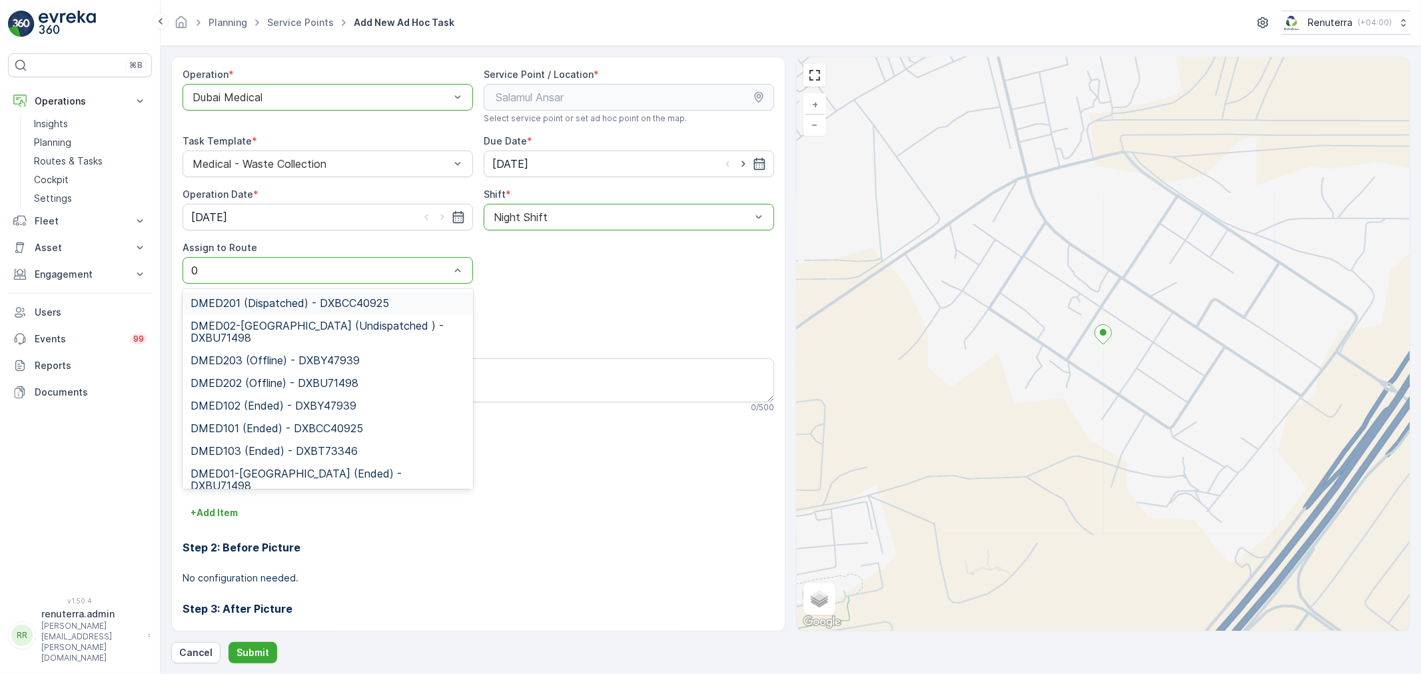
type input "02"
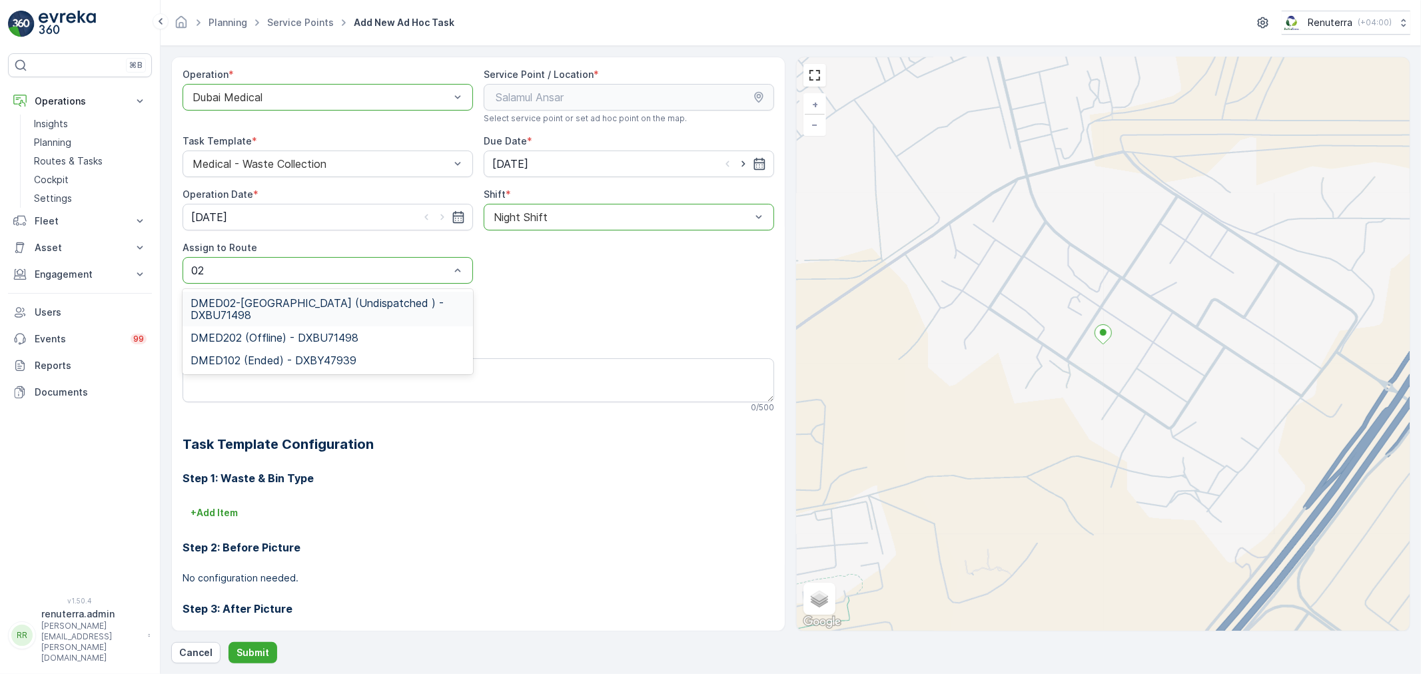
click at [310, 290] on div "DMED02-Khawaneej Yard (Undispatched ) - DXBU71498 DMED202 (Offline) - DXBU71498…" at bounding box center [328, 331] width 290 height 85
click at [298, 303] on span "DMED02-Khawaneej Yard (Undispatched ) - DXBU71498" at bounding box center [327, 309] width 274 height 24
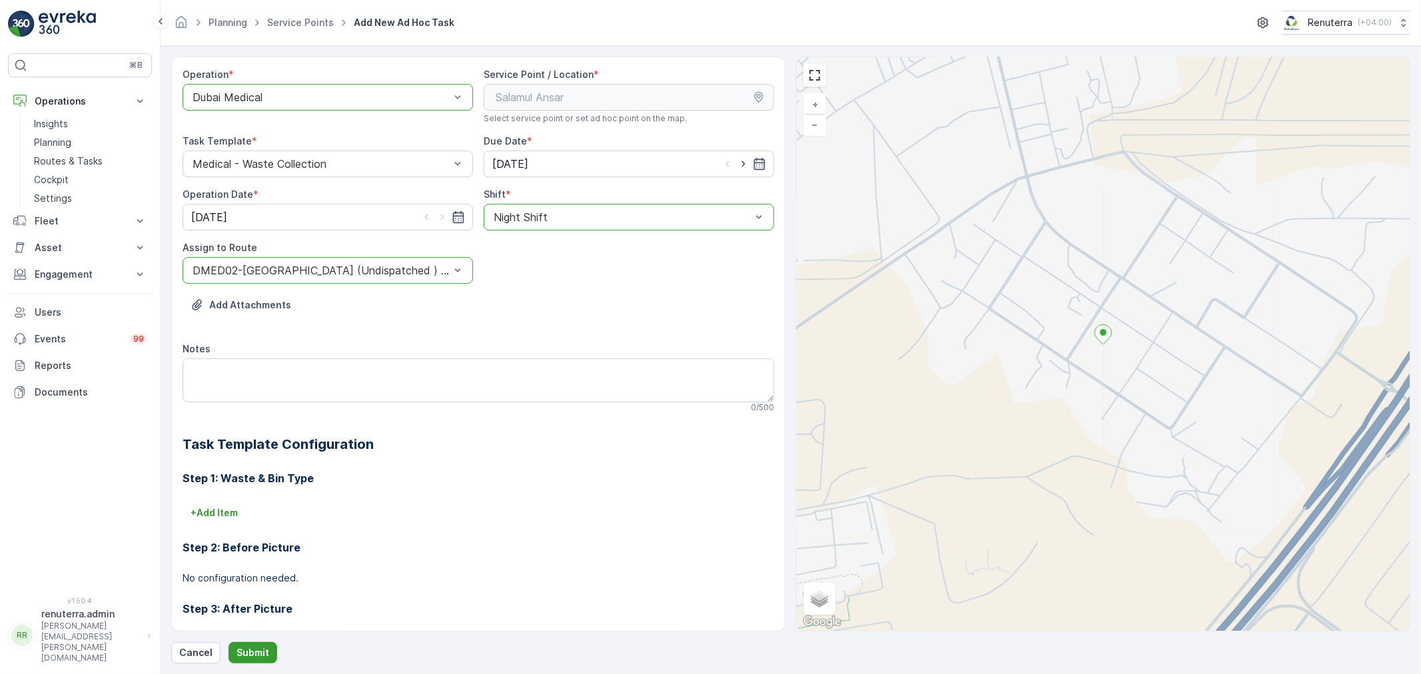
click at [250, 643] on button "Submit" at bounding box center [252, 652] width 49 height 21
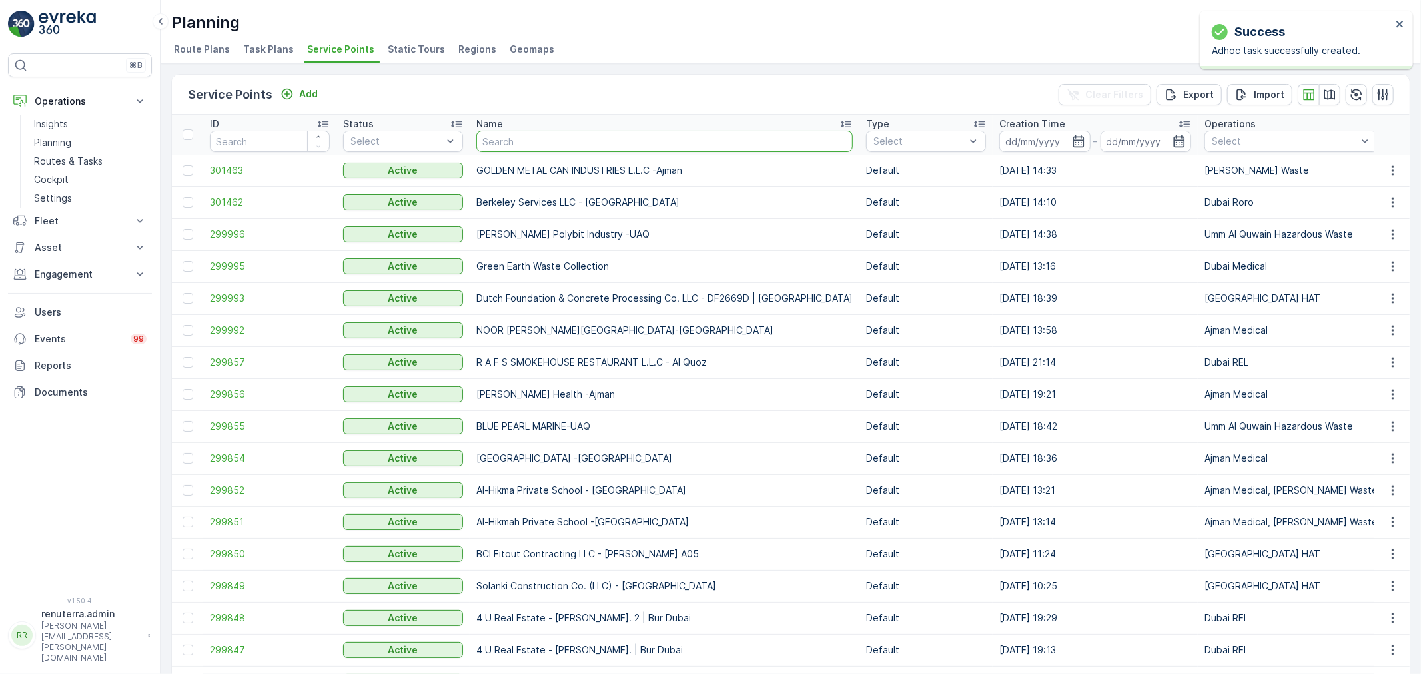
click at [534, 141] on input "text" at bounding box center [664, 141] width 376 height 21
type input "salam"
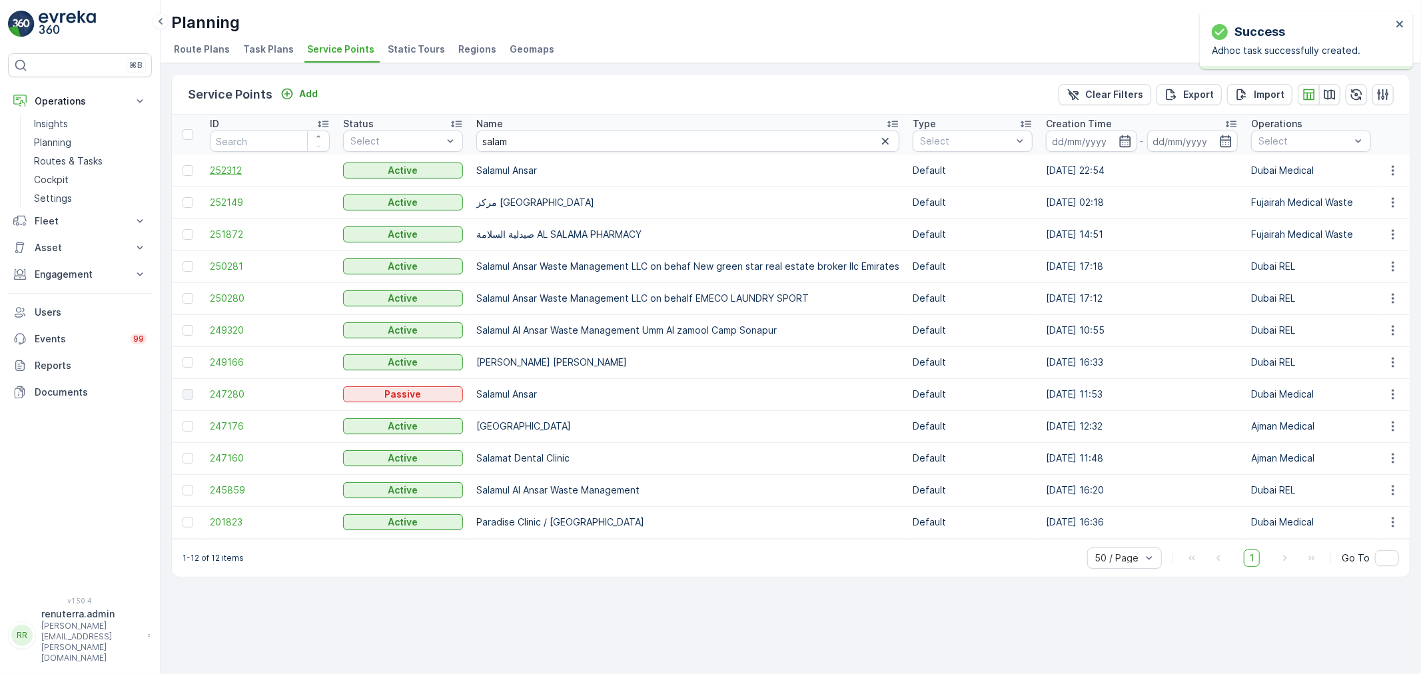
click at [222, 171] on span "252312" at bounding box center [270, 170] width 120 height 13
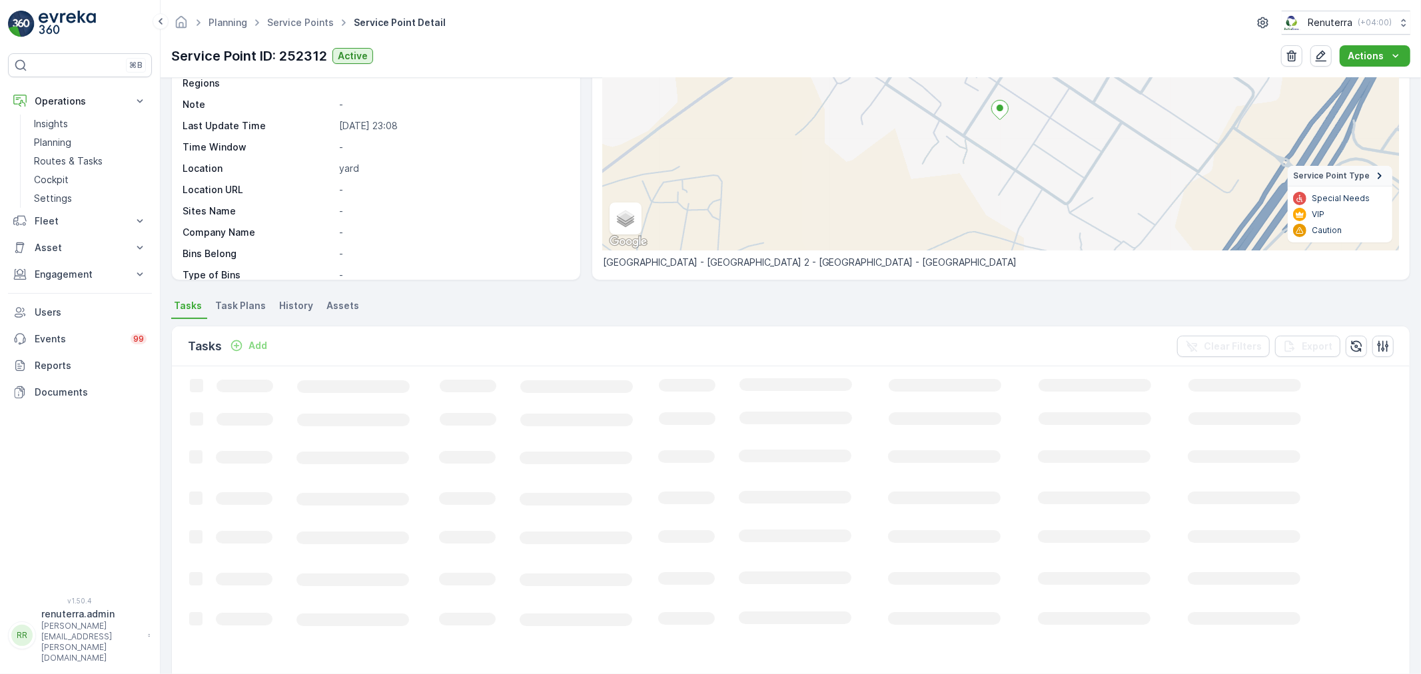
scroll to position [148, 0]
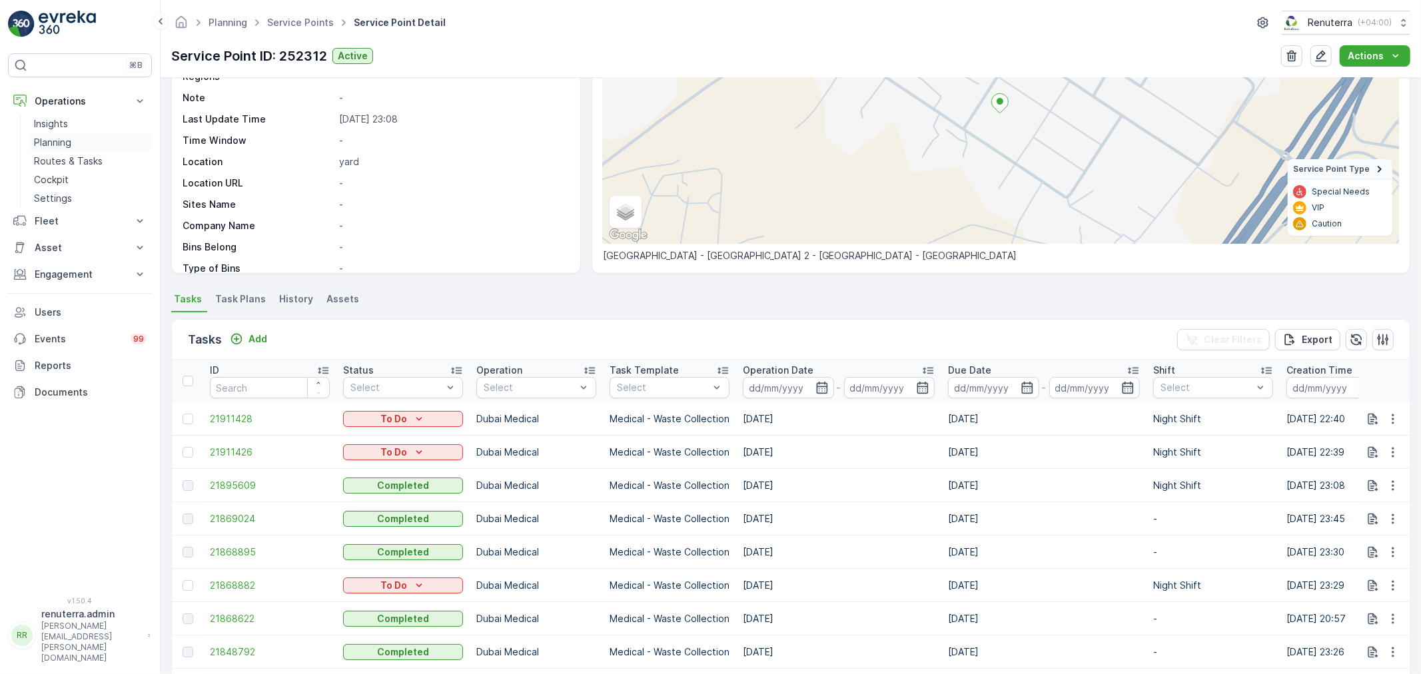
drag, startPoint x: 78, startPoint y: 144, endPoint x: 105, endPoint y: 137, distance: 27.6
click at [77, 143] on link "Planning" at bounding box center [90, 142] width 123 height 19
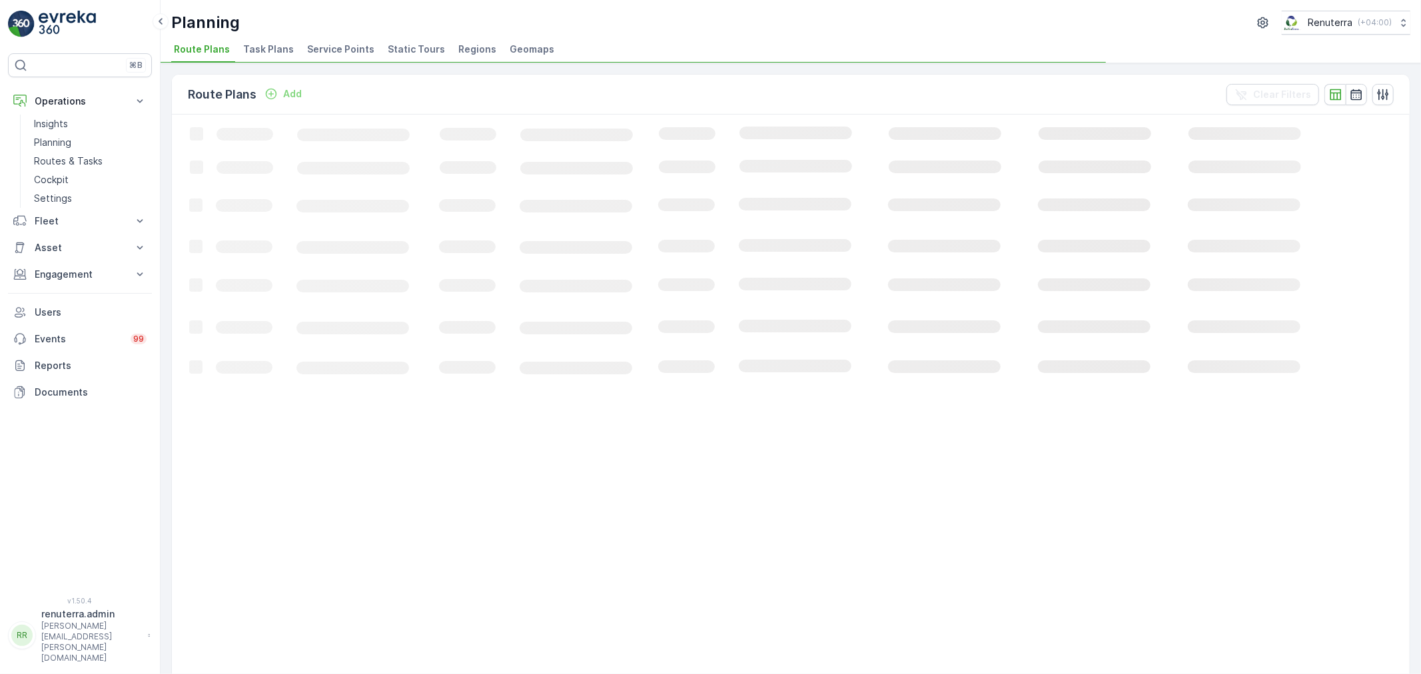
click at [323, 58] on li "Service Points" at bounding box center [341, 51] width 75 height 23
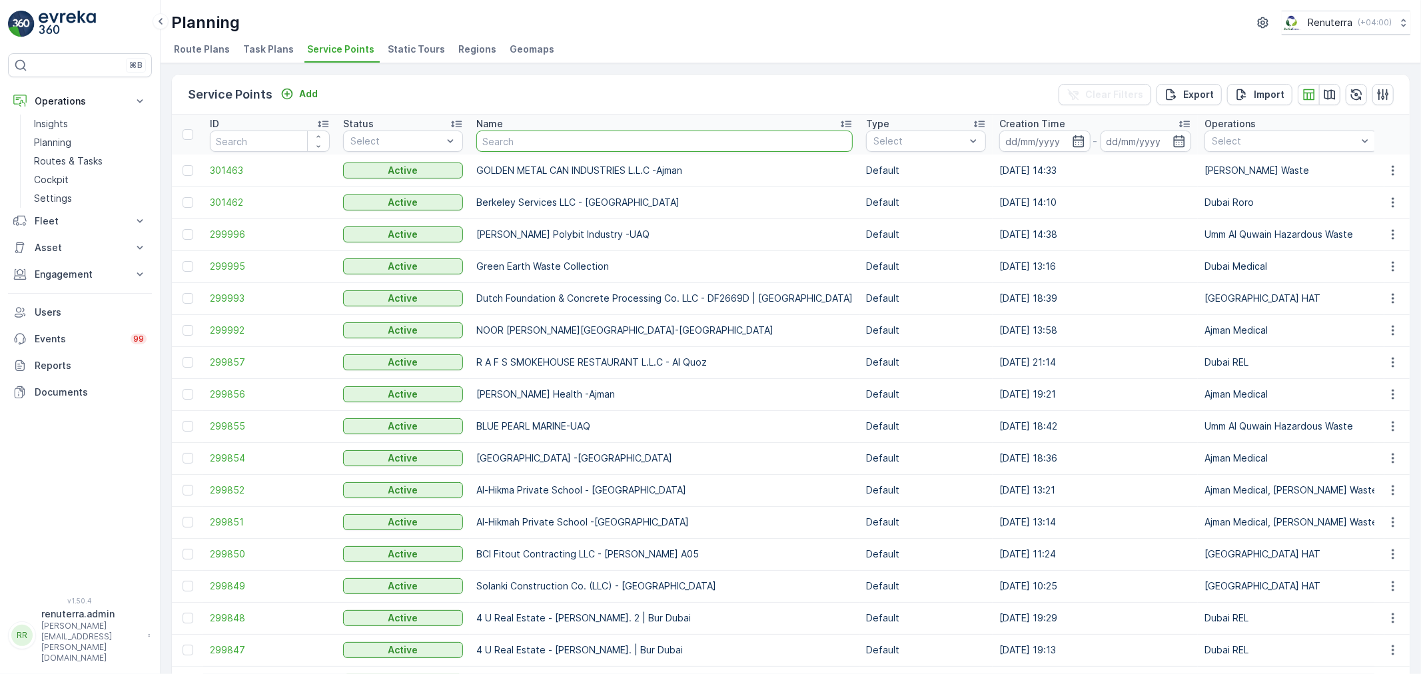
click at [555, 149] on input "text" at bounding box center [664, 141] width 376 height 21
type input "nep"
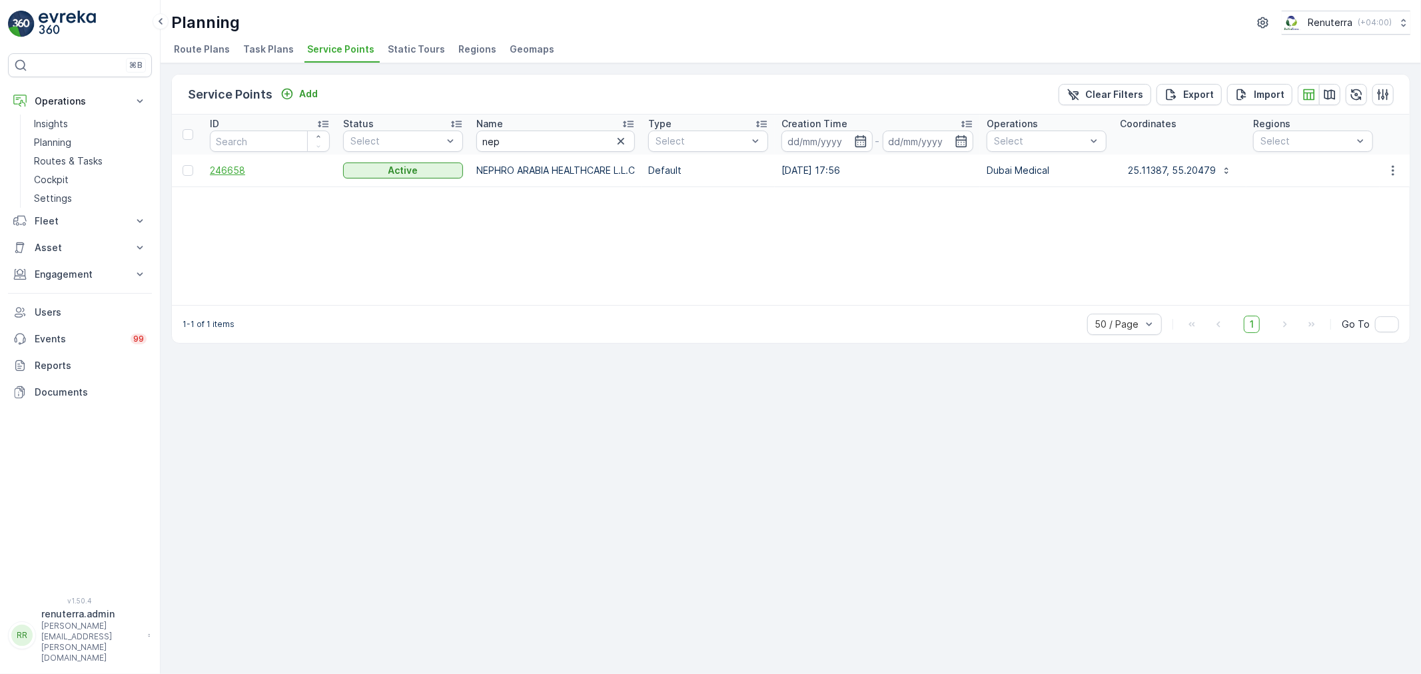
click at [240, 165] on span "246658" at bounding box center [270, 170] width 120 height 13
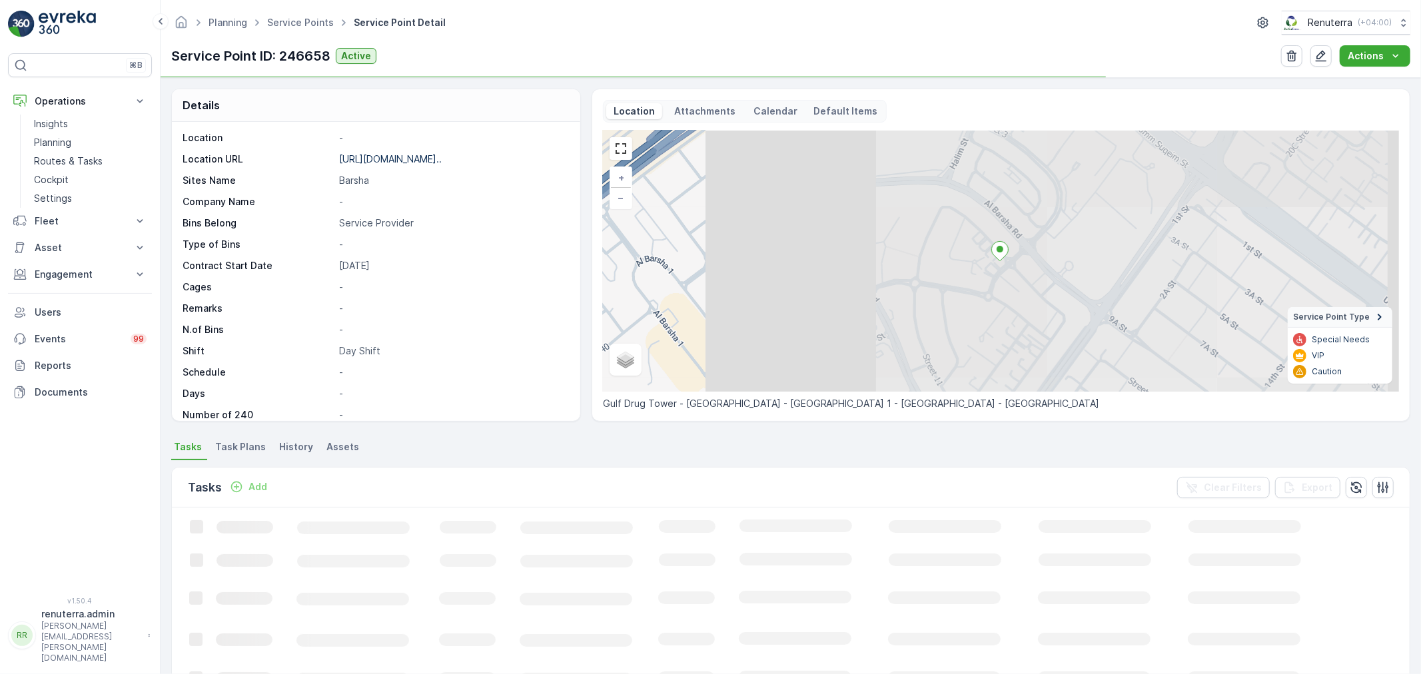
scroll to position [183, 0]
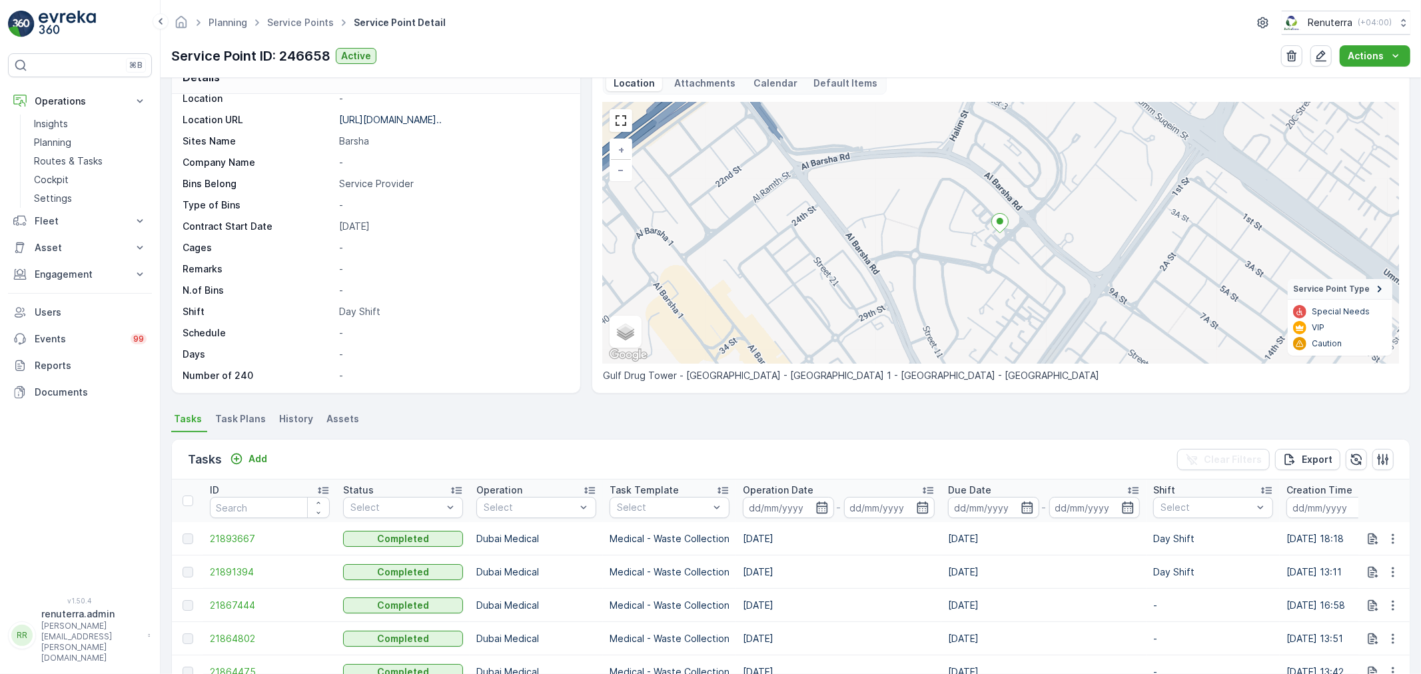
drag, startPoint x: 418, startPoint y: 501, endPoint x: 258, endPoint y: 410, distance: 184.7
click at [261, 522] on td "21893667" at bounding box center [269, 538] width 133 height 33
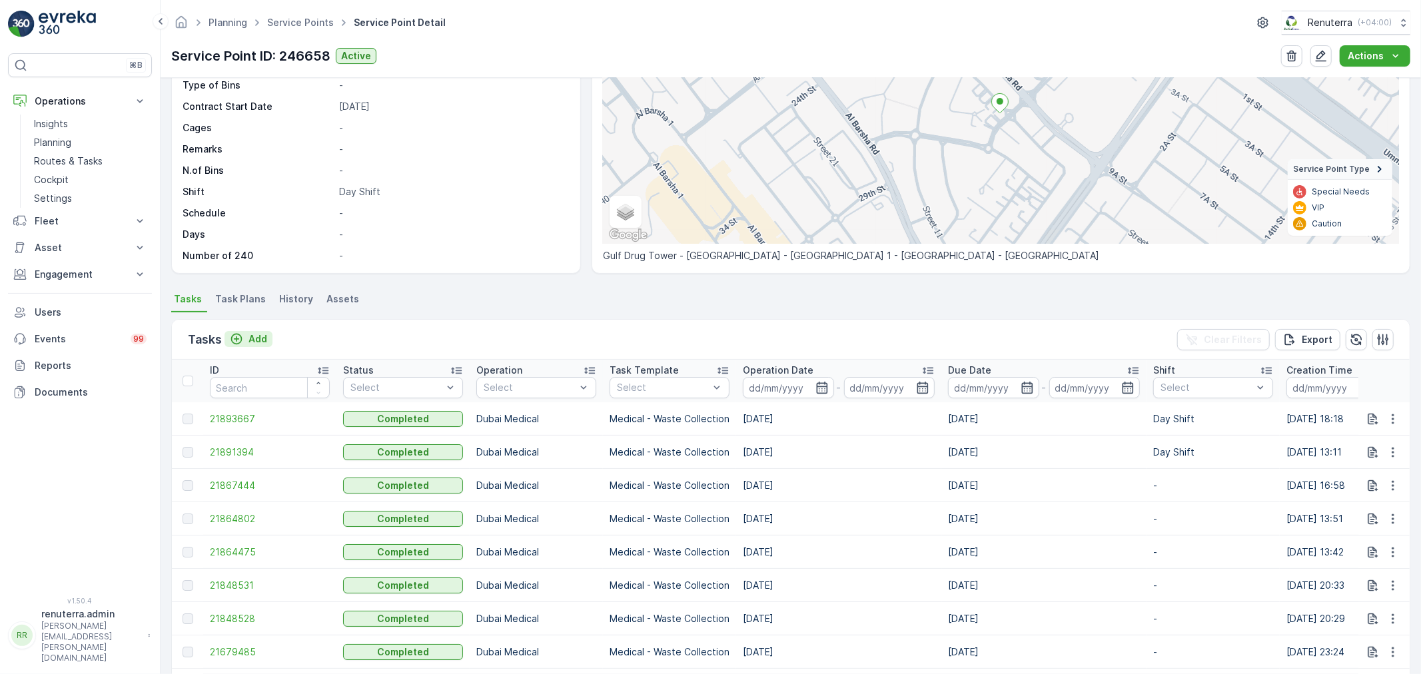
click at [265, 333] on p "Add" at bounding box center [257, 338] width 19 height 13
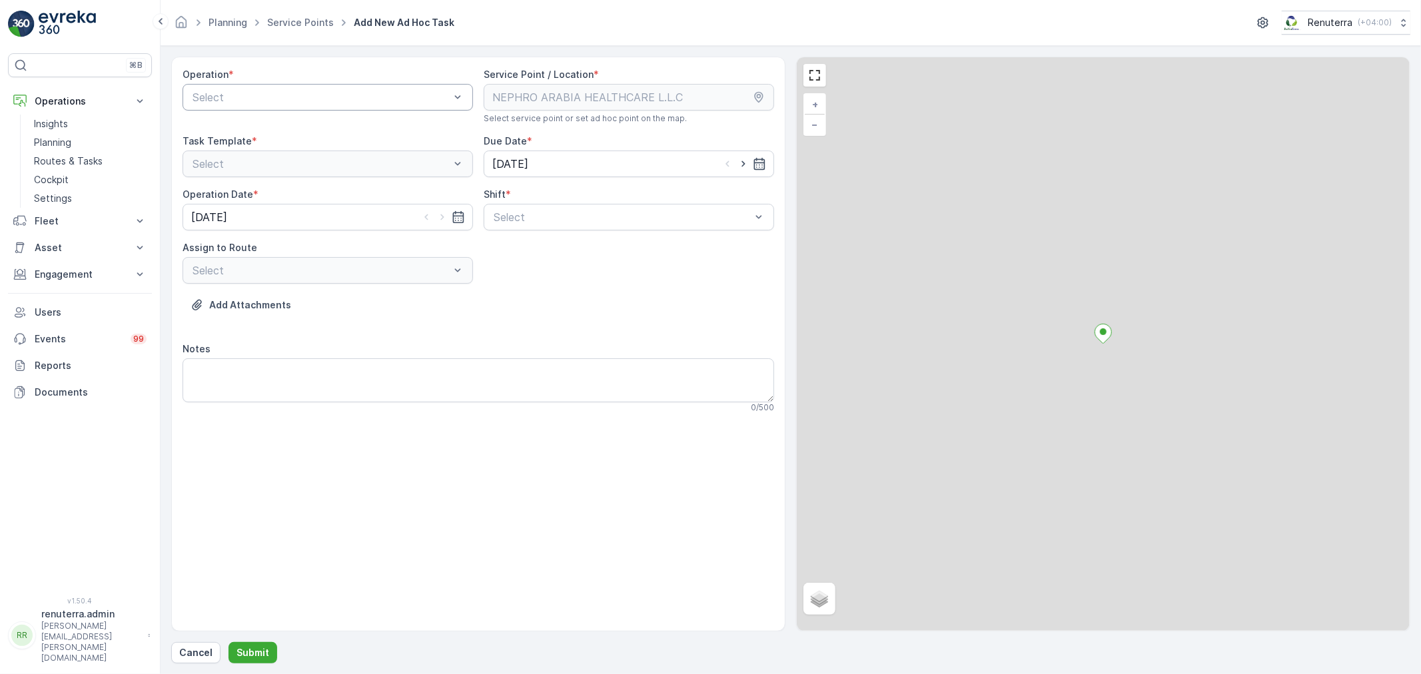
drag, startPoint x: 269, startPoint y: 83, endPoint x: 261, endPoint y: 105, distance: 23.4
click at [268, 83] on div "Operation * Select" at bounding box center [328, 96] width 290 height 56
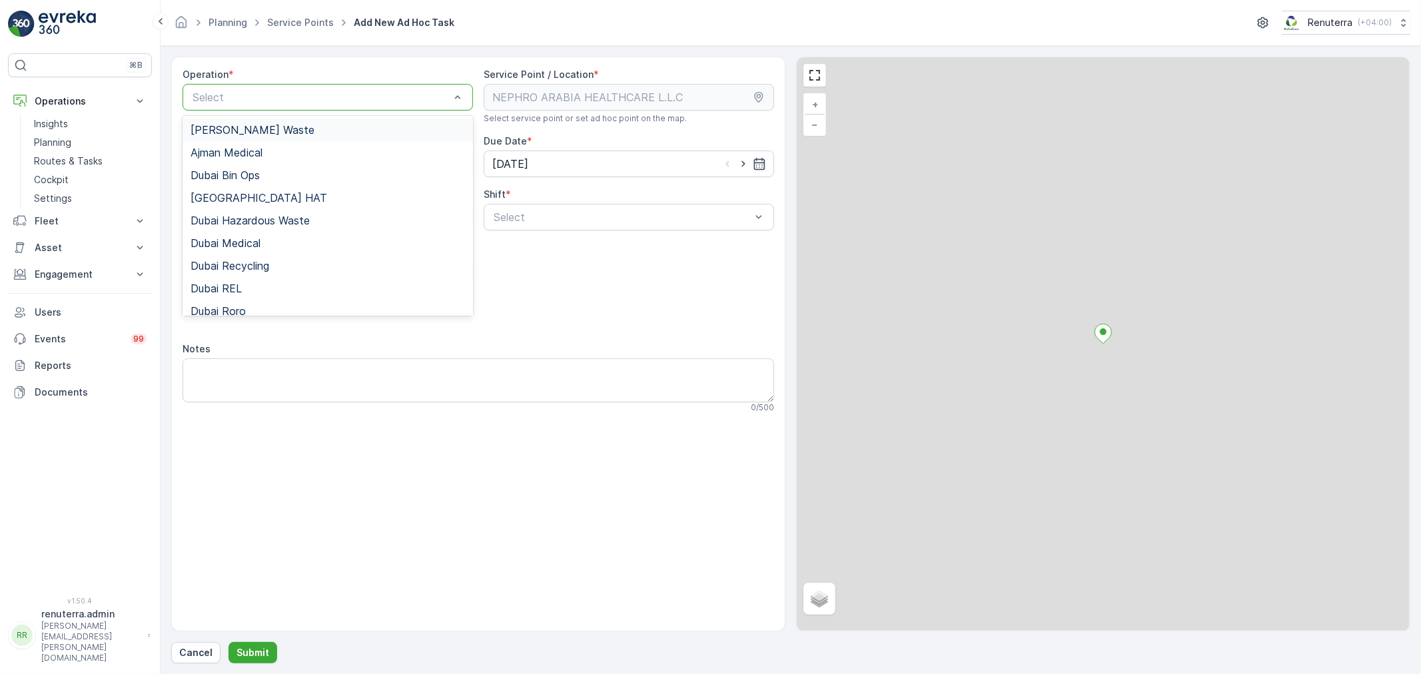
drag, startPoint x: 261, startPoint y: 105, endPoint x: 270, endPoint y: 131, distance: 27.4
click at [264, 105] on div "Select" at bounding box center [328, 97] width 290 height 27
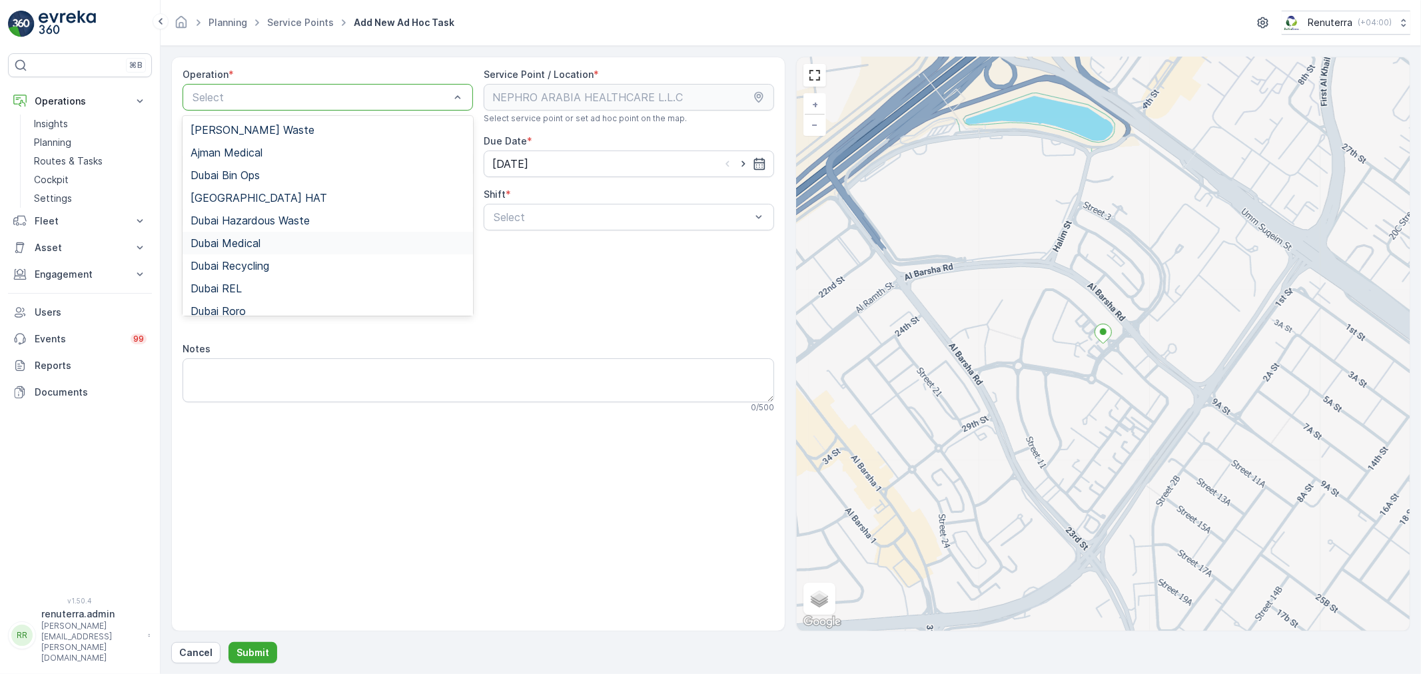
drag, startPoint x: 278, startPoint y: 244, endPoint x: 478, endPoint y: 226, distance: 200.6
click at [280, 244] on div "Dubai Medical" at bounding box center [327, 243] width 274 height 12
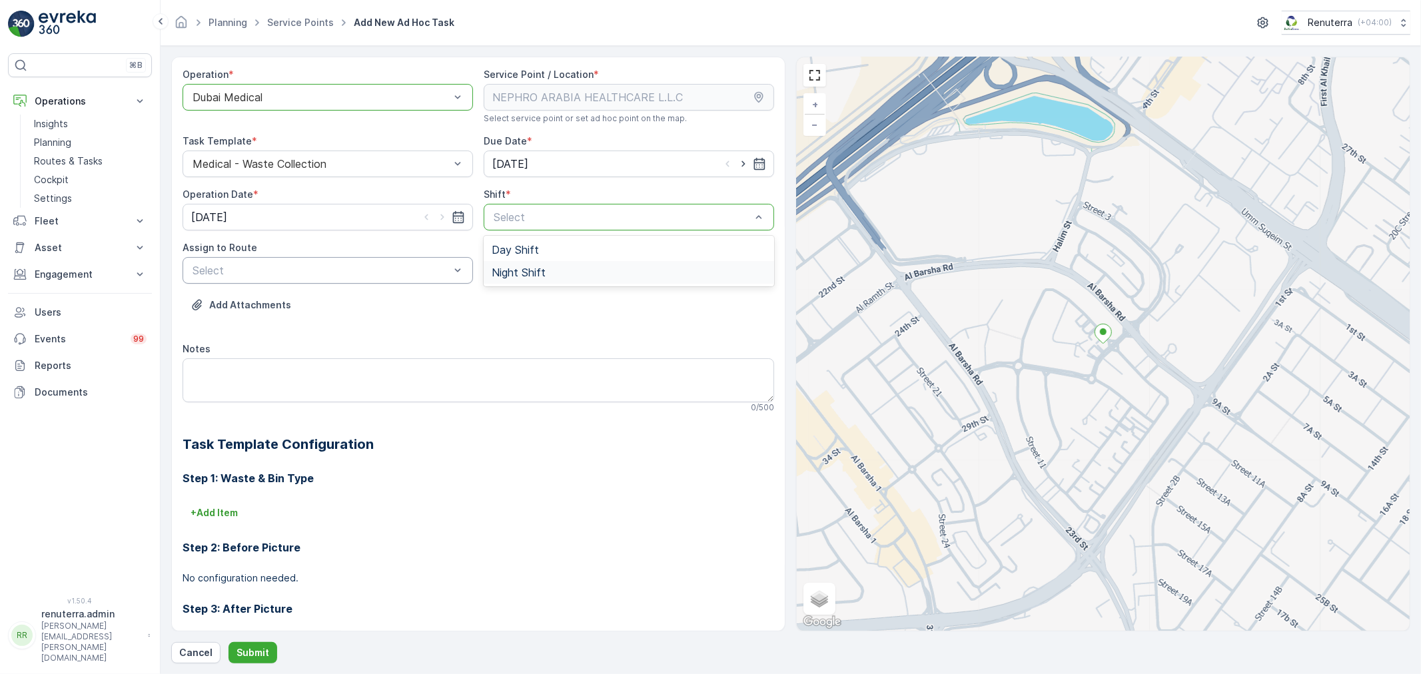
drag, startPoint x: 526, startPoint y: 278, endPoint x: 462, endPoint y: 273, distance: 64.2
click at [524, 278] on div "Night Shift" at bounding box center [629, 272] width 290 height 23
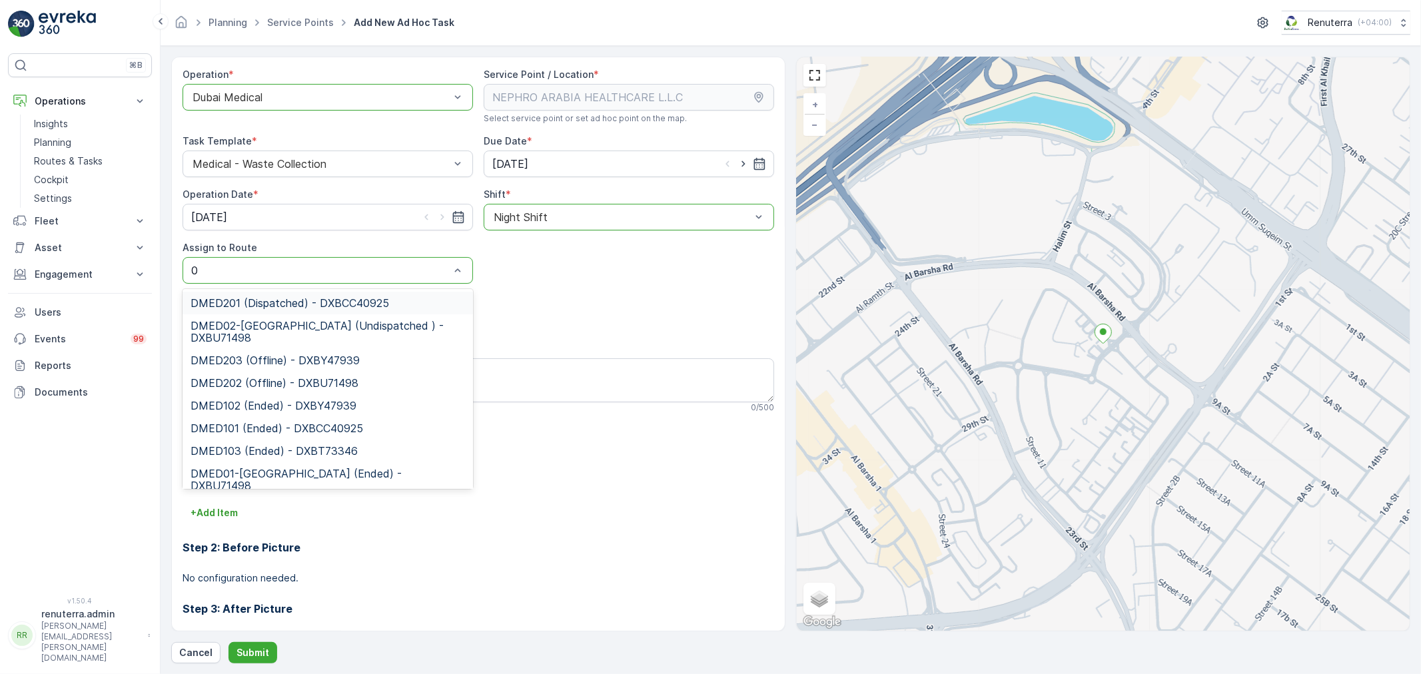
type input "02"
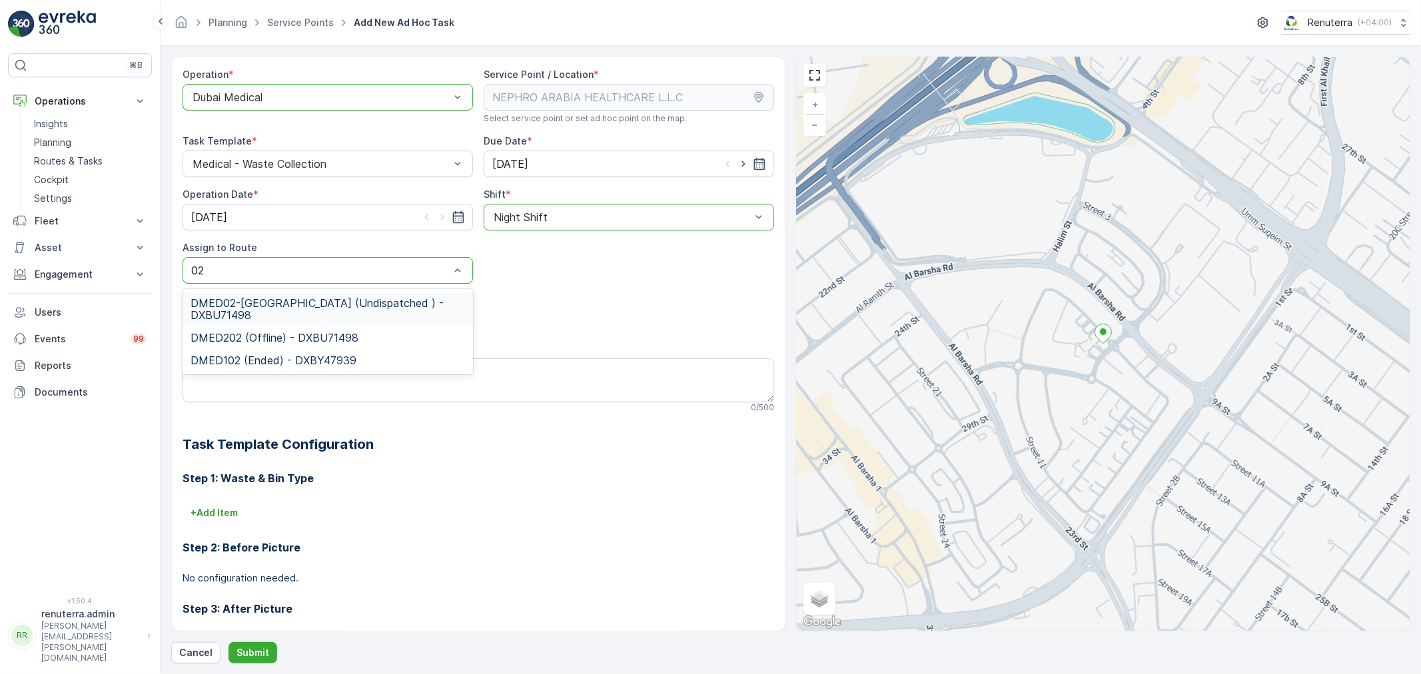
click at [269, 305] on span "DMED02-Khawaneej Yard (Undispatched ) - DXBU71498" at bounding box center [327, 309] width 274 height 24
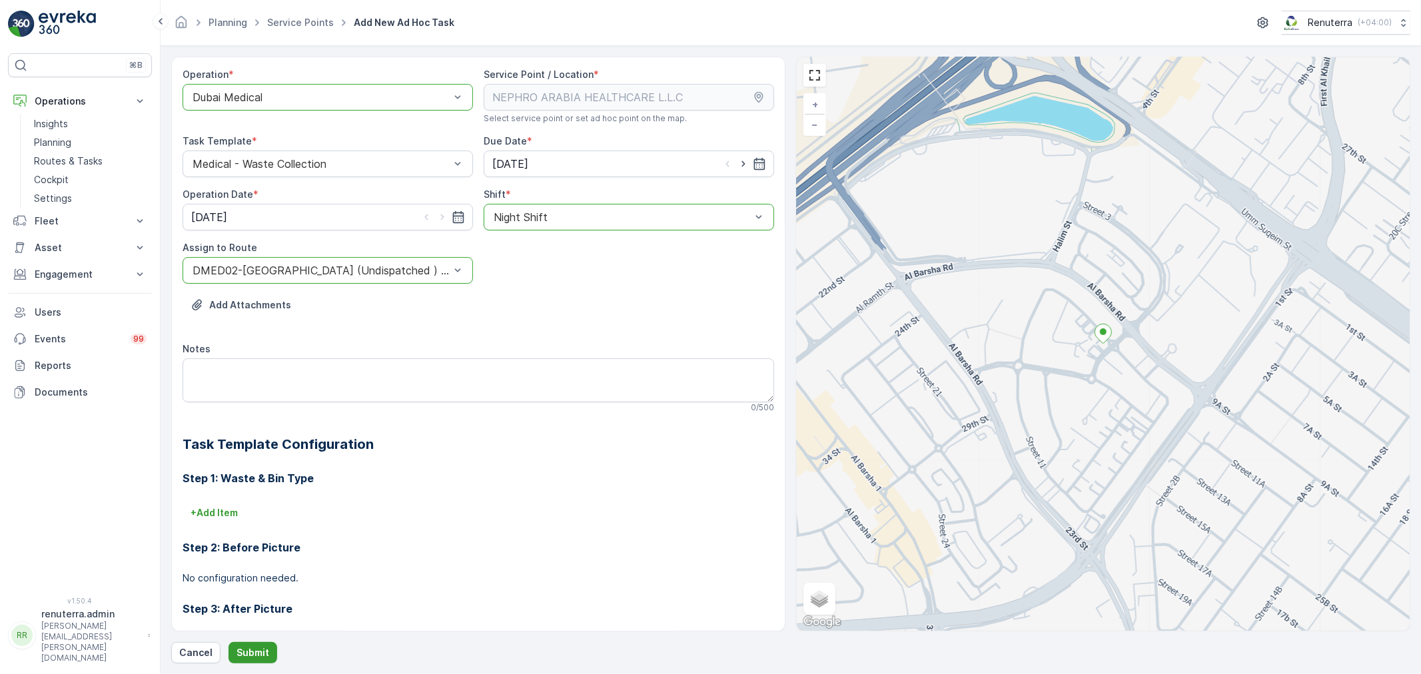
click at [248, 657] on p "Submit" at bounding box center [252, 652] width 33 height 13
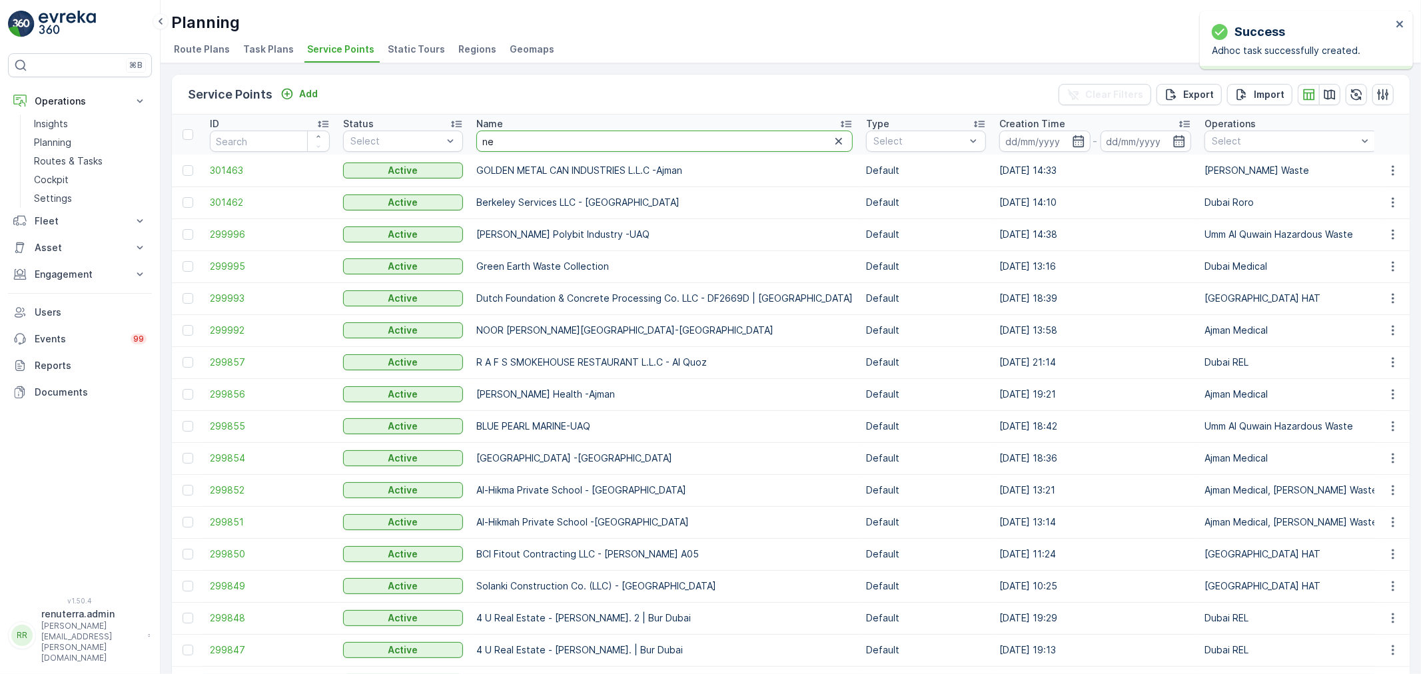
type input "nep"
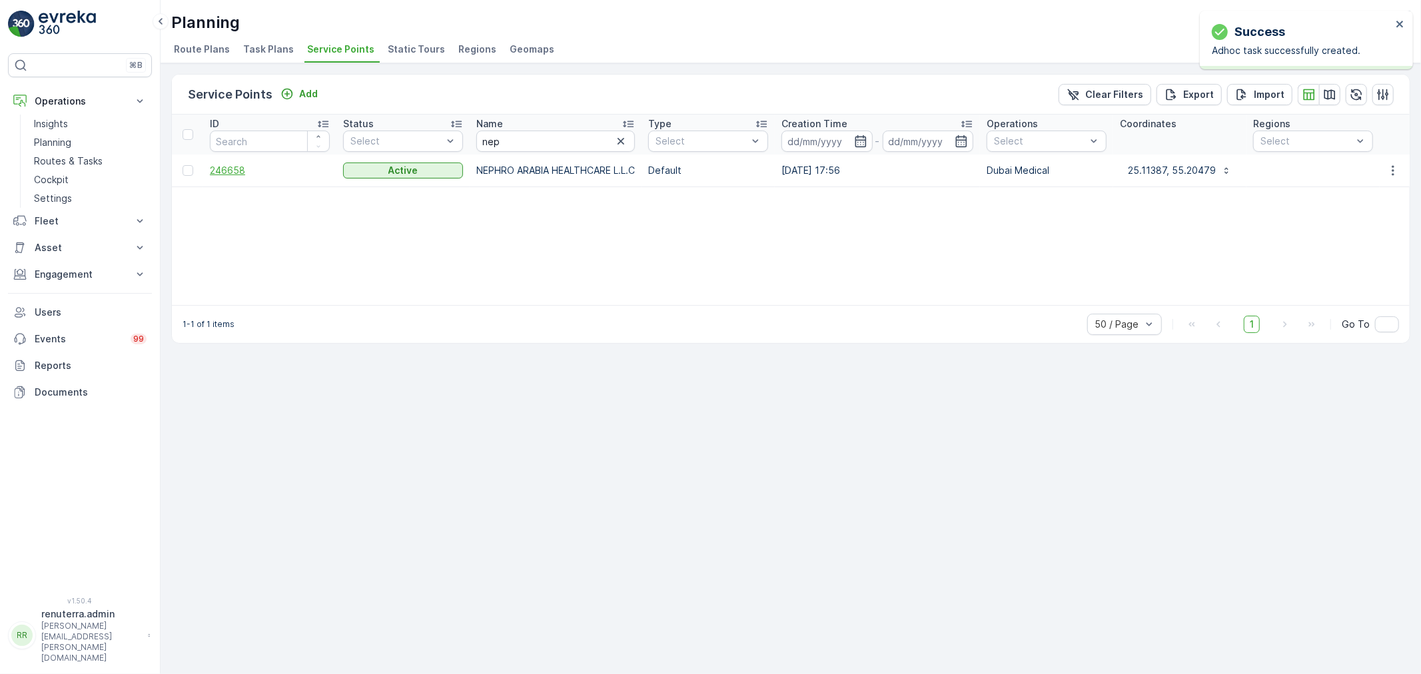
drag, startPoint x: 251, startPoint y: 179, endPoint x: 237, endPoint y: 170, distance: 16.5
click at [247, 175] on td "246658" at bounding box center [269, 171] width 133 height 32
click at [237, 169] on span "246658" at bounding box center [270, 170] width 120 height 13
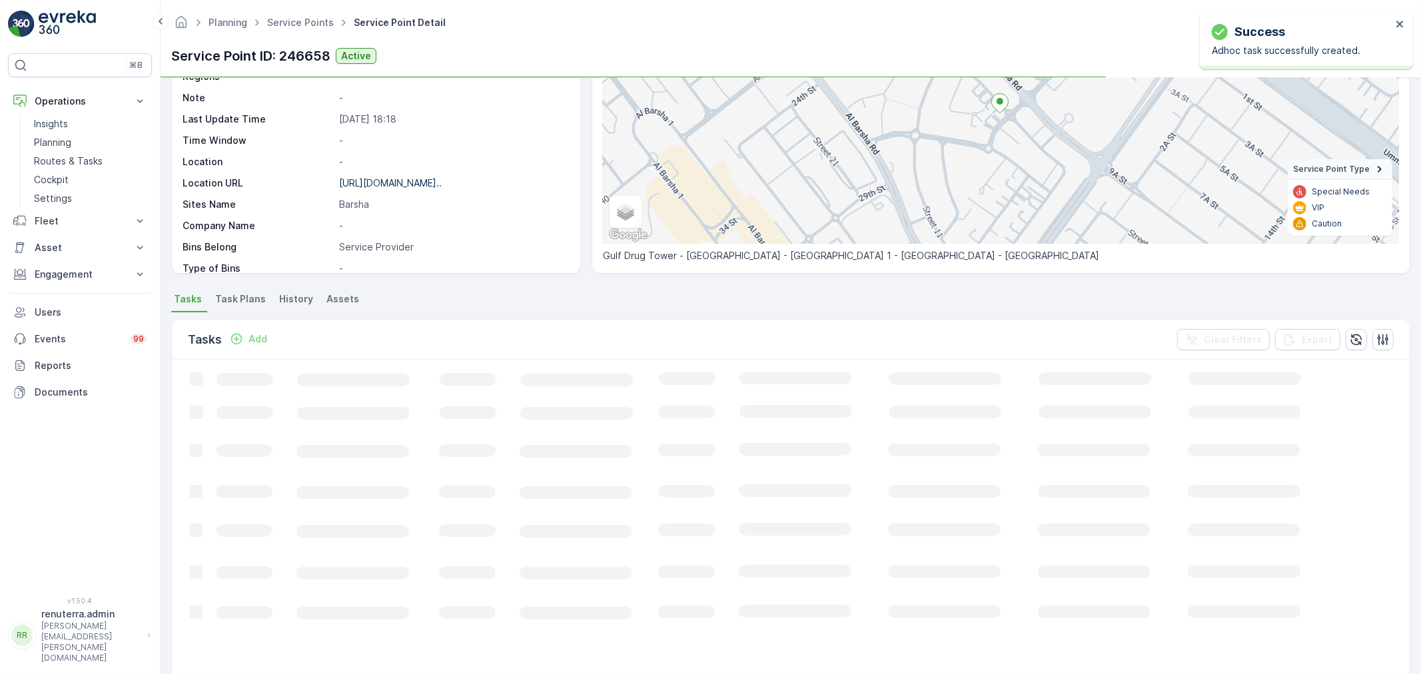
scroll to position [148, 0]
click at [261, 344] on p "Add" at bounding box center [257, 338] width 19 height 13
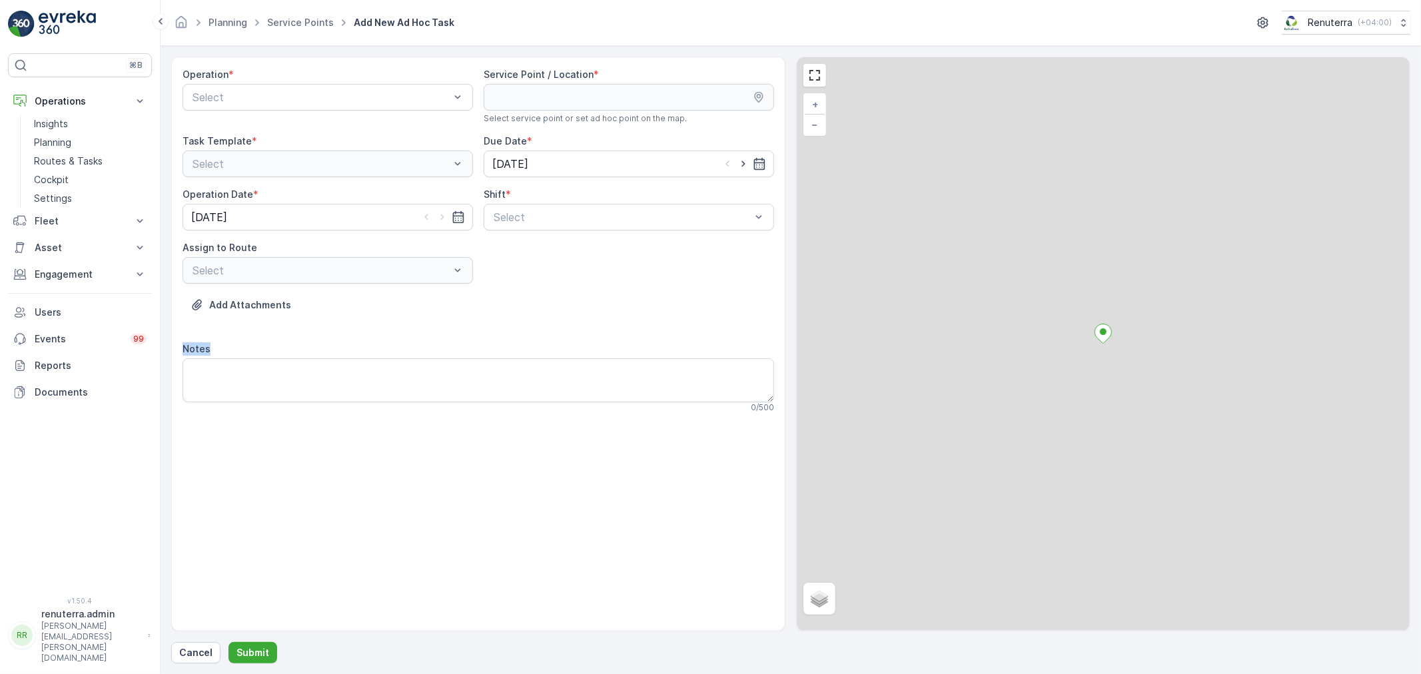
click at [261, 342] on div "Notes" at bounding box center [478, 348] width 591 height 13
drag, startPoint x: 258, startPoint y: 101, endPoint x: 258, endPoint y: 113, distance: 12.7
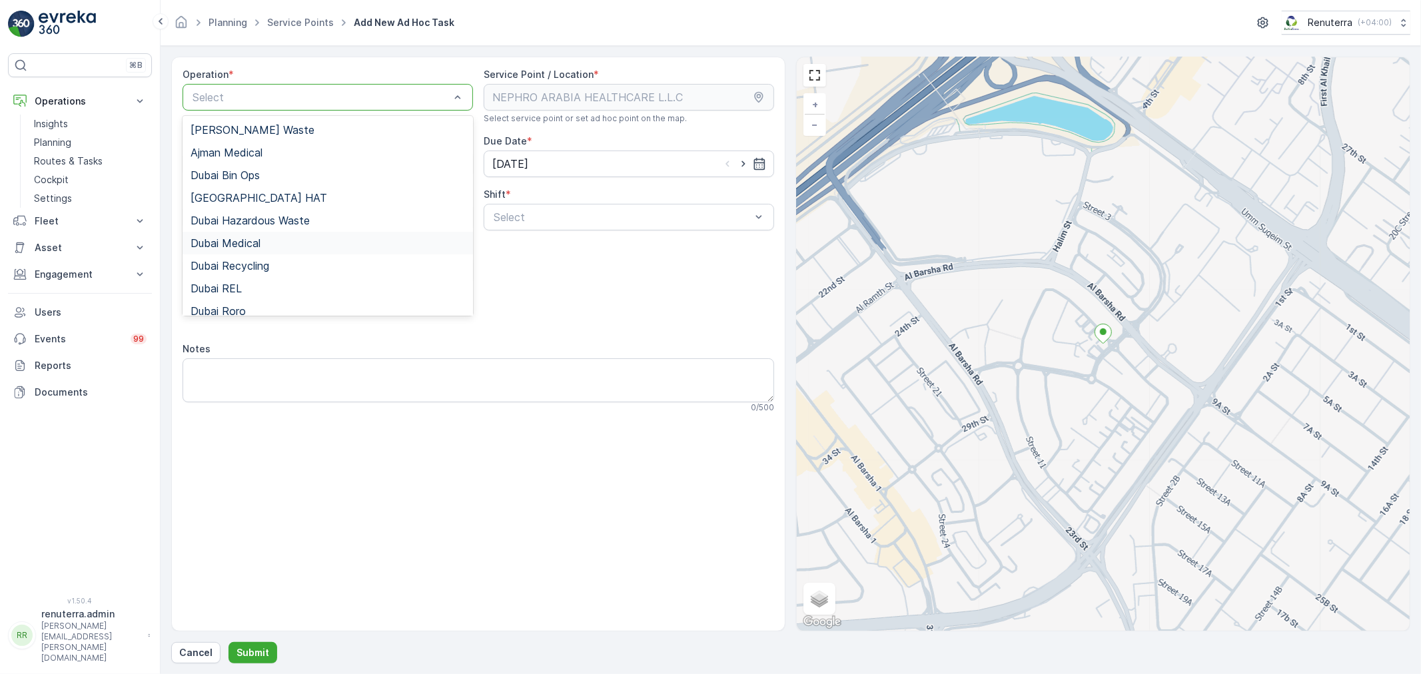
click at [249, 250] on div "Dubai Medical" at bounding box center [328, 243] width 290 height 23
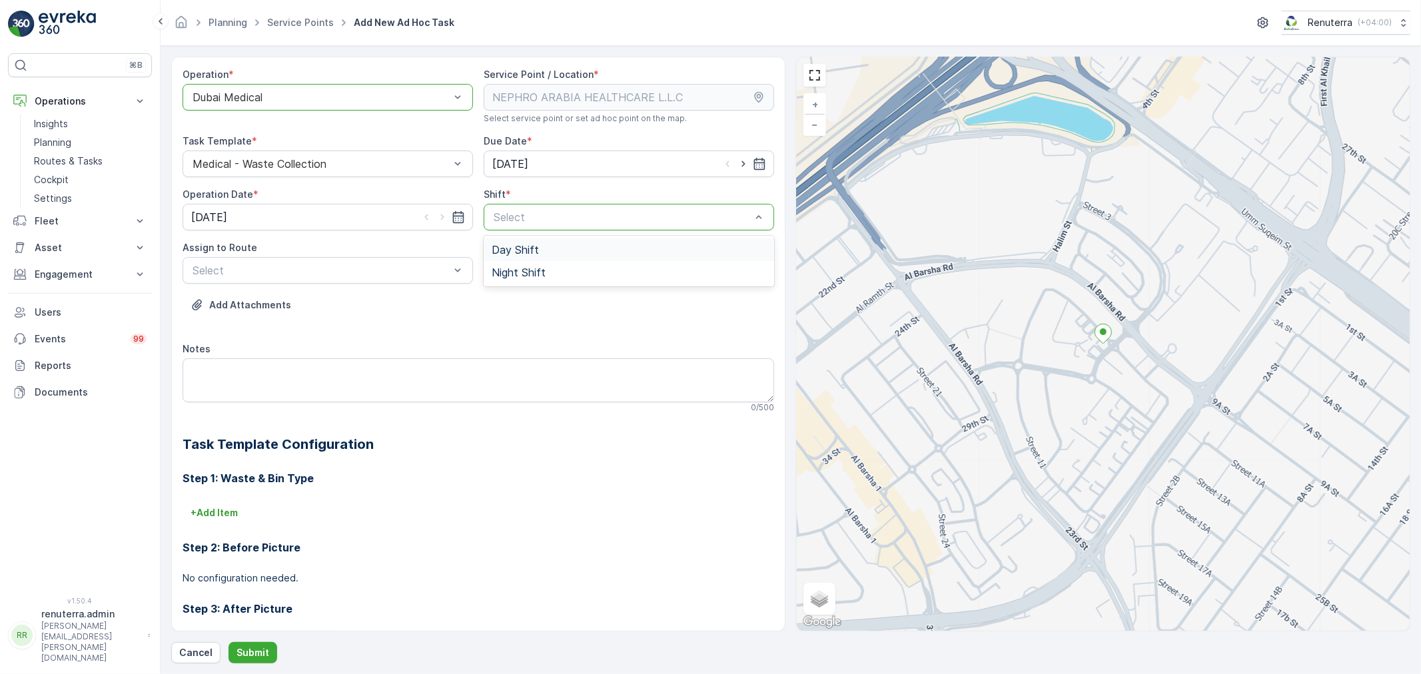
drag, startPoint x: 596, startPoint y: 203, endPoint x: 568, endPoint y: 238, distance: 45.0
click at [596, 204] on div "Select" at bounding box center [629, 217] width 290 height 27
click at [550, 277] on div "Night Shift" at bounding box center [629, 272] width 274 height 12
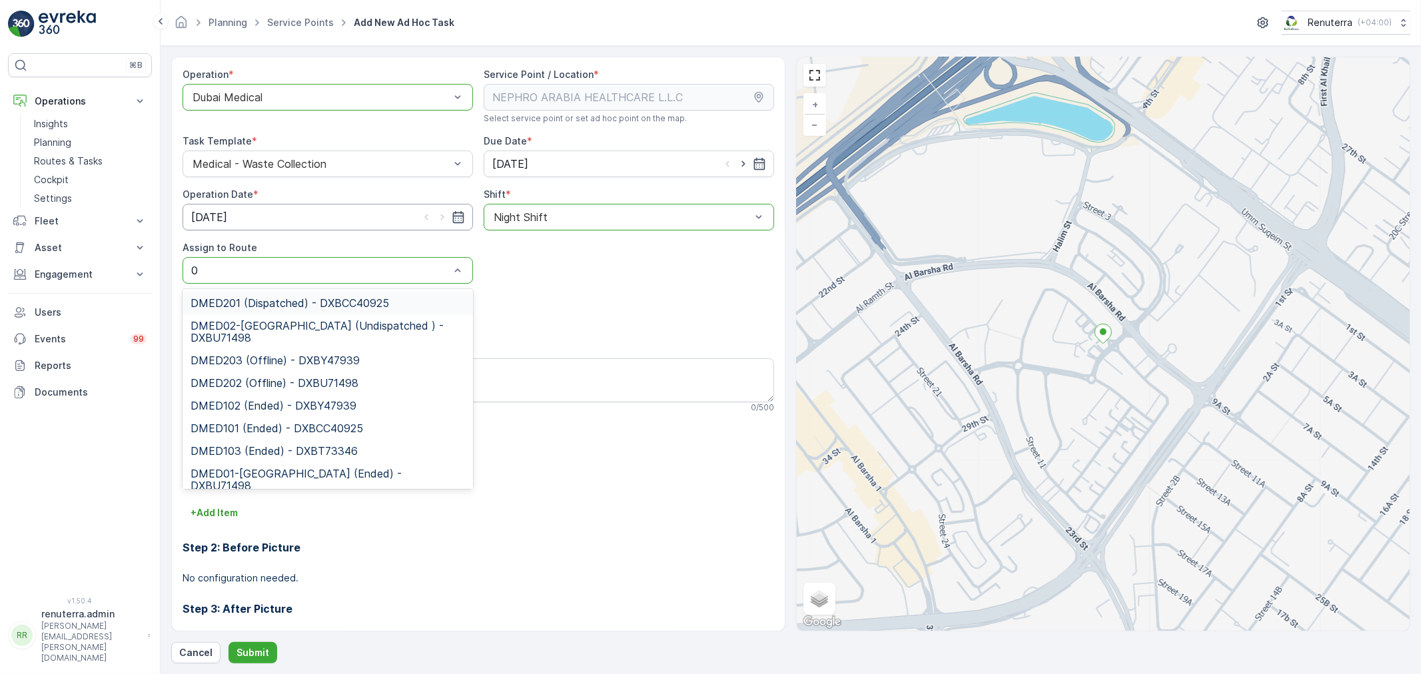
type input "02"
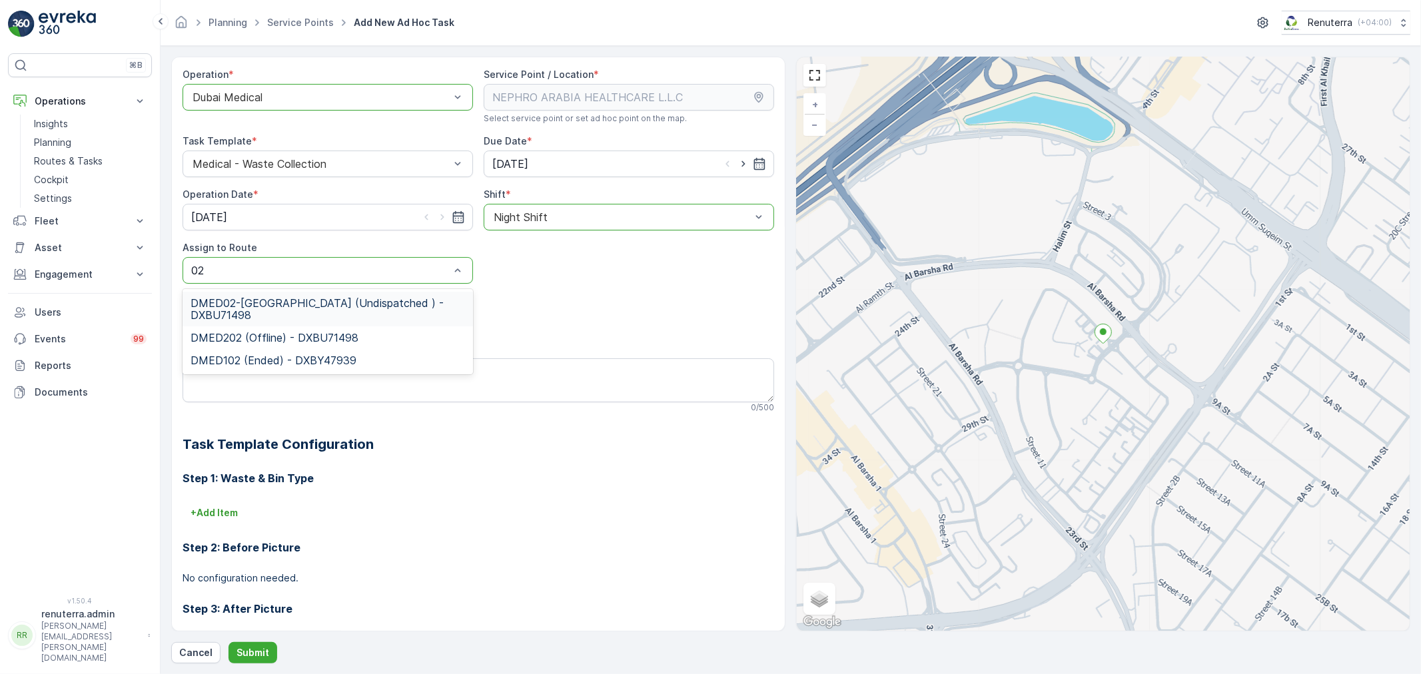
click at [256, 301] on span "DMED02-Khawaneej Yard (Undispatched ) - DXBU71498" at bounding box center [327, 309] width 274 height 24
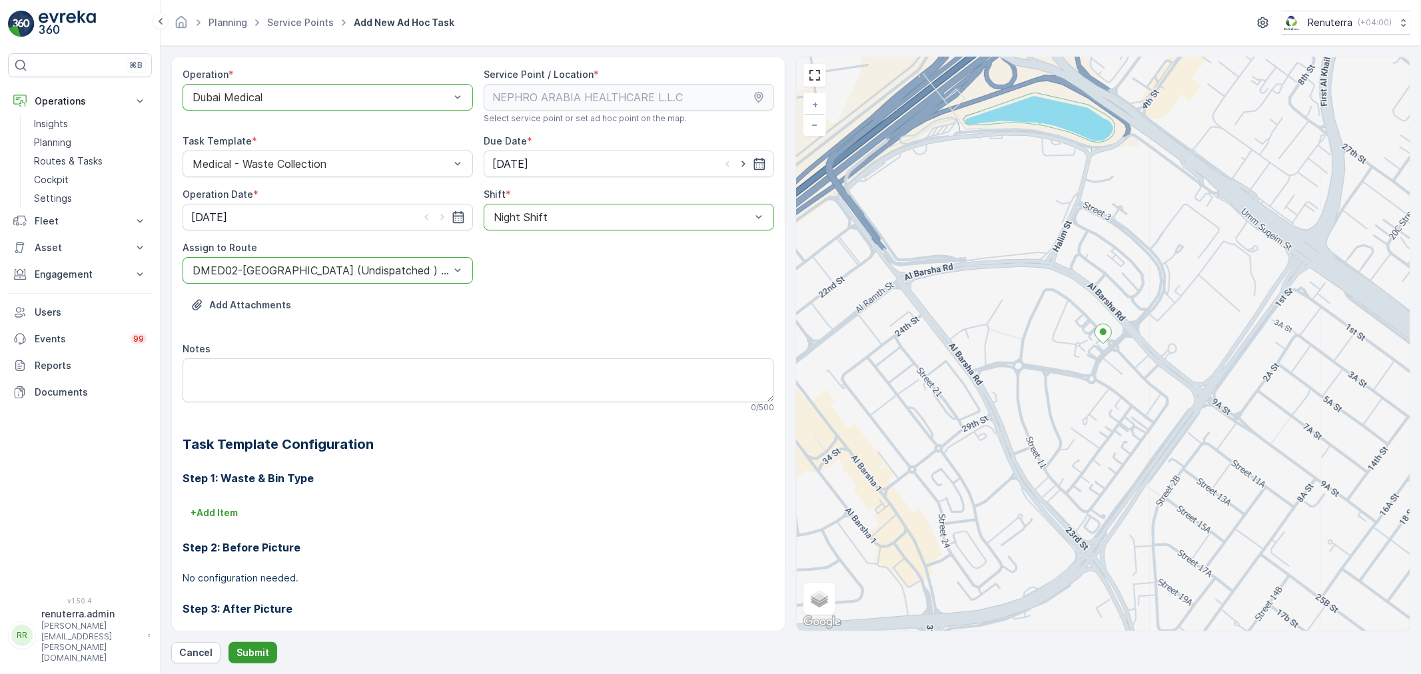
click at [244, 651] on p "Submit" at bounding box center [252, 652] width 33 height 13
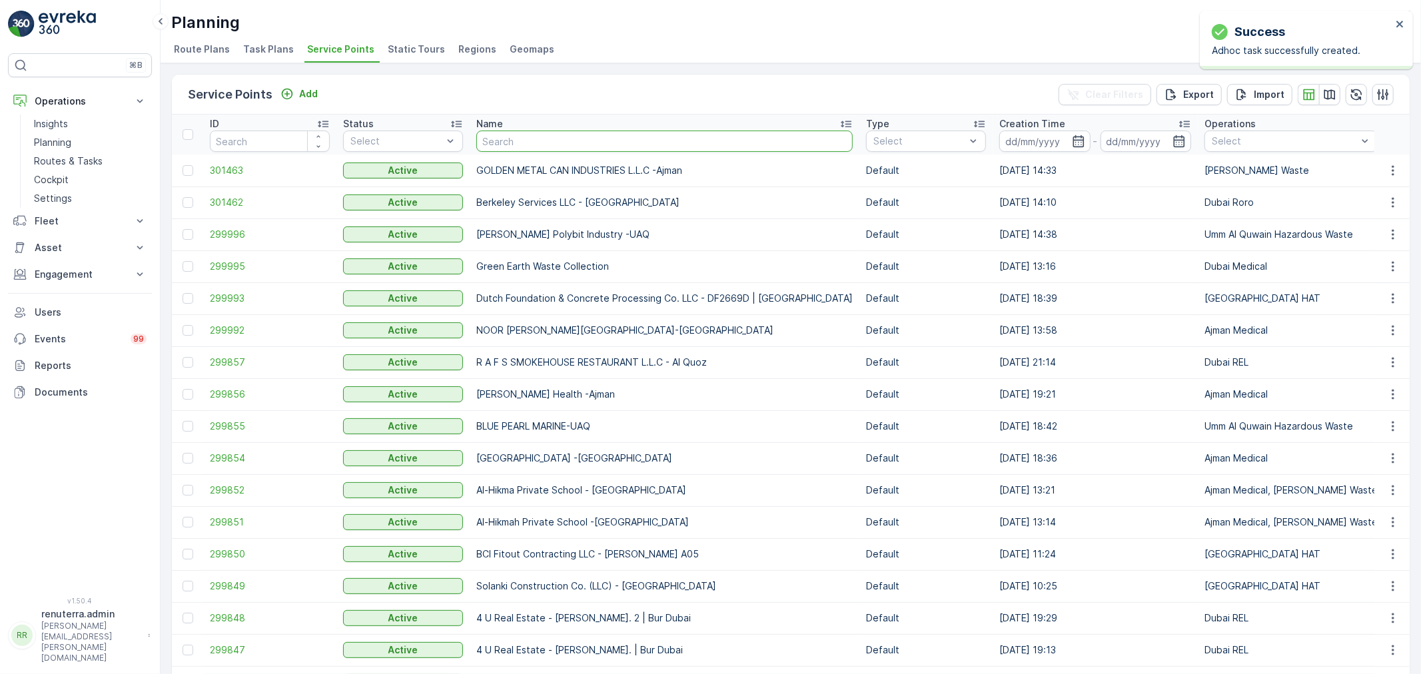
click at [524, 145] on input "text" at bounding box center [664, 141] width 376 height 21
type input "dott"
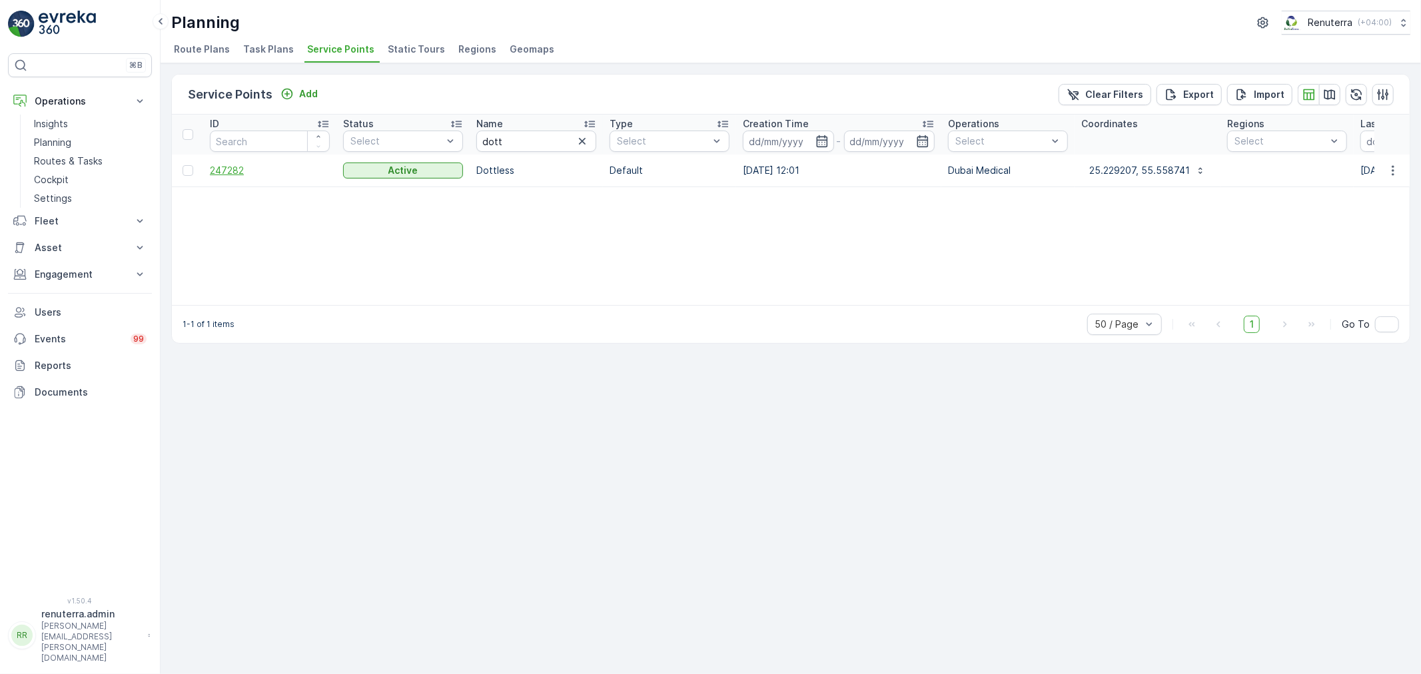
drag, startPoint x: 218, startPoint y: 183, endPoint x: 222, endPoint y: 175, distance: 8.3
click at [218, 178] on td "247282" at bounding box center [269, 171] width 133 height 32
click at [224, 173] on span "247282" at bounding box center [270, 170] width 120 height 13
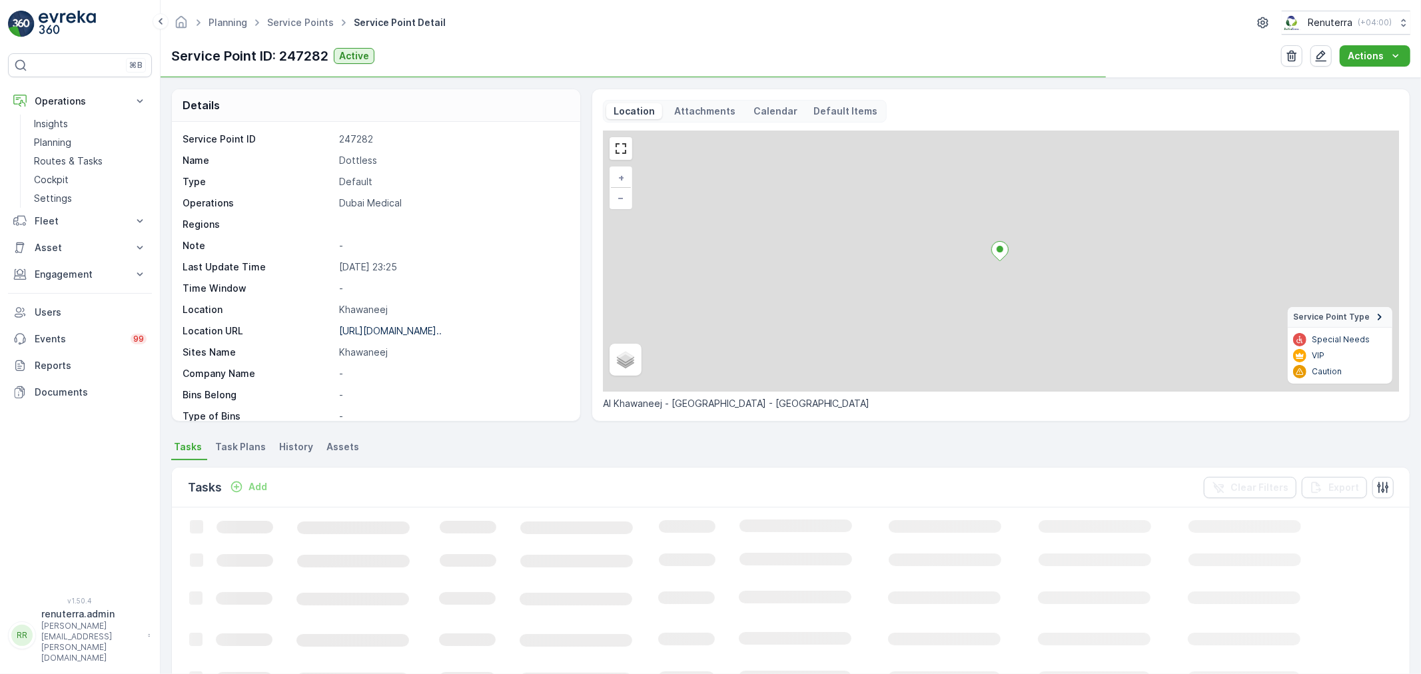
scroll to position [74, 0]
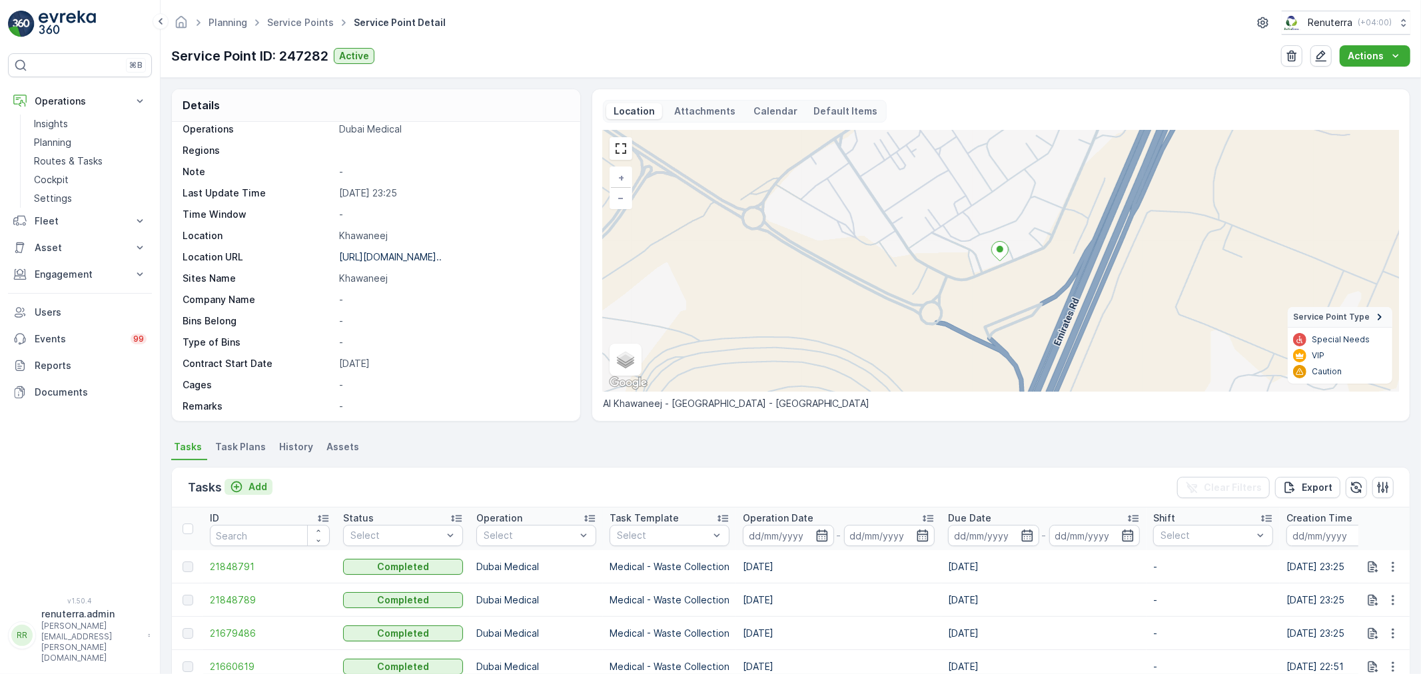
click at [260, 493] on button "Add" at bounding box center [248, 487] width 48 height 16
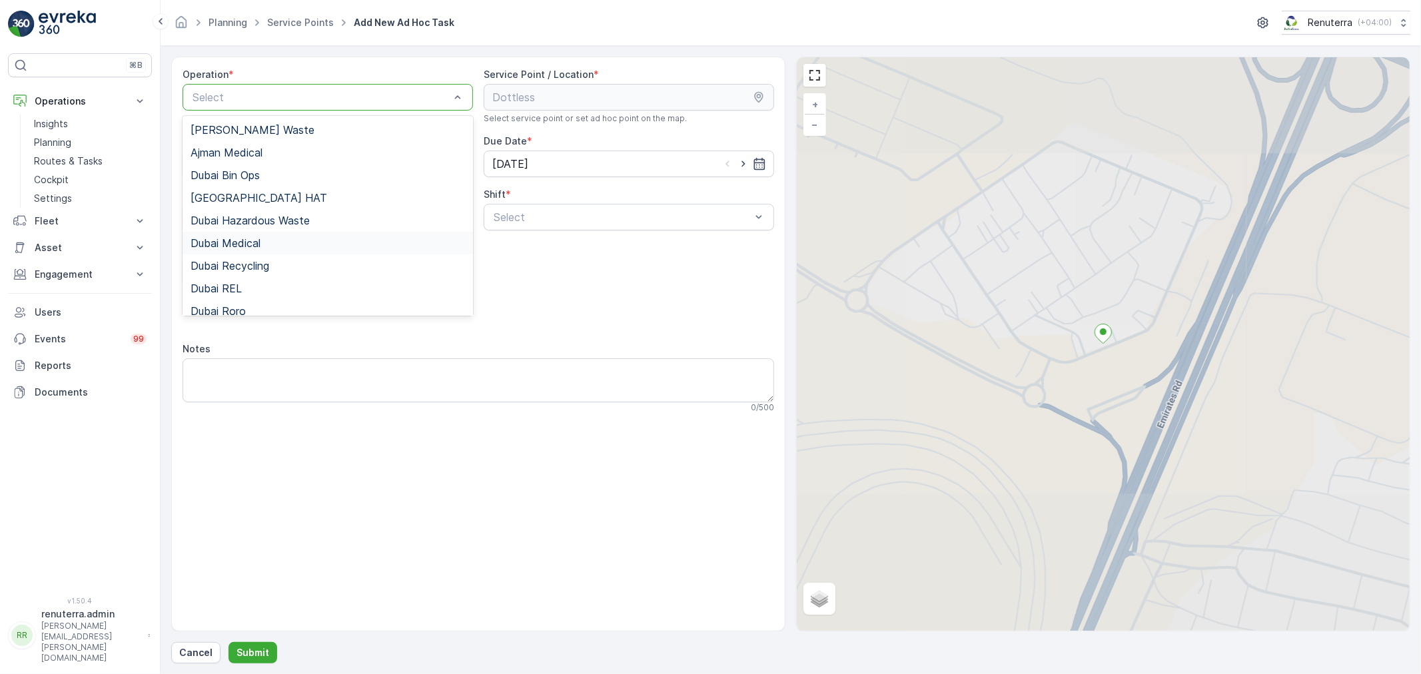
click at [268, 244] on div "Dubai Medical" at bounding box center [327, 243] width 274 height 12
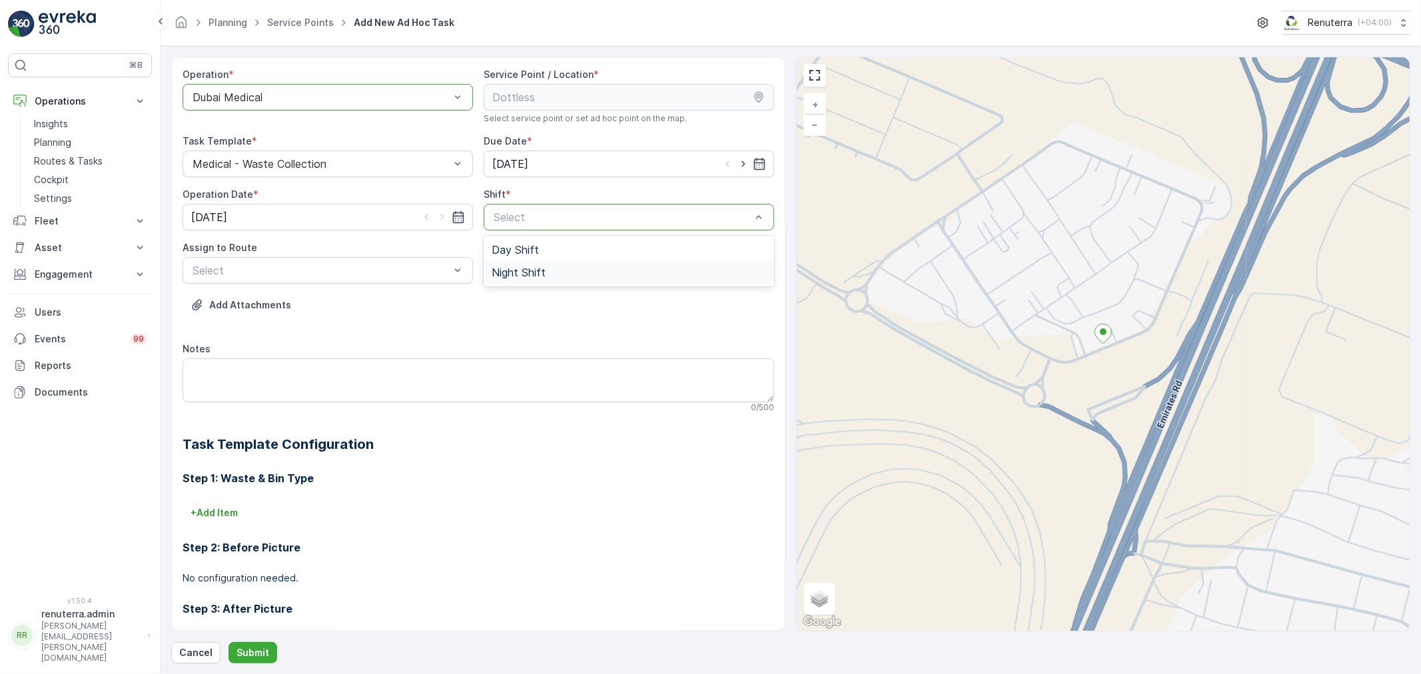
click at [516, 268] on span "Night Shift" at bounding box center [519, 272] width 54 height 12
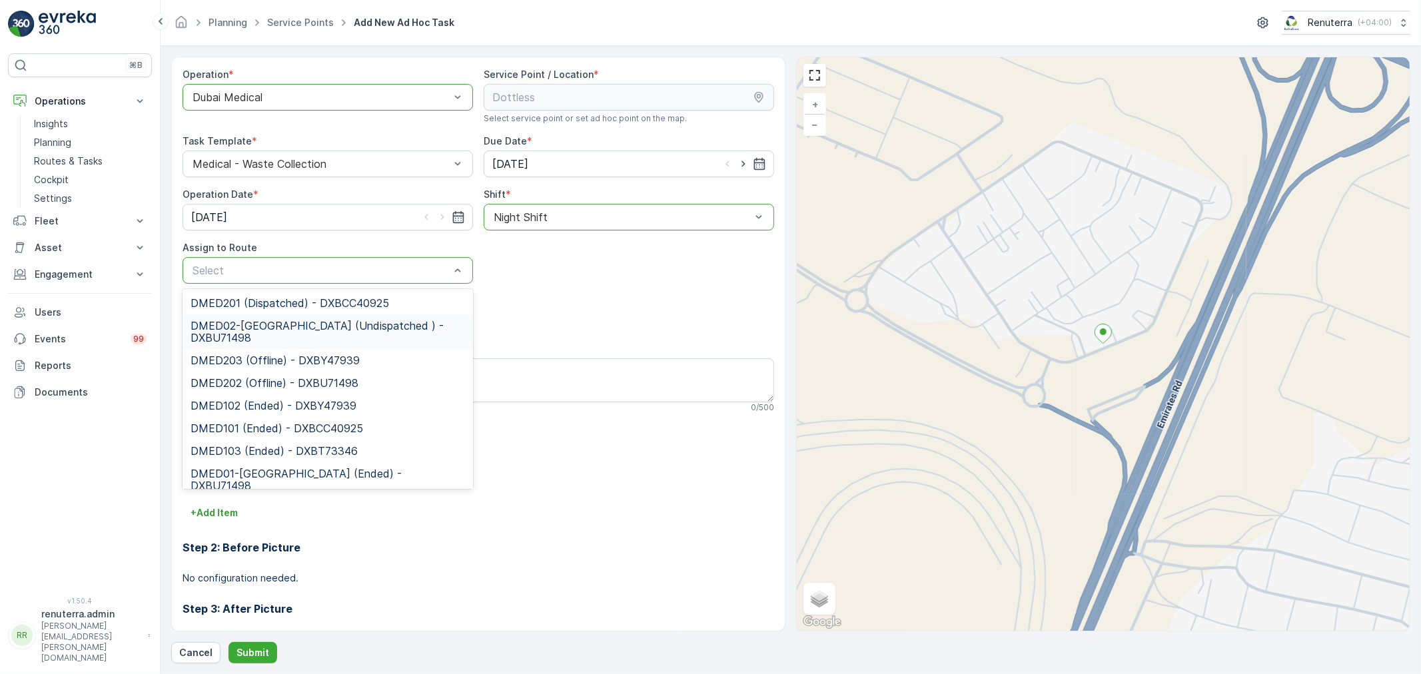
click at [330, 336] on span "DMED02-Khawaneej Yard (Undispatched ) - DXBU71498" at bounding box center [327, 332] width 274 height 24
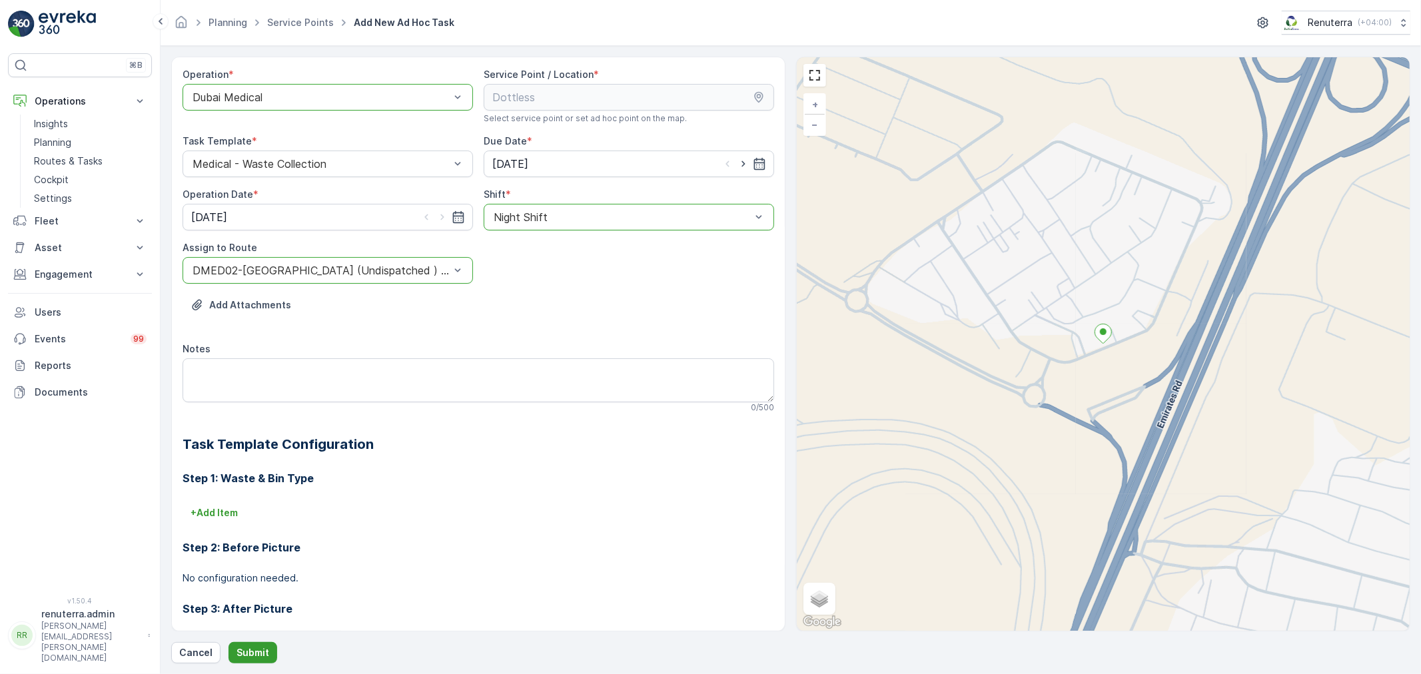
click at [268, 643] on button "Submit" at bounding box center [252, 652] width 49 height 21
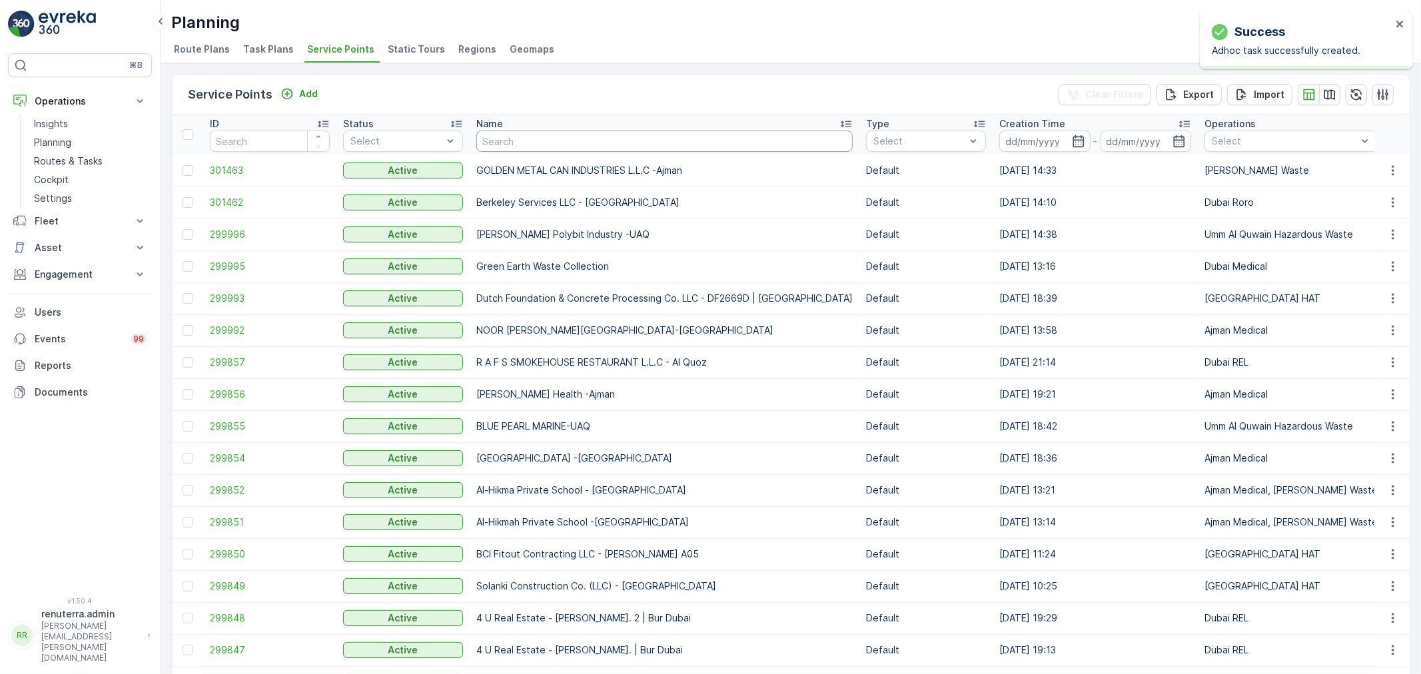
click at [547, 145] on input "text" at bounding box center [664, 141] width 376 height 21
type input "dot"
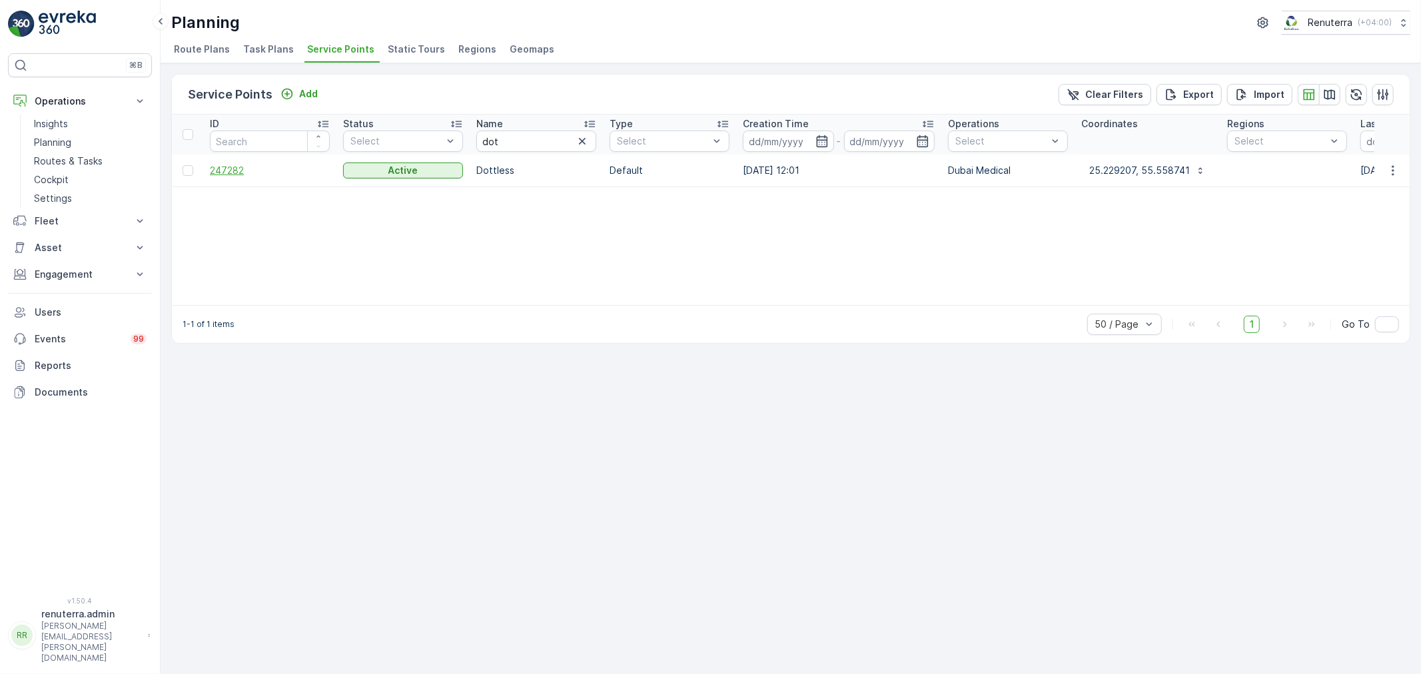
click at [214, 165] on span "247282" at bounding box center [270, 170] width 120 height 13
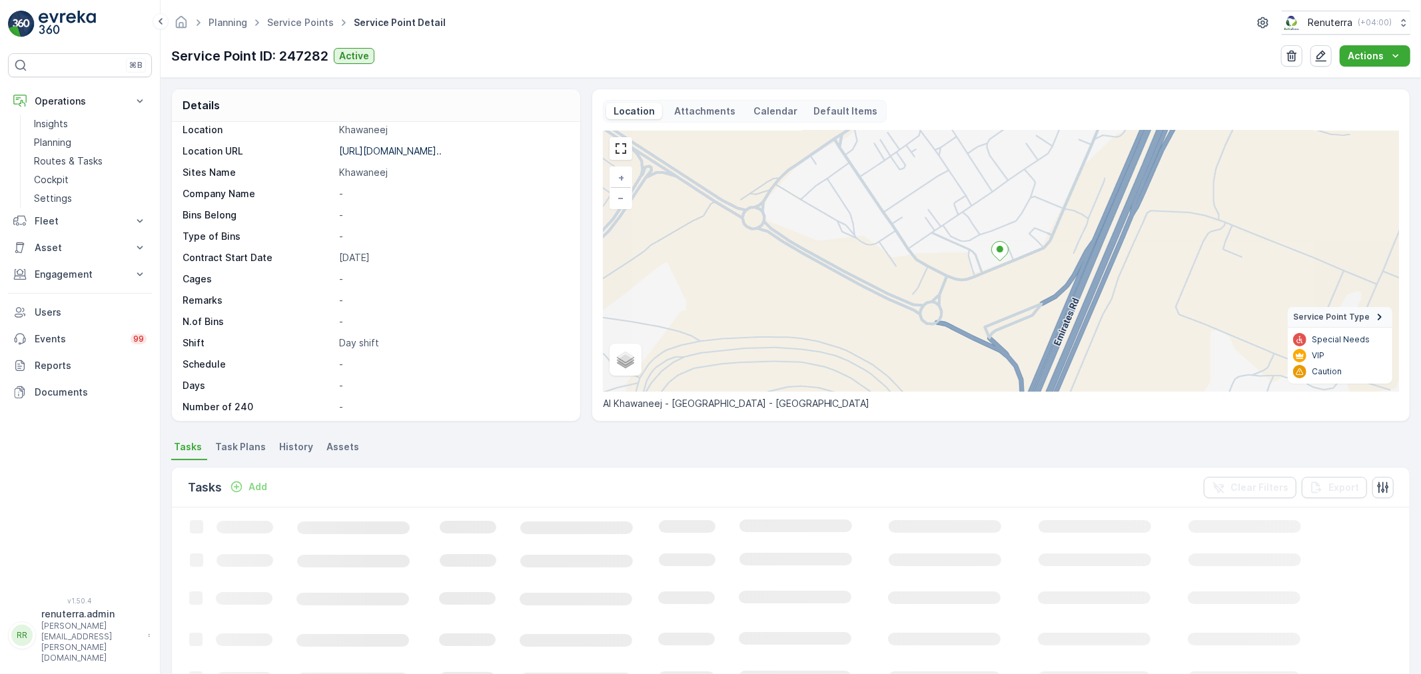
scroll to position [183, 0]
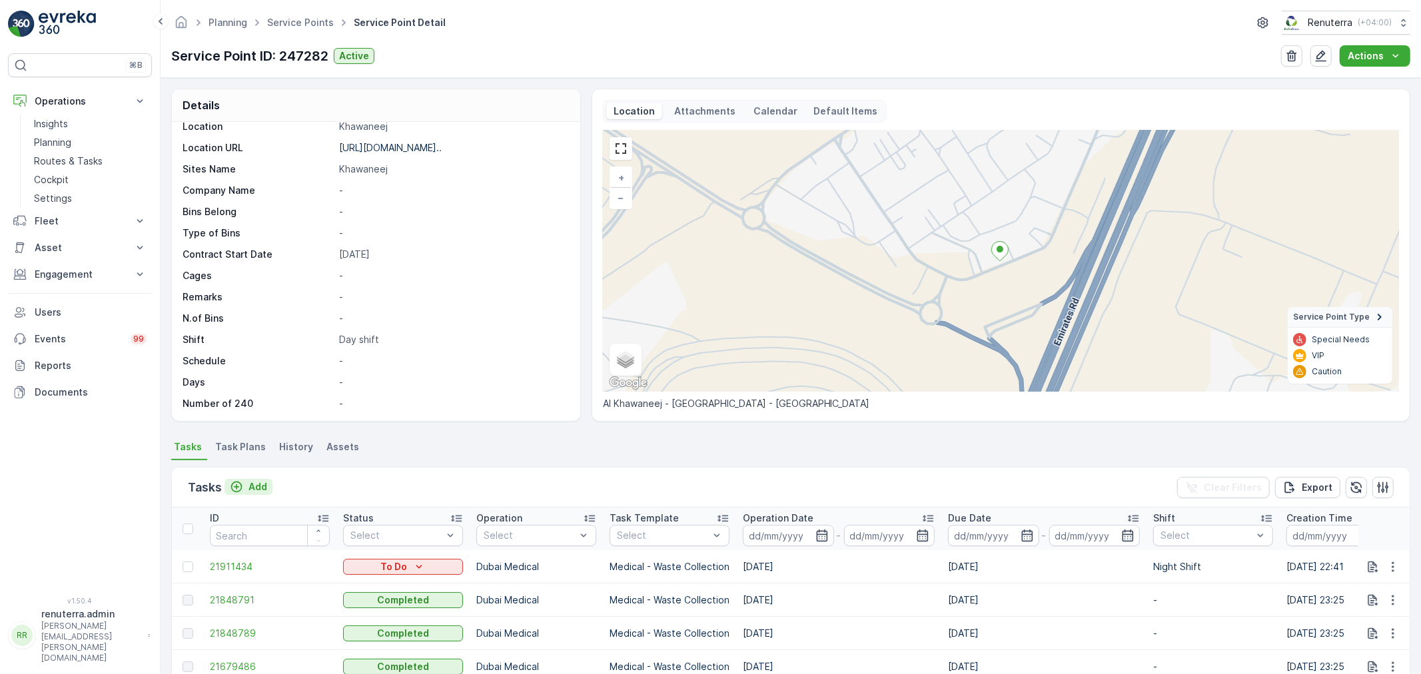
click at [260, 487] on p "Add" at bounding box center [257, 486] width 19 height 13
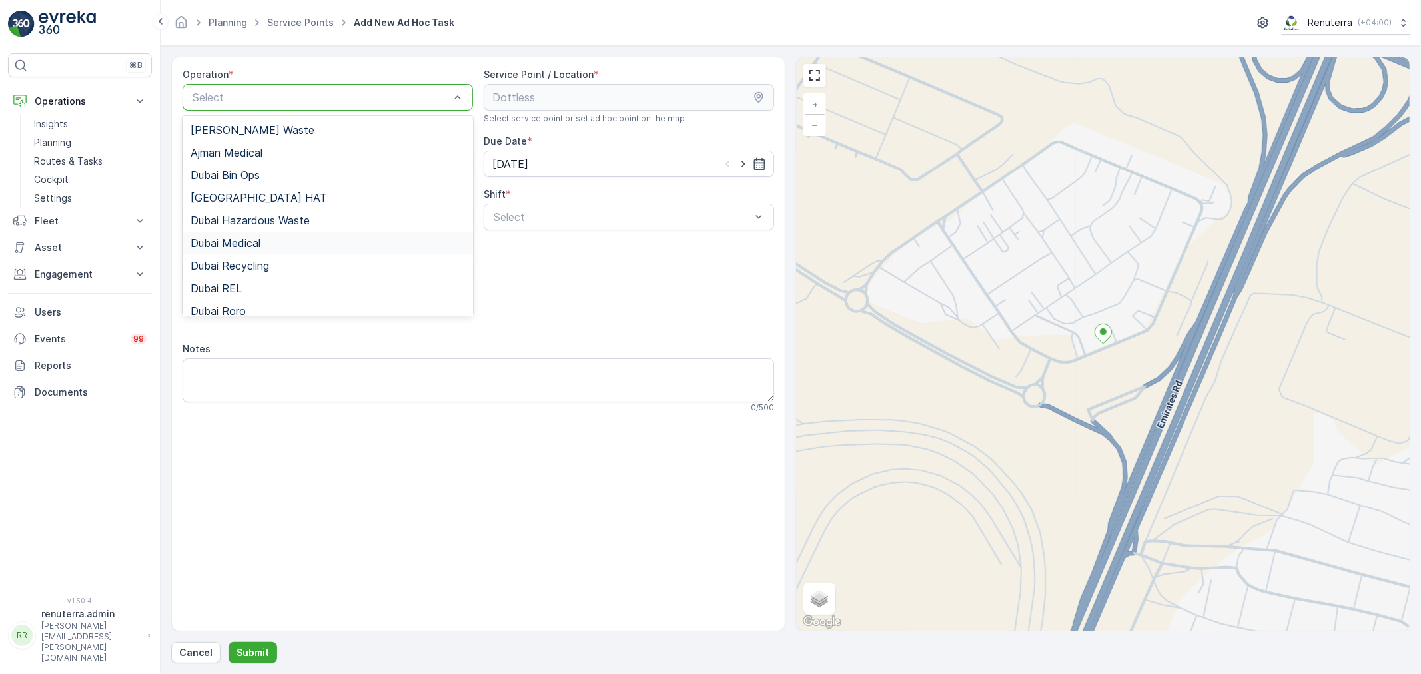
click at [302, 245] on div "Dubai Medical" at bounding box center [327, 243] width 274 height 12
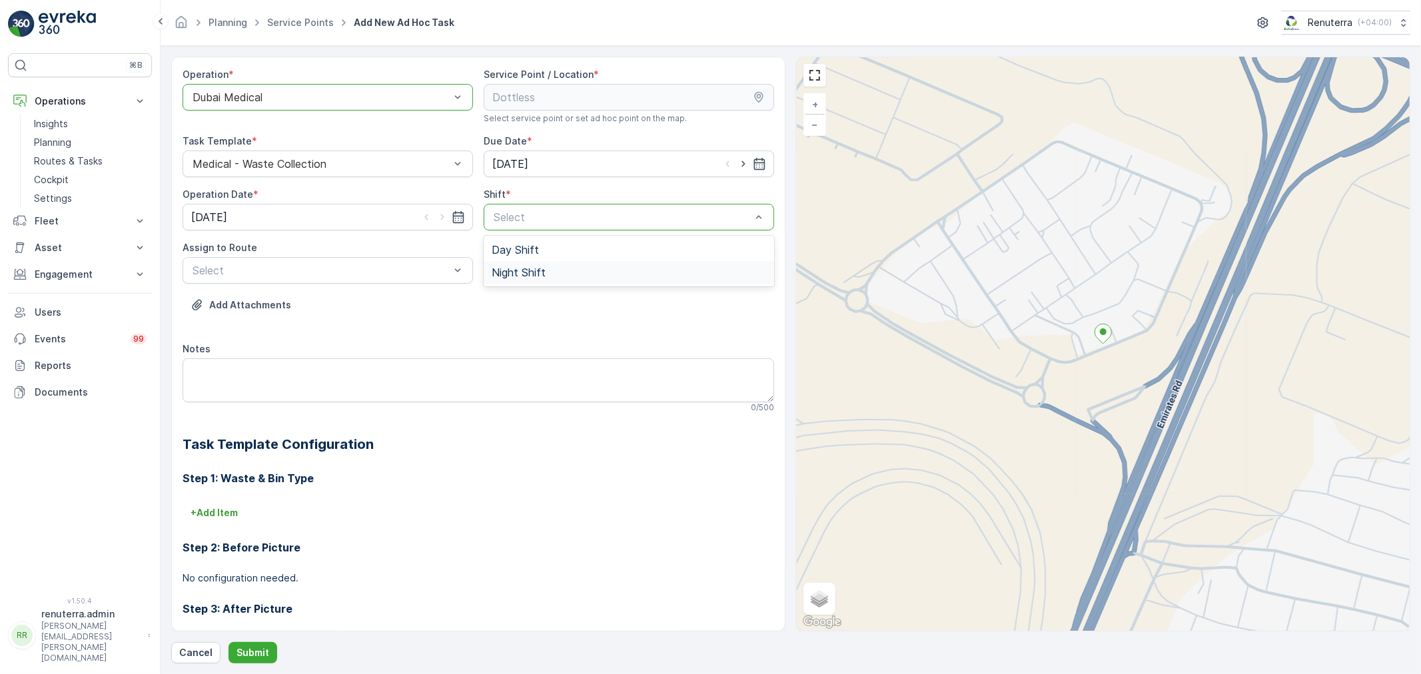
click at [520, 274] on span "Night Shift" at bounding box center [519, 272] width 54 height 12
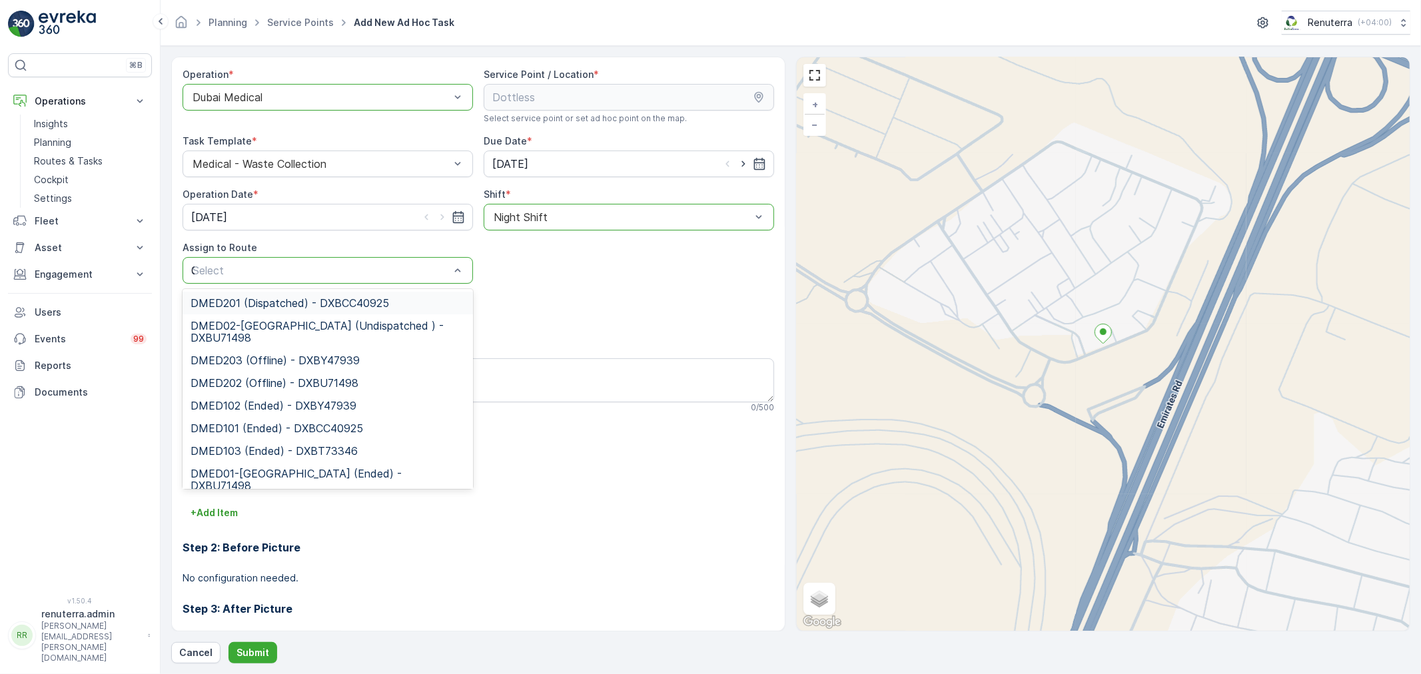
type input "02"
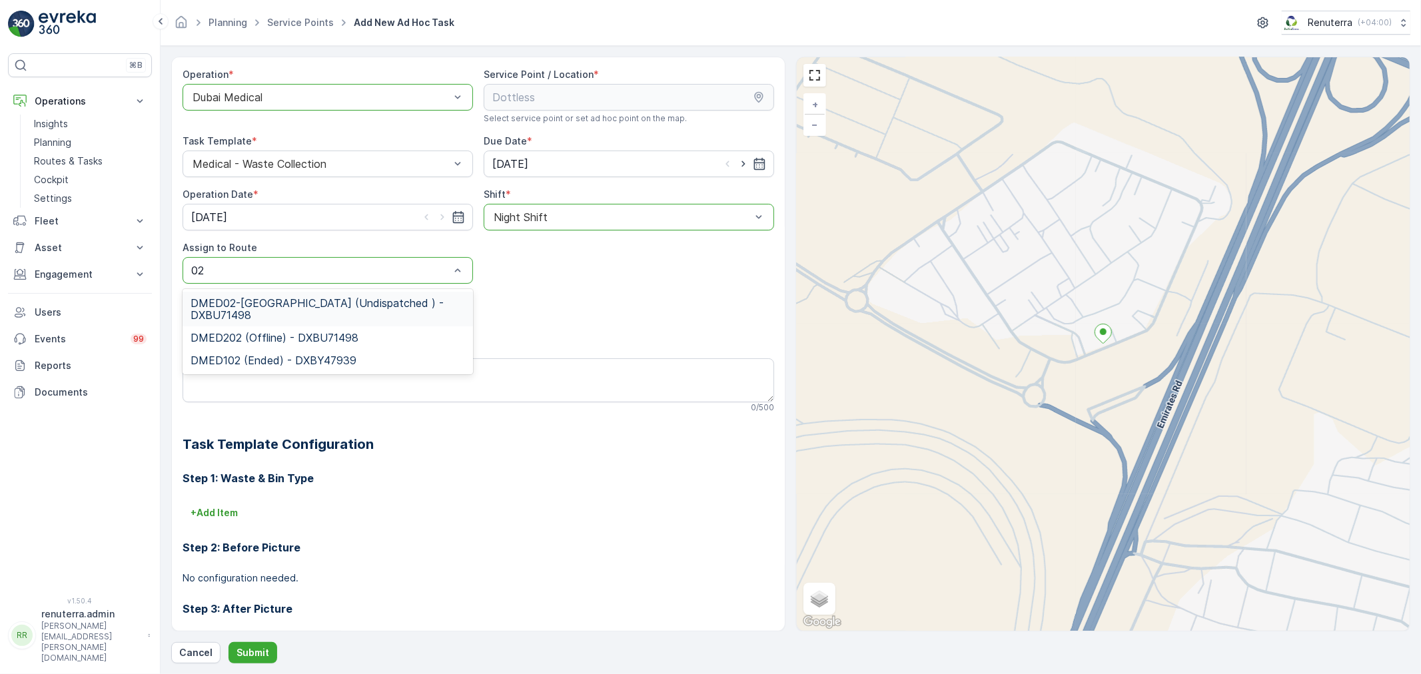
drag, startPoint x: 345, startPoint y: 298, endPoint x: 326, endPoint y: 335, distance: 41.7
click at [345, 298] on span "DMED02-Khawaneej Yard (Undispatched ) - DXBU71498" at bounding box center [327, 309] width 274 height 24
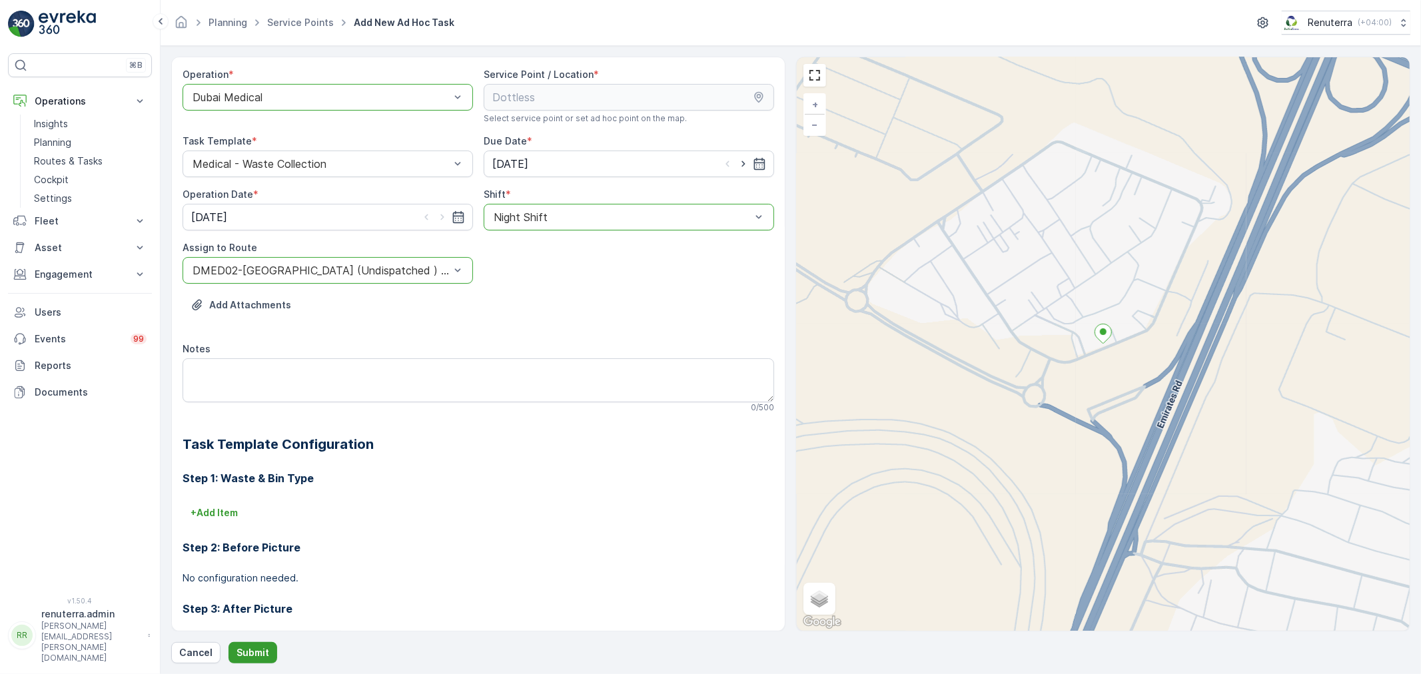
click at [246, 647] on p "Submit" at bounding box center [252, 652] width 33 height 13
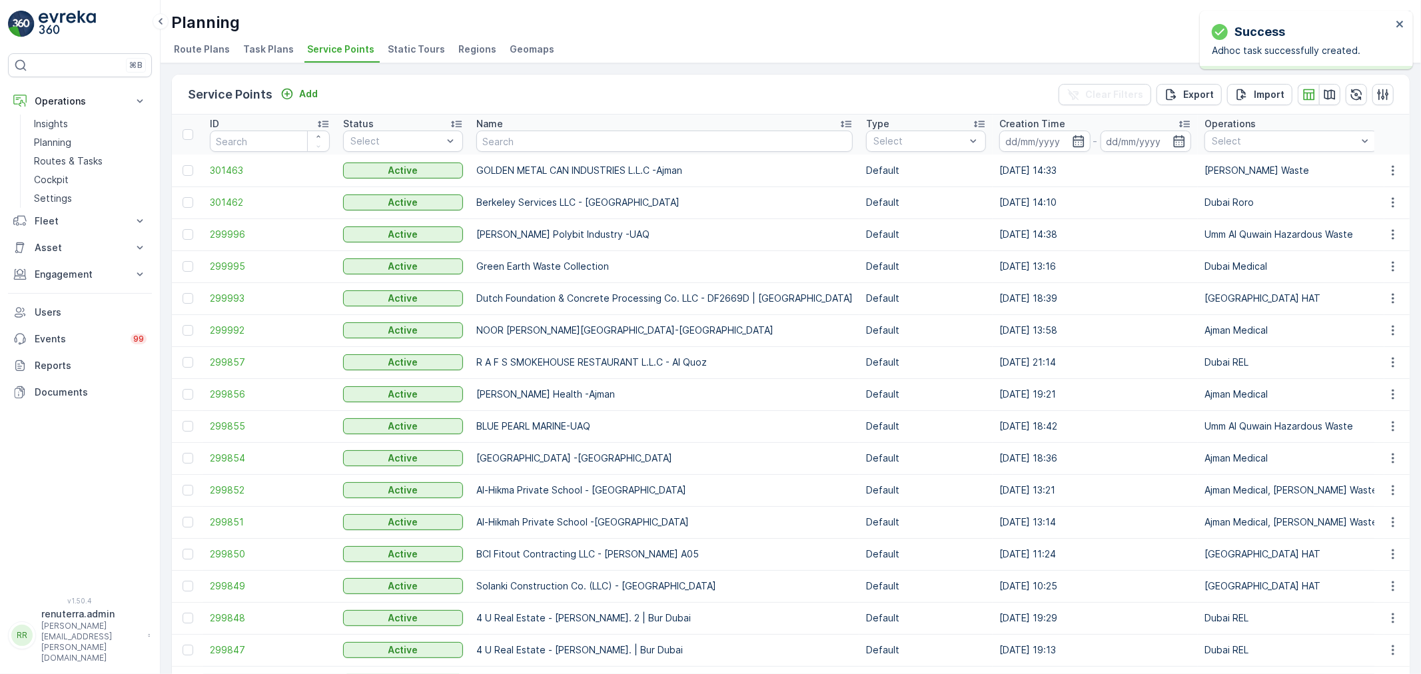
drag, startPoint x: 498, startPoint y: 153, endPoint x: 514, endPoint y: 145, distance: 17.3
click at [508, 150] on th "Name" at bounding box center [665, 135] width 390 height 40
click at [514, 145] on input "text" at bounding box center [664, 141] width 376 height 21
type input "duls"
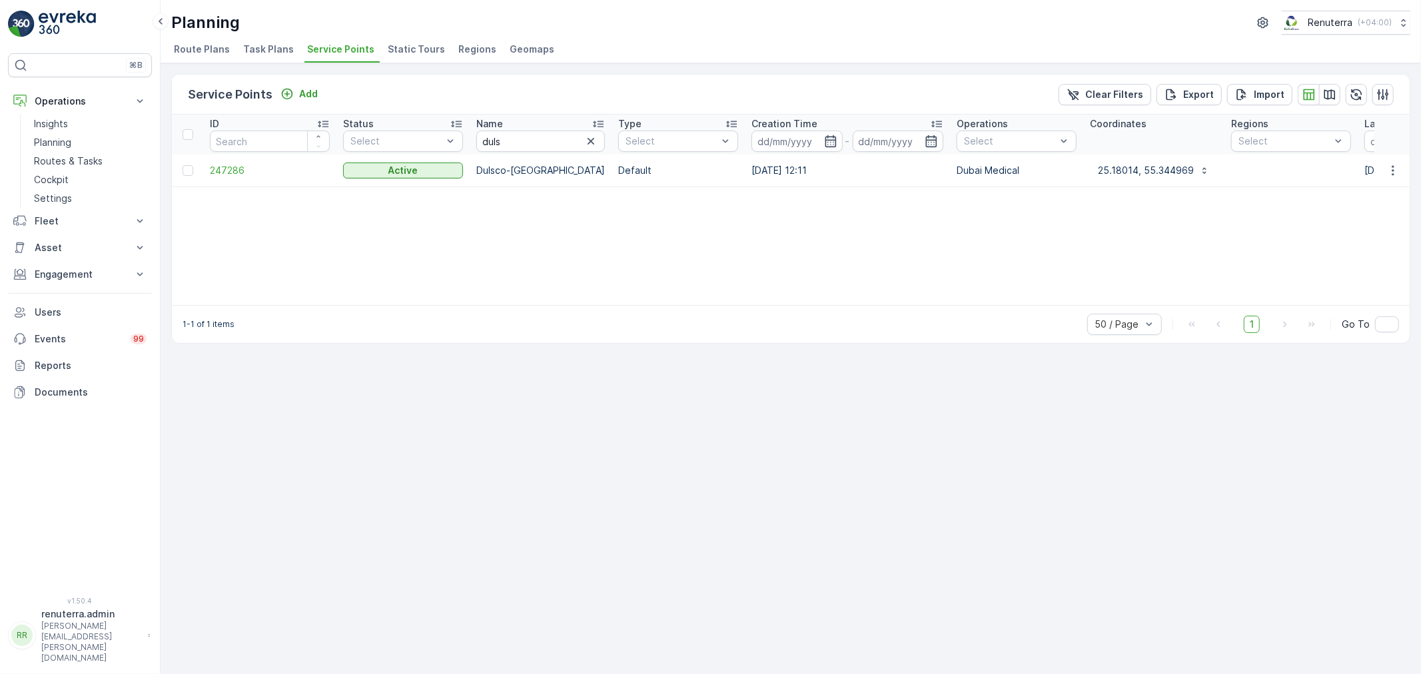
click at [220, 161] on td "247286" at bounding box center [269, 171] width 133 height 32
click at [224, 174] on span "247286" at bounding box center [270, 170] width 120 height 13
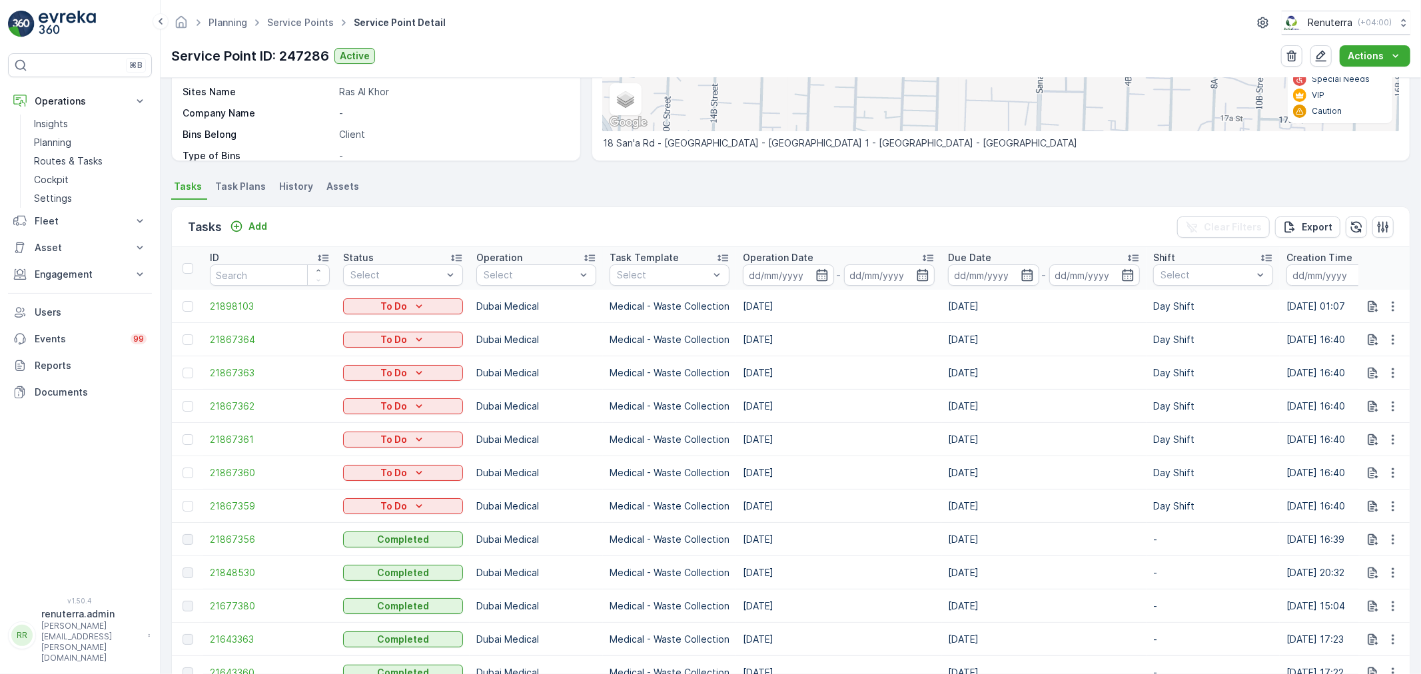
scroll to position [296, 0]
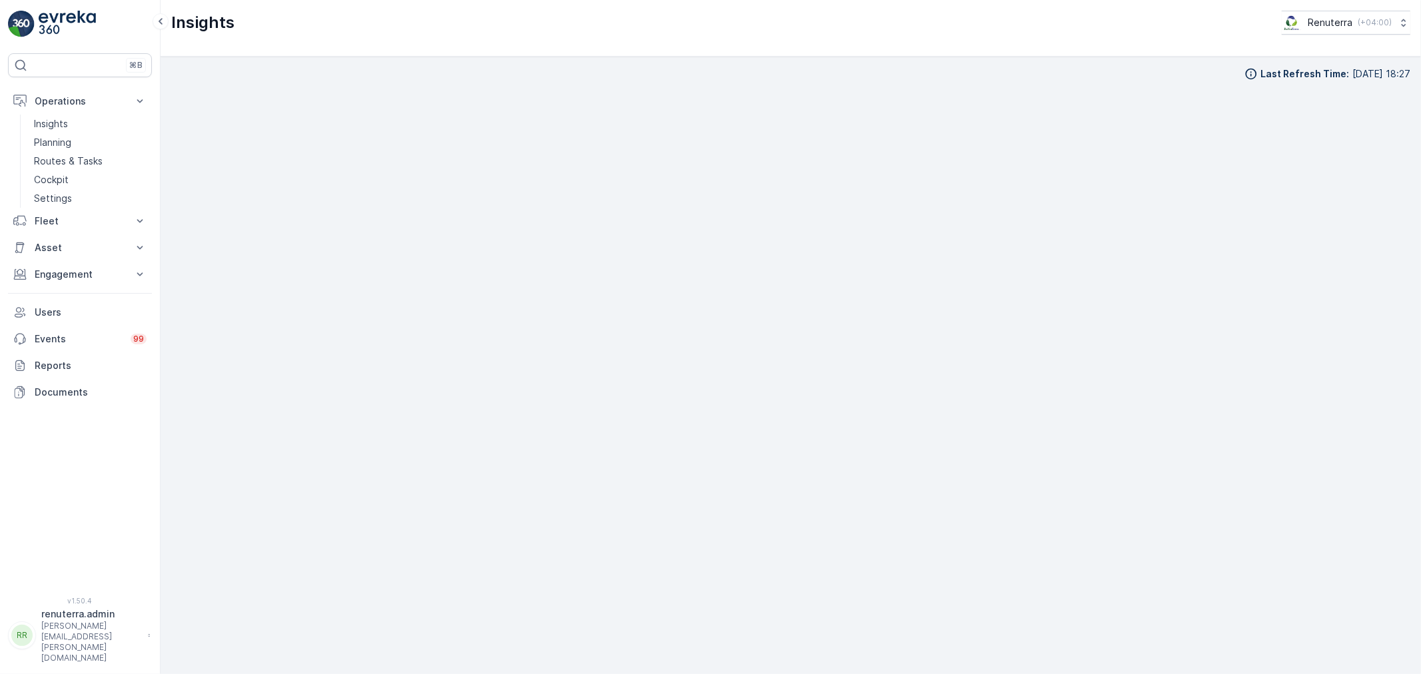
scroll to position [15, 0]
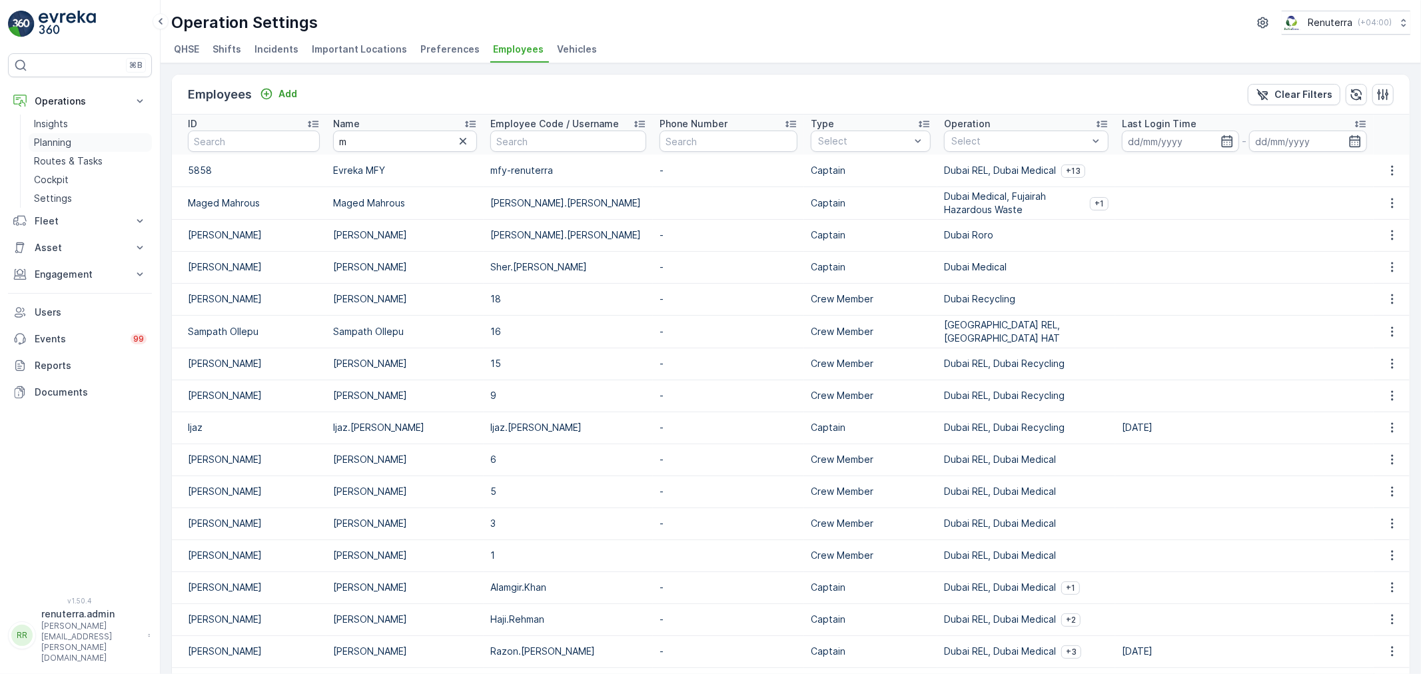
click at [76, 141] on link "Planning" at bounding box center [90, 142] width 123 height 19
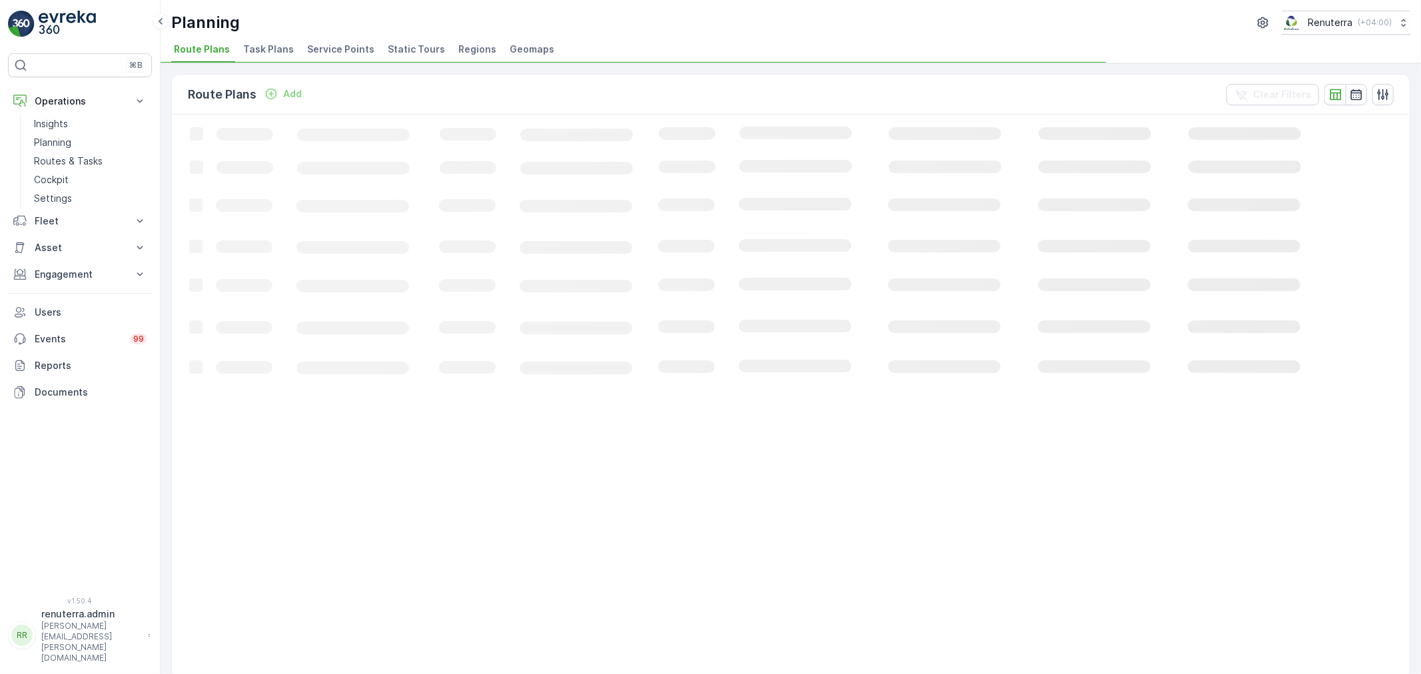
click at [338, 41] on li "Service Points" at bounding box center [341, 51] width 75 height 23
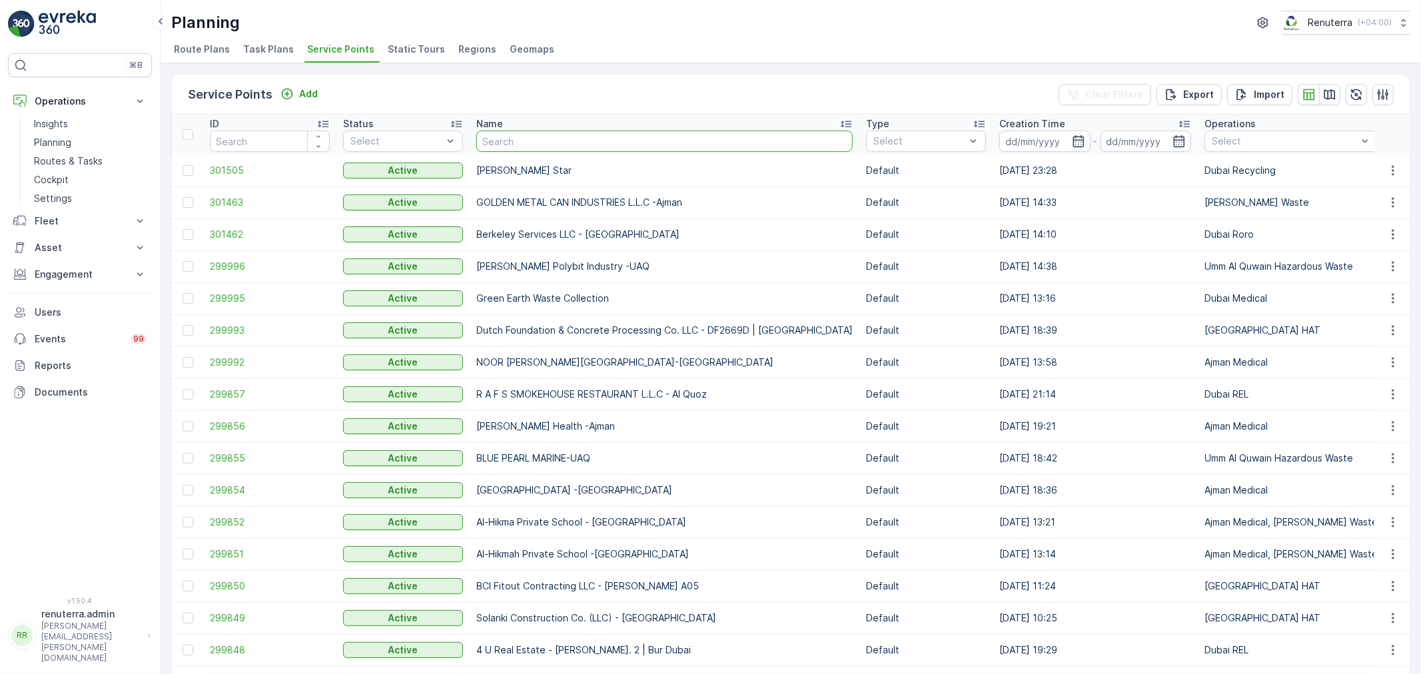
click at [538, 135] on input "text" at bounding box center [664, 141] width 376 height 21
type input "imd"
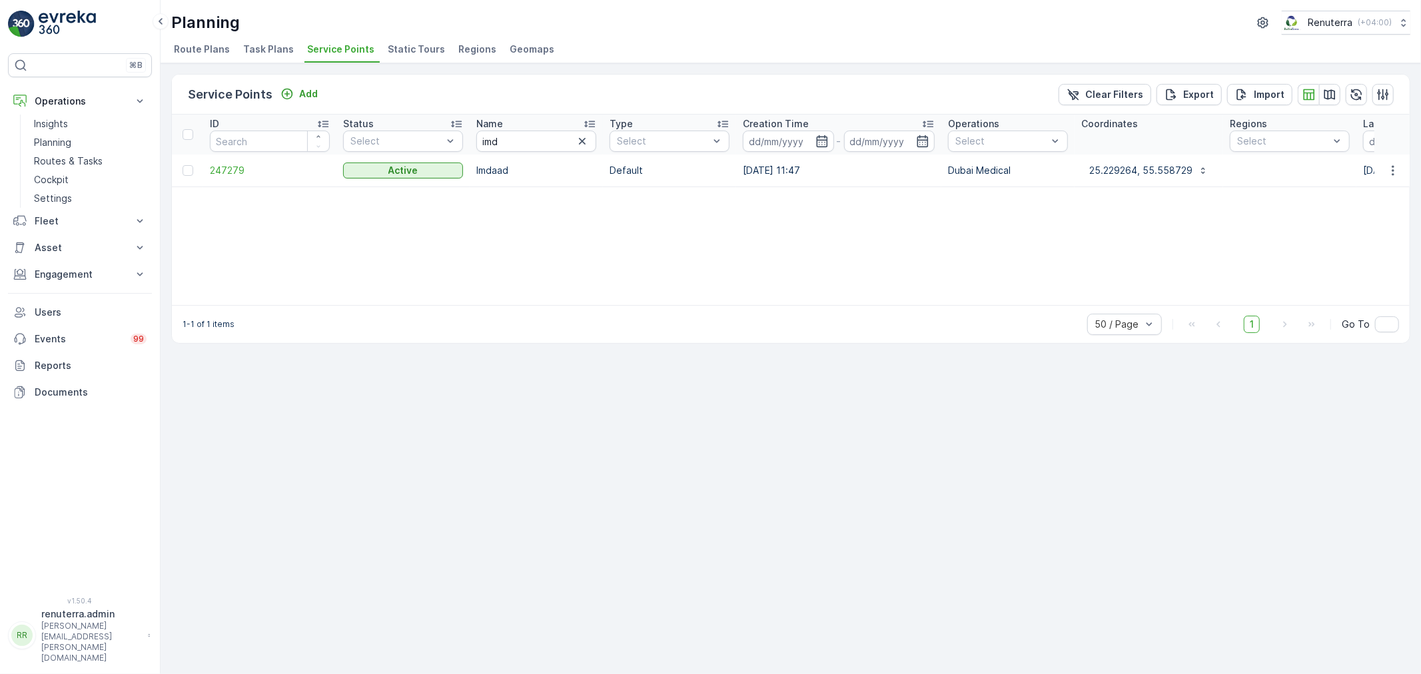
click at [207, 169] on td "247279" at bounding box center [269, 171] width 133 height 32
click at [217, 169] on span "247279" at bounding box center [270, 170] width 120 height 13
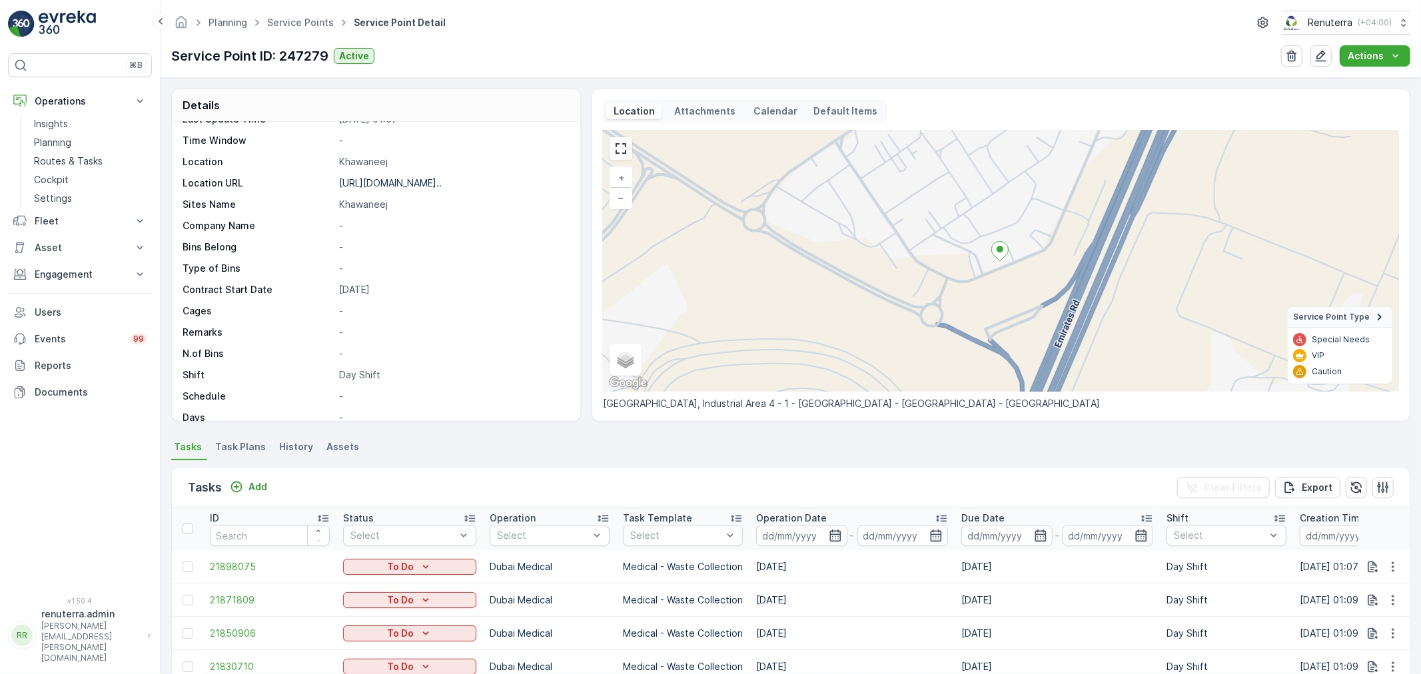
scroll to position [370, 0]
